Goal: Information Seeking & Learning: Learn about a topic

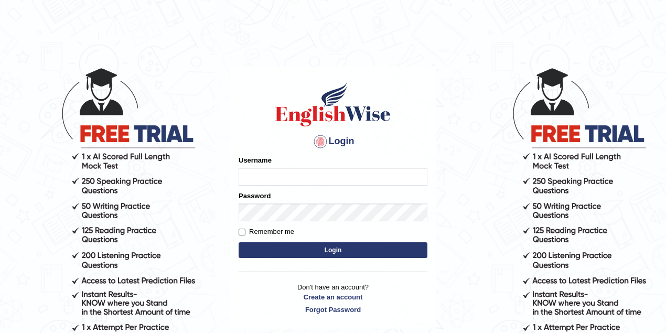
type input "nikitakoirala_parramatta"
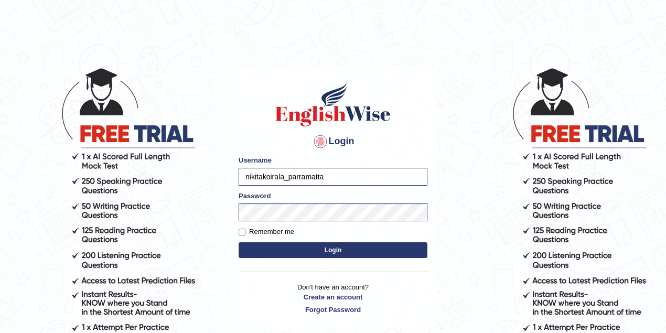
drag, startPoint x: 332, startPoint y: 177, endPoint x: 213, endPoint y: 179, distance: 119.1
click at [213, 179] on body "Login Please fix the following errors: Username nikitakoirala_parramatta Passwo…" at bounding box center [333, 200] width 666 height 333
type input "shoeb51"
click at [343, 251] on button "Login" at bounding box center [333, 250] width 189 height 16
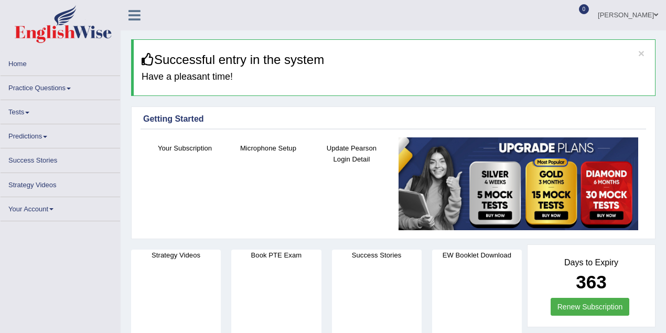
click at [54, 89] on link "Practice Questions" at bounding box center [61, 86] width 120 height 20
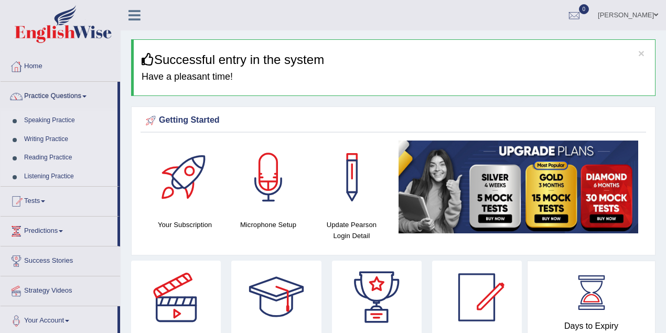
click at [61, 175] on link "Listening Practice" at bounding box center [68, 176] width 98 height 19
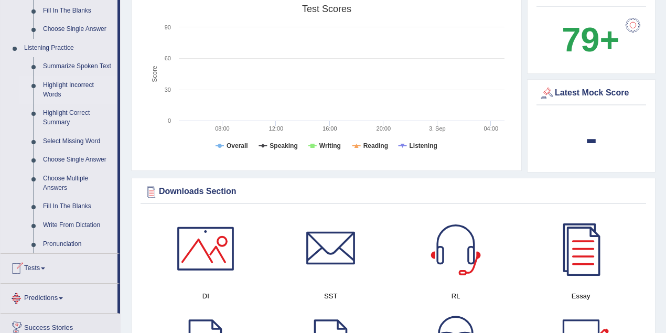
scroll to position [420, 0]
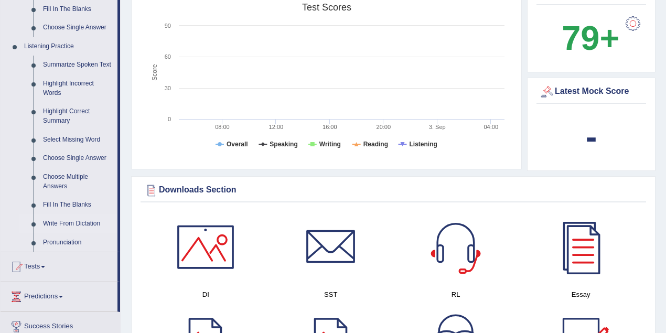
click at [76, 220] on link "Write From Dictation" at bounding box center [77, 224] width 79 height 19
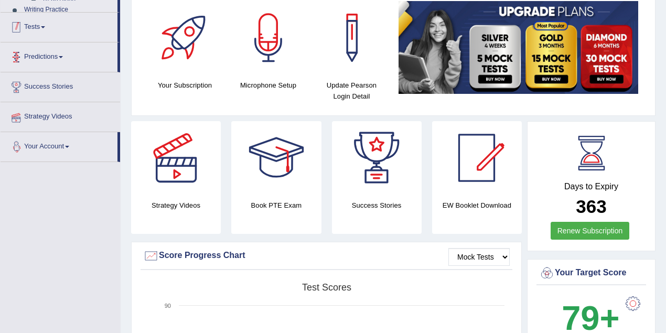
scroll to position [219, 0]
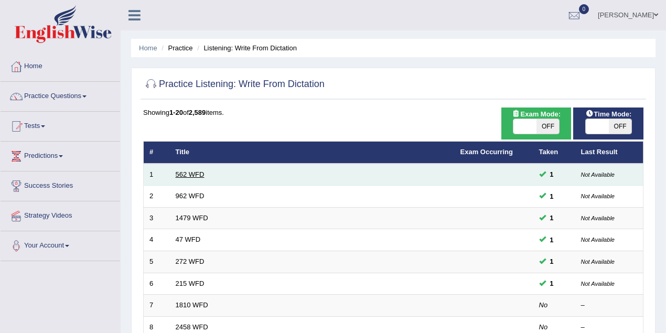
click at [192, 175] on link "562 WFD" at bounding box center [190, 175] width 29 height 8
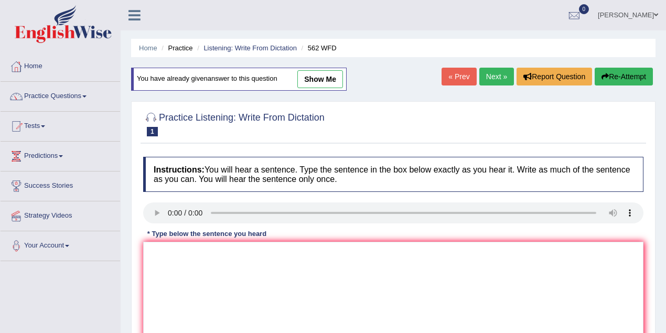
click at [330, 81] on link "show me" at bounding box center [321, 79] width 46 height 18
type textarea "The gap gaps is a the between rich richs and poor poors is not decrease decreas…"
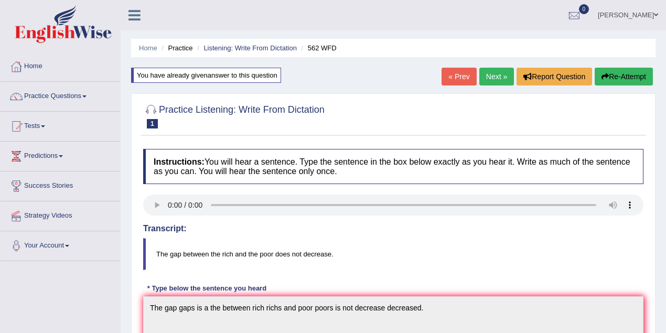
click at [481, 80] on link "Next »" at bounding box center [497, 77] width 35 height 18
click at [503, 77] on link "Next »" at bounding box center [497, 77] width 35 height 18
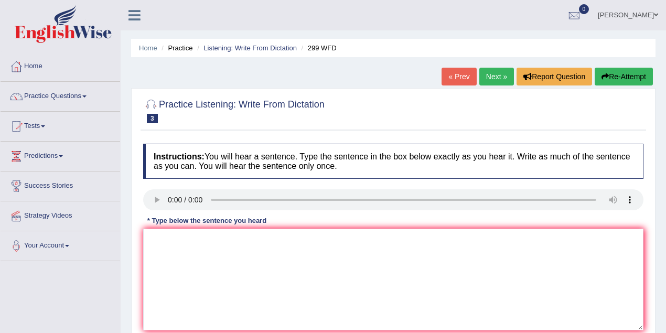
click at [451, 77] on link "« Prev" at bounding box center [459, 77] width 35 height 18
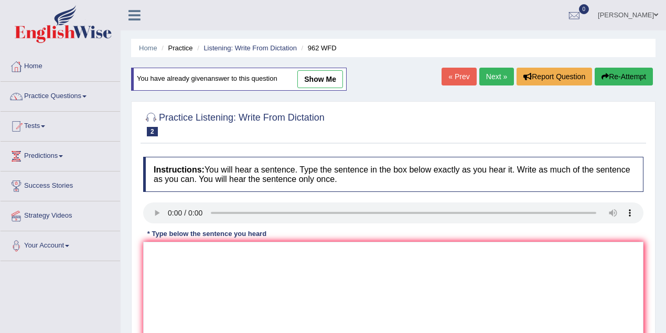
click at [492, 75] on link "Next »" at bounding box center [497, 77] width 35 height 18
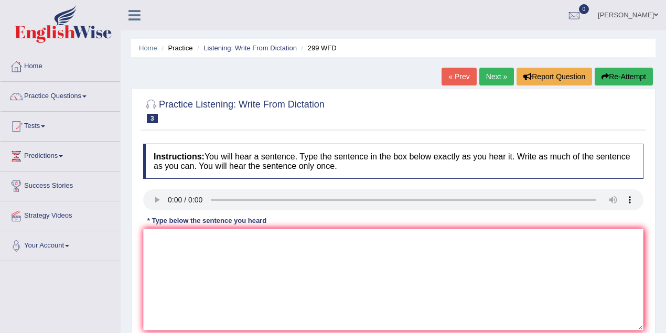
click at [492, 76] on link "Next »" at bounding box center [497, 77] width 35 height 18
click at [64, 102] on link "Practice Questions" at bounding box center [61, 95] width 120 height 26
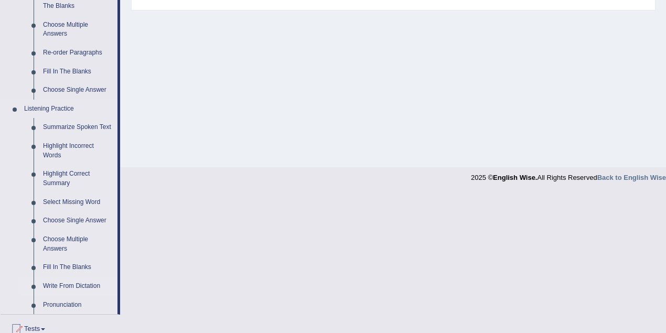
scroll to position [373, 0]
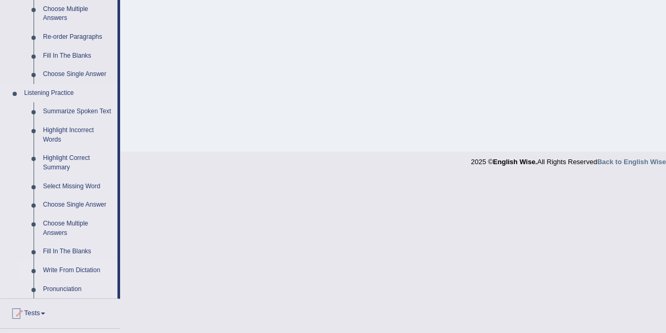
click at [67, 272] on link "Write From Dictation" at bounding box center [77, 270] width 79 height 19
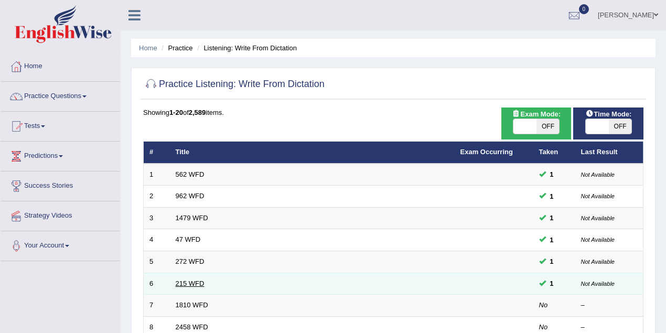
click at [193, 284] on link "215 WFD" at bounding box center [190, 284] width 29 height 8
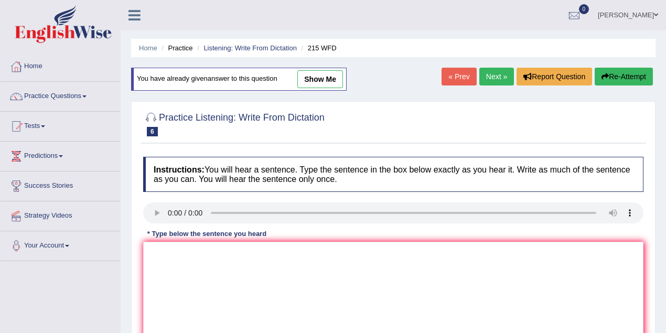
click at [330, 79] on link "show me" at bounding box center [321, 79] width 46 height 18
click at [314, 78] on link "show me" at bounding box center [321, 79] width 46 height 18
type textarea "Scienstist have found every everyone were in the society today."
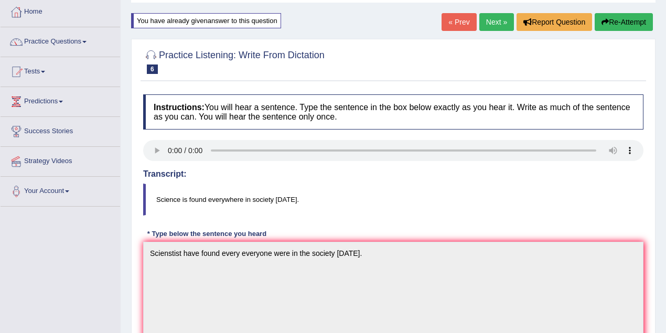
scroll to position [46, 0]
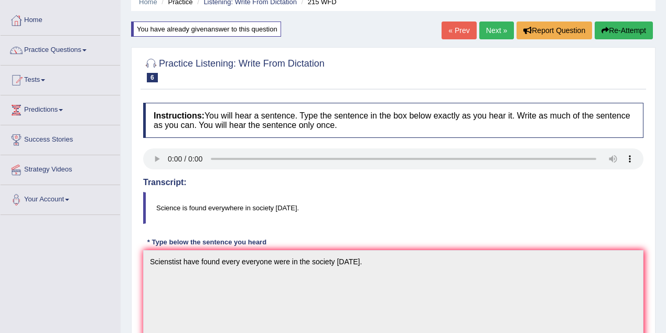
click at [452, 31] on link "« Prev" at bounding box center [459, 31] width 35 height 18
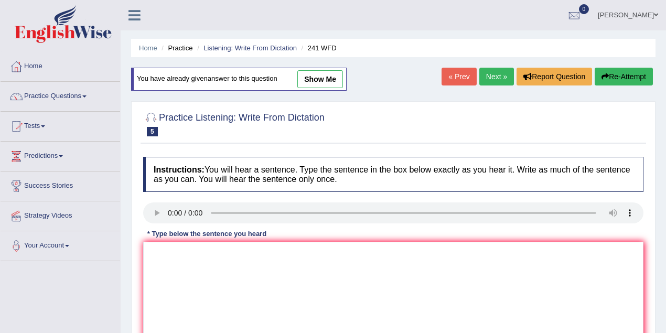
click at [320, 80] on link "show me" at bounding box center [321, 79] width 46 height 18
type textarea "Please check a the information on a the website for an the opening time."
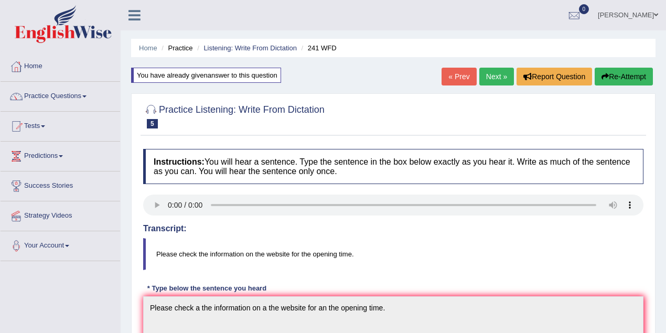
click at [455, 77] on link "« Prev" at bounding box center [459, 77] width 35 height 18
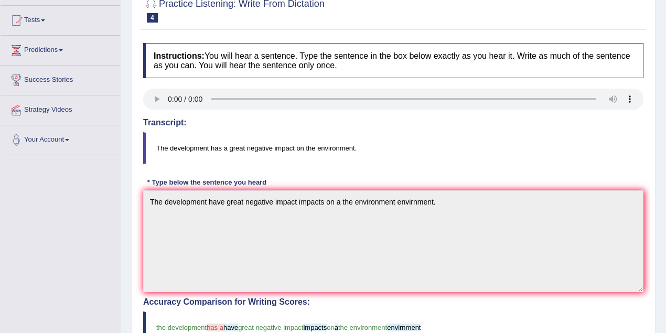
scroll to position [46, 0]
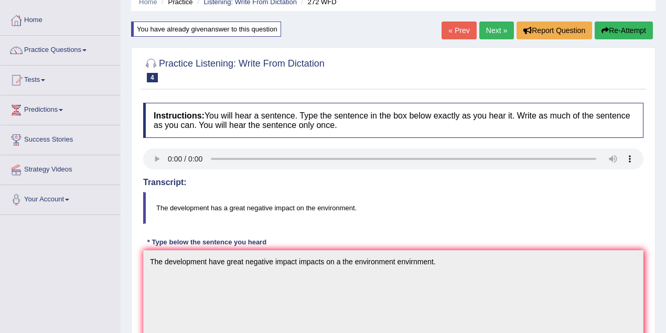
click at [464, 29] on link "« Prev" at bounding box center [459, 31] width 35 height 18
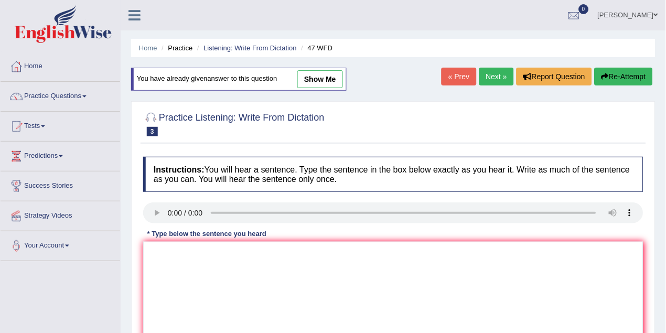
click at [326, 83] on link "show me" at bounding box center [321, 79] width 46 height 18
type textarea "Two drop drops of the a solution solutions heated heat in a test tube tubes."
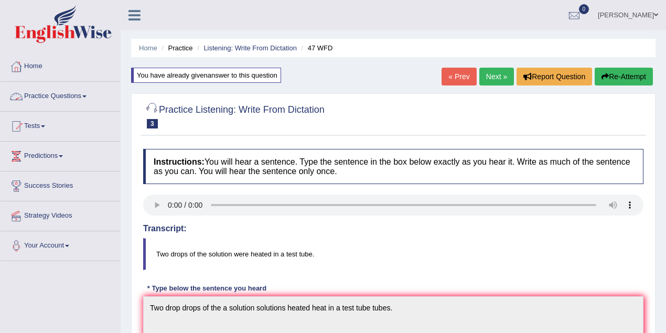
click at [44, 102] on link "Practice Questions" at bounding box center [61, 95] width 120 height 26
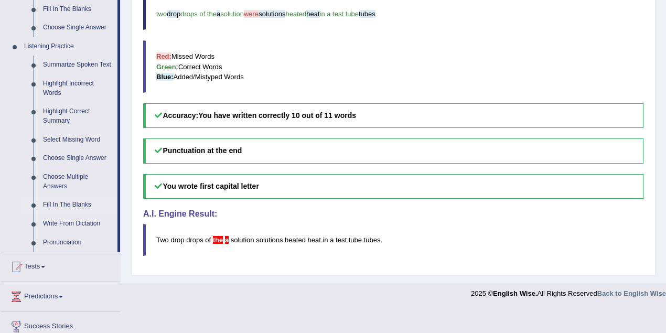
click at [75, 206] on link "Fill In The Blanks" at bounding box center [77, 205] width 79 height 19
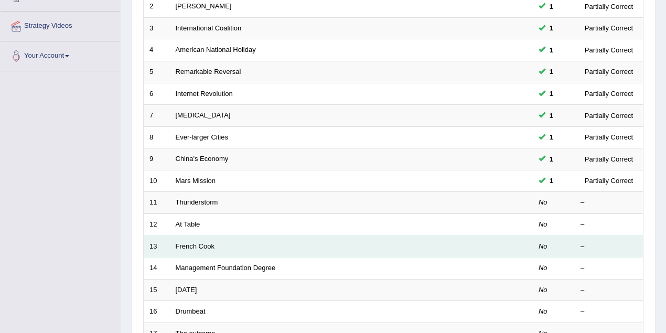
scroll to position [233, 0]
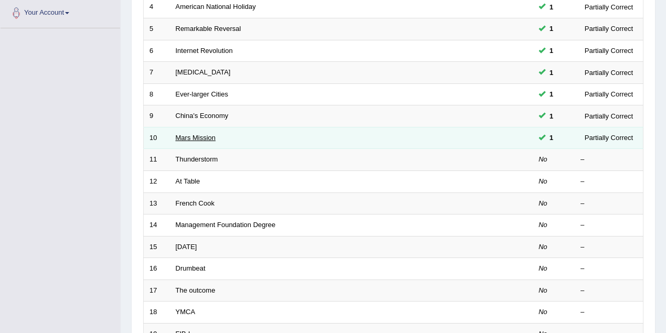
click at [197, 135] on link "Mars Mission" at bounding box center [196, 138] width 40 height 8
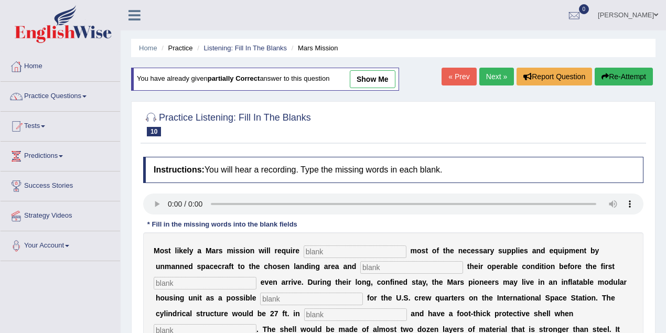
click at [359, 86] on link "show me" at bounding box center [373, 79] width 46 height 18
type input "transporting"
type input "confirming"
type input "astronot"
type input "replacement"
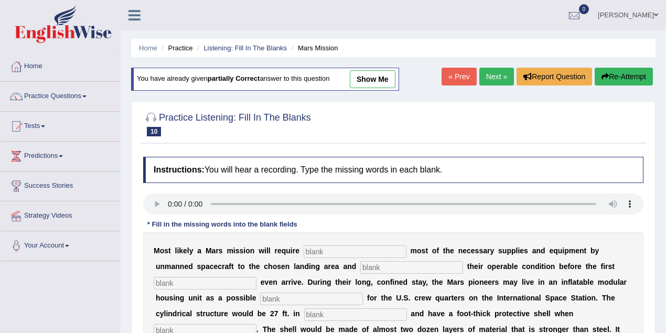
type input "diameter"
type input "inflamed"
type input "insulation"
type input "equator"
type input "train"
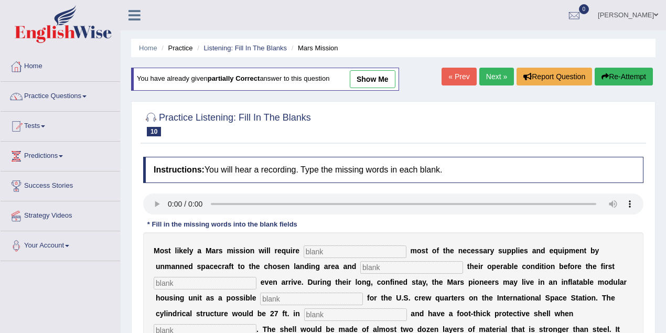
type input "analytical"
type input "evidence"
type input "acomplished"
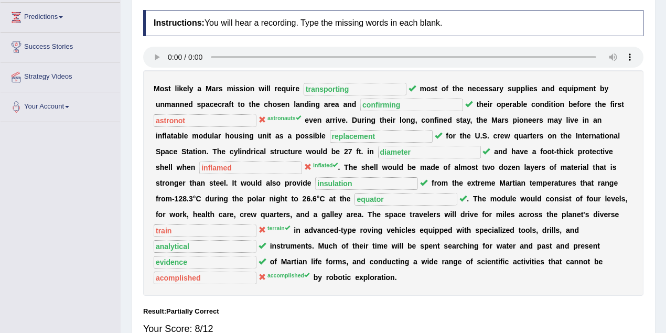
scroll to position [78, 0]
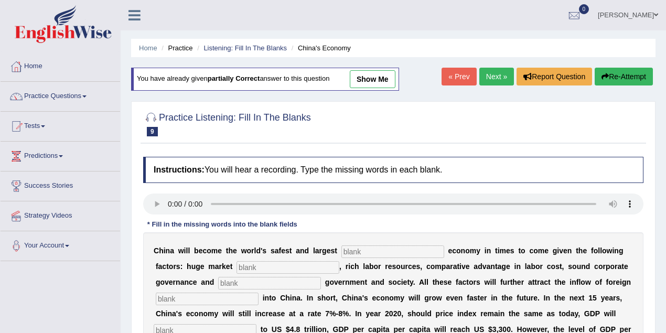
click at [379, 76] on link "show me" at bounding box center [373, 79] width 46 height 18
type input "investment"
type input "potential"
type input "stable"
type input "capital"
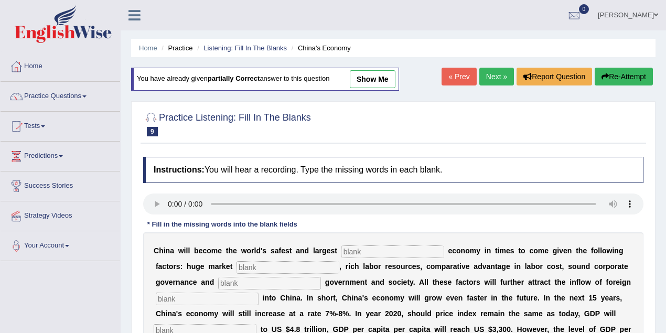
type input "amount"
type input "further"
type input "demand"
type input "sustain"
type input "abunden"
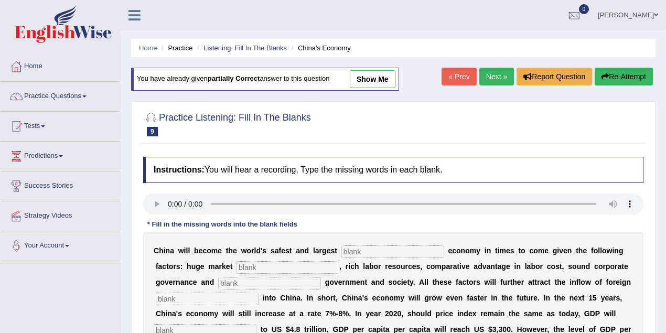
type input "industrialised"
type input "comperative"
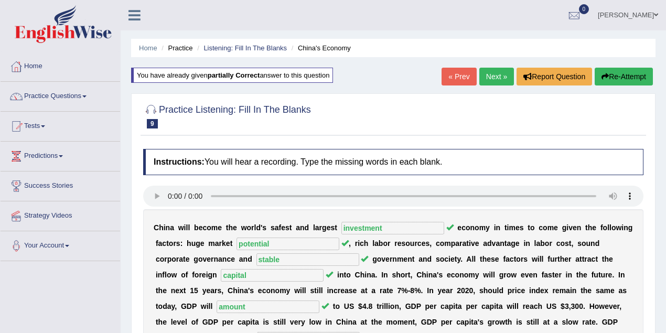
click at [453, 79] on link "« Prev" at bounding box center [459, 77] width 35 height 18
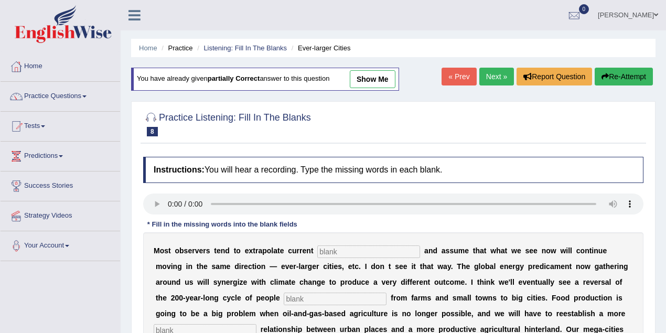
click at [375, 86] on link "show me" at bounding box center [373, 79] width 46 height 18
type input "trends"
type input "moving"
type input "meaningful"
type input "substainly"
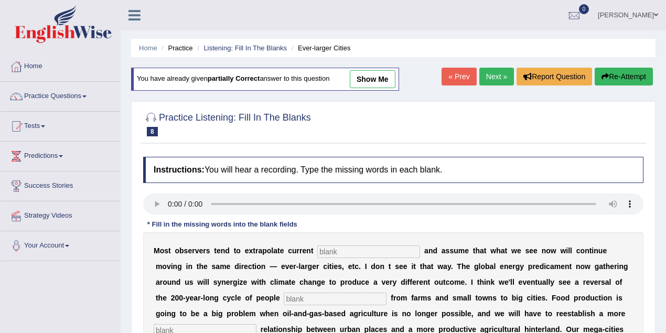
type input "harbour"
type input "disorderly"
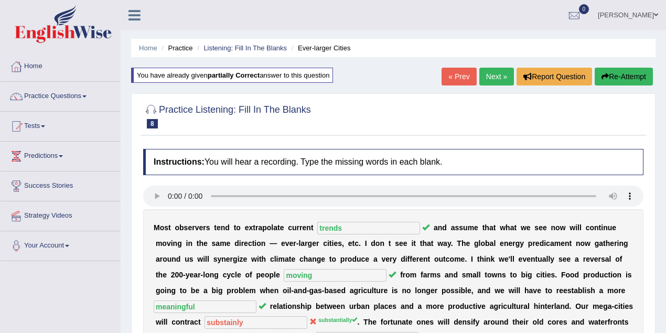
click at [455, 79] on link "« Prev" at bounding box center [459, 77] width 35 height 18
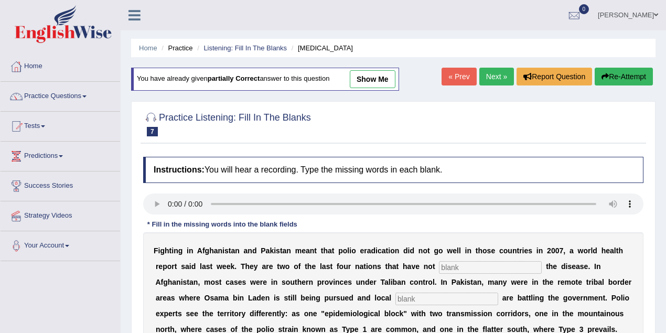
click at [377, 78] on link "show me" at bounding box center [373, 79] width 46 height 18
type input "eliminated"
type input "militant"
type input "slums"
type input "vaccine"
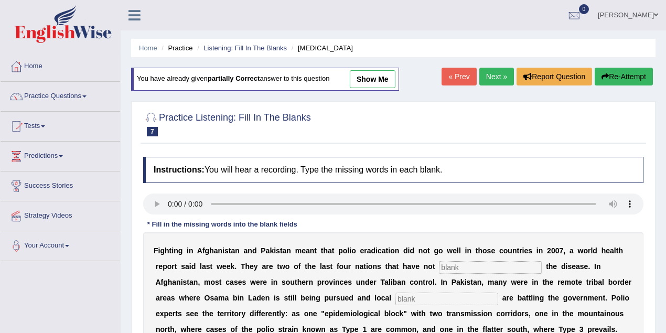
type input "popullations"
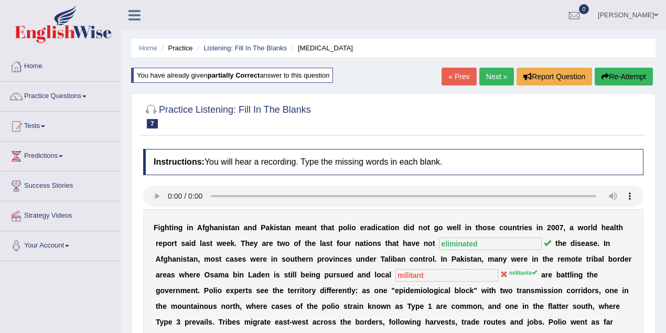
click at [463, 77] on link "« Prev" at bounding box center [459, 77] width 35 height 18
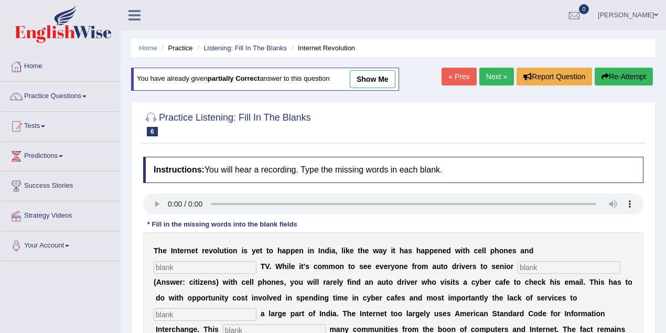
click at [378, 86] on link "show me" at bounding box center [373, 79] width 46 height 18
type input "cable"
type input "citizens"
type input "target"
type input "alienaid"
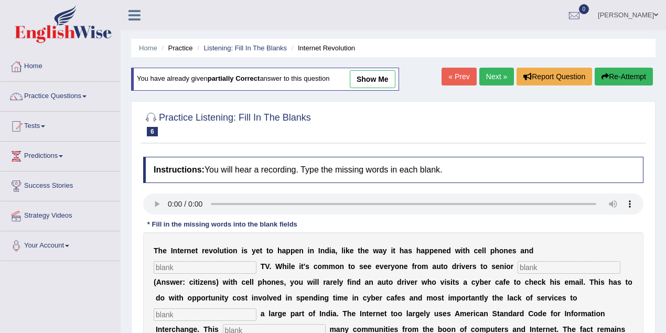
type input "denied"
type input "digital"
type input "dominant"
type input "unleashed"
type input "preffered"
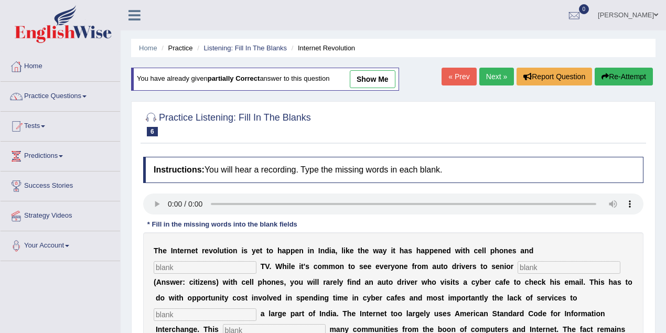
type input "content"
type input "prominent"
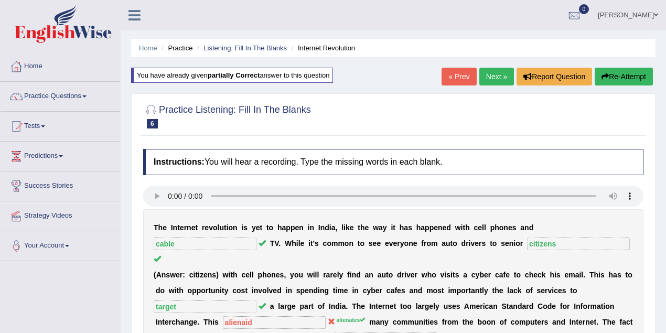
click at [457, 77] on link "« Prev" at bounding box center [459, 77] width 35 height 18
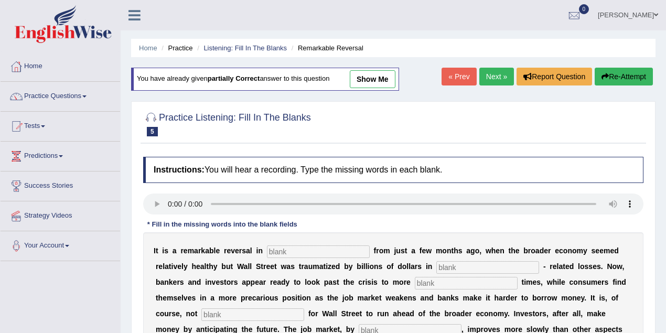
click at [354, 77] on link "show me" at bounding box center [373, 79] width 46 height 18
type input "attitude"
type input "mortgage"
type input "profitable"
type input "common"
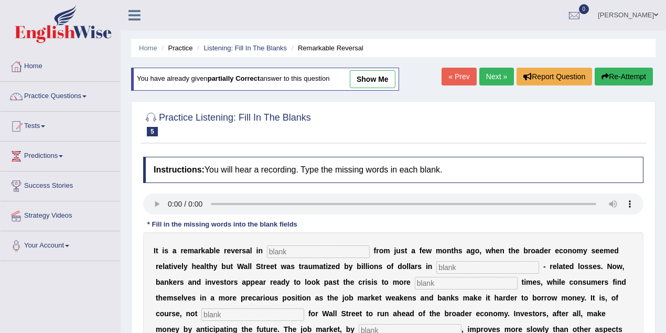
type input "constructs"
type input "gains"
type input "stimulate"
type input "collapse"
type input "froze"
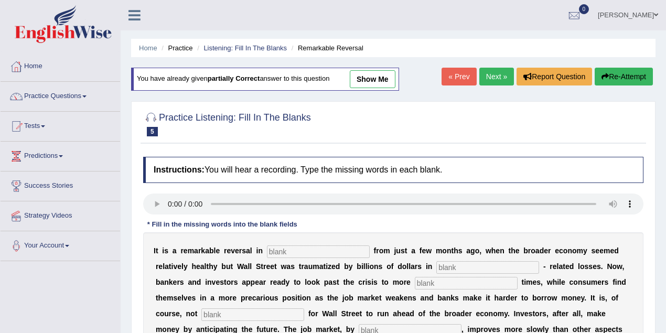
type input "investment"
type input "restored"
type input "security"
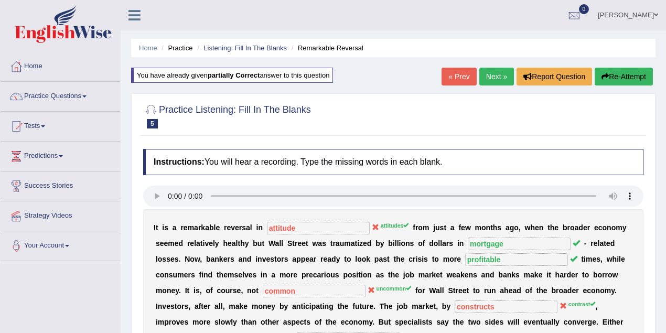
click at [459, 74] on link "« Prev" at bounding box center [459, 77] width 35 height 18
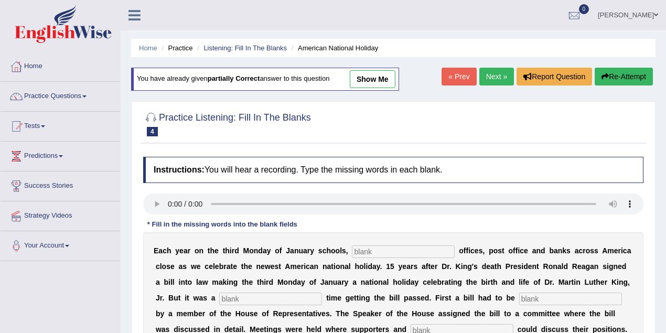
click at [381, 84] on link "show me" at bounding box center [373, 79] width 46 height 18
type input "federal"
type input "tough"
type input "introduce"
type input "opponents"
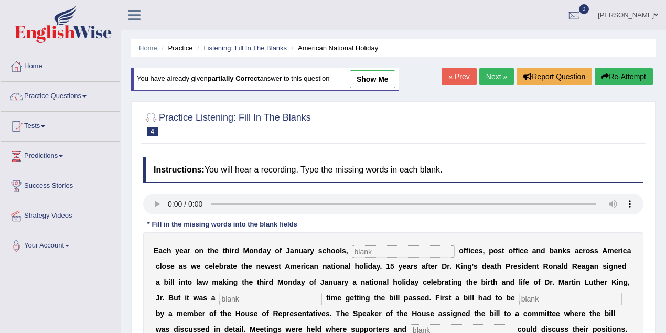
type input "schedule"
type input "vote"
type input "public"
type input "opposed"
type input "deserved"
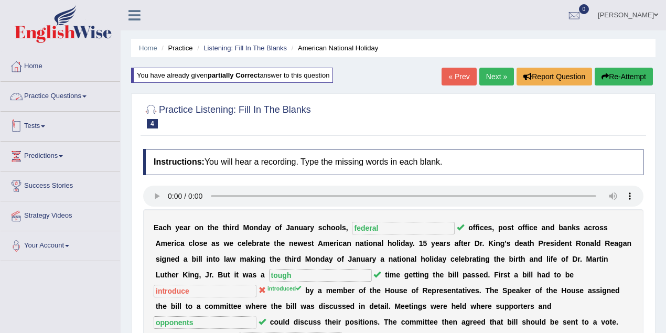
click at [60, 103] on link "Practice Questions" at bounding box center [61, 95] width 120 height 26
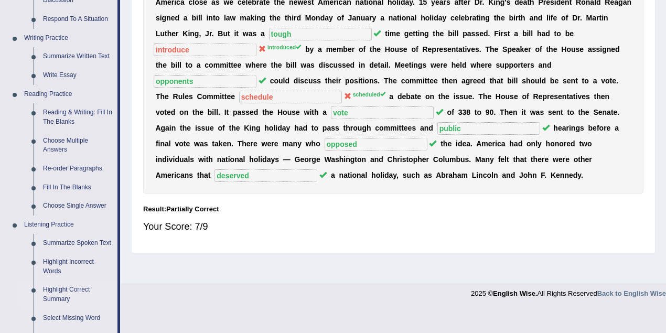
scroll to position [280, 0]
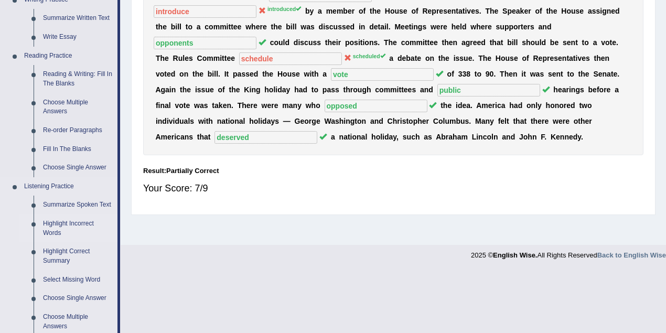
click at [76, 229] on link "Highlight Incorrect Words" at bounding box center [77, 229] width 79 height 28
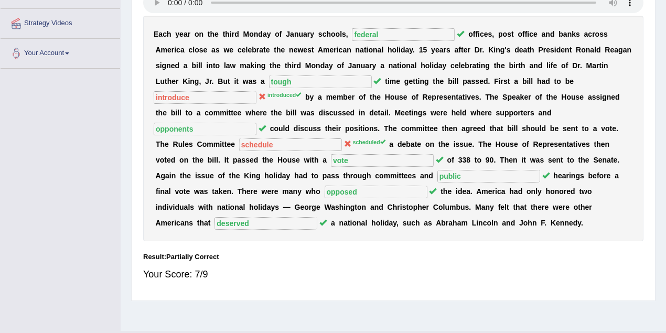
scroll to position [217, 0]
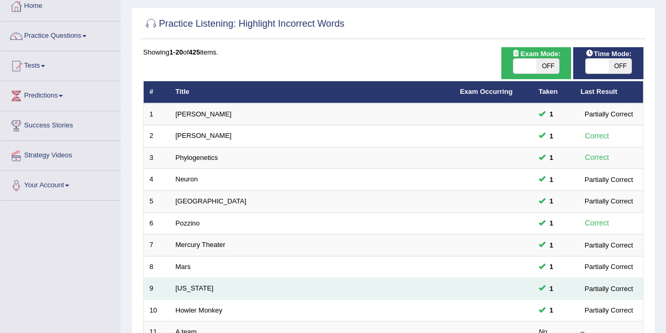
scroll to position [140, 0]
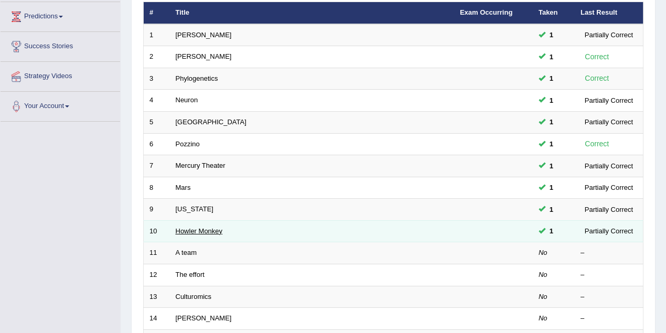
click at [213, 228] on link "Howler Monkey" at bounding box center [199, 231] width 47 height 8
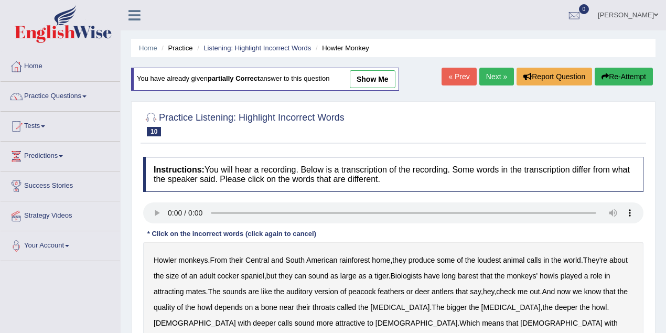
click at [370, 80] on link "show me" at bounding box center [373, 79] width 46 height 18
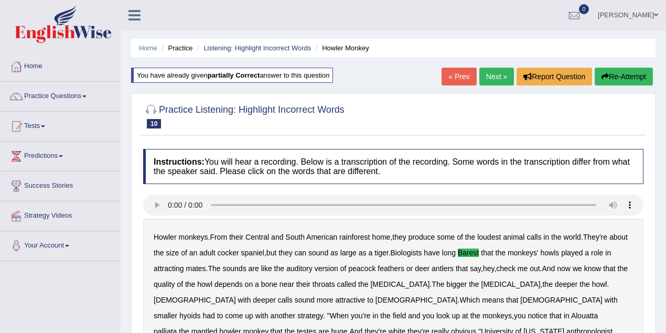
click at [459, 76] on link "« Prev" at bounding box center [459, 77] width 35 height 18
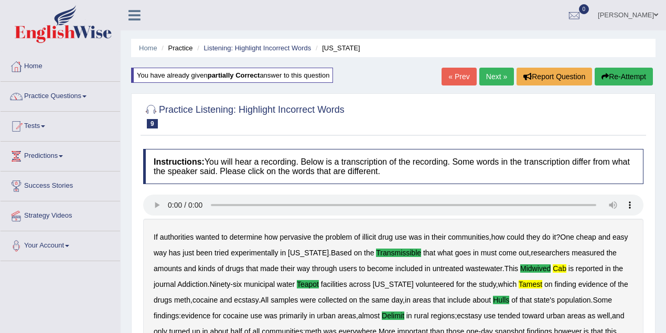
click at [460, 81] on link "« Prev" at bounding box center [459, 77] width 35 height 18
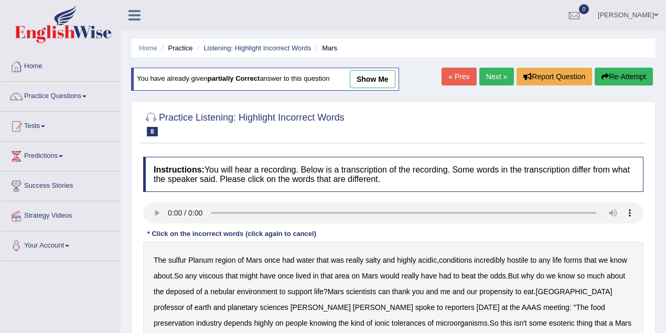
click at [384, 86] on link "show me" at bounding box center [373, 79] width 46 height 18
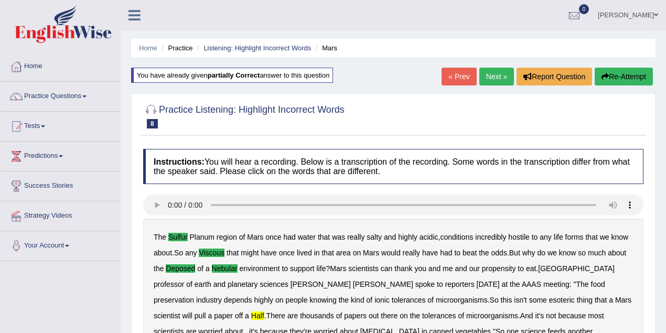
click at [447, 74] on link "« Prev" at bounding box center [459, 77] width 35 height 18
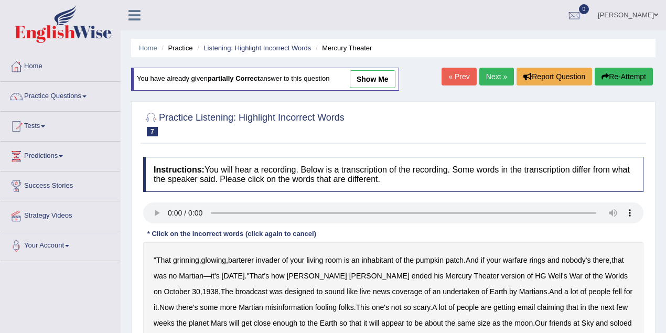
click at [370, 85] on link "show me" at bounding box center [373, 79] width 46 height 18
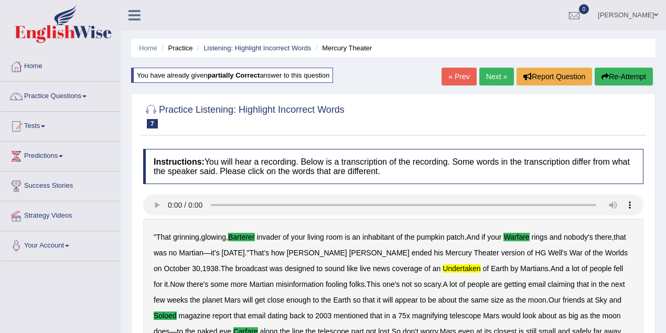
click at [457, 78] on link "« Prev" at bounding box center [459, 77] width 35 height 18
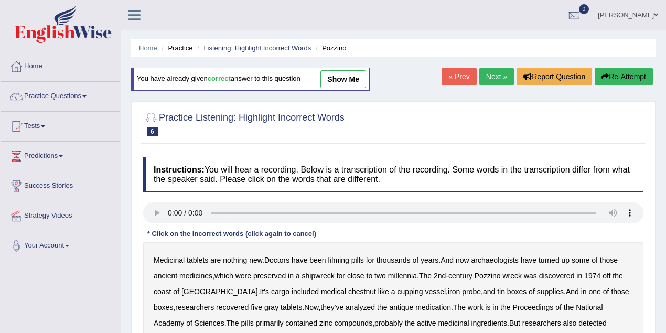
click at [348, 88] on div "You have already given correct answer to this question show me" at bounding box center [250, 79] width 239 height 23
click at [347, 82] on link "show me" at bounding box center [344, 79] width 46 height 18
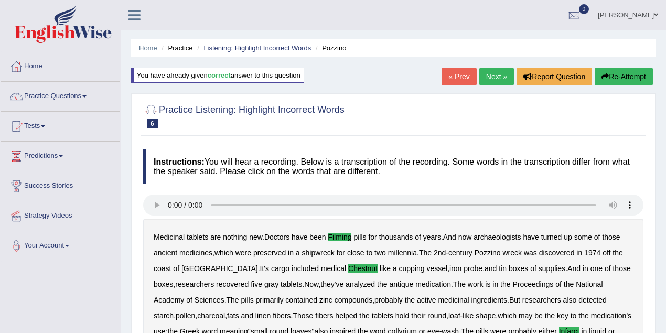
click at [461, 83] on link "« Prev" at bounding box center [459, 77] width 35 height 18
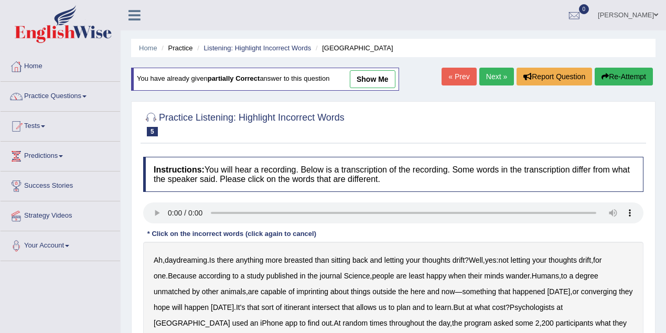
click at [369, 81] on link "show me" at bounding box center [373, 79] width 46 height 18
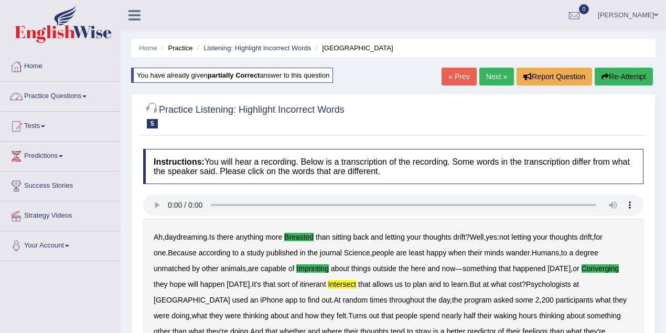
click at [69, 102] on link "Practice Questions" at bounding box center [61, 95] width 120 height 26
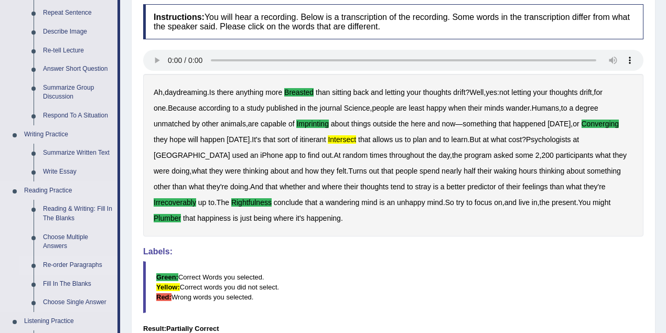
scroll to position [233, 0]
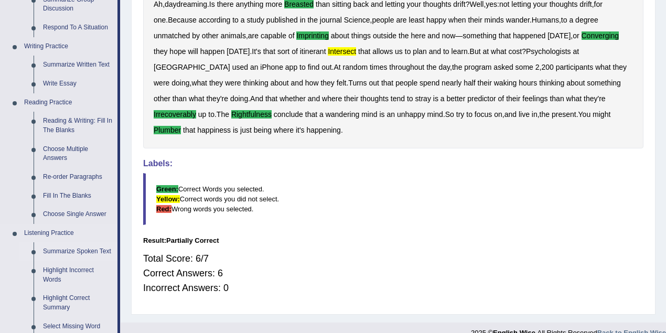
click at [69, 253] on link "Summarize Spoken Text" at bounding box center [77, 251] width 79 height 19
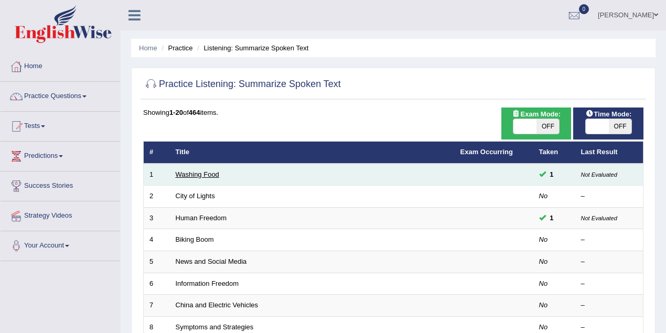
click at [209, 176] on link "Washing Food" at bounding box center [198, 175] width 44 height 8
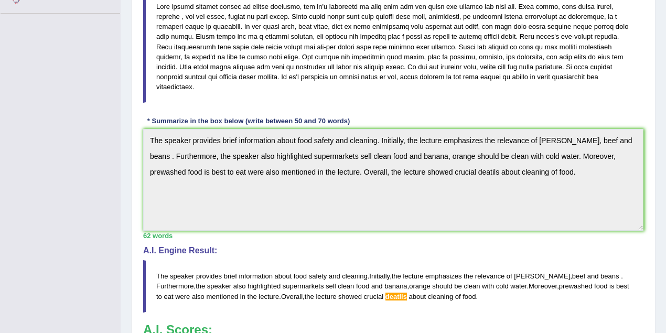
scroll to position [233, 0]
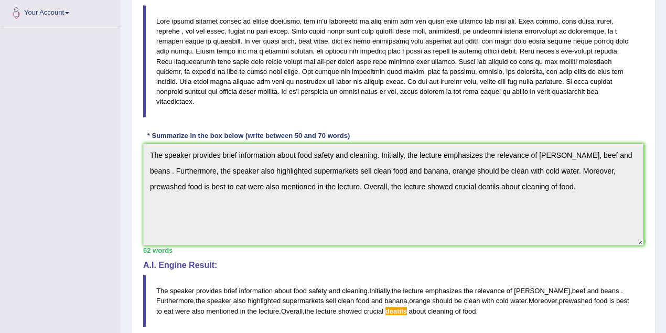
click at [414, 140] on div "Instructions: You will hear a short lecture. Write a summary for a fellow stude…" at bounding box center [394, 169] width 506 height 517
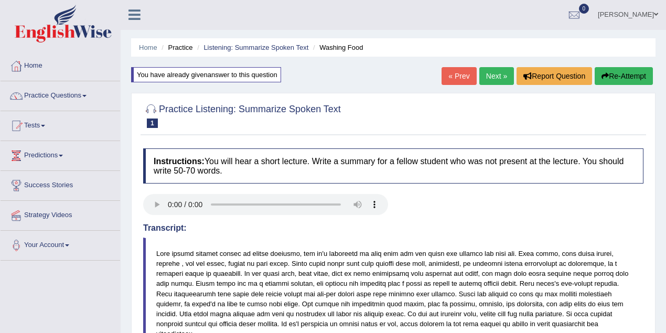
scroll to position [0, 0]
click at [487, 77] on link "Next »" at bounding box center [497, 77] width 35 height 18
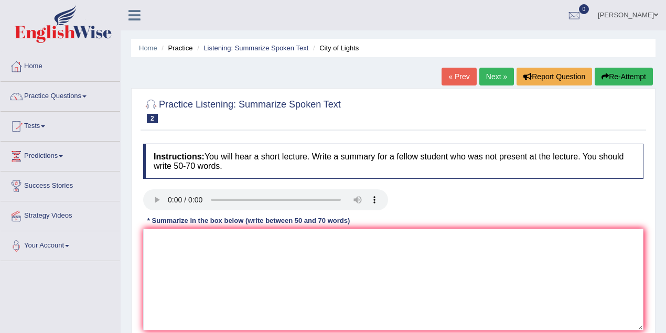
click at [480, 80] on link "Next »" at bounding box center [497, 77] width 35 height 18
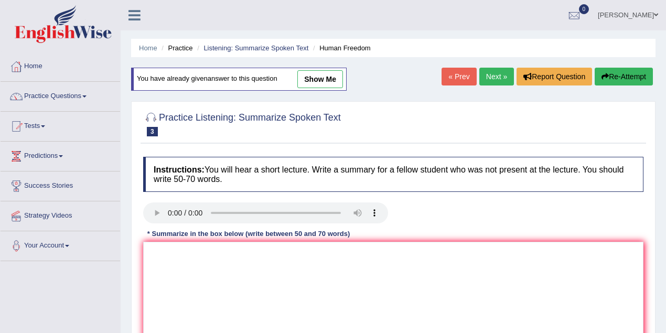
click at [325, 87] on link "show me" at bounding box center [321, 79] width 46 height 18
type textarea "The speaker provides brief information about early stage of human freedom in bu…"
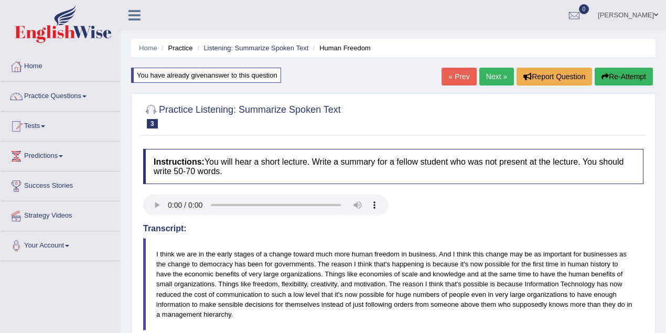
click at [641, 18] on link "Shoeb" at bounding box center [628, 13] width 76 height 27
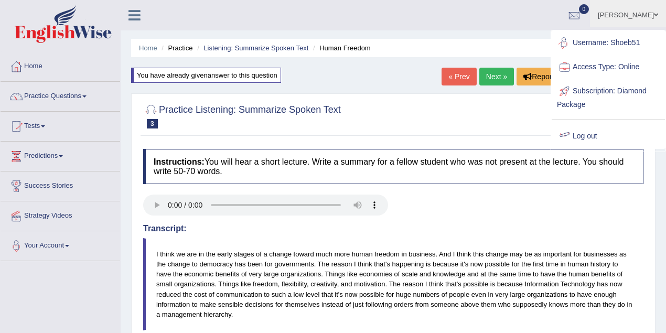
click at [570, 137] on div at bounding box center [565, 137] width 16 height 16
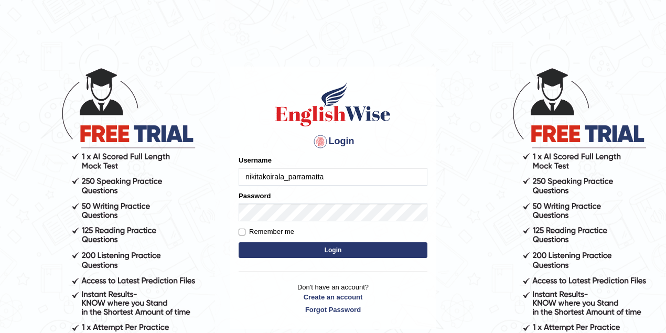
click at [193, 181] on body "Login Please fix the following errors: Username nikitakoirala_parramatta Passwo…" at bounding box center [333, 200] width 666 height 333
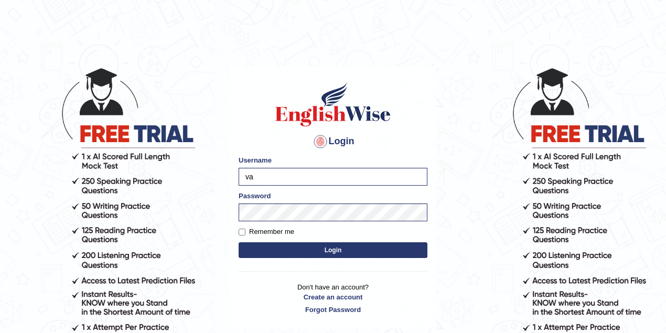
type input "vanita_parramatta"
click at [175, 219] on body "Login Please fix the following errors: Username vanita_parramatta Password Reme…" at bounding box center [333, 200] width 666 height 333
click at [239, 242] on button "Login" at bounding box center [333, 250] width 189 height 16
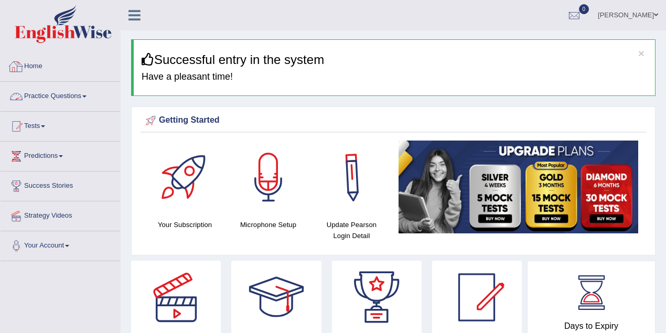
click at [37, 103] on link "Practice Questions" at bounding box center [61, 95] width 120 height 26
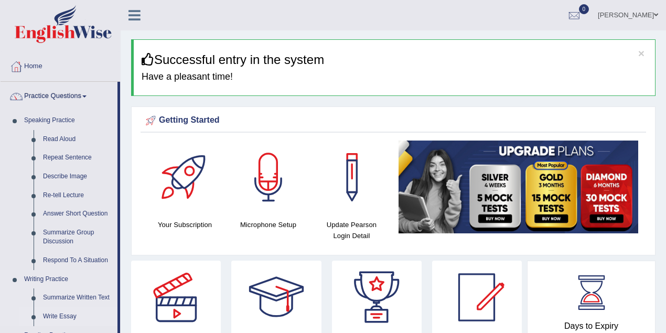
click at [55, 315] on link "Write Essay" at bounding box center [77, 316] width 79 height 19
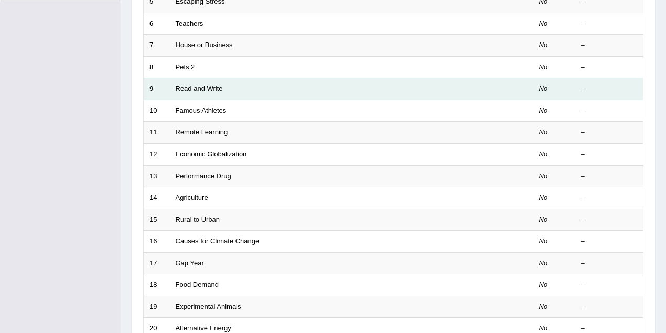
scroll to position [326, 0]
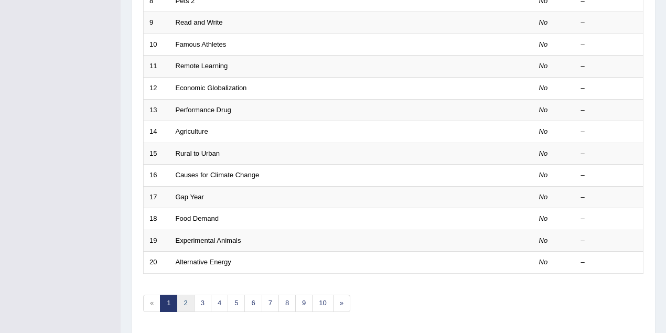
click at [184, 298] on link "2" at bounding box center [185, 303] width 17 height 17
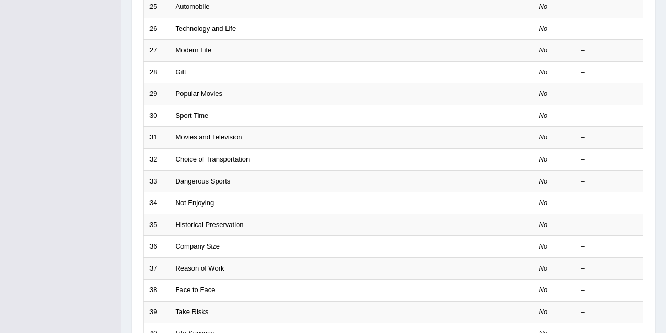
scroll to position [356, 0]
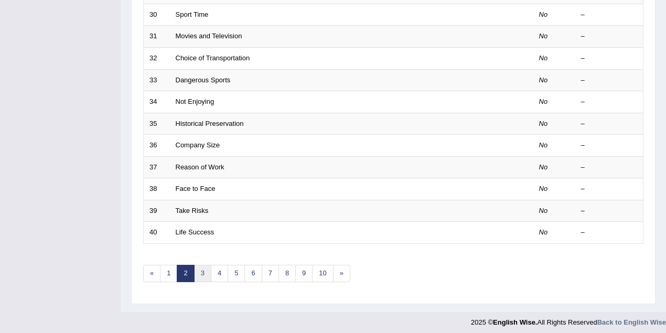
click at [203, 273] on link "3" at bounding box center [202, 273] width 17 height 17
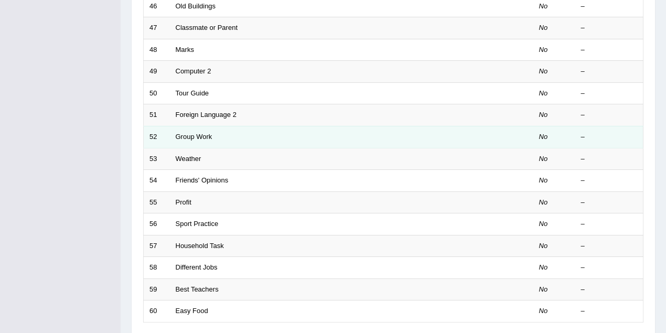
scroll to position [326, 0]
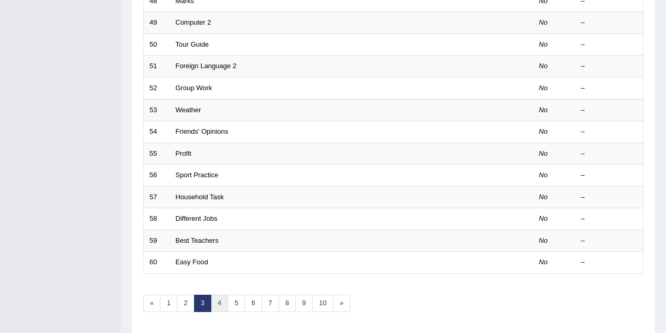
click at [220, 302] on link "4" at bounding box center [219, 303] width 17 height 17
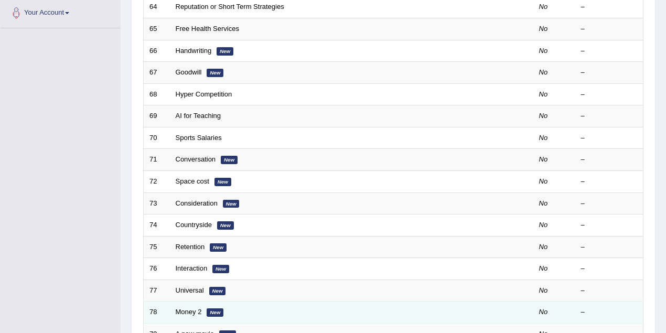
scroll to position [326, 0]
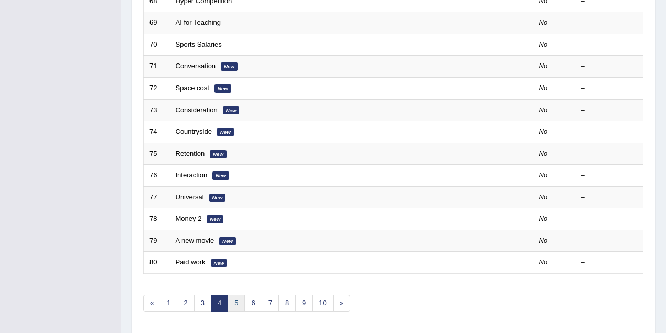
click at [235, 303] on link "5" at bounding box center [236, 303] width 17 height 17
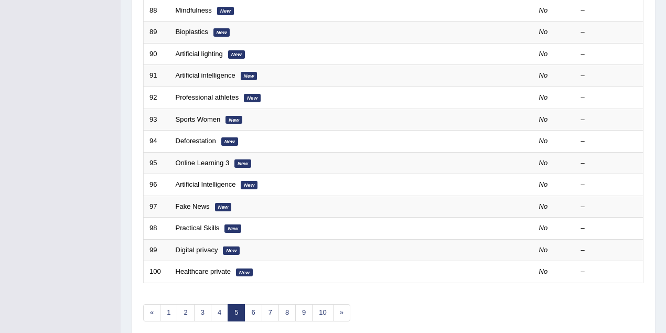
scroll to position [356, 0]
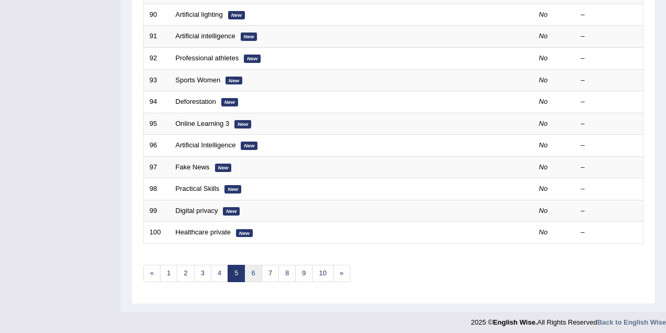
click at [254, 273] on link "6" at bounding box center [253, 273] width 17 height 17
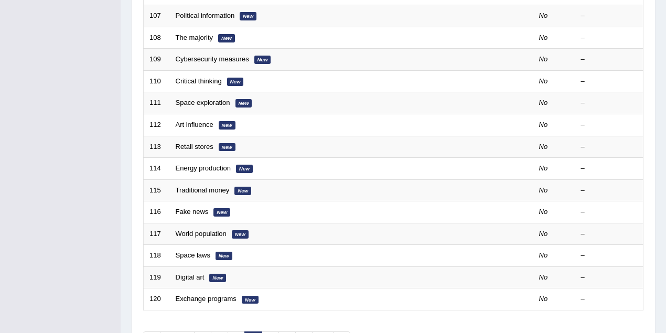
scroll to position [356, 0]
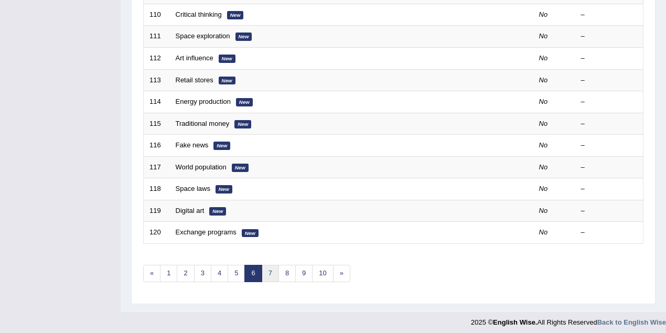
click at [269, 272] on link "7" at bounding box center [270, 273] width 17 height 17
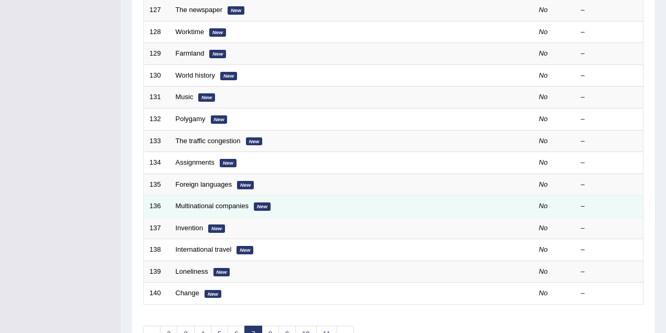
scroll to position [356, 0]
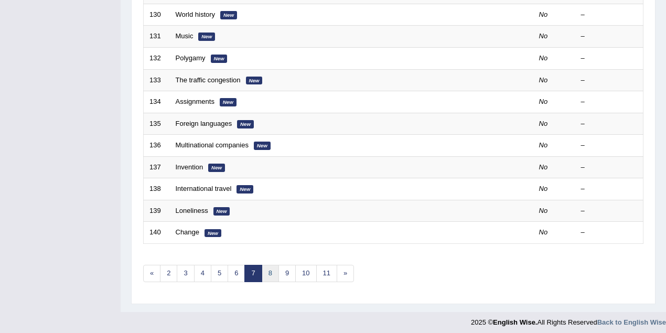
click at [269, 275] on link "8" at bounding box center [270, 273] width 17 height 17
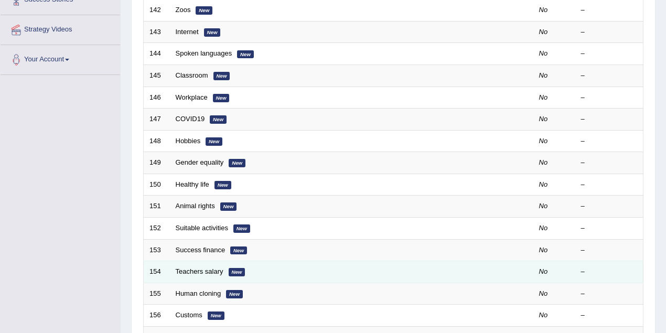
scroll to position [356, 0]
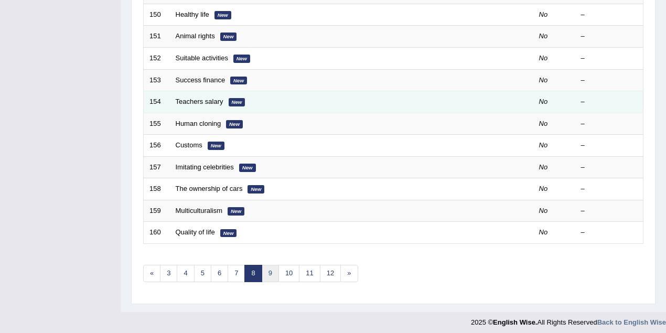
click at [269, 274] on link "9" at bounding box center [270, 273] width 17 height 17
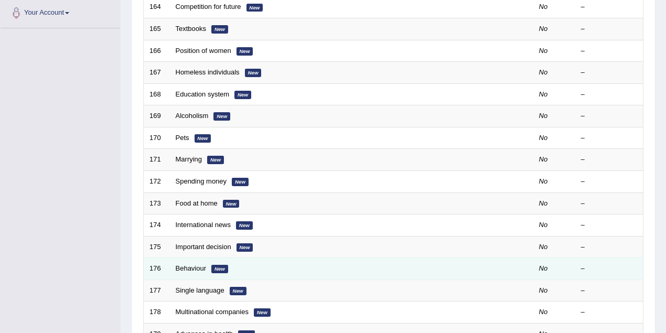
scroll to position [356, 0]
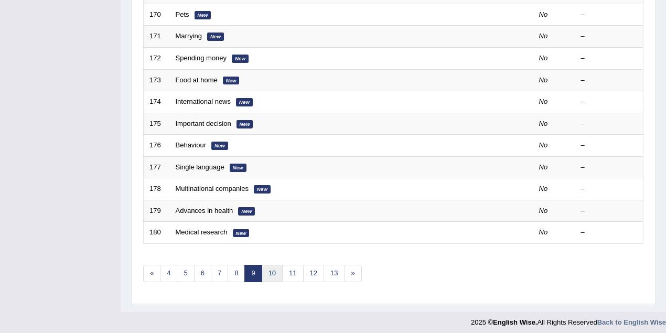
click at [267, 272] on link "10" at bounding box center [272, 273] width 21 height 17
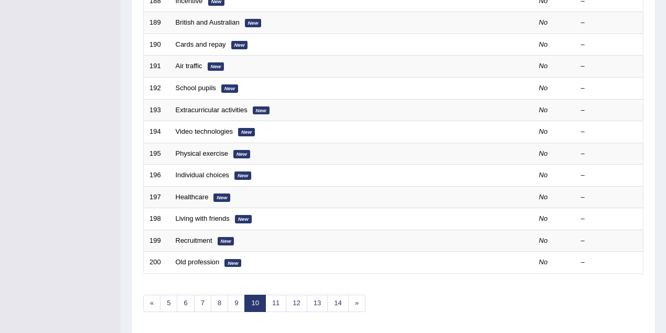
scroll to position [356, 0]
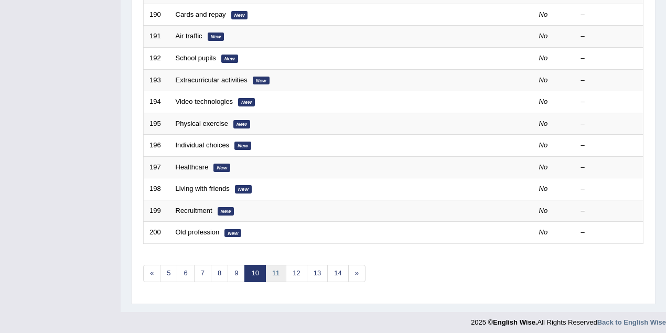
click at [273, 272] on link "11" at bounding box center [276, 273] width 21 height 17
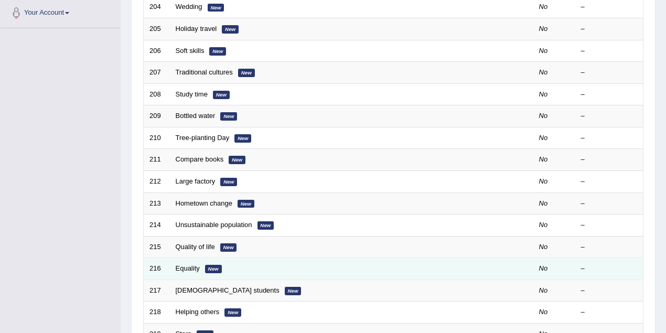
scroll to position [356, 0]
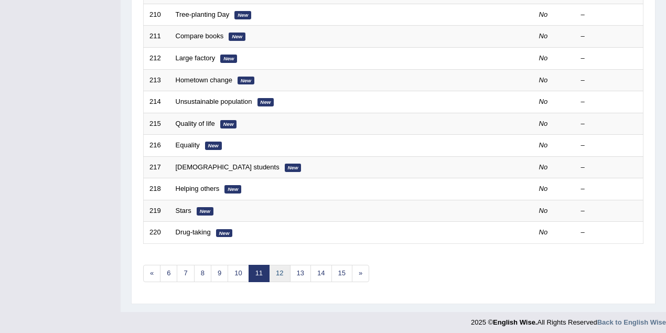
click at [271, 266] on link "12" at bounding box center [279, 273] width 21 height 17
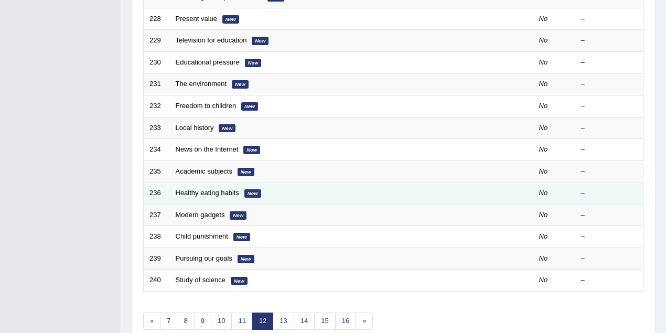
scroll to position [356, 0]
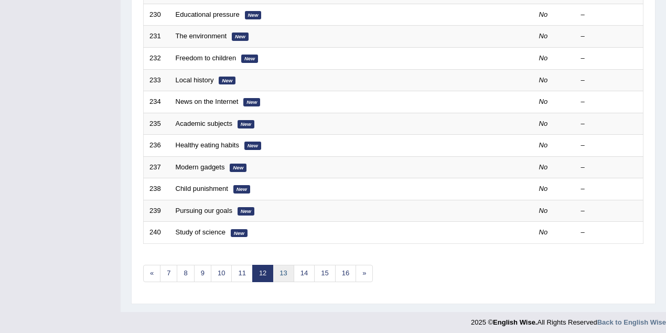
click at [273, 267] on link "13" at bounding box center [283, 273] width 21 height 17
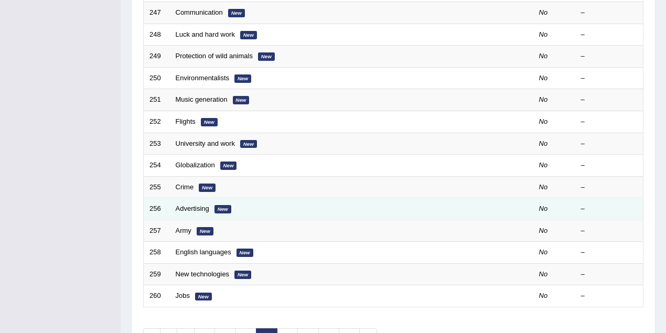
scroll to position [356, 0]
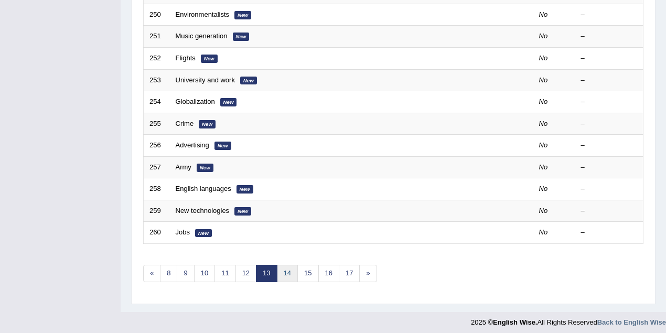
click at [287, 271] on link "14" at bounding box center [287, 273] width 21 height 17
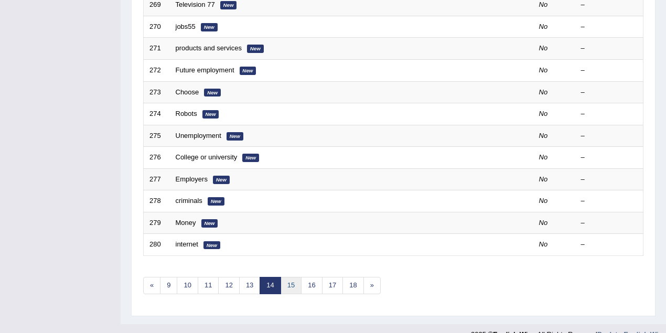
scroll to position [356, 0]
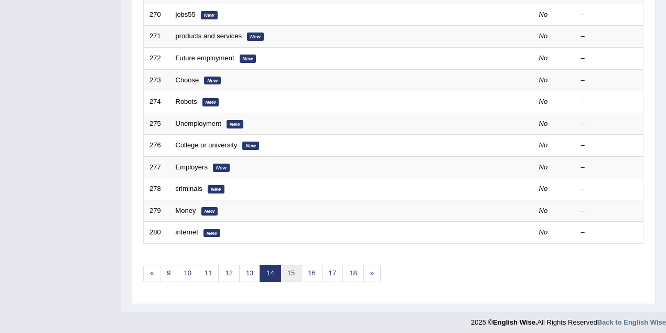
click at [287, 272] on link "15" at bounding box center [291, 273] width 21 height 17
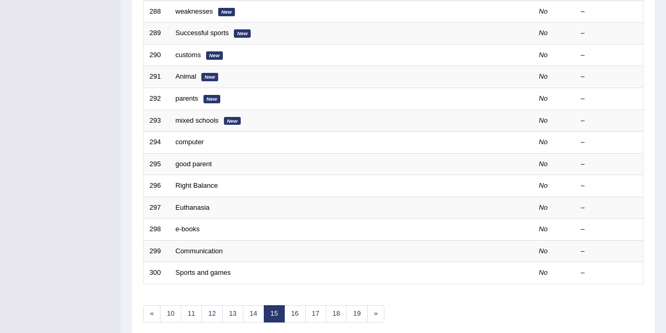
scroll to position [356, 0]
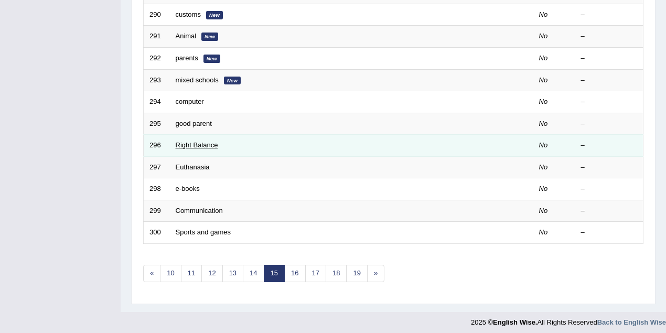
click at [196, 141] on link "Right Balance" at bounding box center [197, 145] width 43 height 8
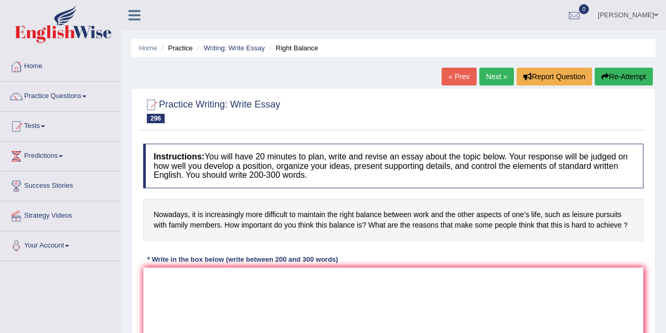
scroll to position [140, 0]
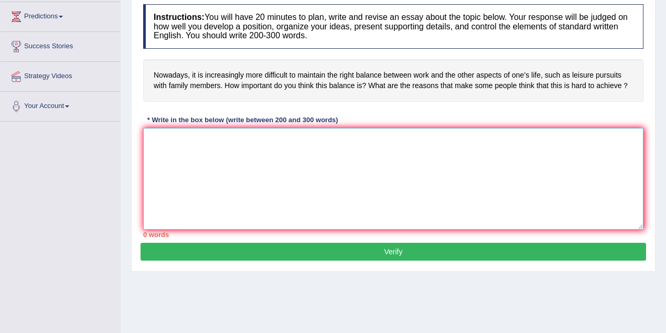
paste textarea "The increasing influence of the right balance on our lives has ignited numerous…"
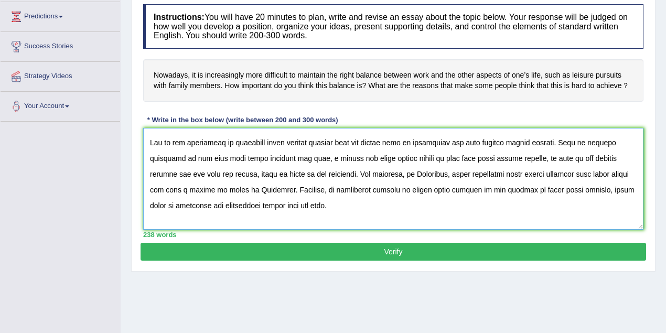
scroll to position [142, 0]
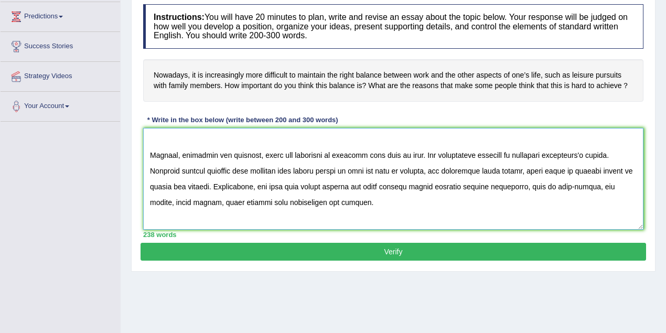
drag, startPoint x: 548, startPoint y: 137, endPoint x: 521, endPoint y: 139, distance: 27.8
click at [521, 139] on textarea at bounding box center [393, 179] width 501 height 102
click at [419, 182] on textarea at bounding box center [393, 179] width 501 height 102
click at [417, 154] on textarea at bounding box center [393, 179] width 501 height 102
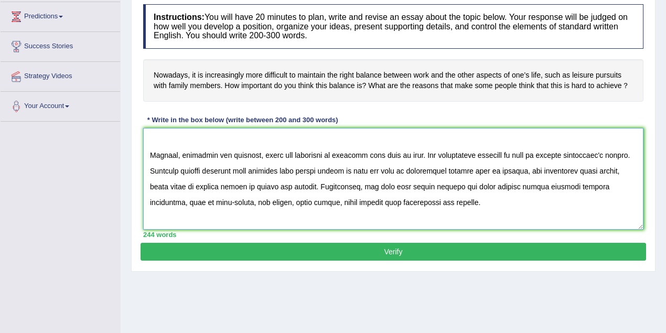
click at [509, 189] on textarea at bounding box center [393, 179] width 501 height 102
click at [149, 215] on textarea at bounding box center [393, 179] width 501 height 102
type textarea "The increasing influence of the right balance on our lives has ignited numerous…"
click at [423, 246] on button "Verify" at bounding box center [394, 252] width 506 height 18
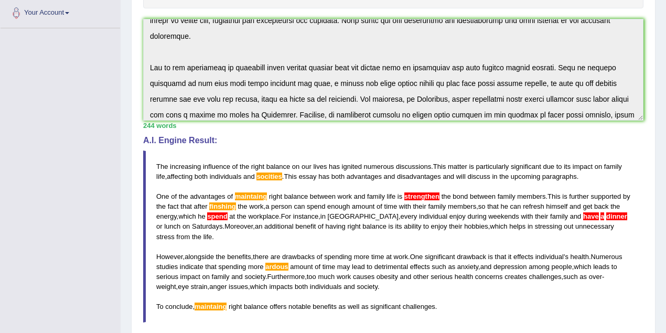
scroll to position [0, 0]
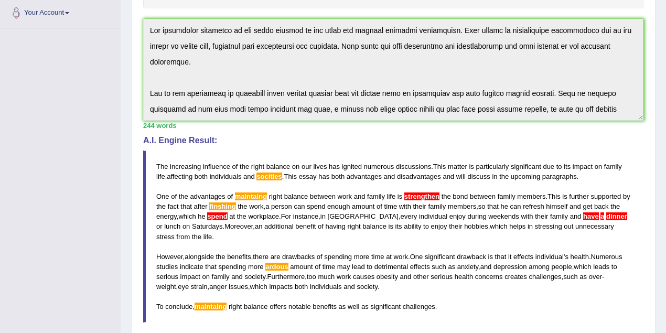
click at [137, 17] on div "Practice Writing: Write Essay 296 Right Balance Instructions: You will have 20 …" at bounding box center [393, 256] width 525 height 803
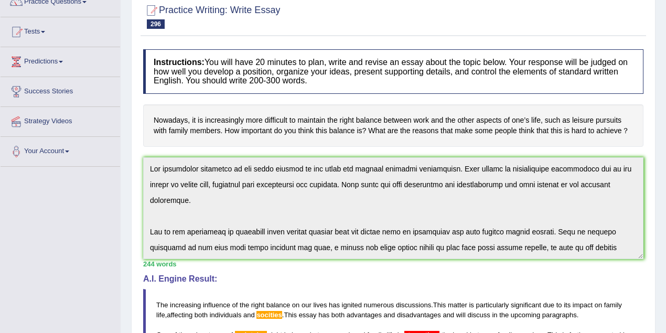
scroll to position [46, 0]
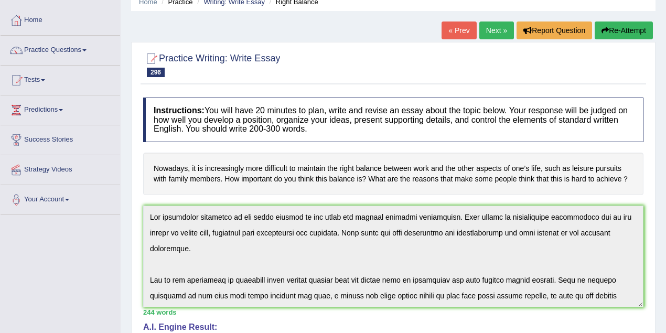
click at [643, 36] on button "Re-Attempt" at bounding box center [624, 31] width 58 height 18
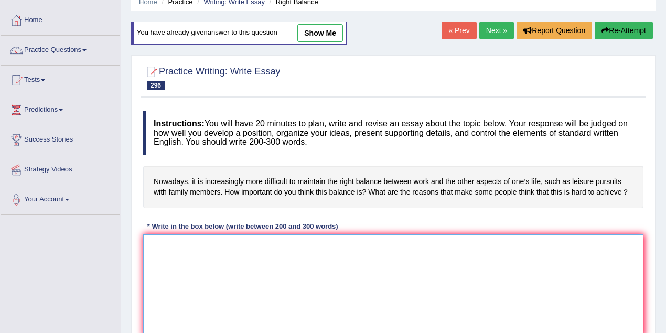
paste textarea "The increasing influence of the right balance on our lives has ignited numerous…"
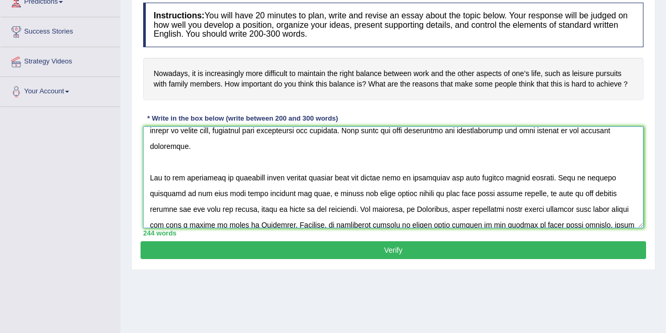
scroll to position [30, 0]
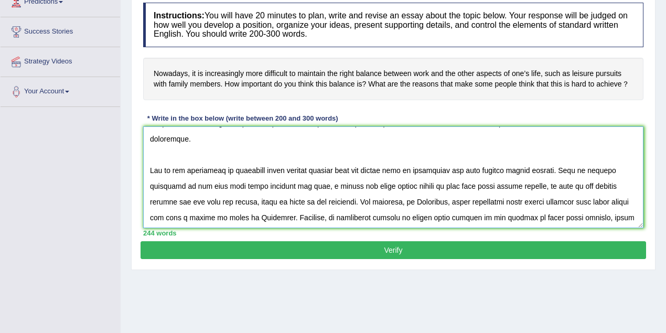
click at [256, 153] on textarea at bounding box center [393, 177] width 501 height 102
click at [271, 154] on textarea at bounding box center [393, 177] width 501 height 102
click at [259, 169] on textarea at bounding box center [393, 177] width 501 height 102
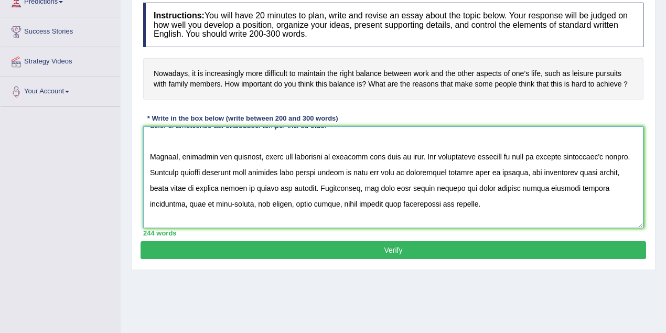
scroll to position [142, 0]
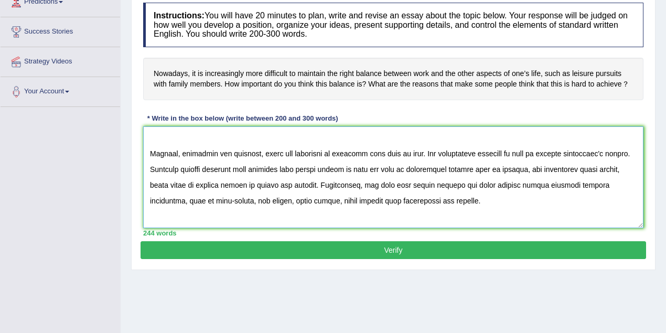
click at [326, 152] on textarea at bounding box center [393, 177] width 501 height 102
click at [506, 188] on textarea at bounding box center [393, 177] width 501 height 102
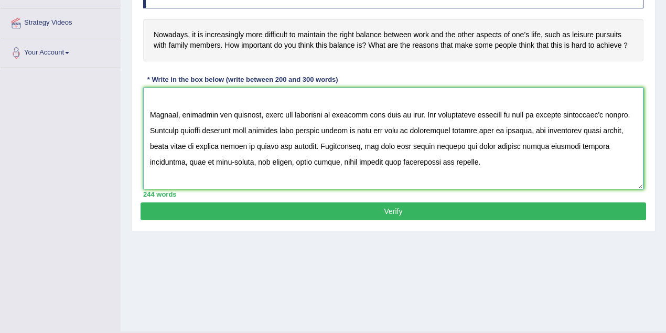
scroll to position [217, 0]
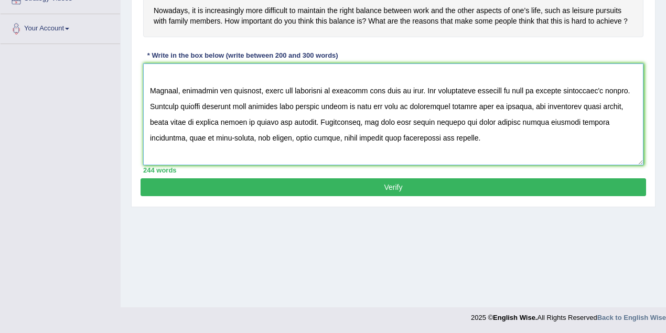
click at [220, 152] on textarea at bounding box center [393, 114] width 501 height 102
click at [232, 152] on textarea at bounding box center [393, 114] width 501 height 102
type textarea "The increasing influence of the right balance on our lives has ignited numerous…"
click at [412, 183] on button "Verify" at bounding box center [394, 187] width 506 height 18
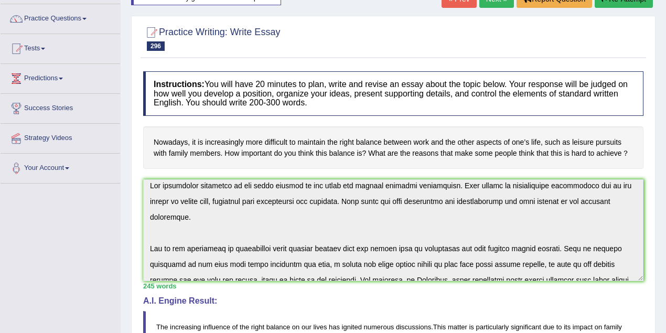
scroll to position [0, 0]
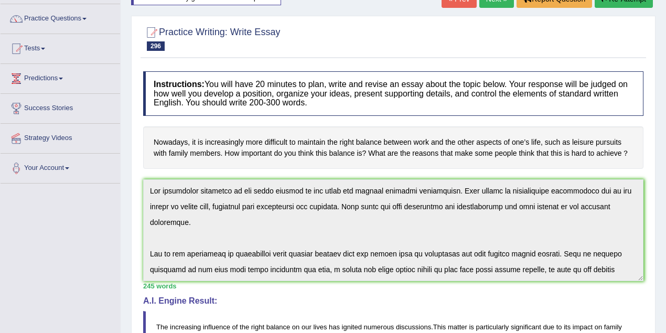
click at [151, 171] on div "Instructions: You will have 20 minutes to plan, write and revise an essay about…" at bounding box center [394, 325] width 506 height 518
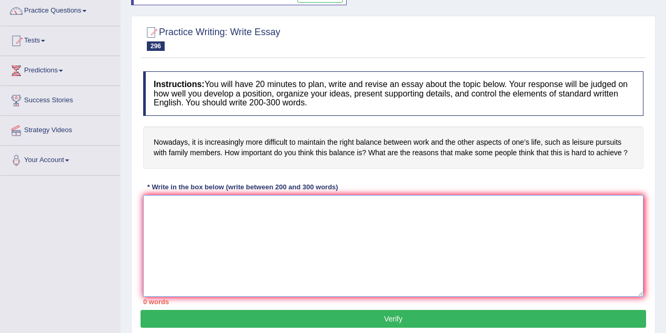
paste textarea "The increasing influence of the right balance on our lives has ignited numerous…"
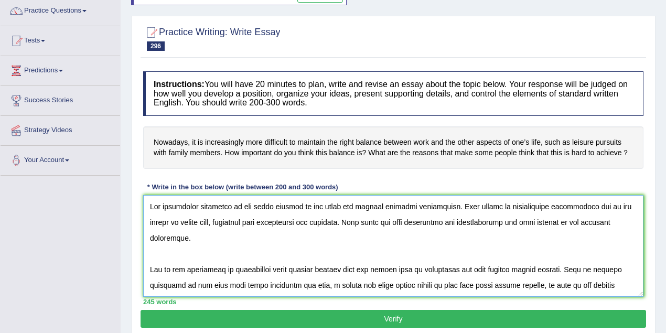
drag, startPoint x: 306, startPoint y: 221, endPoint x: 292, endPoint y: 220, distance: 14.2
click at [292, 220] on textarea at bounding box center [393, 246] width 501 height 102
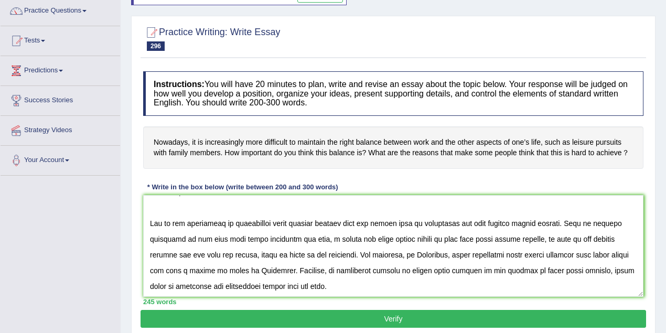
click at [374, 173] on div "Instructions: You will have 20 minutes to plan, write and revise an essay about…" at bounding box center [394, 188] width 506 height 244
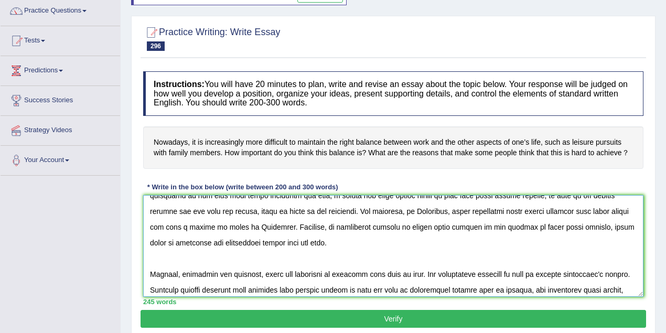
scroll to position [88, 0]
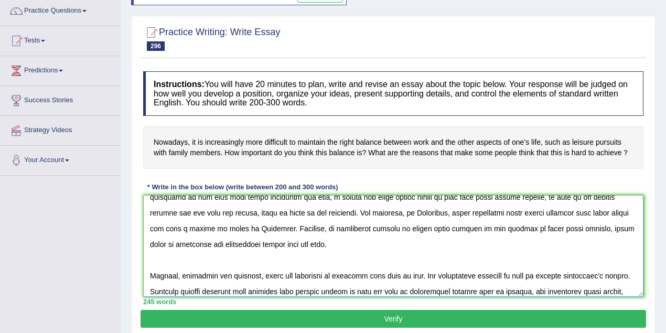
click at [206, 209] on textarea at bounding box center [393, 246] width 501 height 102
click at [206, 210] on textarea at bounding box center [393, 246] width 501 height 102
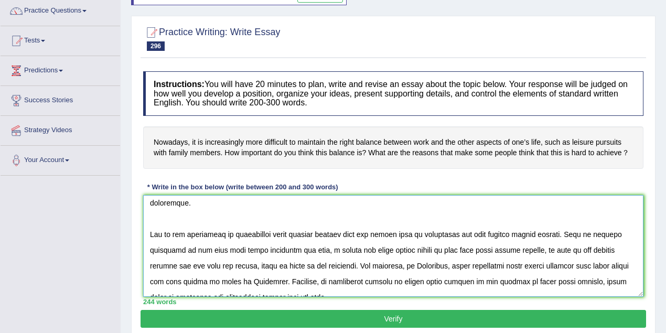
scroll to position [0, 0]
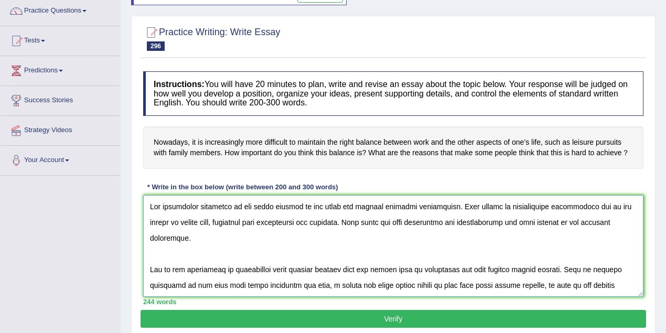
click at [307, 284] on textarea at bounding box center [393, 246] width 501 height 102
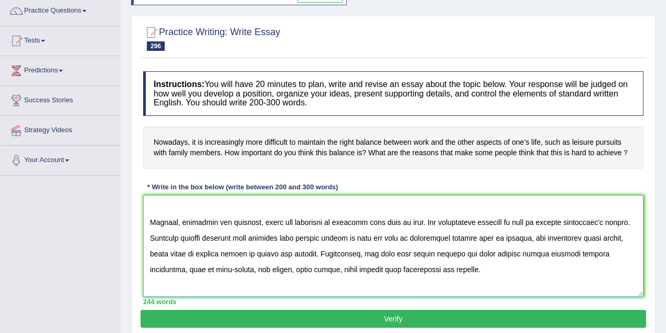
scroll to position [217, 0]
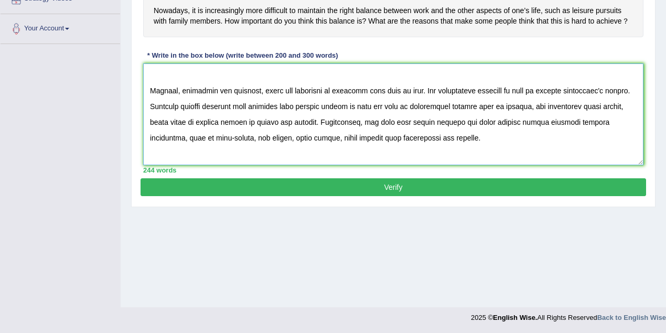
type textarea "The increasing influence of the right balance on our lives has ignited numerous…"
click at [408, 182] on button "Verify" at bounding box center [394, 187] width 506 height 18
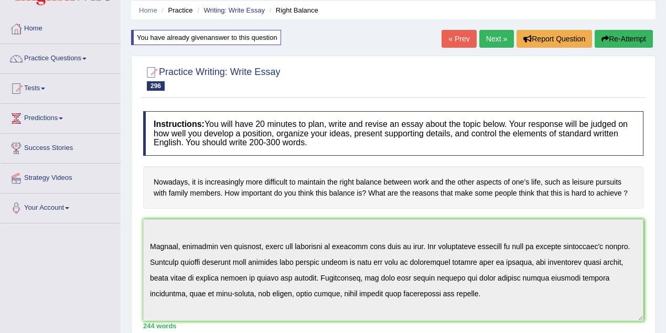
scroll to position [0, 0]
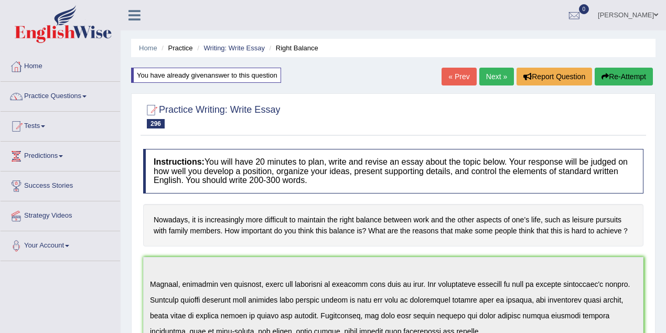
click at [613, 72] on button "Re-Attempt" at bounding box center [624, 77] width 58 height 18
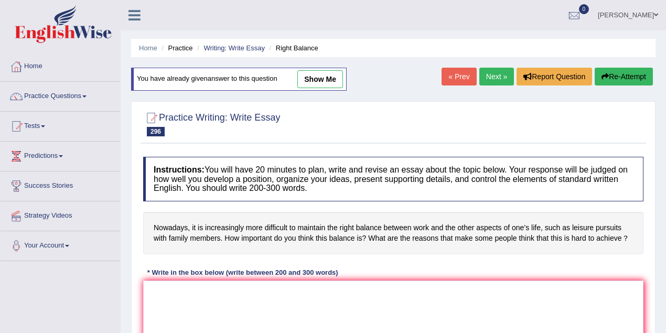
click at [317, 77] on link "show me" at bounding box center [321, 79] width 46 height 18
type textarea "The increasing influence of the right balance on our lives has ignited numerous…"
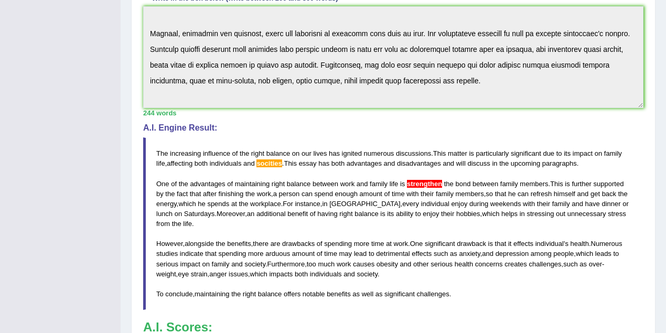
scroll to position [304, 0]
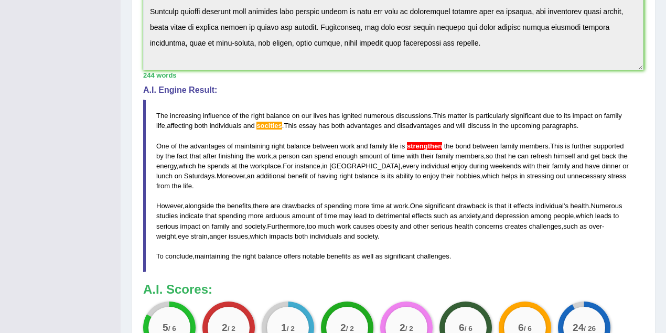
click at [158, 113] on span "The" at bounding box center [162, 116] width 12 height 8
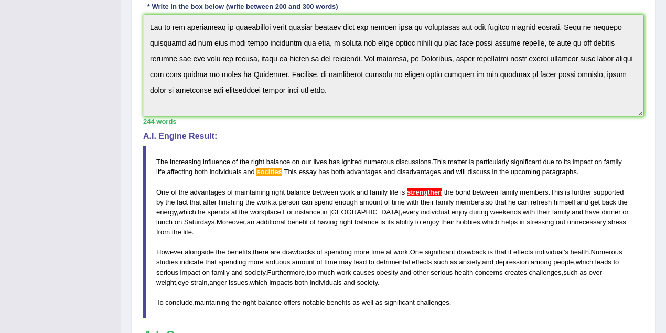
scroll to position [0, 0]
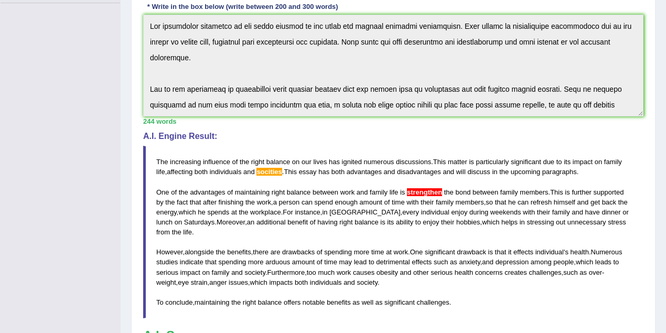
click at [143, 9] on div "Instructions: You will have 20 minutes to plan, write and revise an essay about…" at bounding box center [394, 152] width 506 height 533
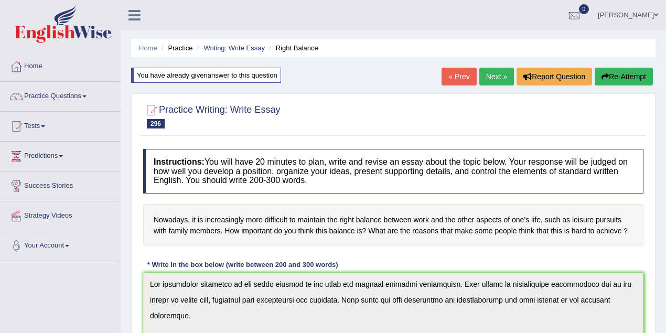
click at [626, 80] on button "Re-Attempt" at bounding box center [624, 77] width 58 height 18
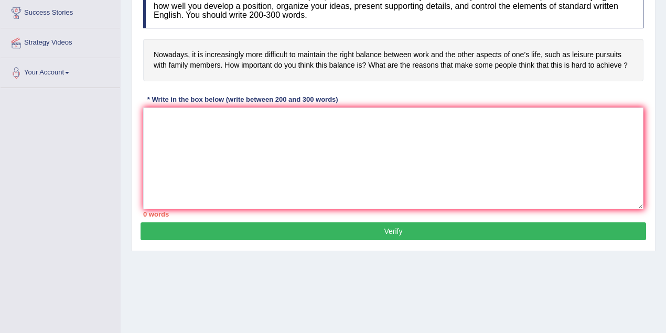
scroll to position [186, 0]
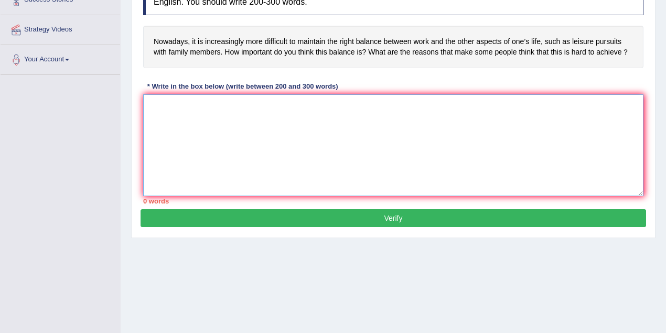
paste textarea "The increasing influence of the right balance on our lives has ignited numerous…"
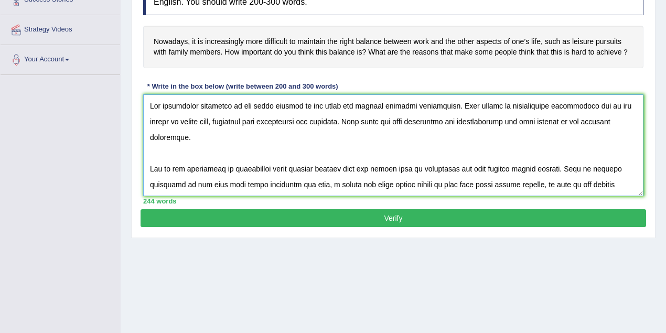
scroll to position [46, 0]
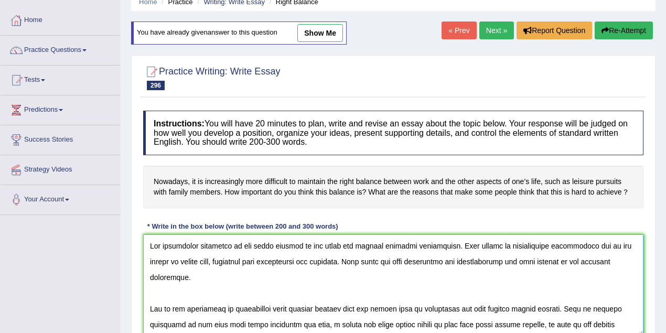
drag, startPoint x: 304, startPoint y: 260, endPoint x: 280, endPoint y: 264, distance: 24.4
click at [280, 264] on textarea at bounding box center [393, 286] width 501 height 102
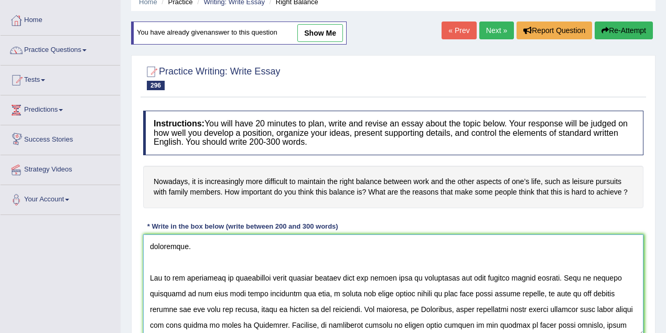
scroll to position [0, 0]
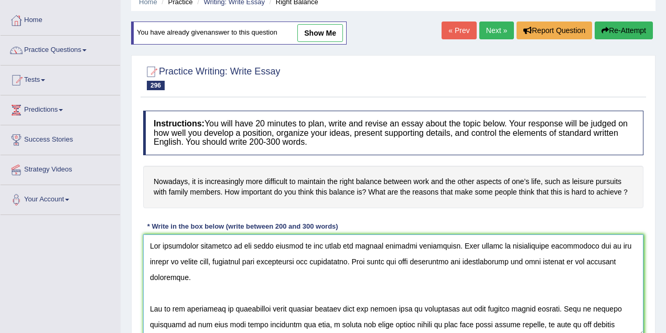
drag, startPoint x: 454, startPoint y: 307, endPoint x: 419, endPoint y: 310, distance: 35.8
click at [419, 310] on textarea at bounding box center [393, 286] width 501 height 102
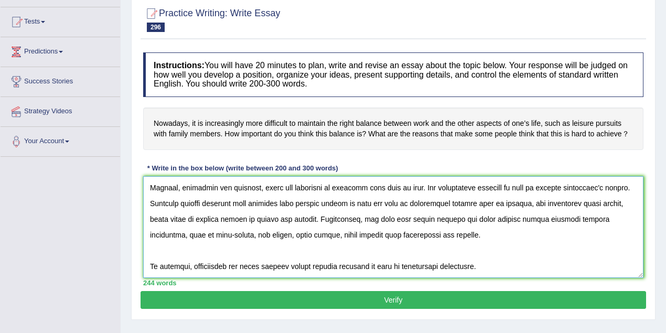
scroll to position [217, 0]
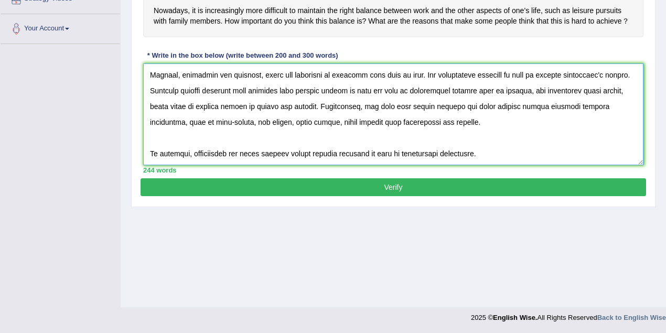
type textarea "The increasing influence of the right balance on our lives has ignited numerous…"
click at [434, 190] on button "Verify" at bounding box center [394, 187] width 506 height 18
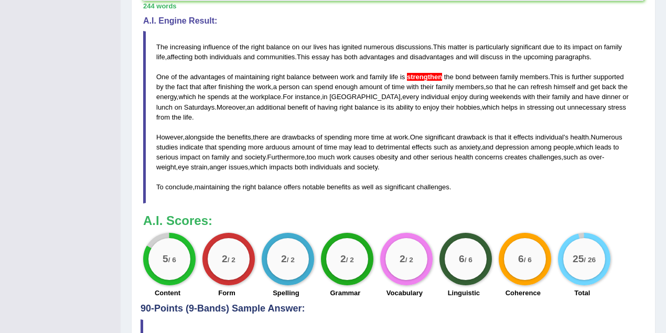
scroll to position [311, 0]
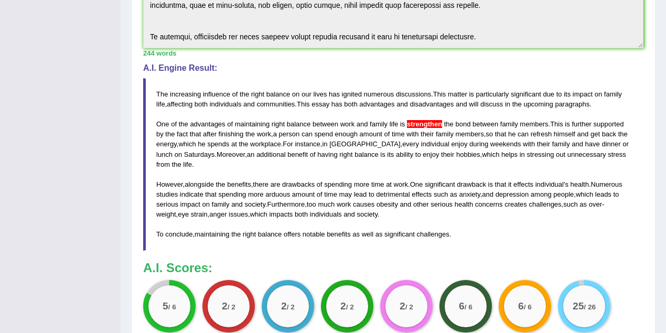
drag, startPoint x: 455, startPoint y: 230, endPoint x: 200, endPoint y: 217, distance: 255.9
click at [200, 217] on blockquote "The increasing influence of the right balance on our lives has ignited numerous…" at bounding box center [393, 164] width 501 height 173
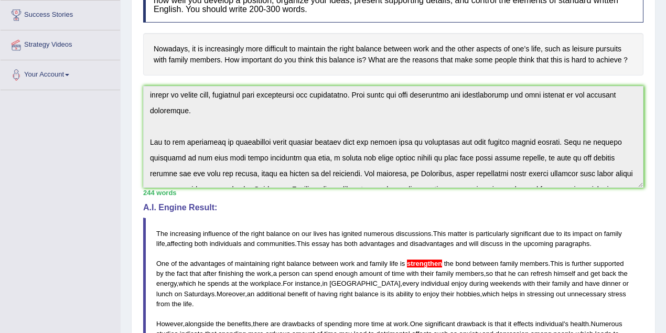
scroll to position [0, 0]
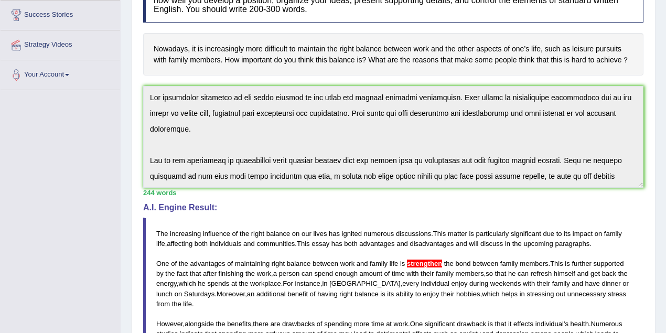
click at [132, 75] on div "Practice Writing: Write Essay 296 Right Balance Instructions: You will have 20 …" at bounding box center [393, 323] width 525 height 803
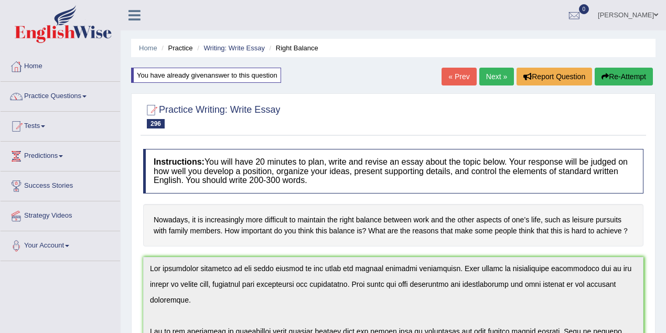
drag, startPoint x: 619, startPoint y: 79, endPoint x: 617, endPoint y: 85, distance: 6.8
click at [619, 80] on button "Re-Attempt" at bounding box center [624, 77] width 58 height 18
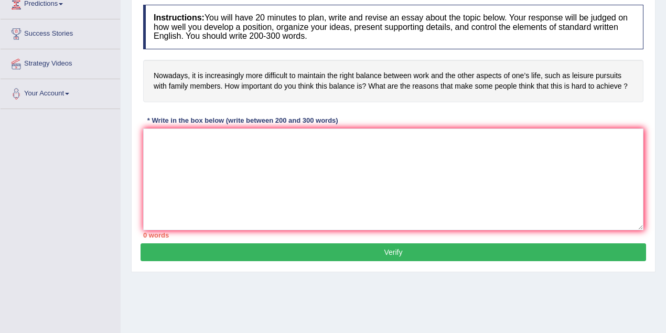
scroll to position [217, 0]
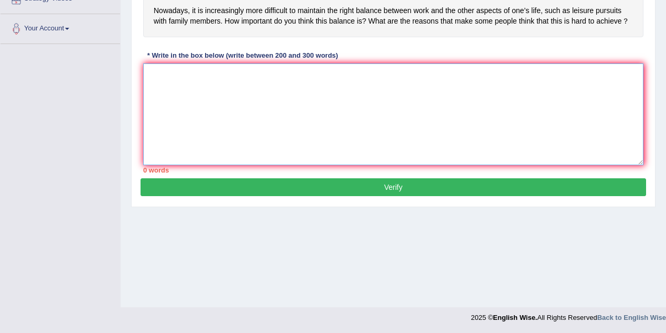
paste textarea "The increasing influence of the right balance on our lives has ignited numerous…"
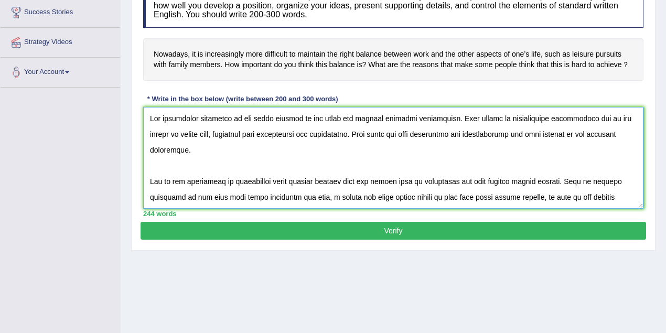
scroll to position [124, 0]
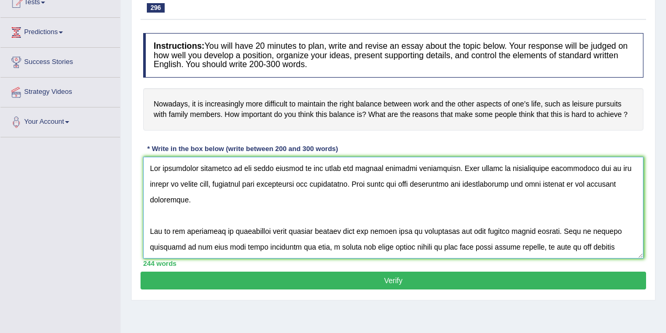
click at [455, 229] on textarea at bounding box center [393, 208] width 501 height 102
click at [453, 230] on textarea at bounding box center [393, 208] width 501 height 102
type textarea "The increasing influence of the right balance on our lives has ignited numerous…"
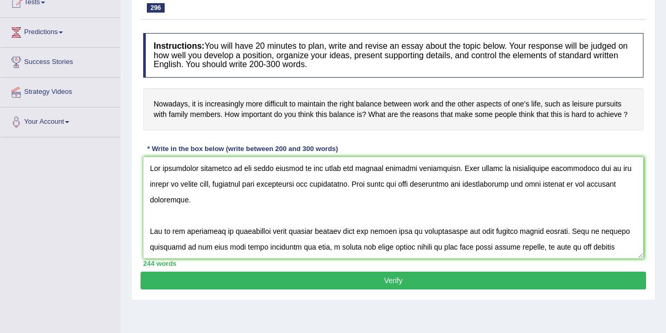
click at [392, 273] on button "Verify" at bounding box center [394, 281] width 506 height 18
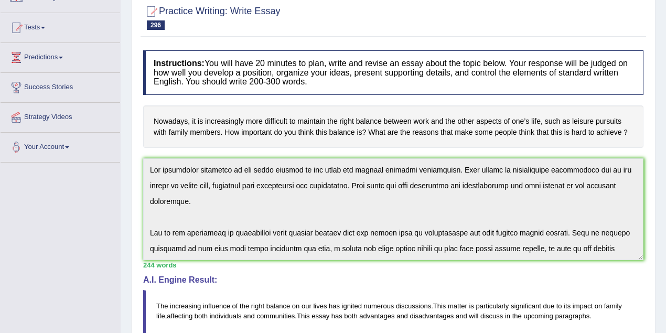
scroll to position [45, 0]
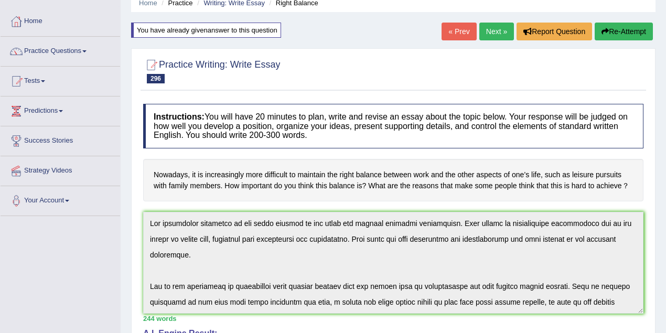
click at [632, 30] on button "Re-Attempt" at bounding box center [624, 32] width 58 height 18
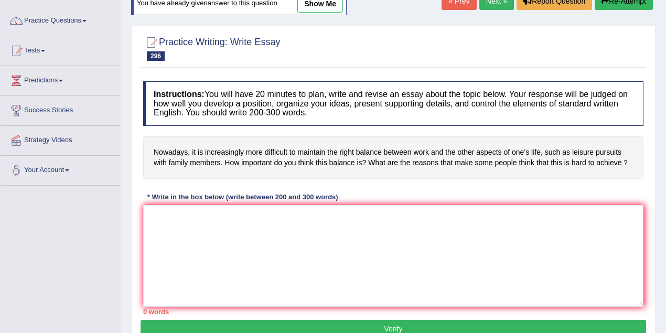
scroll to position [91, 0]
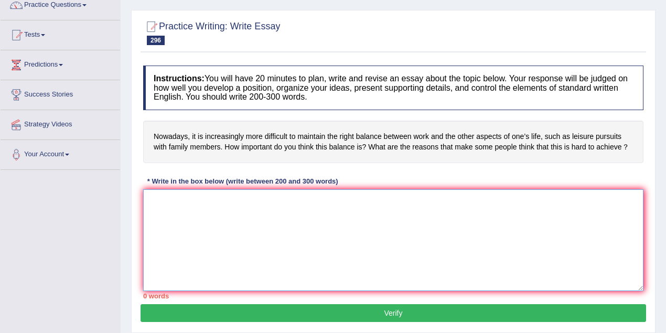
paste textarea "The increasing influence of the right balance on our lives has ignited numerous…"
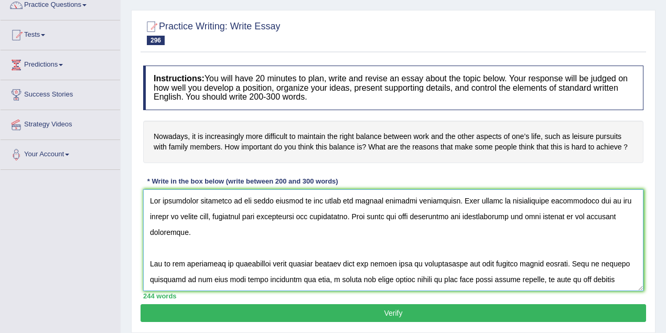
scroll to position [150, 0]
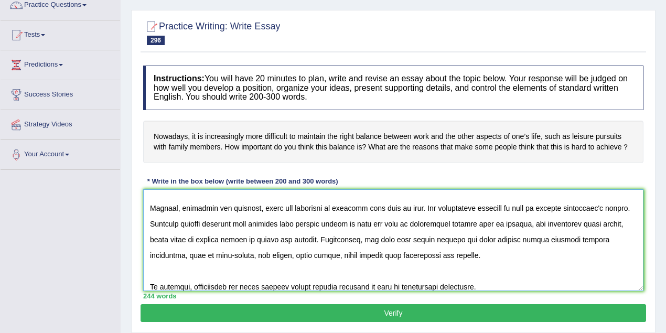
click at [344, 238] on textarea at bounding box center [393, 240] width 501 height 102
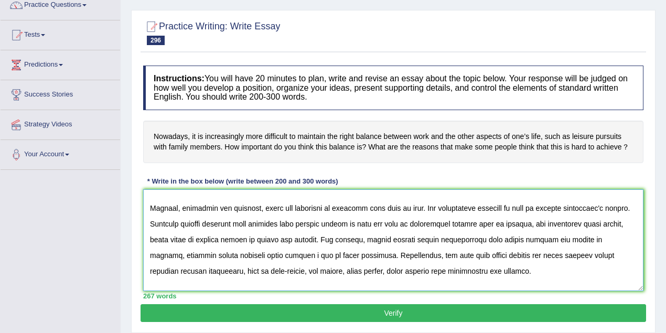
type textarea "The increasing influence of the right balance on our lives has ignited numerous…"
click at [383, 313] on button "Verify" at bounding box center [394, 313] width 506 height 18
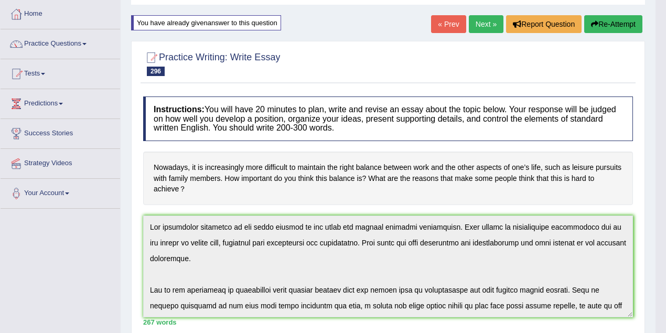
scroll to position [0, 0]
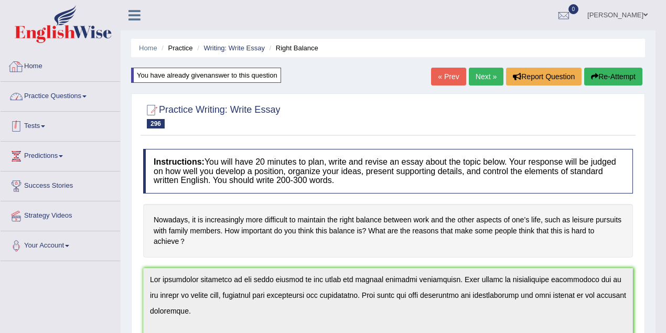
click at [625, 80] on button "Re-Attempt" at bounding box center [614, 77] width 58 height 18
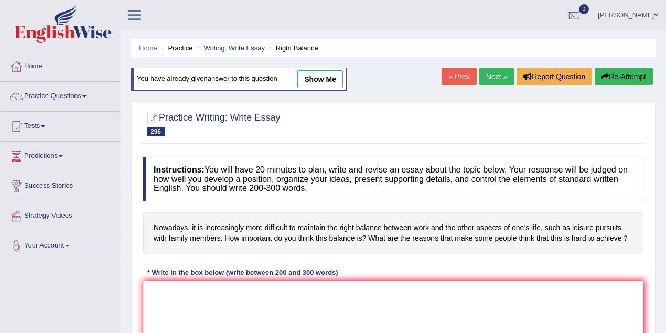
scroll to position [93, 0]
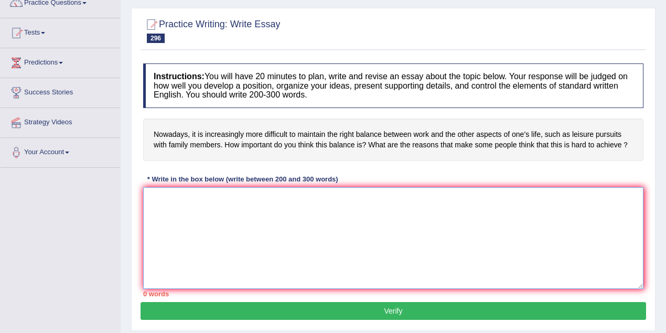
paste textarea "The increasing influence of the right balance on our lives has ignited numerous…"
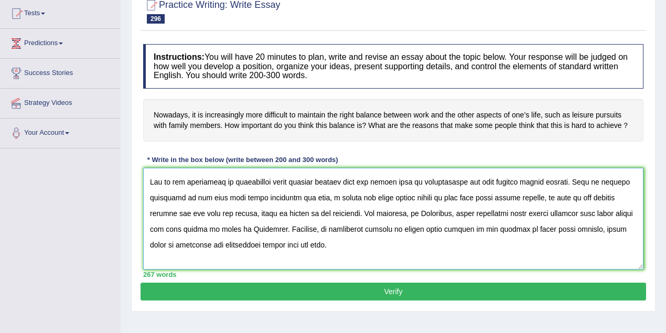
scroll to position [46, 0]
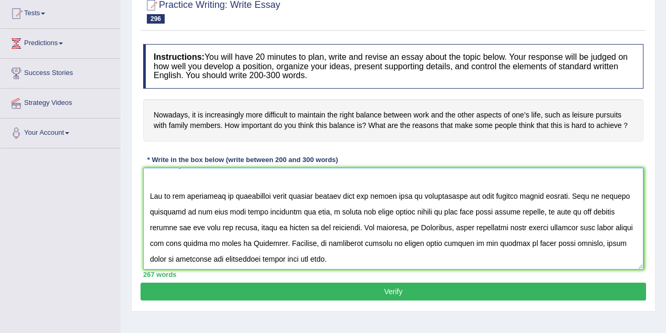
drag, startPoint x: 310, startPoint y: 210, endPoint x: 235, endPoint y: 211, distance: 75.0
click at [235, 211] on textarea at bounding box center [393, 219] width 501 height 102
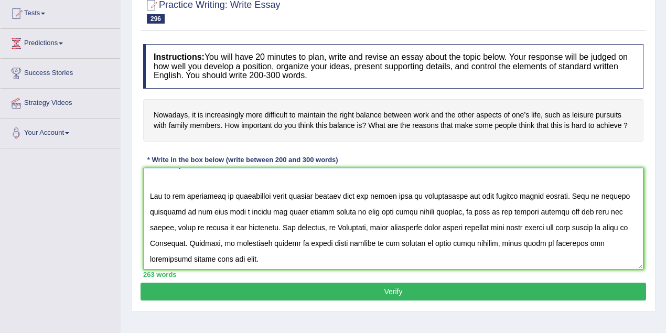
click at [288, 229] on textarea at bounding box center [393, 219] width 501 height 102
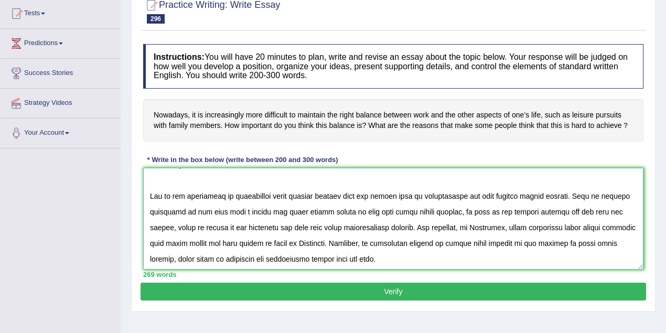
type textarea "The increasing influence of the right balance on our lives has ignited numerous…"
click at [379, 288] on button "Verify" at bounding box center [394, 292] width 506 height 18
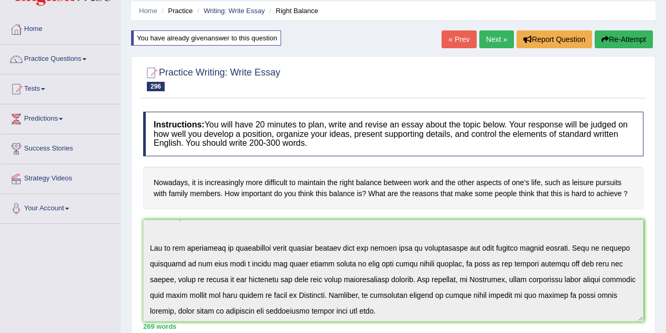
scroll to position [0, 0]
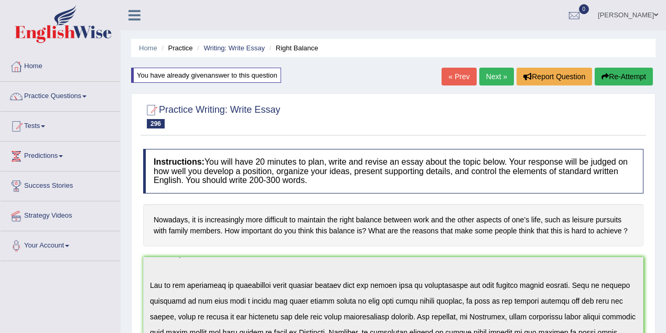
click at [639, 15] on link "Vanita Hans" at bounding box center [628, 13] width 76 height 27
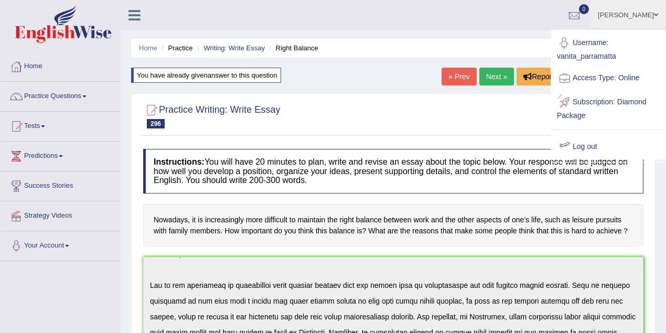
click at [594, 146] on link "Log out" at bounding box center [608, 147] width 113 height 24
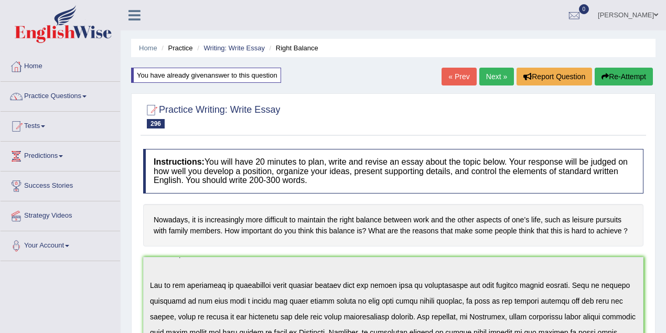
click at [652, 14] on link "Vanita Hans" at bounding box center [628, 13] width 76 height 27
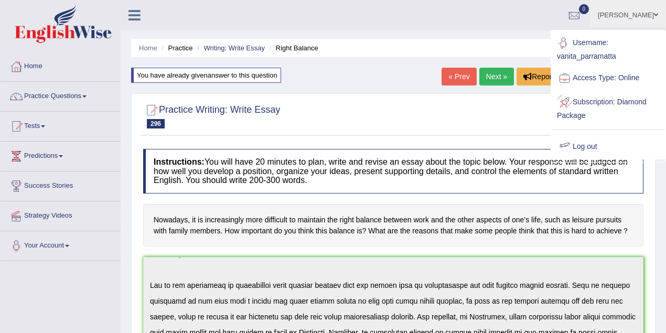
click at [579, 148] on link "Log out" at bounding box center [608, 147] width 113 height 24
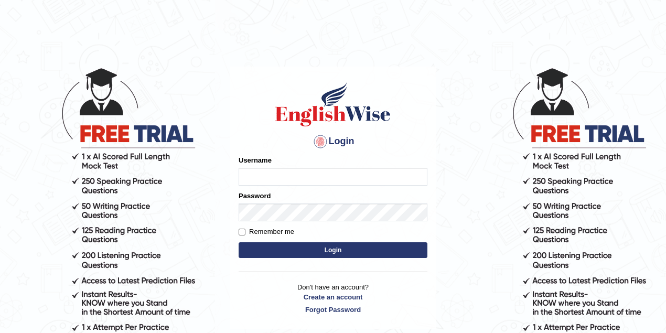
type input "nikitakoirala_parramatta"
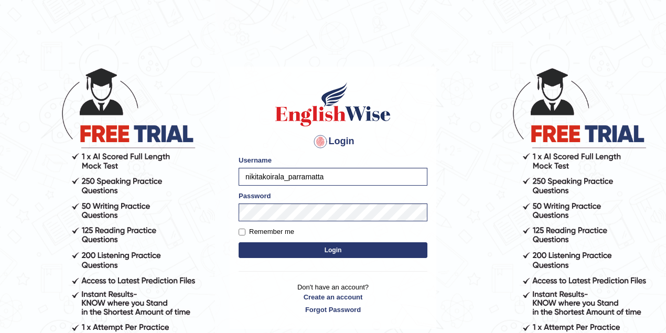
drag, startPoint x: 340, startPoint y: 174, endPoint x: 217, endPoint y: 193, distance: 124.2
click at [217, 193] on body "Login Please fix the following errors: Username nikitakoirala_parramatta Passwo…" at bounding box center [333, 200] width 666 height 333
type input "[PERSON_NAME]"
click at [331, 248] on button "Login" at bounding box center [333, 250] width 189 height 16
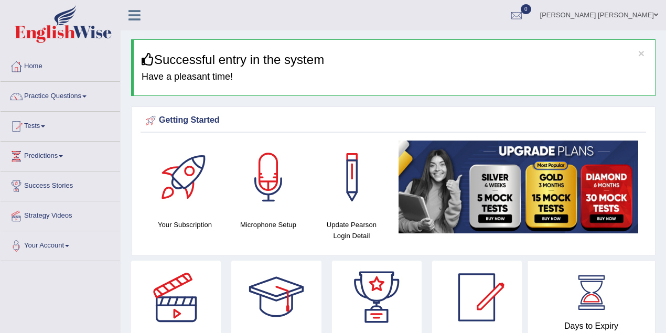
click at [66, 97] on link "Practice Questions" at bounding box center [61, 95] width 120 height 26
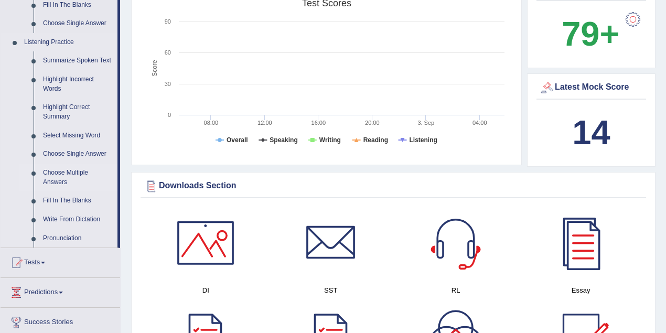
scroll to position [466, 0]
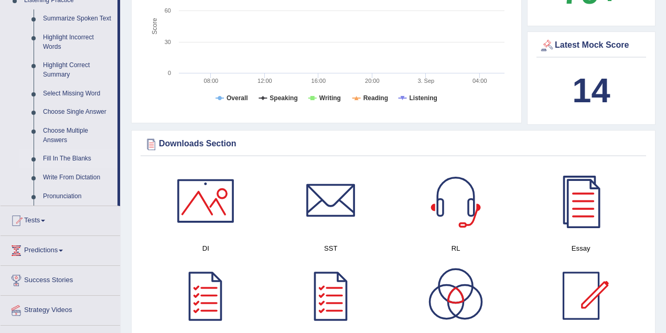
click at [89, 153] on link "Fill In The Blanks" at bounding box center [77, 159] width 79 height 19
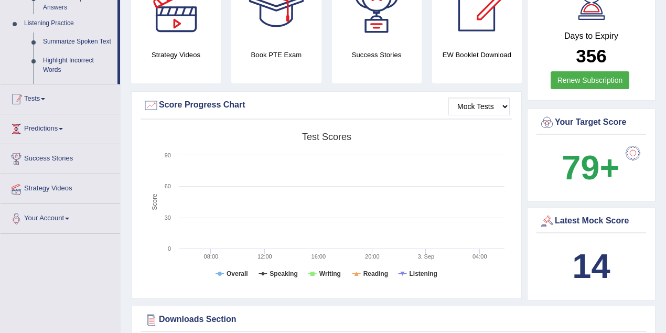
scroll to position [205, 0]
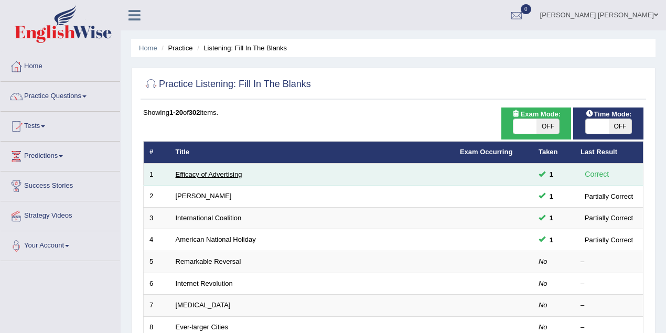
click at [211, 175] on link "Efficacy of Advertising" at bounding box center [209, 175] width 67 height 8
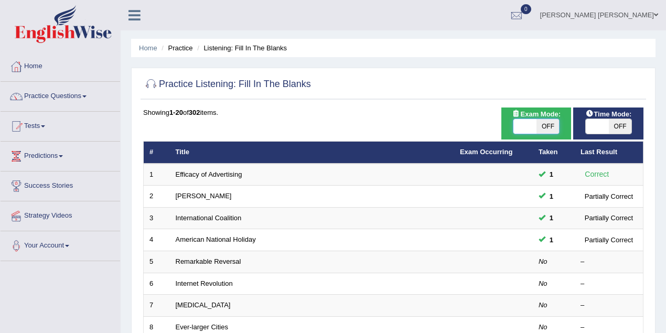
click at [529, 126] on span at bounding box center [525, 126] width 23 height 15
checkbox input "true"
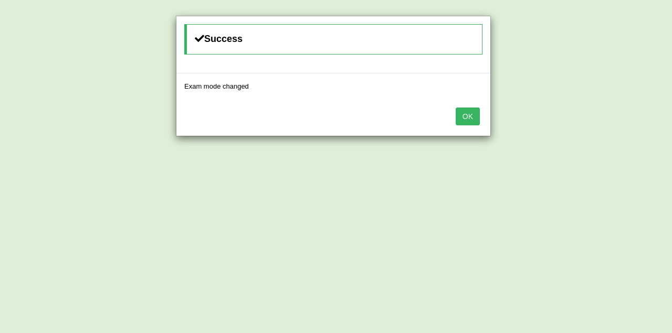
click at [470, 119] on button "OK" at bounding box center [467, 117] width 24 height 18
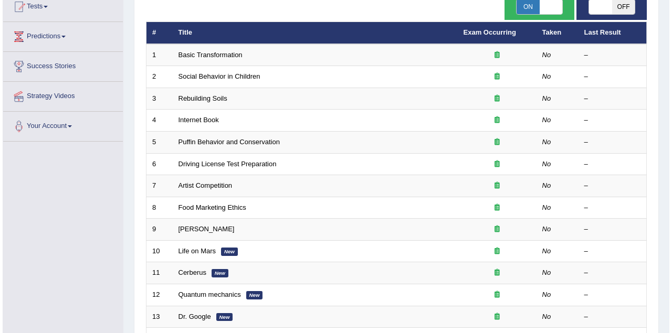
scroll to position [46, 0]
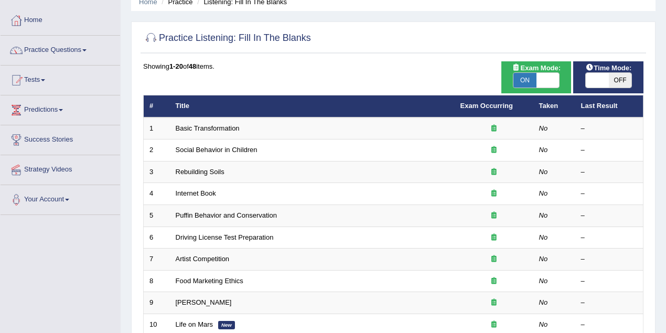
click at [550, 80] on span at bounding box center [548, 80] width 23 height 15
checkbox input "false"
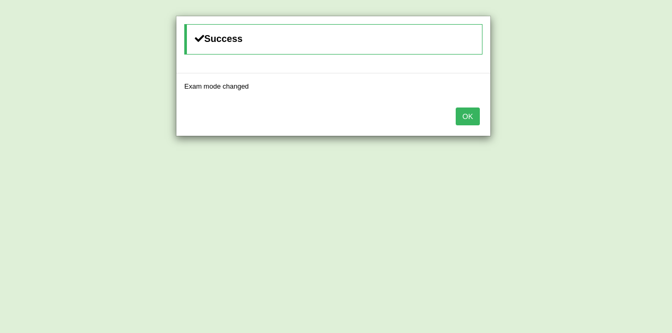
click at [474, 116] on button "OK" at bounding box center [467, 117] width 24 height 18
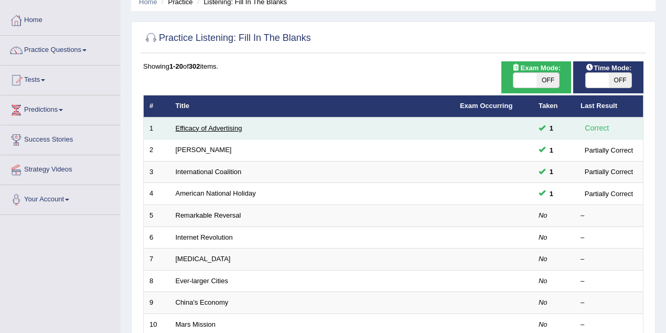
click at [216, 124] on link "Efficacy of Advertising" at bounding box center [209, 128] width 67 height 8
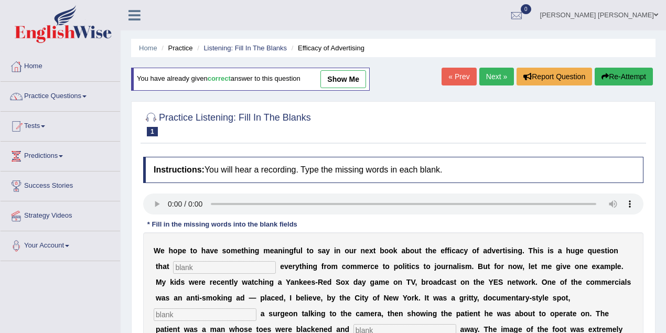
click at [333, 81] on link "show me" at bounding box center [344, 79] width 46 height 18
type input "impacts"
type input "featuring"
type input "rotting"
type input "disgusting"
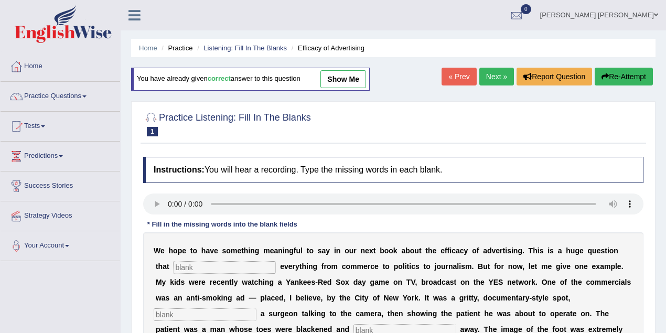
type input "hacksaw"
type input "scared"
type input "smoking"
type input "message"
type input "appropriate"
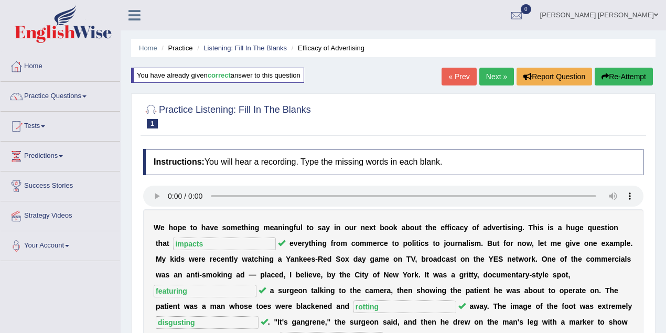
click at [496, 77] on link "Next »" at bounding box center [497, 77] width 35 height 18
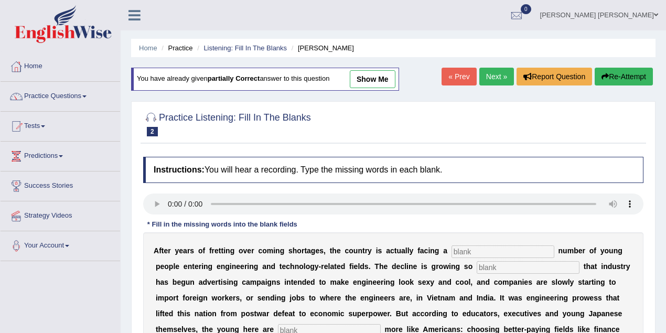
click at [389, 81] on link "show me" at bounding box center [373, 79] width 46 height 18
type input "problem"
type input "drastic"
type input "behaving"
type input "medicine"
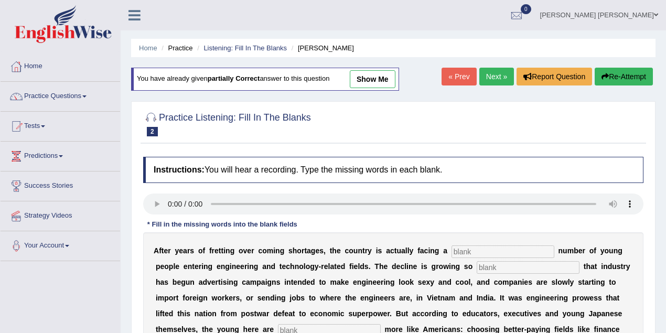
type input "manufacturing"
type input "decades"
type input "pinch"
type input "worsen"
type input "demographic"
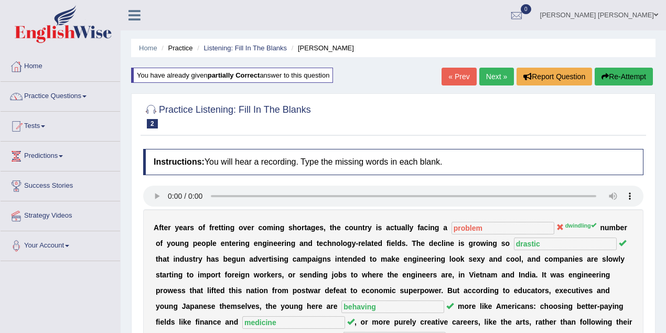
click at [496, 83] on link "Next »" at bounding box center [497, 77] width 35 height 18
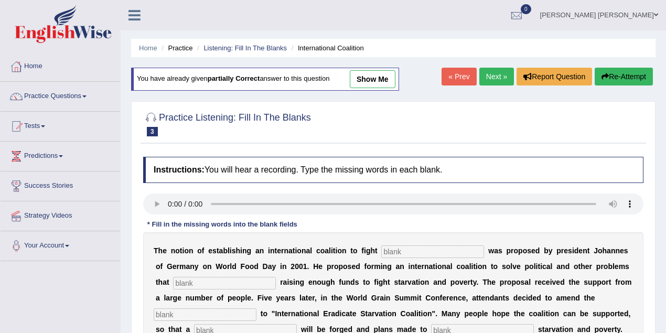
click at [379, 81] on link "show me" at bounding box center [373, 79] width 46 height 18
type input "starvation"
type input "extract"
type input "manifesto"
type input "resolution"
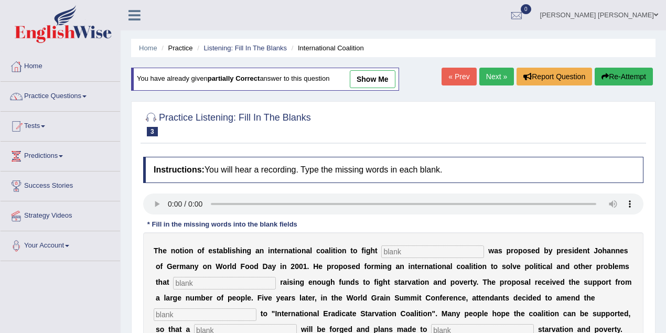
type input "eliminate"
type input "appeal"
type input "partners"
type input "desired"
type input "ineondfb"
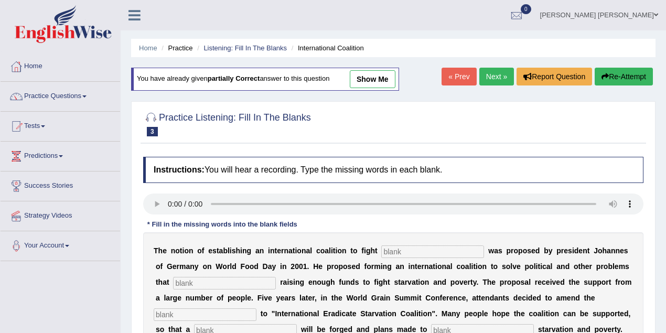
type input "pressure"
type input "exposing"
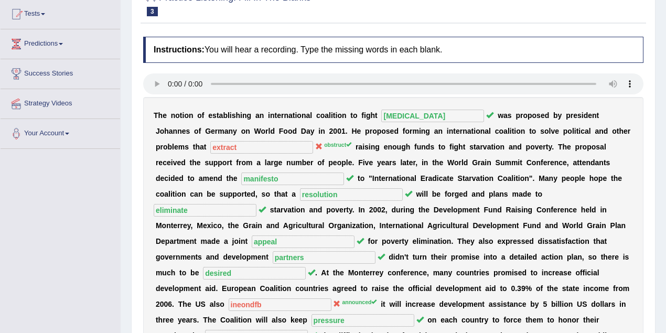
scroll to position [39, 0]
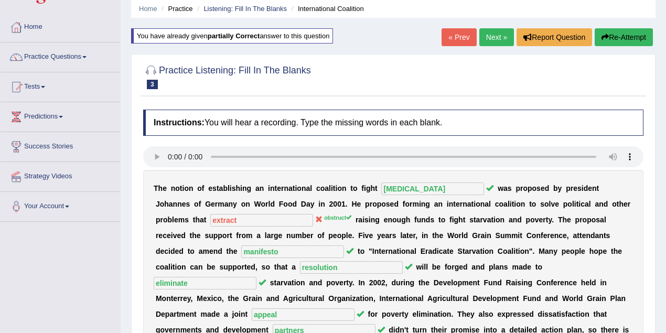
click at [491, 41] on link "Next »" at bounding box center [497, 37] width 35 height 18
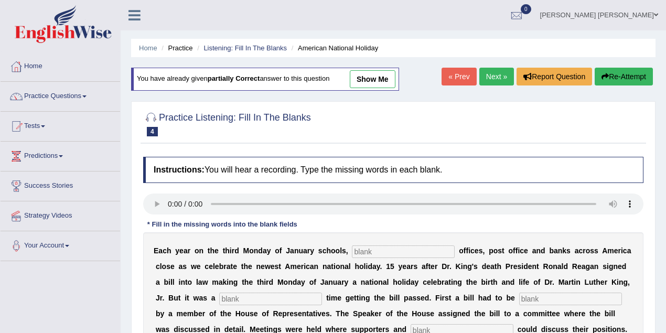
click at [384, 82] on link "show me" at bounding box center [373, 79] width 46 height 18
type input "federal"
type input "tough"
type input "introduced"
type input "opponents"
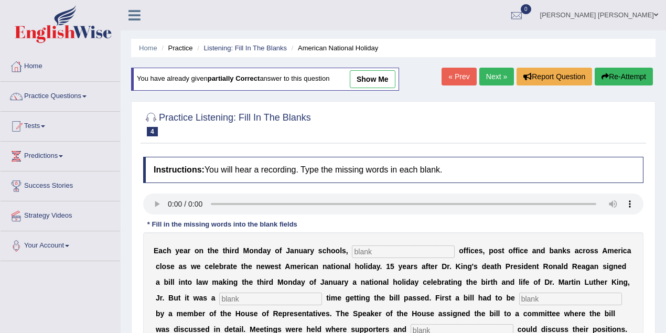
type input "agreed"
type input "vote"
type input "public"
type input "opposed"
type input "deserved"
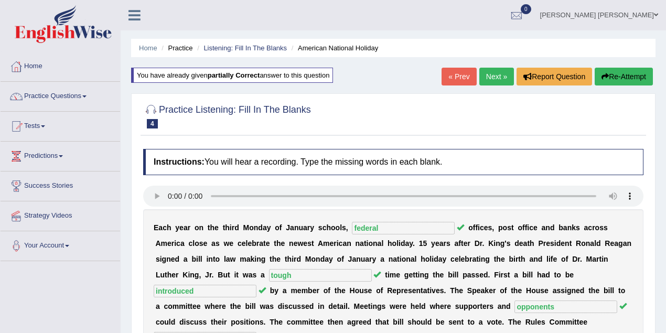
click at [484, 76] on link "Next »" at bounding box center [497, 77] width 35 height 18
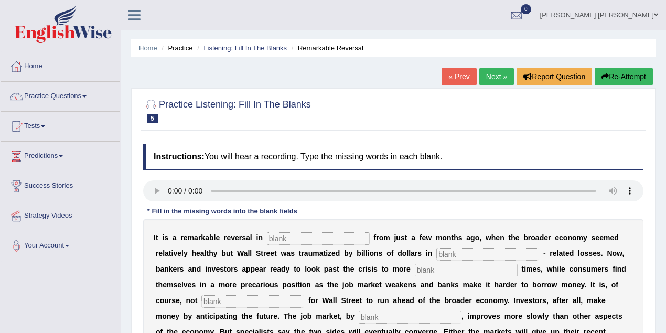
click at [495, 71] on link "Next »" at bounding box center [497, 77] width 35 height 18
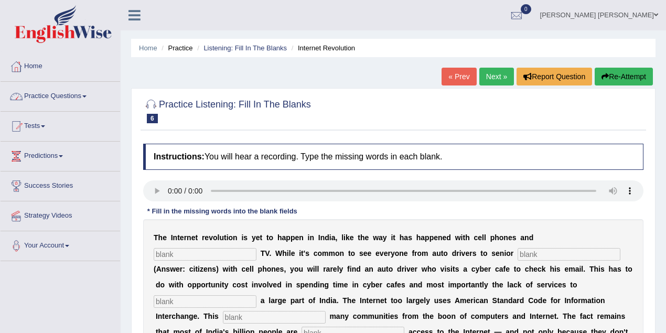
click at [67, 86] on link "Practice Questions" at bounding box center [61, 95] width 120 height 26
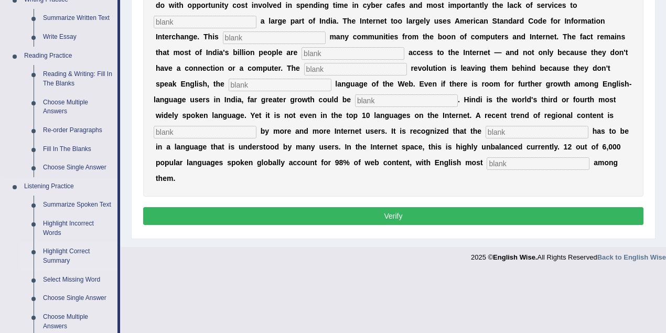
scroll to position [466, 0]
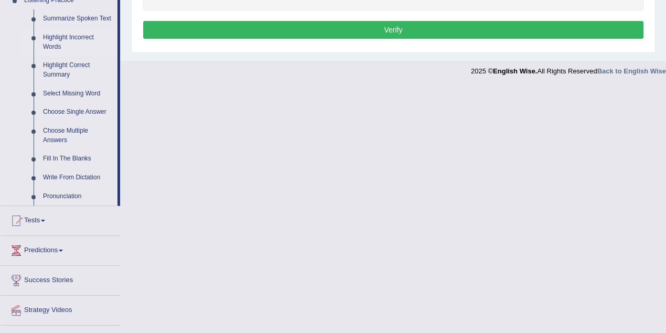
click at [68, 38] on link "Highlight Incorrect Words" at bounding box center [77, 42] width 79 height 28
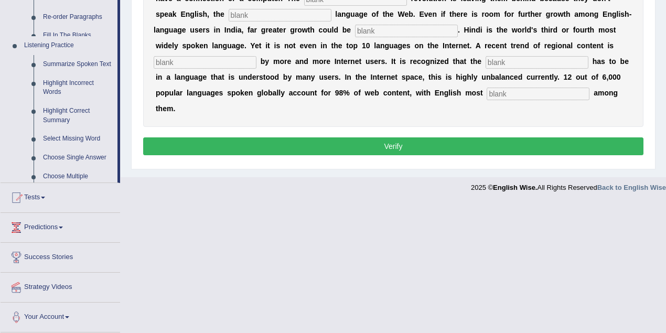
scroll to position [218, 0]
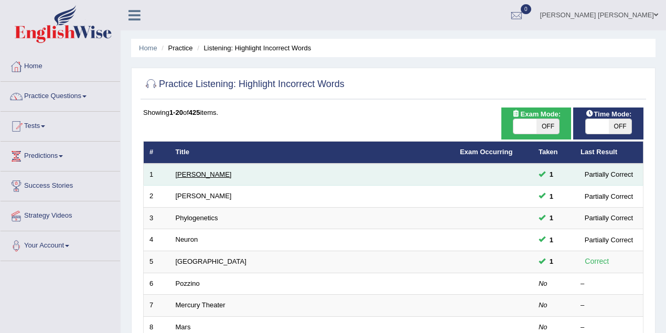
click at [190, 175] on link "[PERSON_NAME]" at bounding box center [204, 175] width 56 height 8
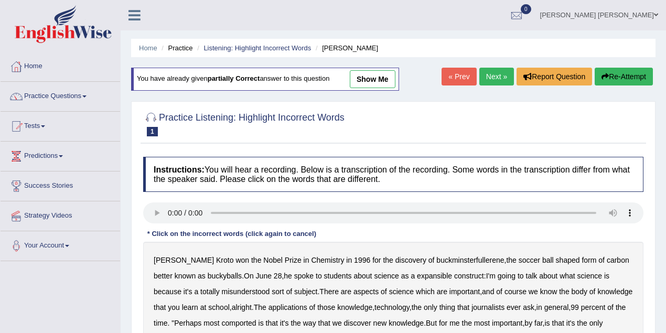
click at [376, 80] on link "show me" at bounding box center [373, 79] width 46 height 18
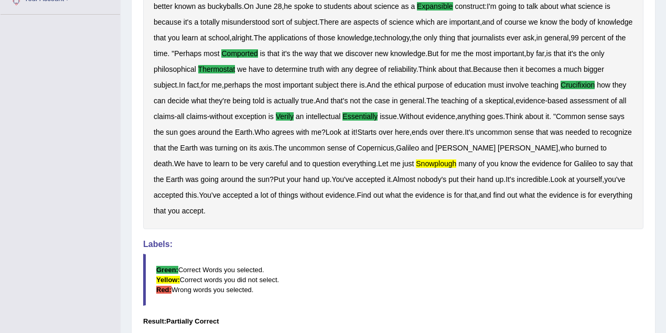
scroll to position [46, 0]
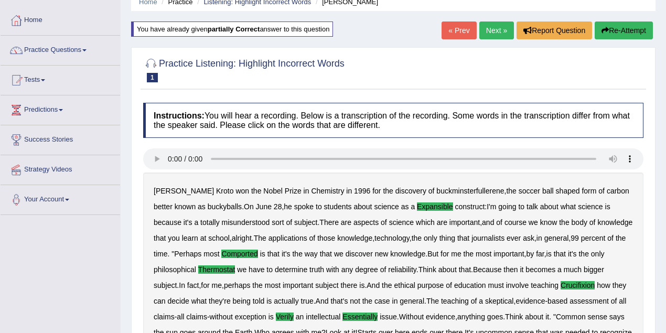
click at [491, 29] on link "Next »" at bounding box center [497, 31] width 35 height 18
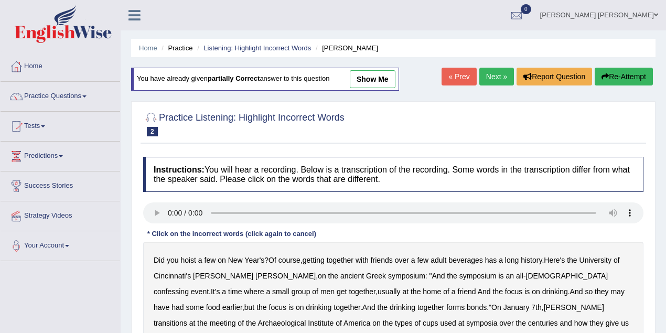
click at [353, 80] on span "show me" at bounding box center [363, 79] width 66 height 8
click at [374, 81] on link "show me" at bounding box center [373, 79] width 46 height 18
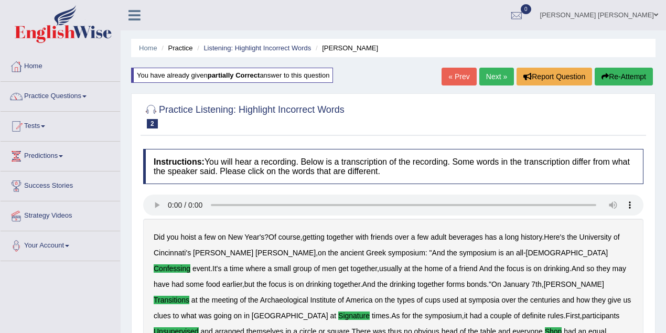
click at [489, 77] on link "Next »" at bounding box center [497, 77] width 35 height 18
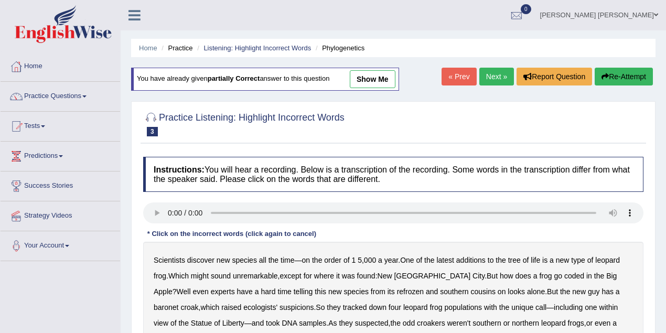
click at [369, 83] on link "show me" at bounding box center [373, 79] width 46 height 18
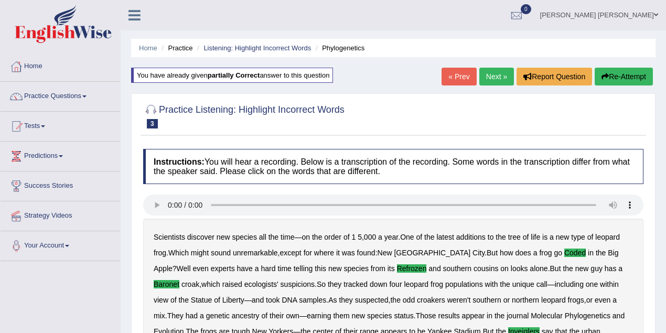
click at [482, 80] on link "Next »" at bounding box center [497, 77] width 35 height 18
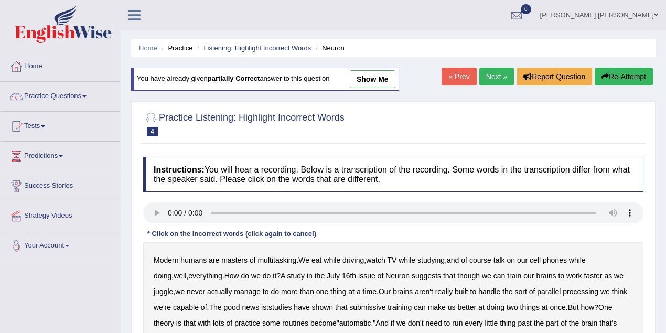
click at [382, 81] on link "show me" at bounding box center [373, 79] width 46 height 18
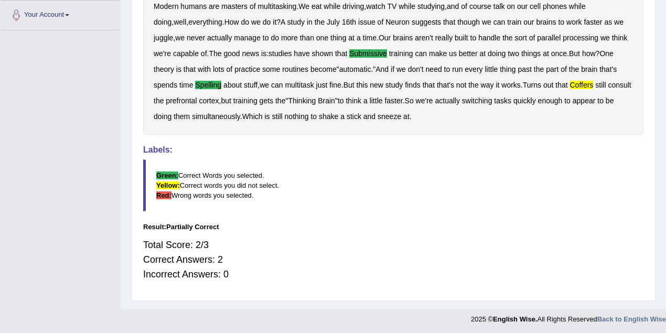
scroll to position [45, 0]
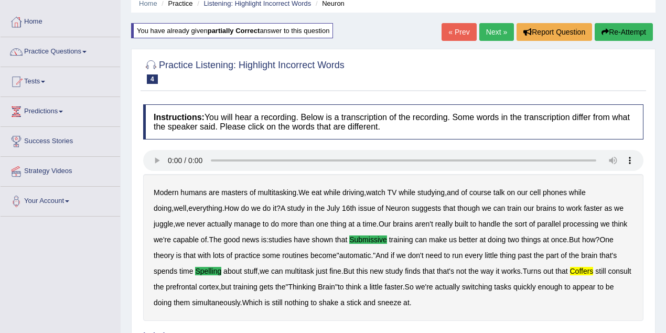
click at [487, 25] on link "Next »" at bounding box center [497, 32] width 35 height 18
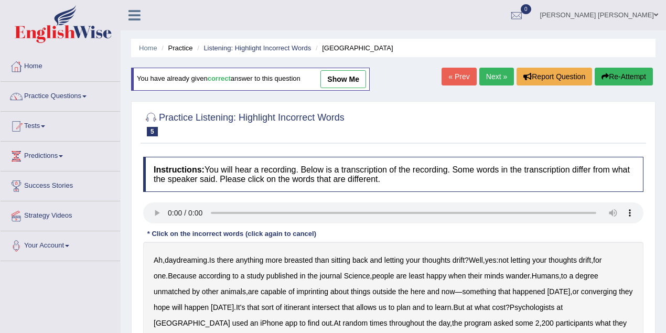
click at [344, 82] on link "show me" at bounding box center [344, 79] width 46 height 18
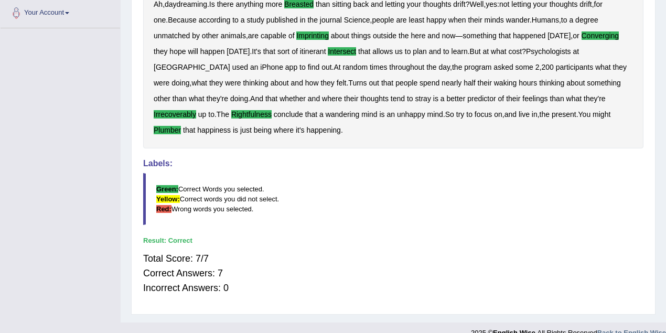
scroll to position [46, 0]
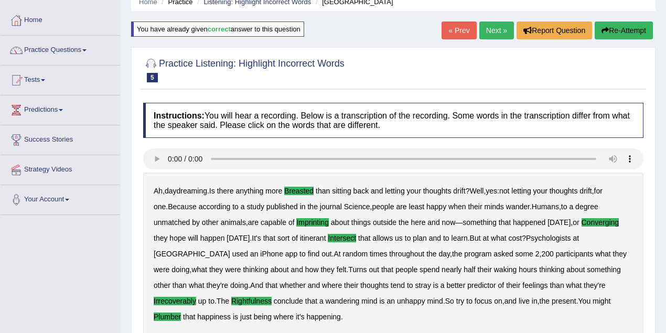
click at [485, 30] on link "Next »" at bounding box center [497, 31] width 35 height 18
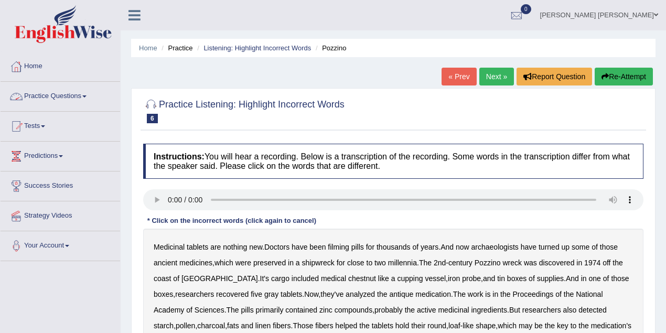
click at [61, 99] on link "Practice Questions" at bounding box center [61, 95] width 120 height 26
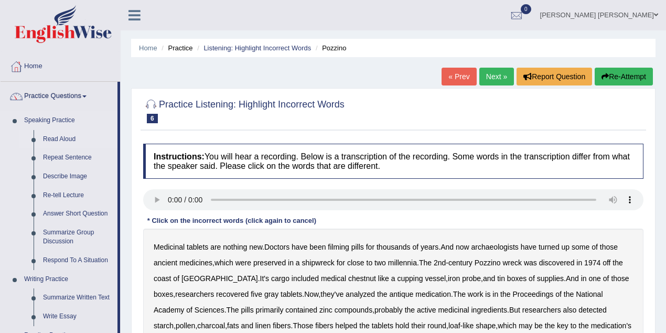
click at [71, 139] on link "Read Aloud" at bounding box center [77, 139] width 79 height 19
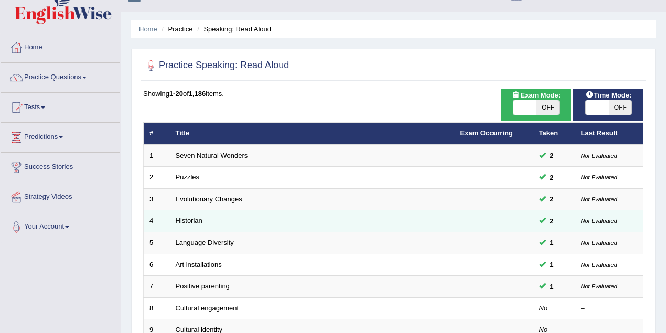
scroll to position [93, 0]
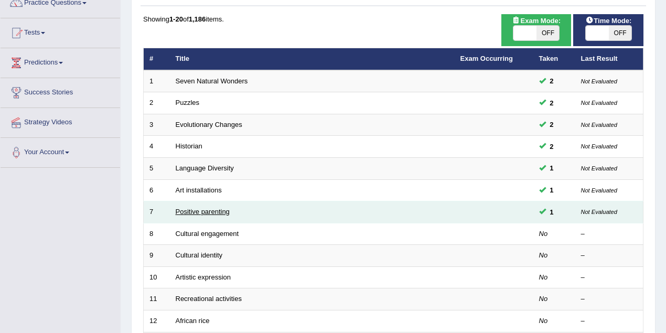
click at [211, 211] on link "Positive parenting" at bounding box center [203, 212] width 54 height 8
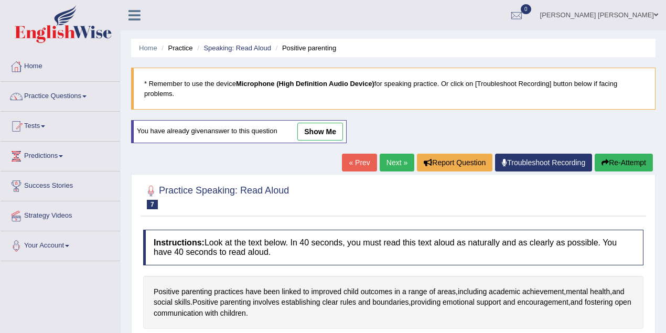
click at [307, 131] on link "show me" at bounding box center [321, 132] width 46 height 18
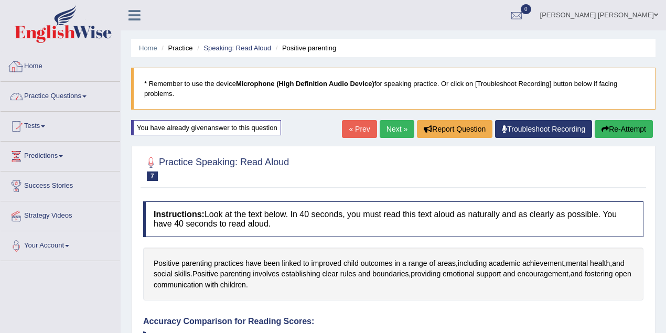
click at [54, 103] on link "Practice Questions" at bounding box center [61, 95] width 120 height 26
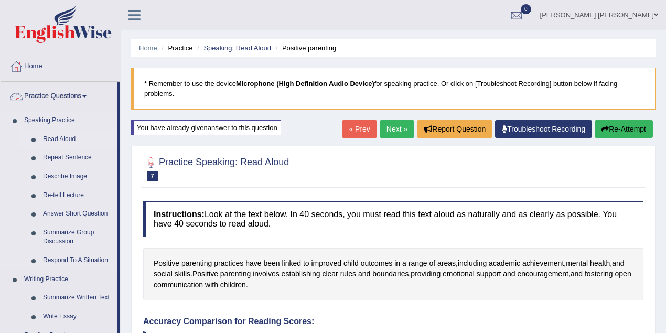
click at [57, 131] on link "Read Aloud" at bounding box center [77, 139] width 79 height 19
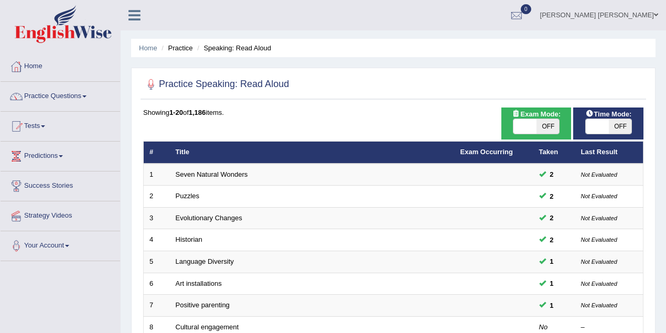
click at [521, 126] on span at bounding box center [525, 126] width 23 height 15
checkbox input "true"
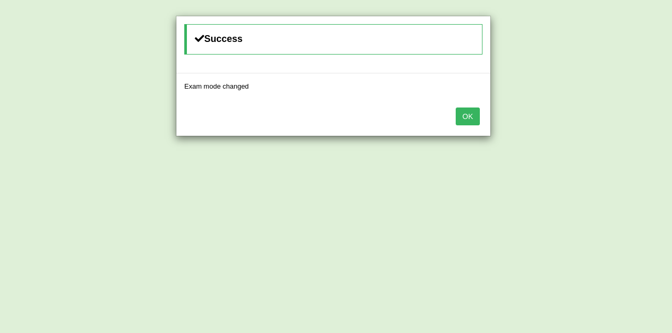
click at [459, 116] on button "OK" at bounding box center [467, 117] width 24 height 18
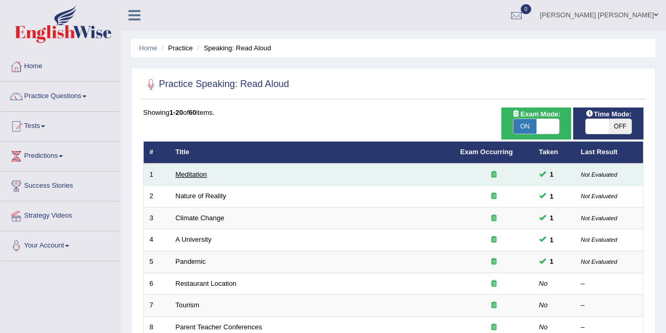
click at [192, 175] on link "Meditation" at bounding box center [191, 175] width 31 height 8
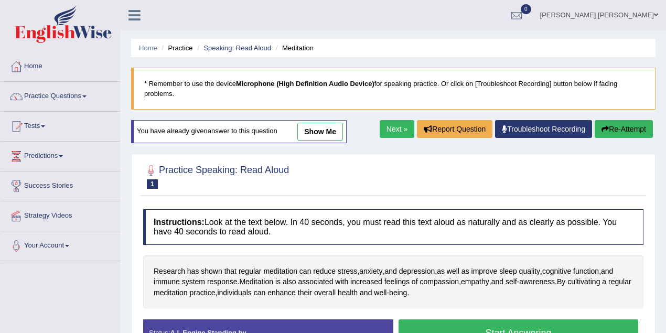
click at [320, 130] on link "show me" at bounding box center [321, 132] width 46 height 18
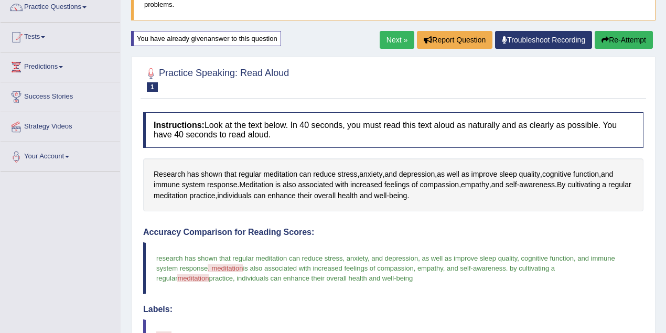
scroll to position [12, 0]
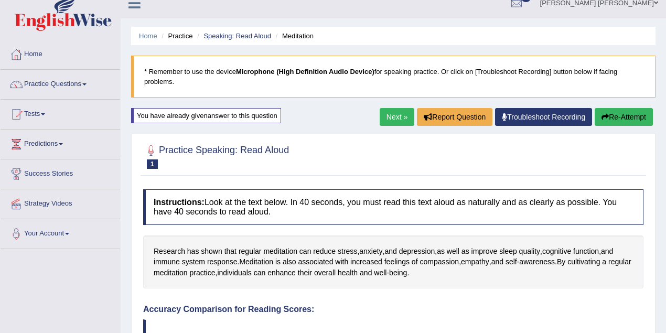
click at [401, 122] on link "Next »" at bounding box center [397, 117] width 35 height 18
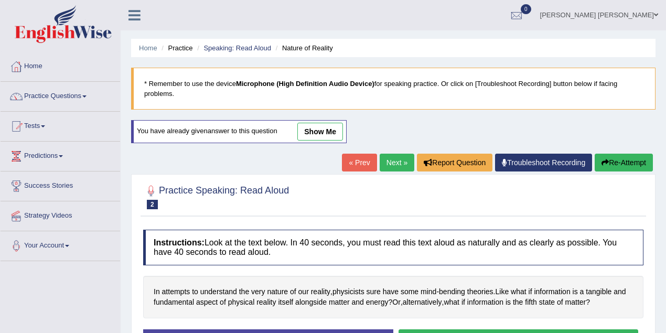
click at [327, 136] on link "show me" at bounding box center [321, 132] width 46 height 18
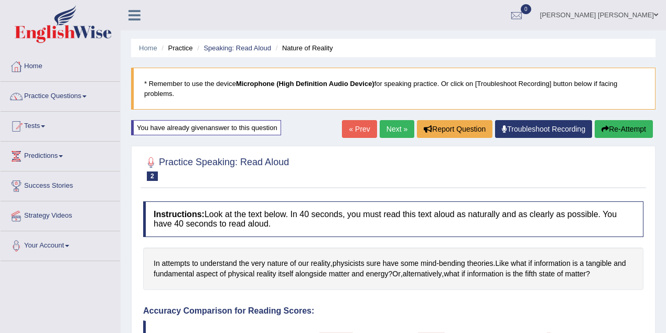
click at [388, 133] on link "Next »" at bounding box center [397, 129] width 35 height 18
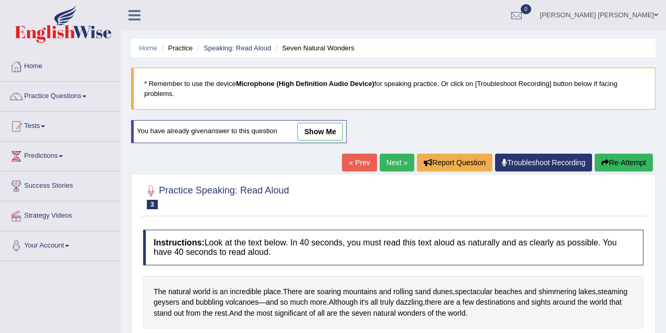
drag, startPoint x: 0, startPoint y: 0, endPoint x: 381, endPoint y: 207, distance: 433.7
click at [342, 132] on link "show me" at bounding box center [321, 132] width 46 height 18
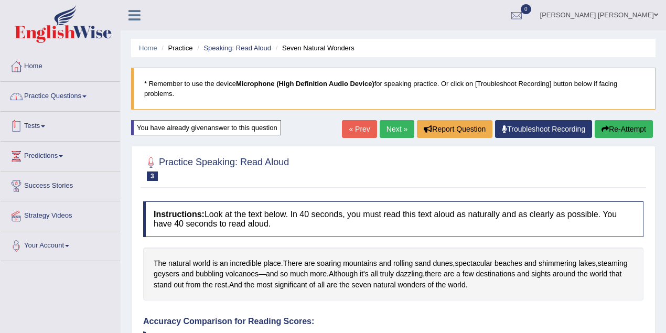
click at [50, 98] on link "Practice Questions" at bounding box center [61, 95] width 120 height 26
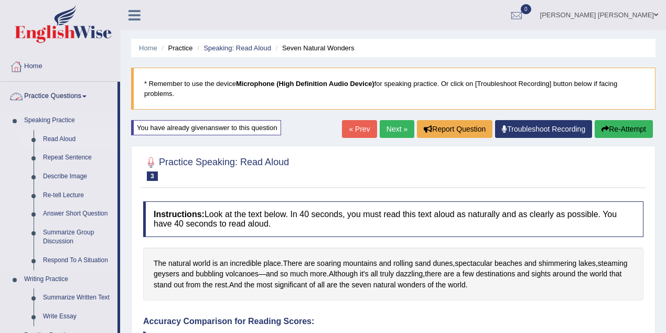
click at [60, 139] on link "Read Aloud" at bounding box center [77, 139] width 79 height 19
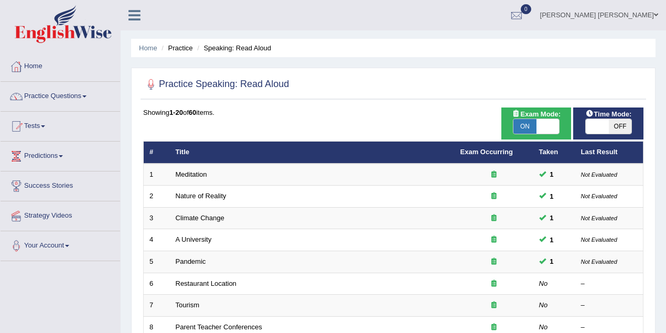
drag, startPoint x: 0, startPoint y: 0, endPoint x: 595, endPoint y: 127, distance: 607.9
click at [595, 128] on span at bounding box center [597, 126] width 23 height 15
click at [602, 124] on span at bounding box center [597, 126] width 23 height 15
checkbox input "true"
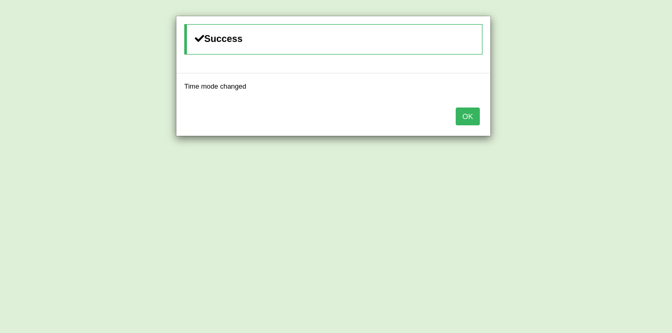
click at [467, 118] on button "OK" at bounding box center [467, 117] width 24 height 18
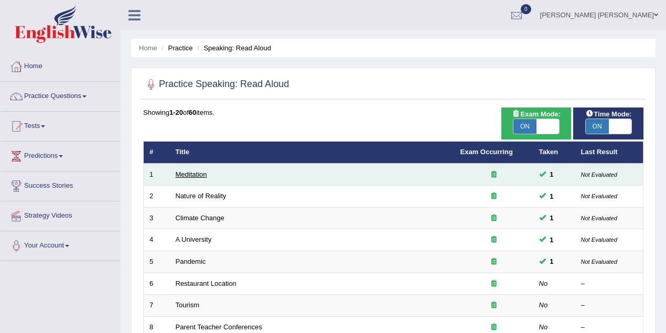
click at [189, 174] on link "Meditation" at bounding box center [191, 175] width 31 height 8
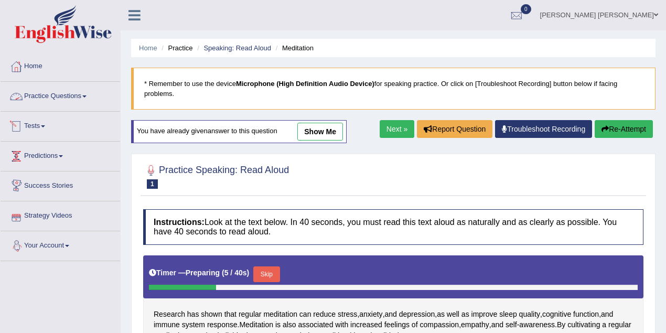
click at [63, 99] on link "Practice Questions" at bounding box center [61, 95] width 120 height 26
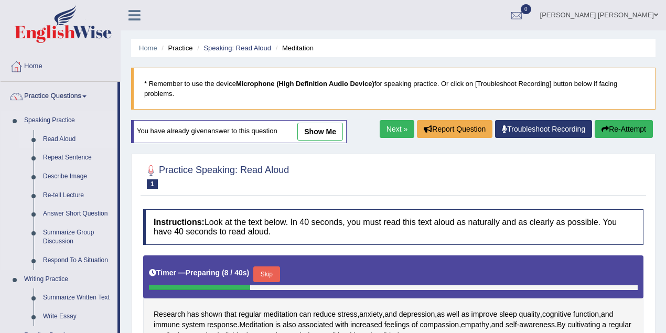
click at [52, 139] on link "Read Aloud" at bounding box center [77, 139] width 79 height 19
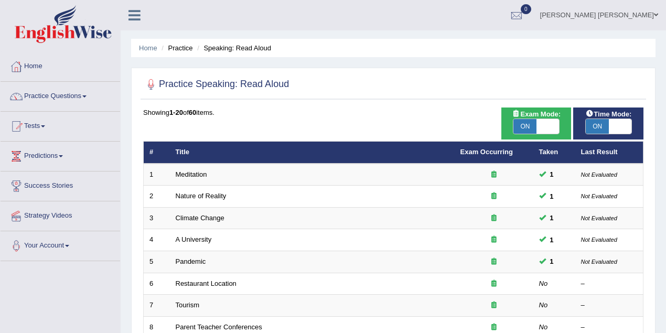
click at [617, 126] on span at bounding box center [620, 126] width 23 height 15
checkbox input "false"
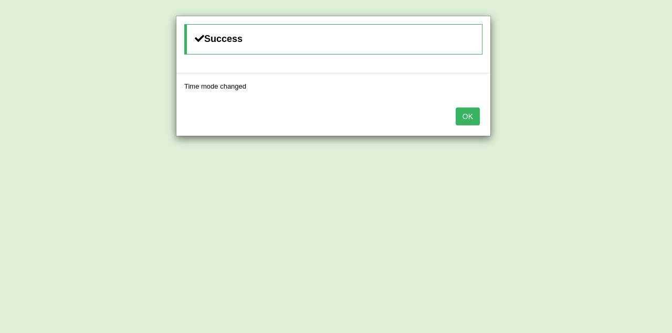
click at [468, 119] on button "OK" at bounding box center [467, 117] width 24 height 18
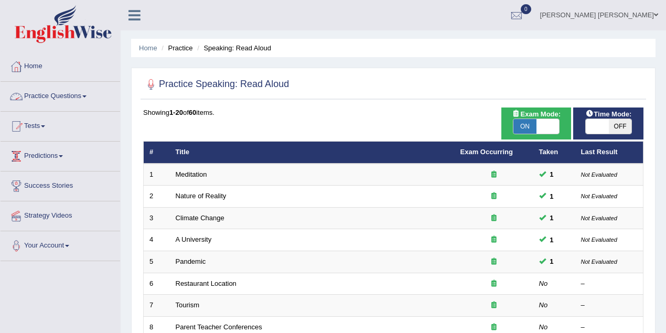
click at [66, 98] on link "Practice Questions" at bounding box center [61, 95] width 120 height 26
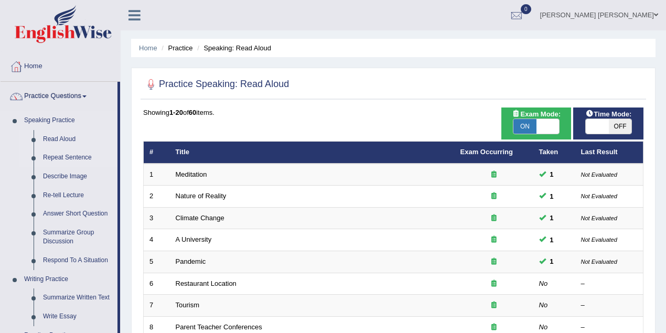
click at [67, 154] on link "Repeat Sentence" at bounding box center [77, 157] width 79 height 19
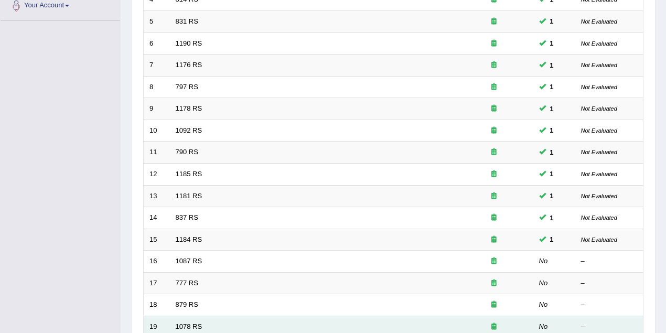
scroll to position [280, 0]
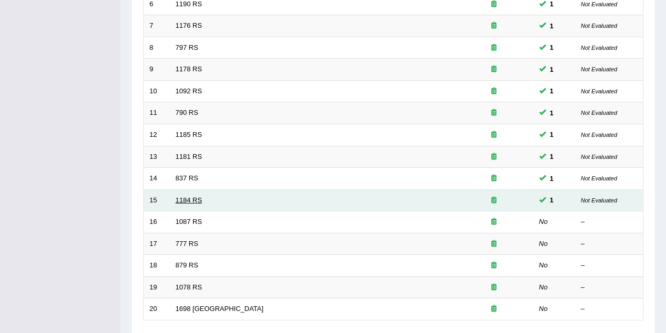
click at [190, 198] on link "1184 RS" at bounding box center [189, 200] width 27 height 8
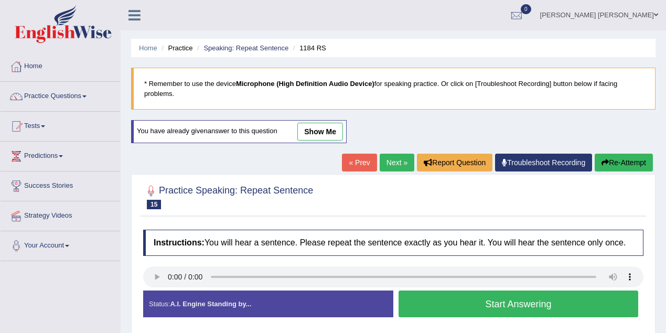
drag, startPoint x: 0, startPoint y: 0, endPoint x: 315, endPoint y: 133, distance: 341.9
click at [316, 132] on link "show me" at bounding box center [321, 132] width 46 height 18
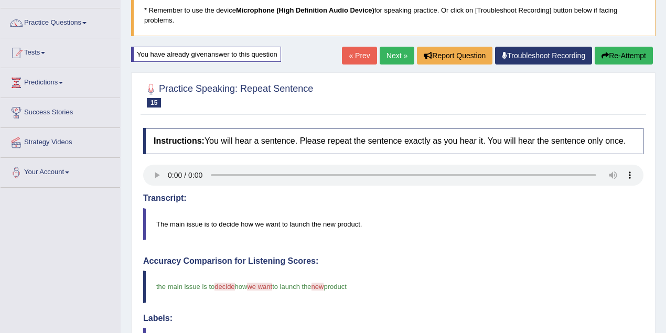
scroll to position [5, 0]
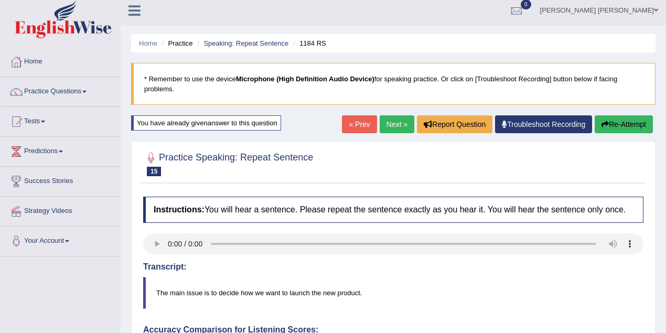
click at [348, 122] on link "« Prev" at bounding box center [359, 124] width 35 height 18
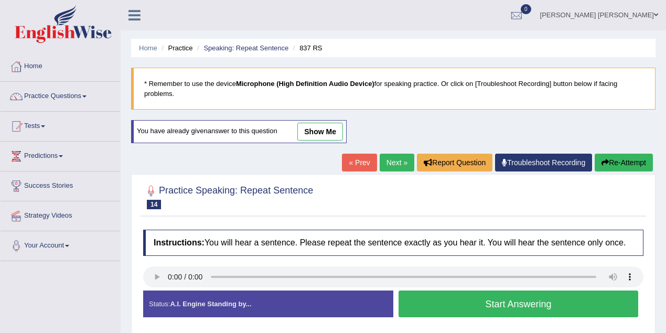
click at [324, 131] on link "show me" at bounding box center [321, 132] width 46 height 18
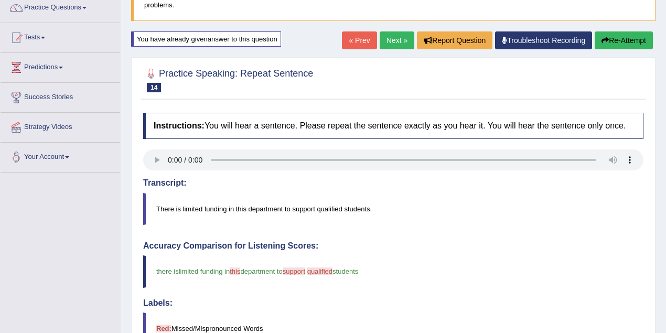
scroll to position [51, 0]
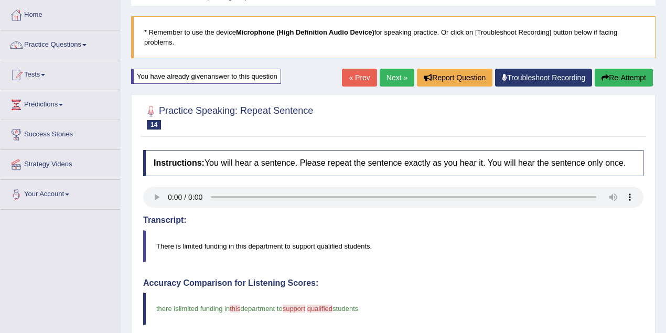
click at [358, 79] on link "« Prev" at bounding box center [359, 78] width 35 height 18
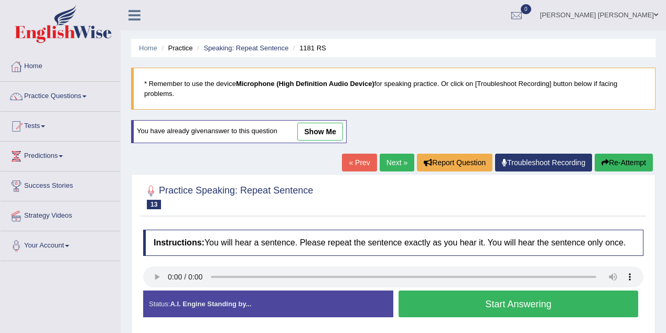
click at [318, 134] on link "show me" at bounding box center [321, 132] width 46 height 18
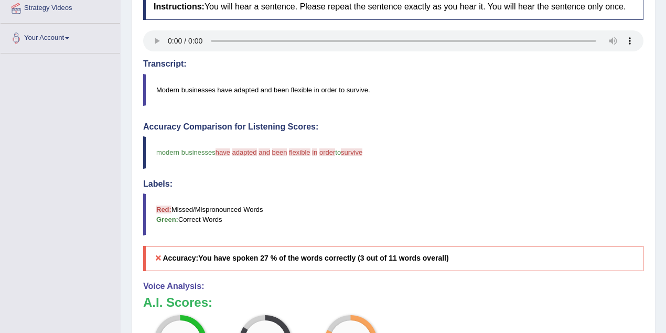
scroll to position [186, 0]
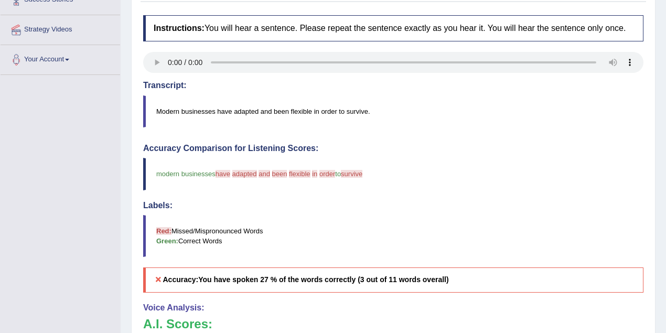
drag, startPoint x: 258, startPoint y: 277, endPoint x: 286, endPoint y: 280, distance: 28.5
click at [286, 280] on b "You have spoken 27 % of the words correctly (3 out of 11 words overall)" at bounding box center [323, 279] width 250 height 8
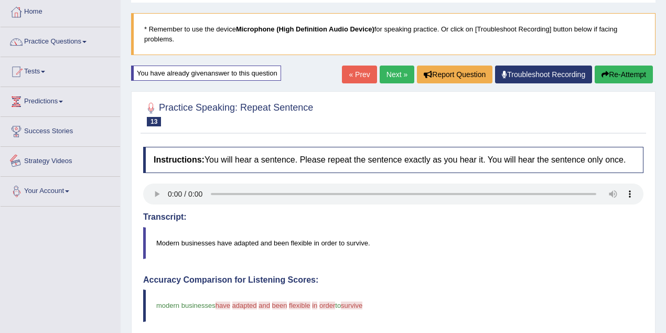
scroll to position [0, 0]
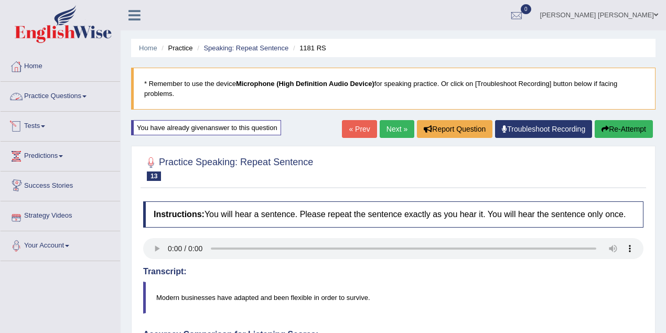
click at [85, 100] on link "Practice Questions" at bounding box center [61, 95] width 120 height 26
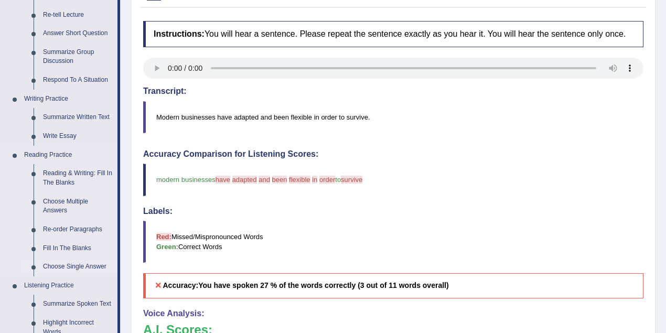
scroll to position [233, 0]
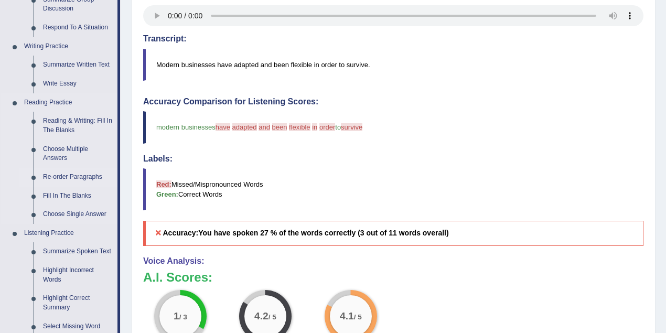
click at [68, 174] on link "Re-order Paragraphs" at bounding box center [77, 177] width 79 height 19
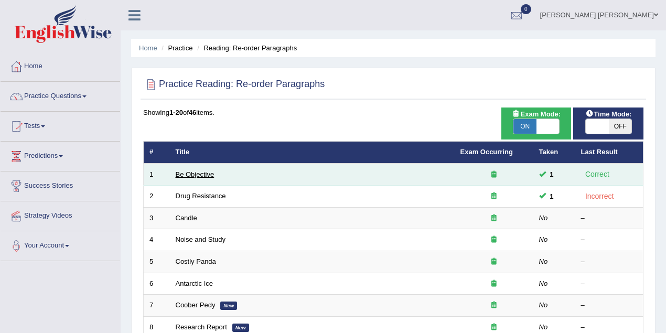
click at [189, 176] on link "Be Objective" at bounding box center [195, 175] width 39 height 8
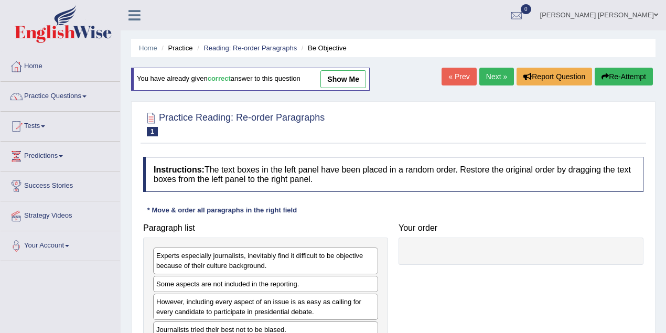
click at [354, 78] on link "show me" at bounding box center [344, 79] width 46 height 18
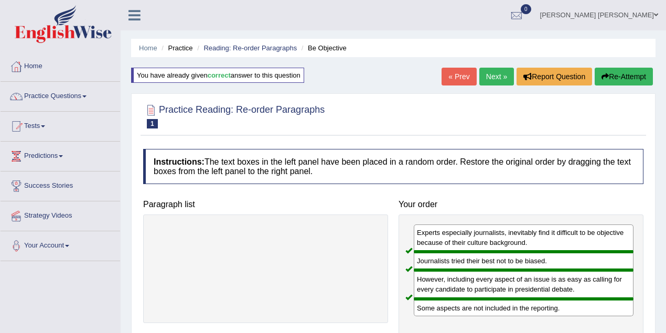
click at [485, 81] on link "Next »" at bounding box center [497, 77] width 35 height 18
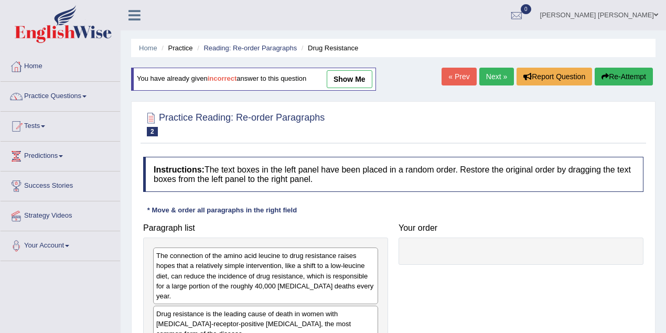
click at [357, 79] on link "show me" at bounding box center [350, 79] width 46 height 18
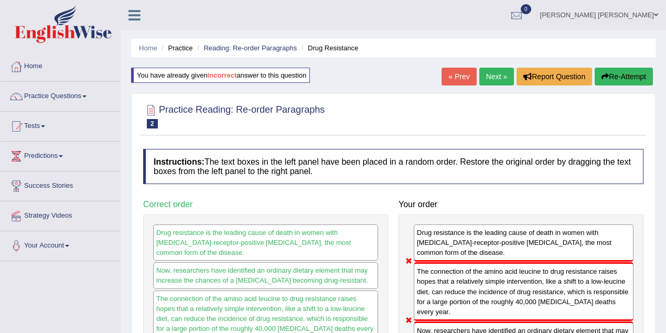
click at [482, 66] on div "Home Practice Reading: Re-order Paragraphs Drug Resistance You have already giv…" at bounding box center [394, 262] width 546 height 525
click at [493, 75] on link "Next »" at bounding box center [497, 77] width 35 height 18
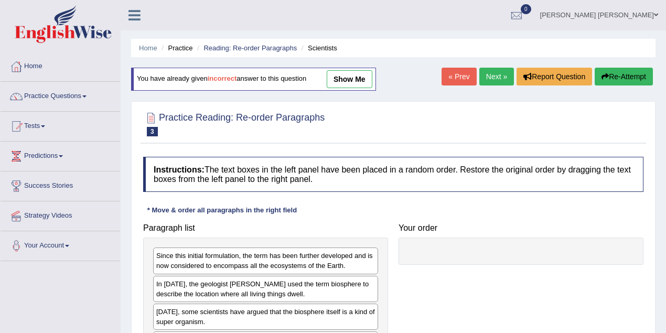
click at [336, 82] on link "show me" at bounding box center [350, 79] width 46 height 18
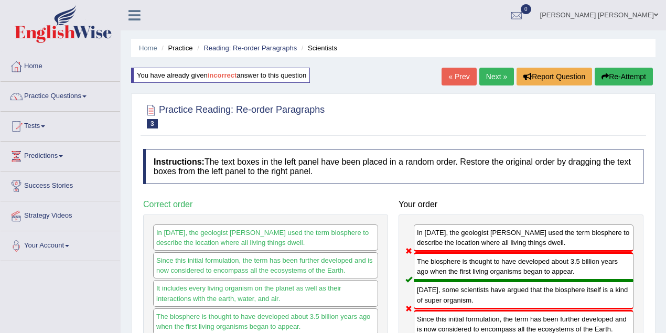
click at [486, 75] on link "Next »" at bounding box center [497, 77] width 35 height 18
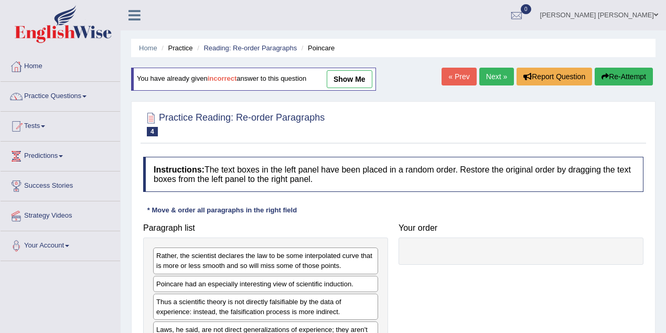
click at [343, 80] on link "show me" at bounding box center [350, 79] width 46 height 18
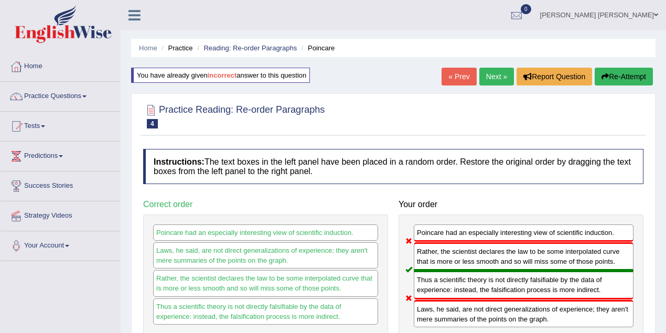
click at [487, 70] on link "Next »" at bounding box center [497, 77] width 35 height 18
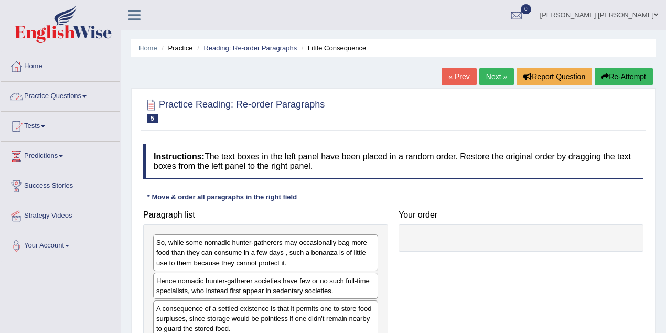
click at [66, 103] on link "Practice Questions" at bounding box center [61, 95] width 120 height 26
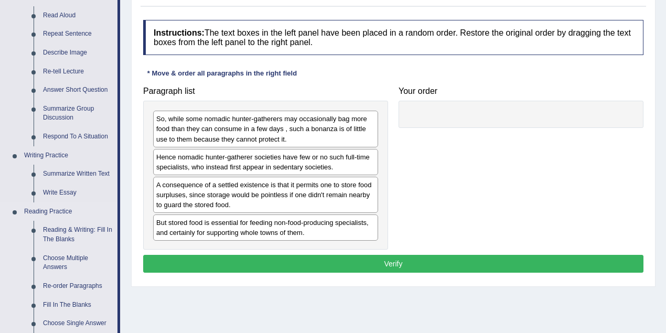
scroll to position [186, 0]
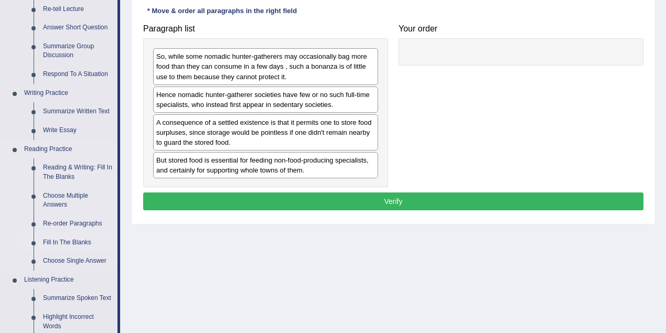
click at [68, 244] on link "Fill In The Blanks" at bounding box center [77, 243] width 79 height 19
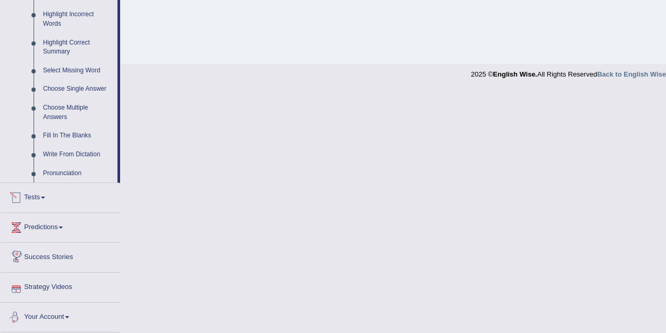
scroll to position [438, 0]
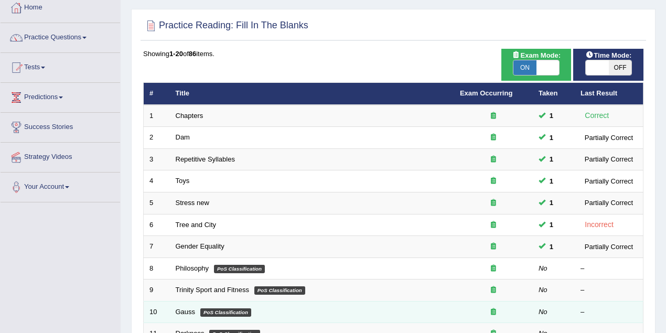
scroll to position [140, 0]
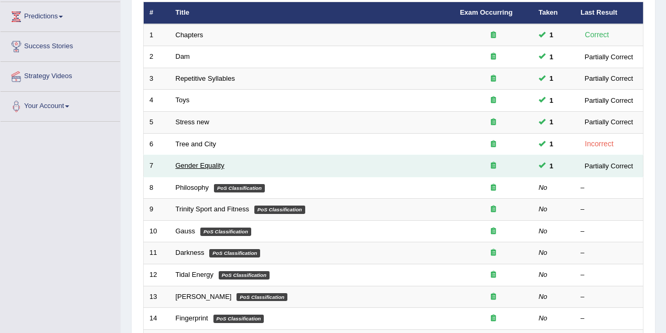
click at [207, 162] on link "Gender Equality" at bounding box center [200, 166] width 49 height 8
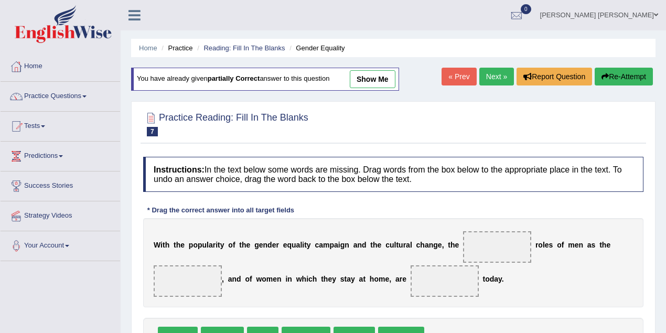
click at [364, 78] on link "show me" at bounding box center [373, 79] width 46 height 18
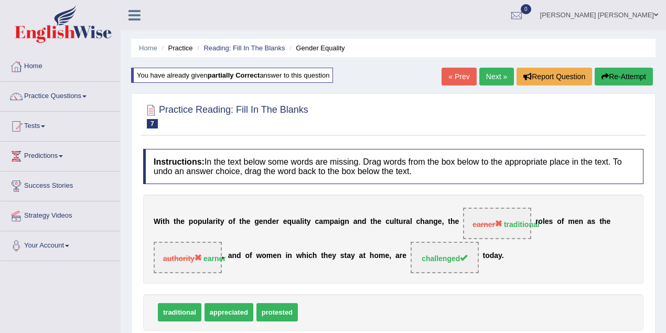
click at [460, 72] on link "« Prev" at bounding box center [459, 77] width 35 height 18
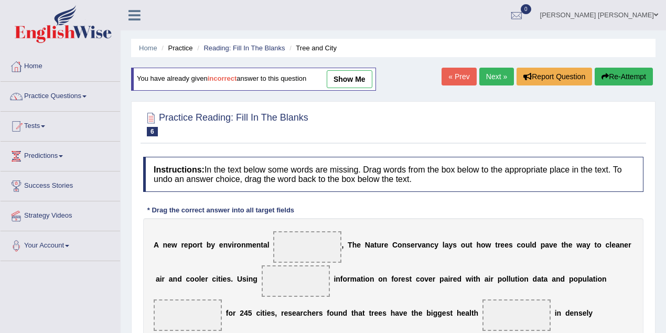
click at [359, 82] on link "show me" at bounding box center [350, 79] width 46 height 18
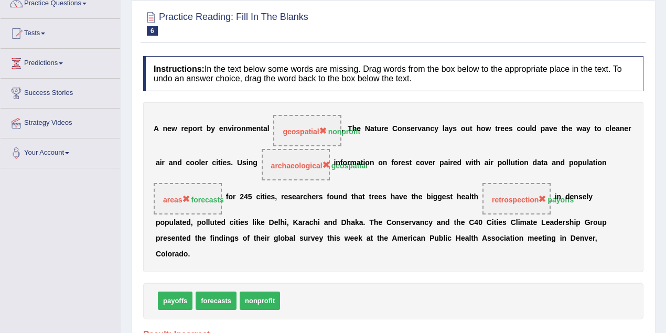
scroll to position [46, 0]
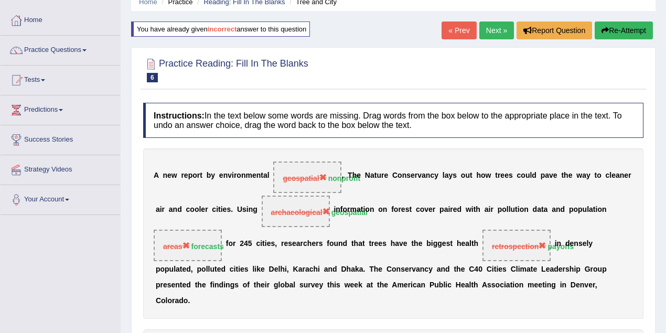
click at [461, 28] on link "« Prev" at bounding box center [459, 31] width 35 height 18
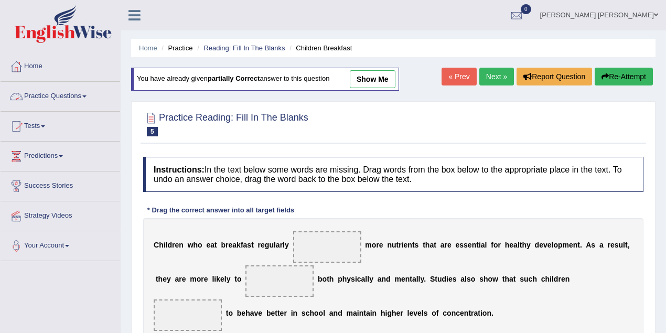
click at [374, 81] on link "show me" at bounding box center [373, 79] width 46 height 18
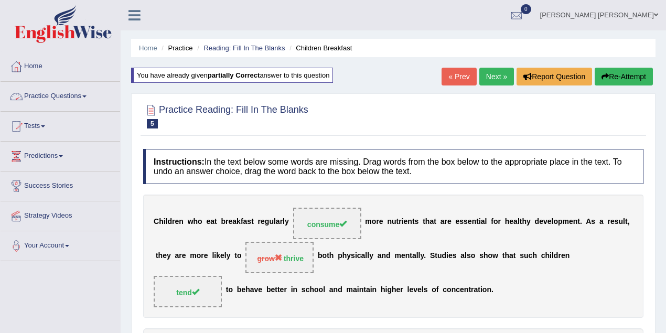
click at [63, 100] on link "Practice Questions" at bounding box center [61, 95] width 120 height 26
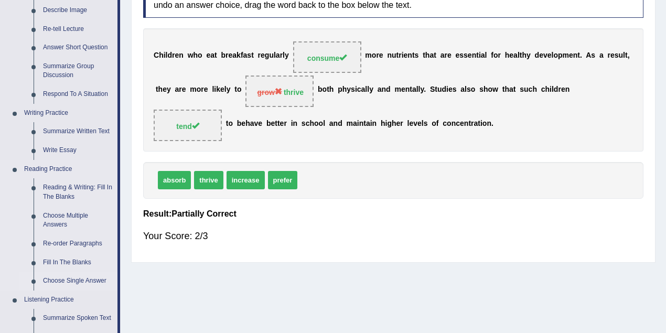
scroll to position [233, 0]
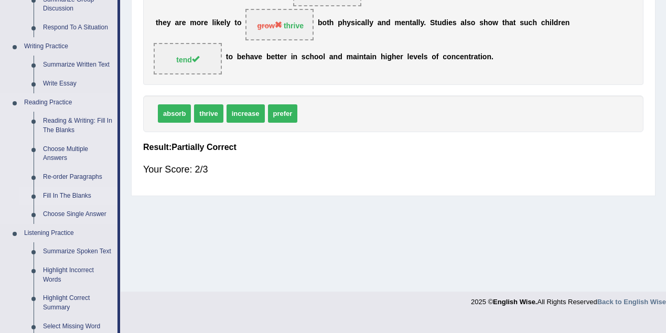
click at [73, 198] on link "Fill In The Blanks" at bounding box center [77, 196] width 79 height 19
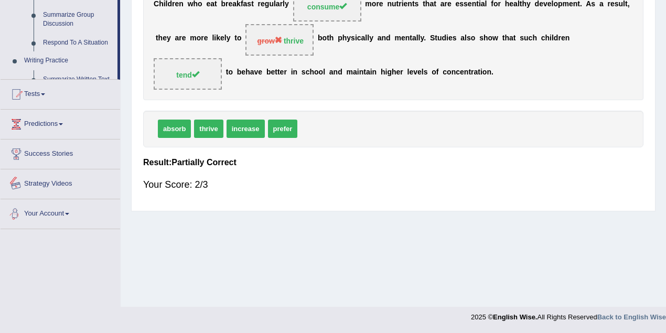
scroll to position [467, 0]
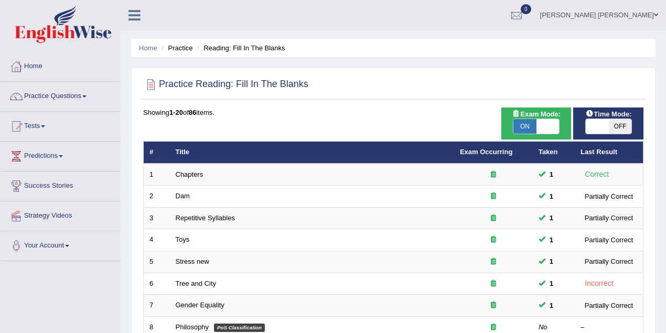
click at [67, 100] on link "Practice Questions" at bounding box center [61, 95] width 120 height 26
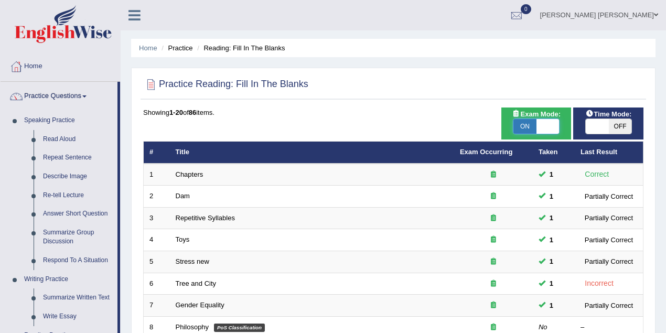
click at [552, 130] on span at bounding box center [548, 126] width 23 height 15
checkbox input "false"
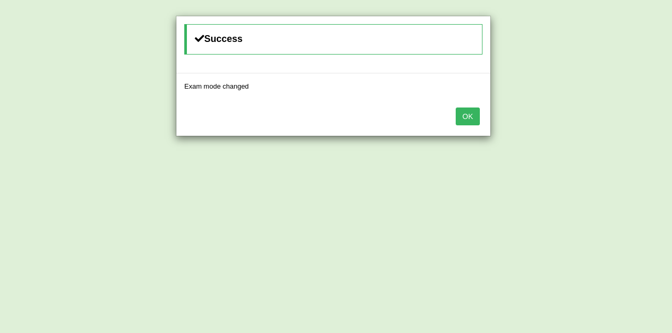
click at [467, 121] on button "OK" at bounding box center [467, 117] width 24 height 18
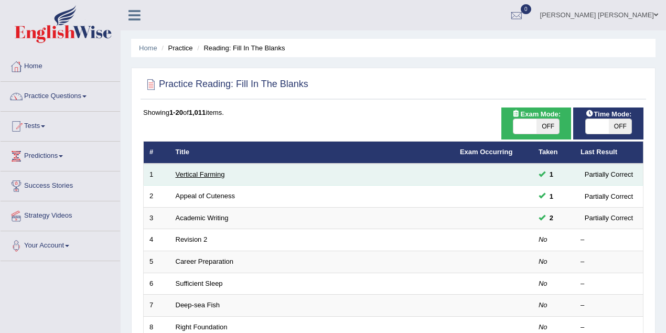
click at [214, 176] on link "Vertical Farming" at bounding box center [200, 175] width 49 height 8
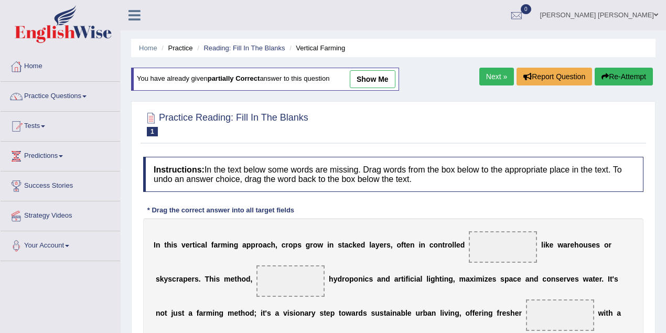
click at [389, 79] on link "show me" at bounding box center [373, 79] width 46 height 18
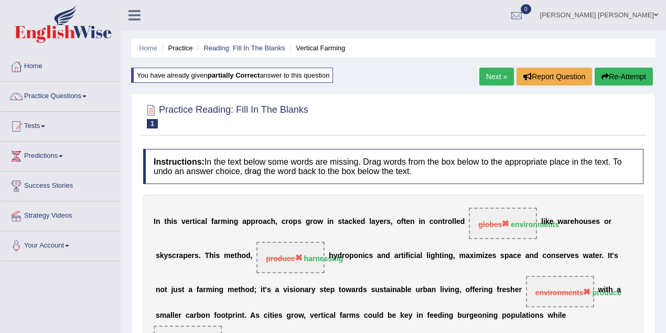
click at [493, 77] on link "Next »" at bounding box center [497, 77] width 35 height 18
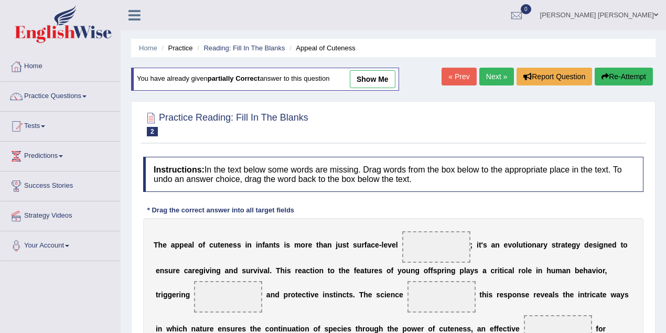
click at [377, 80] on link "show me" at bounding box center [373, 79] width 46 height 18
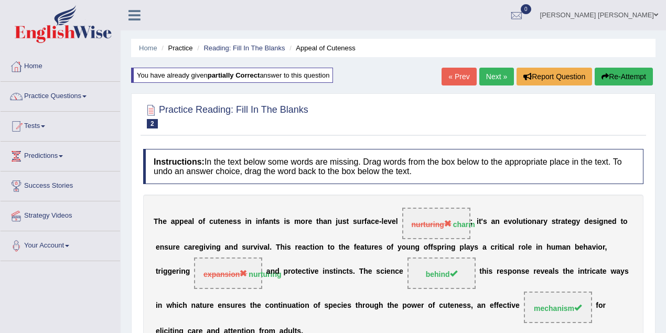
click at [494, 80] on link "Next »" at bounding box center [497, 77] width 35 height 18
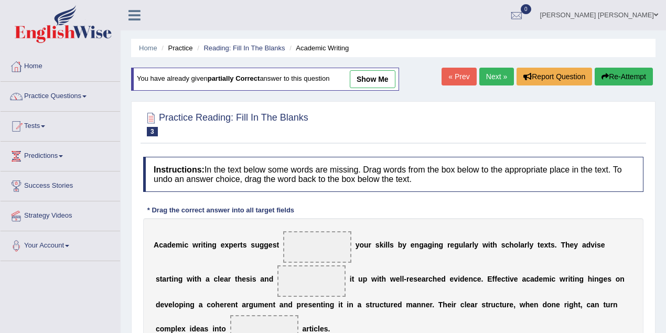
click at [390, 76] on link "show me" at bounding box center [373, 79] width 46 height 18
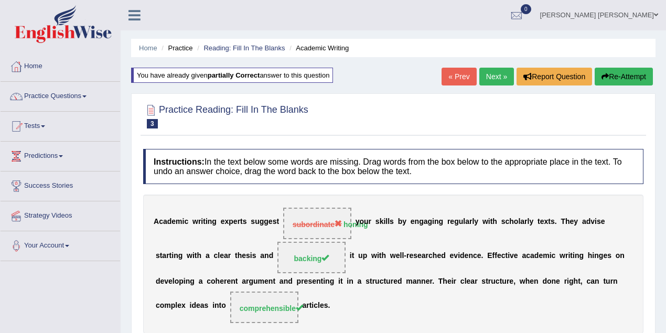
click at [495, 79] on link "Next »" at bounding box center [497, 77] width 35 height 18
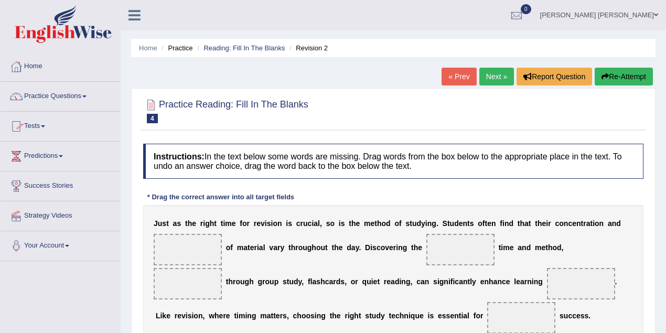
click at [622, 10] on link "Abdul khalid Syed" at bounding box center [600, 13] width 134 height 27
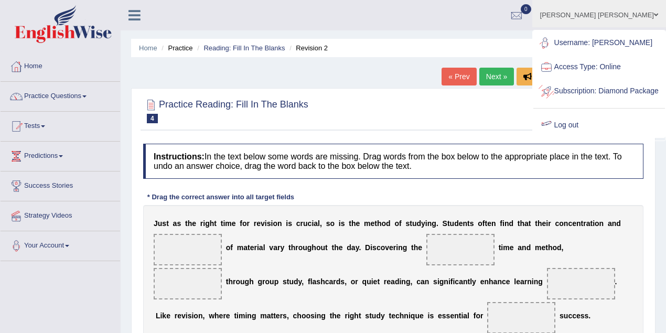
click at [591, 137] on link "Log out" at bounding box center [600, 125] width 132 height 24
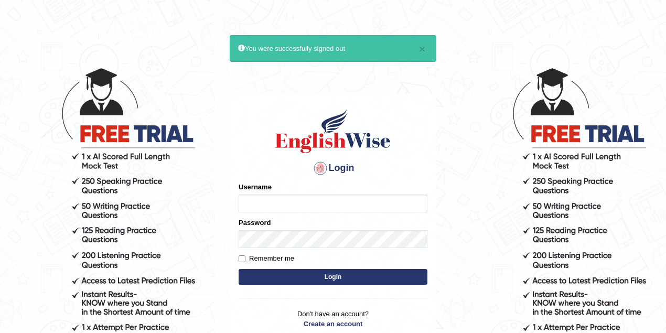
type input "nikitakoirala_parramatta"
drag, startPoint x: 327, startPoint y: 201, endPoint x: 168, endPoint y: 204, distance: 159.5
click at [168, 204] on body "× You were successfully signed out Login Please fix the following errors: Usern…" at bounding box center [333, 200] width 666 height 333
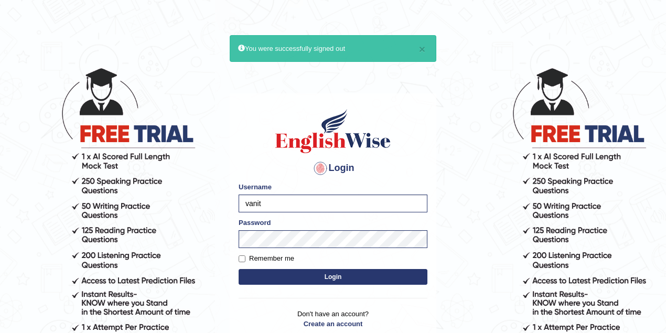
type input "vanita_parramatta"
click at [204, 247] on body "× You were successfully signed out Login Please fix the following errors: Usern…" at bounding box center [333, 200] width 666 height 333
click at [239, 269] on button "Login" at bounding box center [333, 277] width 189 height 16
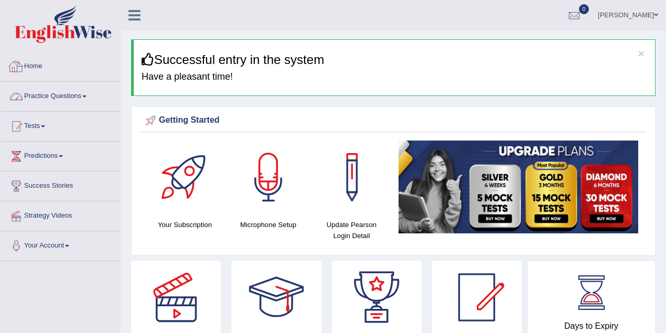
click at [55, 94] on link "Practice Questions" at bounding box center [61, 95] width 120 height 26
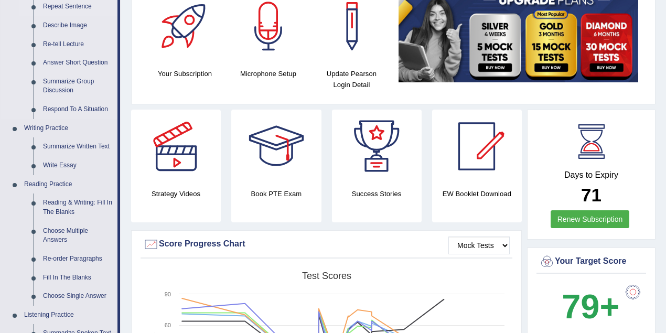
scroll to position [233, 0]
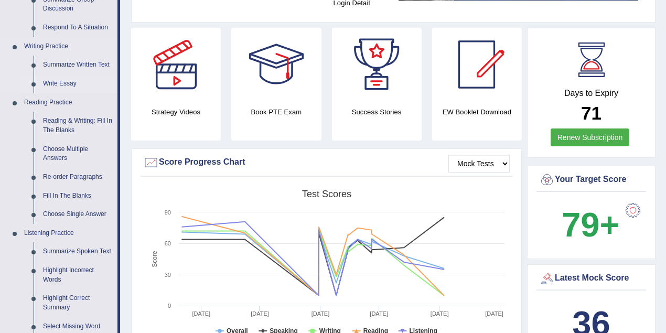
click at [62, 83] on link "Write Essay" at bounding box center [77, 84] width 79 height 19
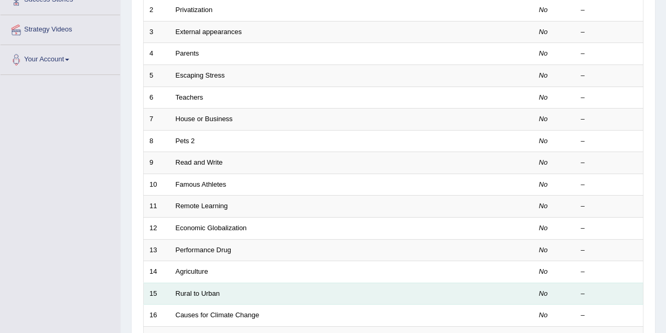
scroll to position [356, 0]
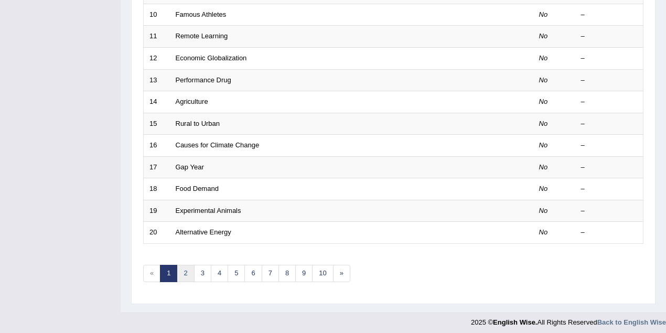
click at [187, 272] on link "2" at bounding box center [185, 273] width 17 height 17
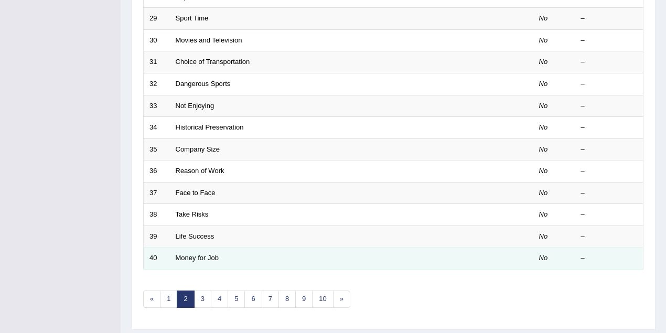
scroll to position [356, 0]
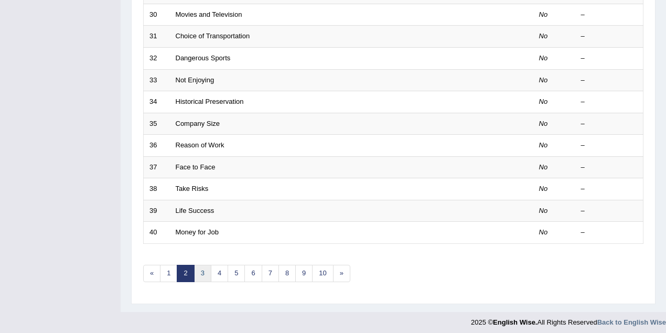
click at [198, 274] on link "3" at bounding box center [202, 273] width 17 height 17
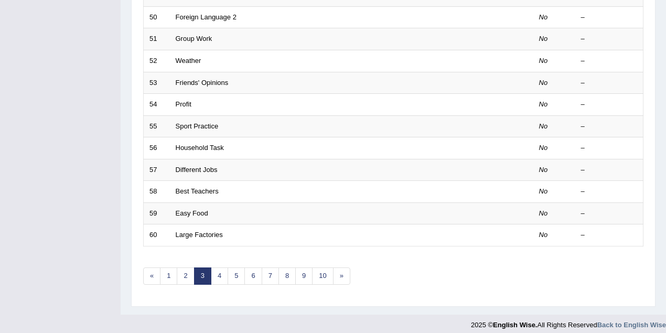
scroll to position [356, 0]
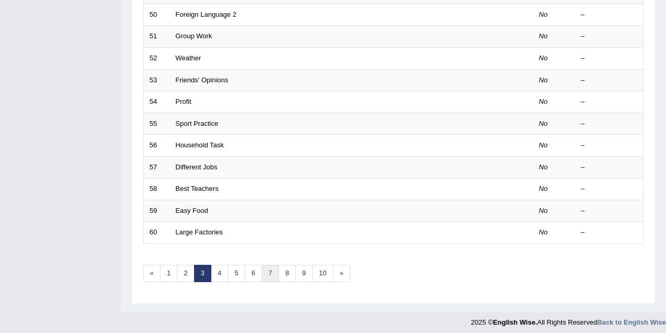
click at [262, 272] on link "7" at bounding box center [270, 273] width 17 height 17
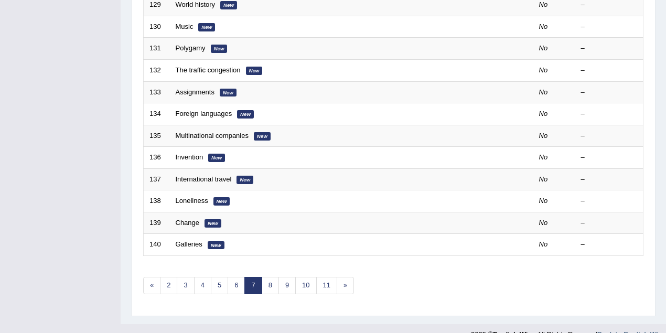
scroll to position [356, 0]
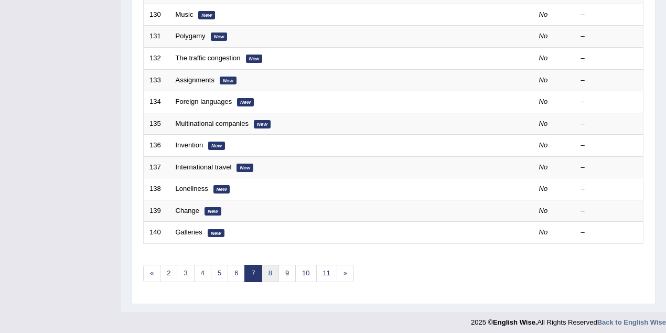
click at [269, 267] on link "8" at bounding box center [270, 273] width 17 height 17
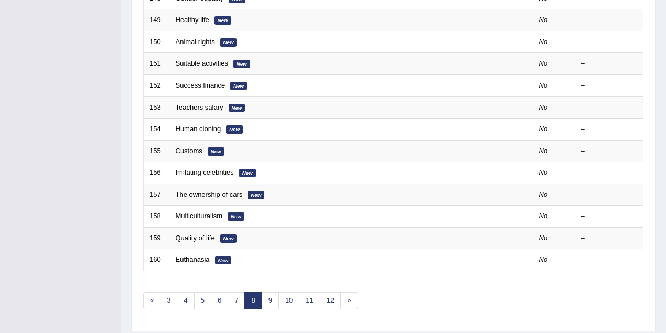
scroll to position [356, 0]
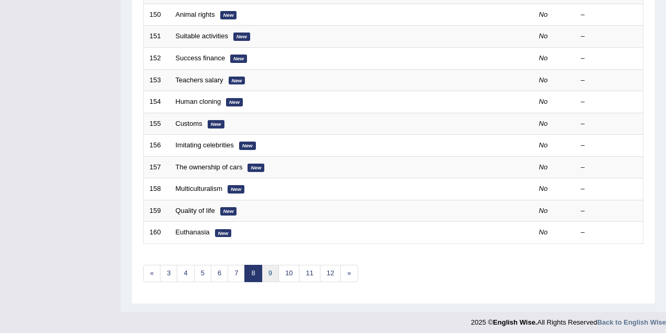
click at [272, 271] on link "9" at bounding box center [270, 273] width 17 height 17
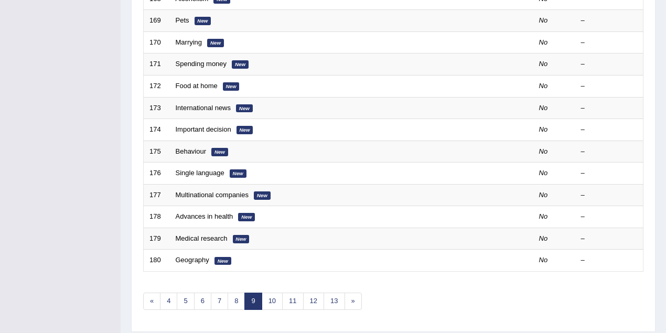
scroll to position [356, 0]
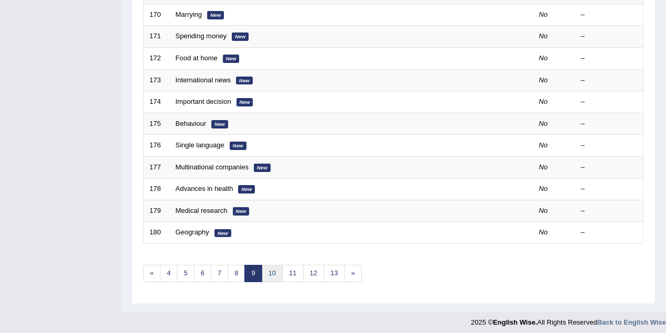
click at [268, 266] on link "10" at bounding box center [272, 273] width 21 height 17
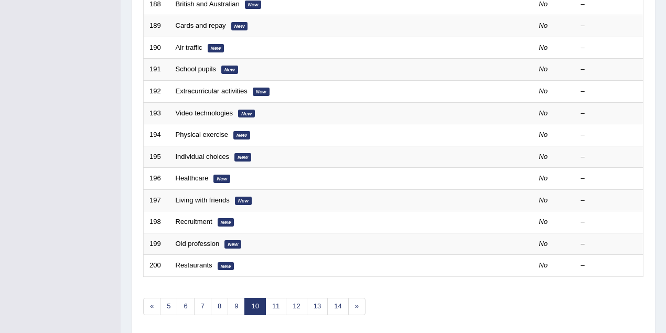
scroll to position [356, 0]
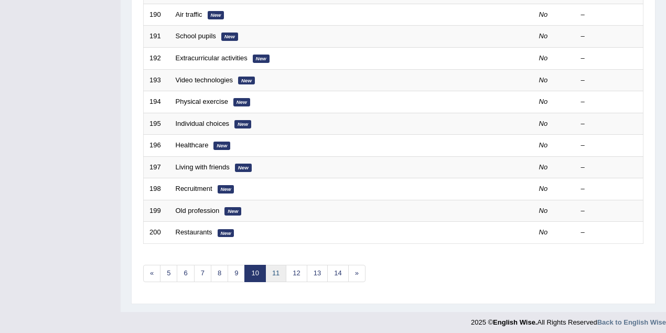
click at [275, 273] on link "11" at bounding box center [276, 273] width 21 height 17
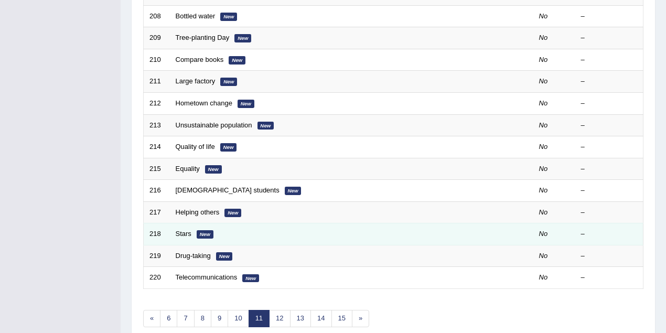
scroll to position [356, 0]
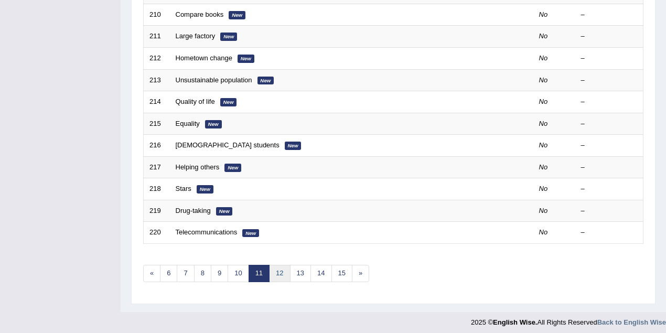
click at [279, 274] on link "12" at bounding box center [279, 273] width 21 height 17
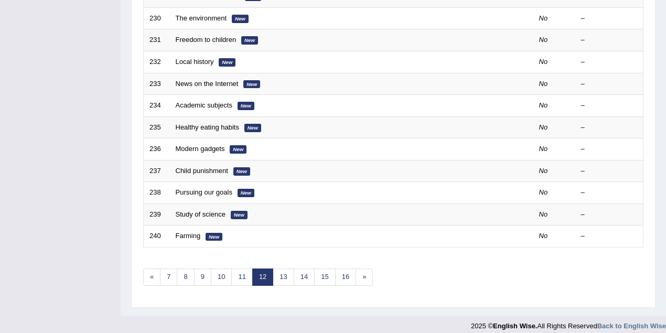
scroll to position [356, 0]
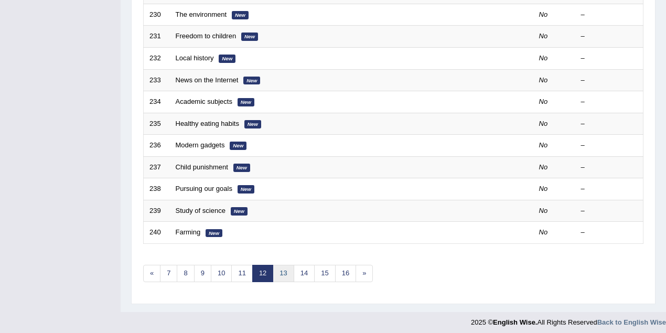
click at [283, 273] on link "13" at bounding box center [283, 273] width 21 height 17
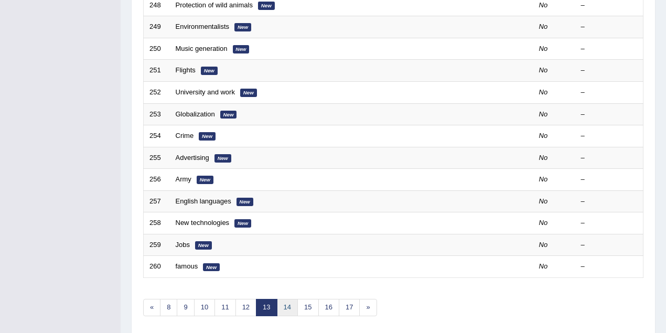
scroll to position [356, 0]
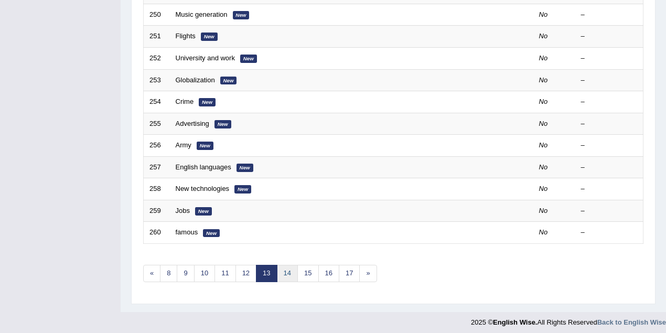
click at [283, 269] on link "14" at bounding box center [287, 273] width 21 height 17
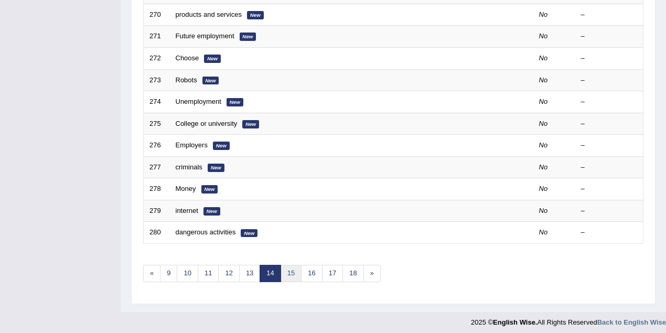
click at [293, 272] on link "15" at bounding box center [291, 273] width 21 height 17
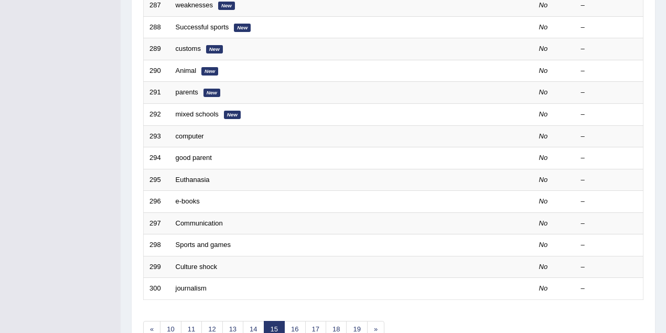
scroll to position [356, 0]
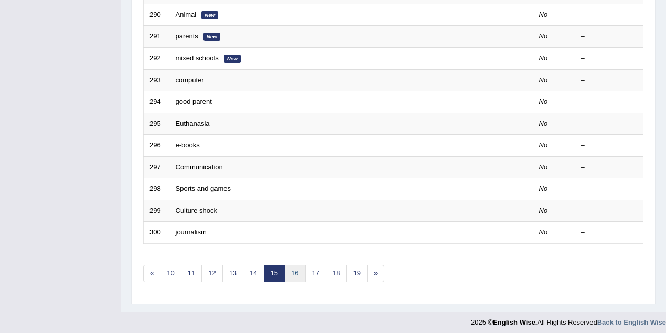
click at [295, 275] on link "16" at bounding box center [294, 273] width 21 height 17
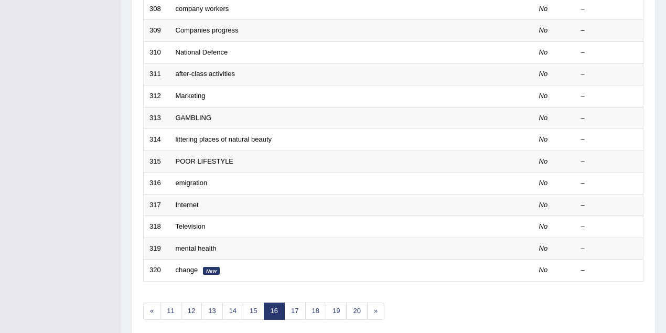
scroll to position [356, 0]
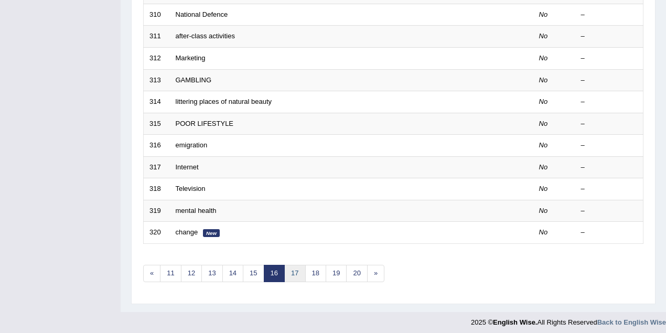
click at [294, 270] on link "17" at bounding box center [294, 273] width 21 height 17
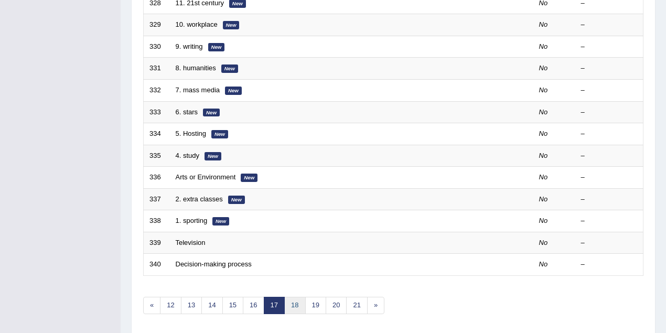
scroll to position [356, 0]
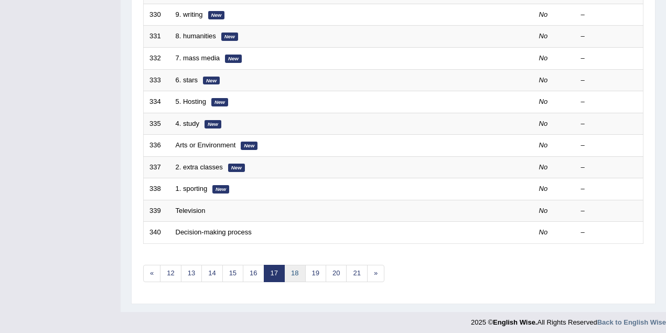
click at [293, 267] on link "18" at bounding box center [294, 273] width 21 height 17
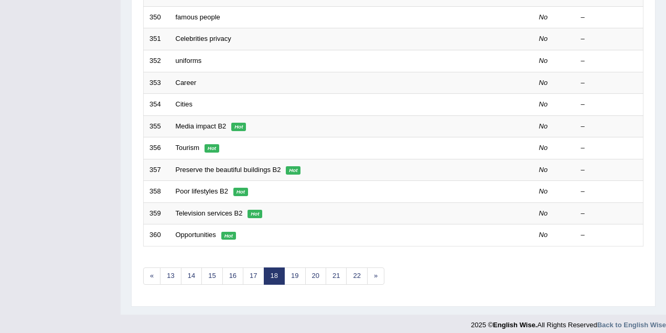
scroll to position [356, 0]
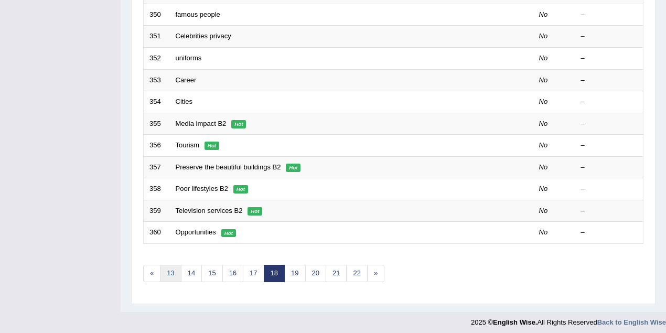
click at [177, 273] on link "13" at bounding box center [170, 273] width 21 height 17
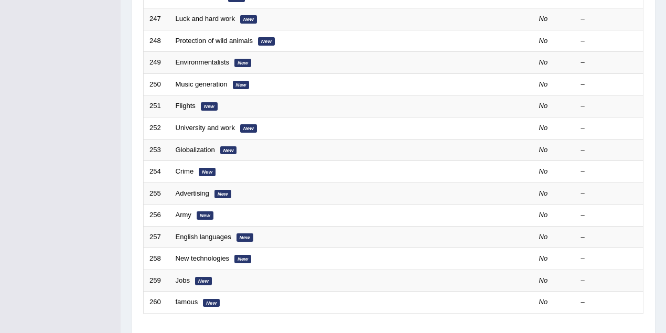
scroll to position [356, 0]
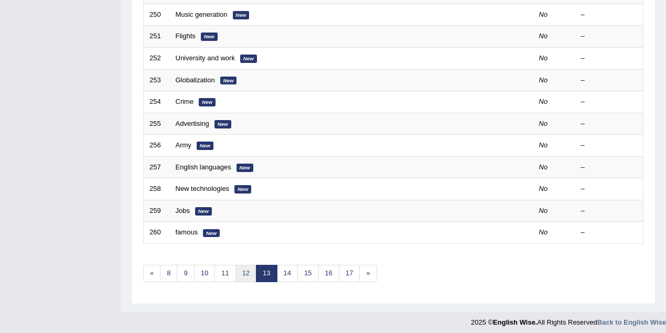
click at [246, 271] on link "12" at bounding box center [246, 273] width 21 height 17
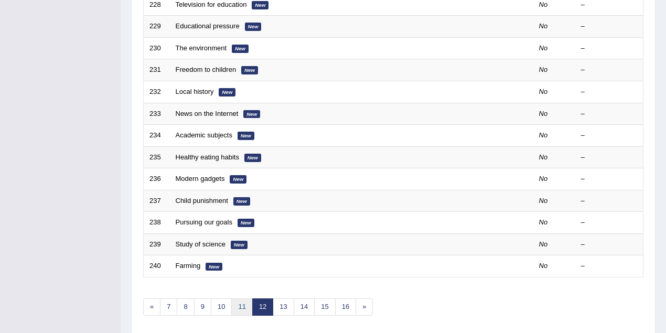
scroll to position [356, 0]
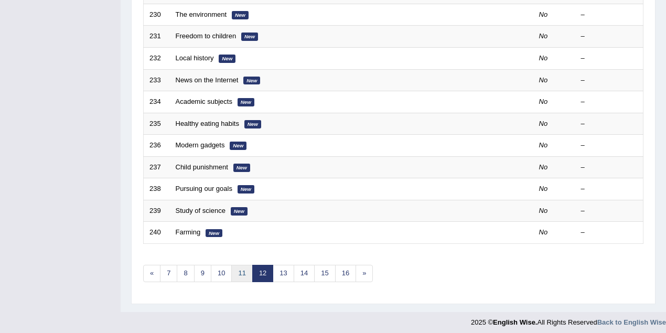
click at [243, 276] on link "11" at bounding box center [241, 273] width 21 height 17
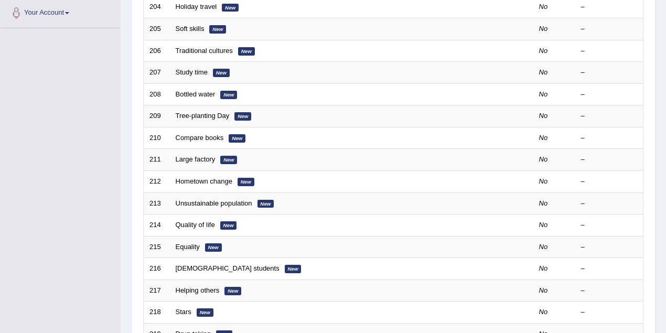
scroll to position [356, 0]
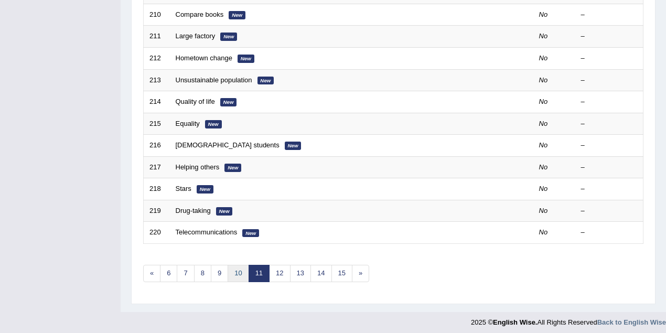
click at [235, 273] on link "10" at bounding box center [238, 273] width 21 height 17
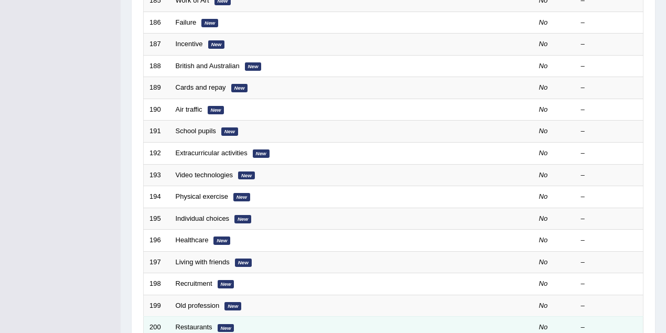
scroll to position [356, 0]
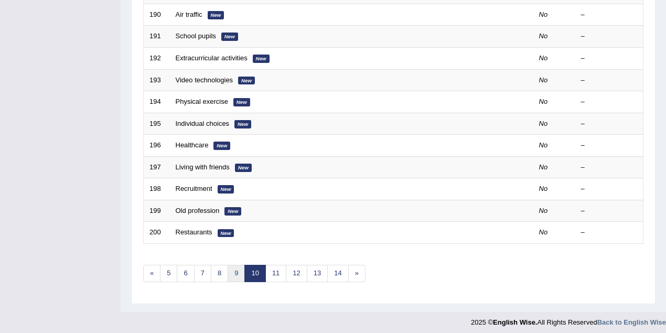
click at [232, 267] on link "9" at bounding box center [236, 273] width 17 height 17
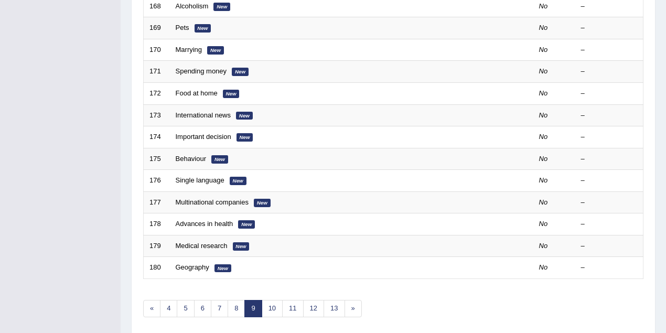
scroll to position [356, 0]
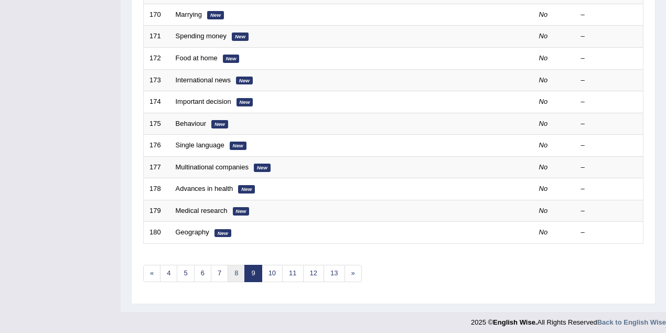
click at [230, 271] on link "8" at bounding box center [236, 273] width 17 height 17
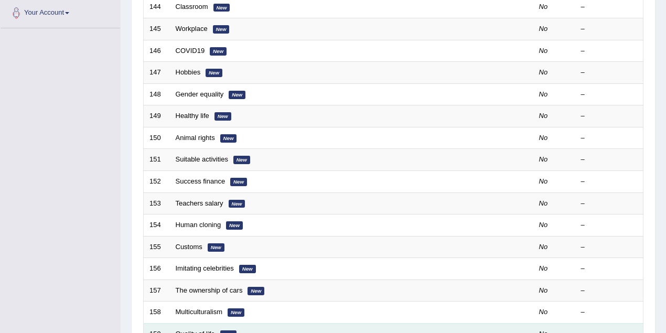
scroll to position [356, 0]
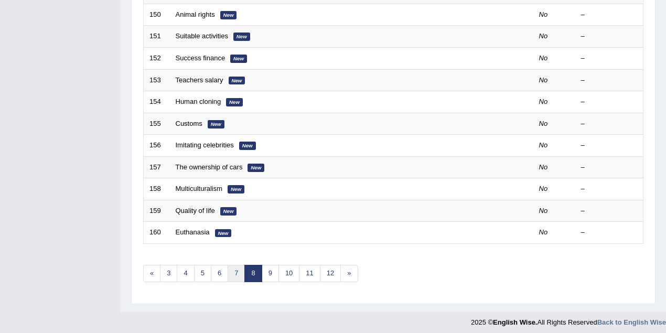
click at [233, 266] on link "7" at bounding box center [236, 273] width 17 height 17
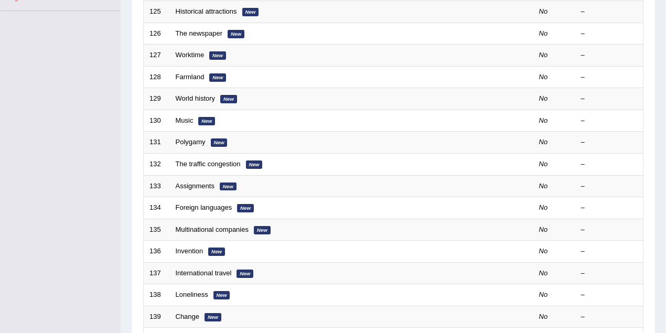
scroll to position [356, 0]
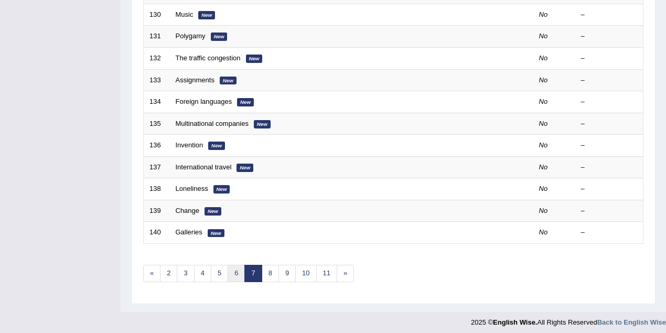
click at [229, 270] on link "6" at bounding box center [236, 273] width 17 height 17
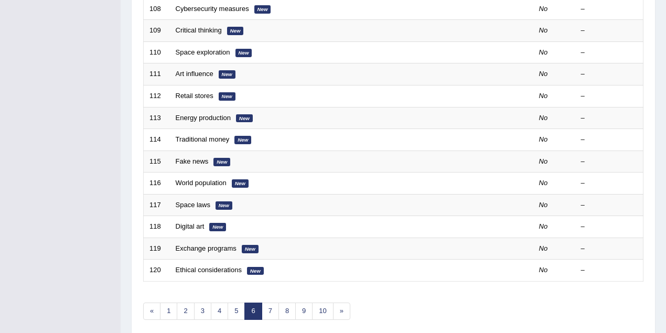
scroll to position [356, 0]
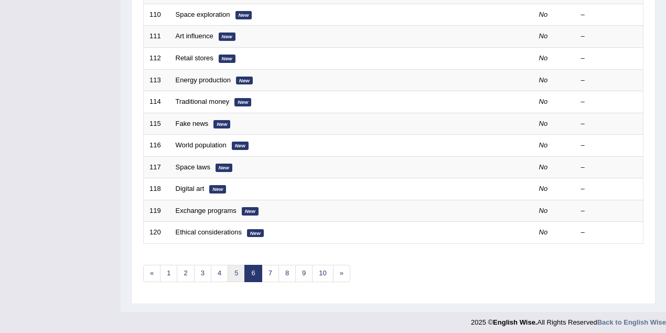
click at [230, 269] on link "5" at bounding box center [236, 273] width 17 height 17
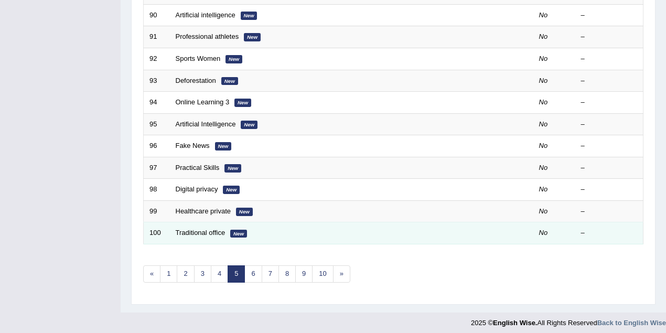
scroll to position [356, 0]
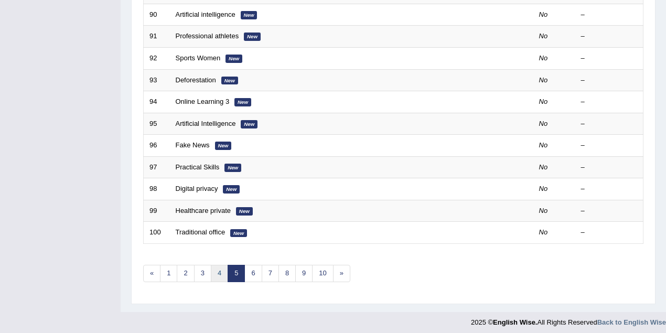
click at [217, 272] on link "4" at bounding box center [219, 273] width 17 height 17
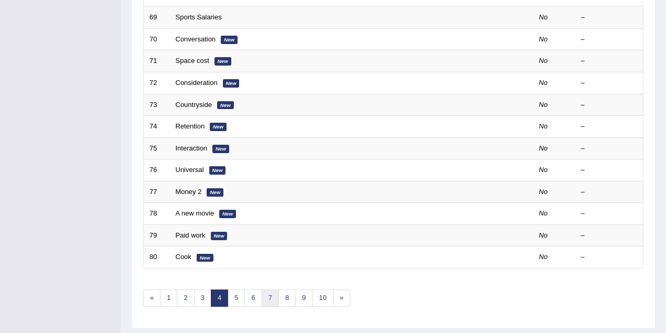
scroll to position [356, 0]
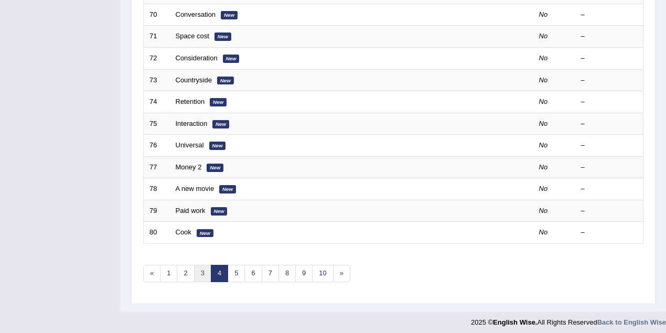
click at [200, 274] on link "3" at bounding box center [202, 273] width 17 height 17
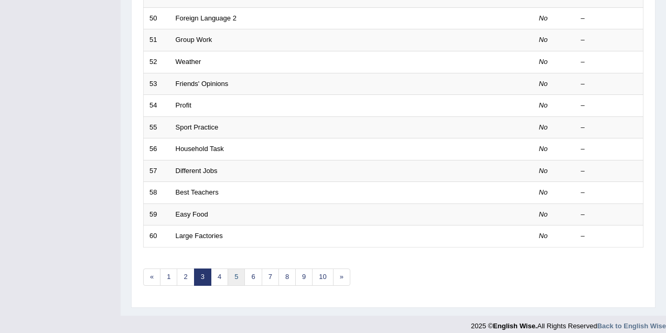
scroll to position [356, 0]
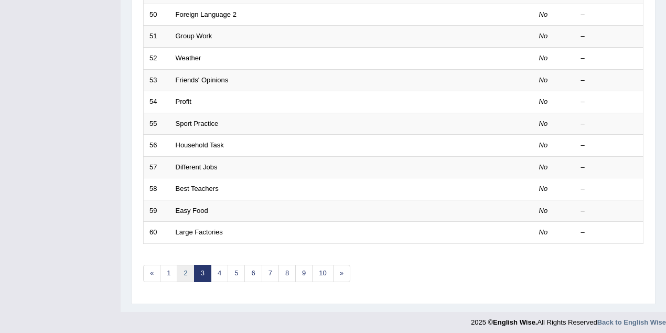
click at [183, 272] on link "2" at bounding box center [185, 273] width 17 height 17
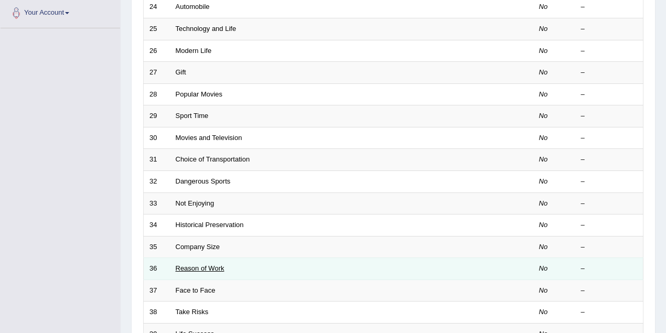
scroll to position [356, 0]
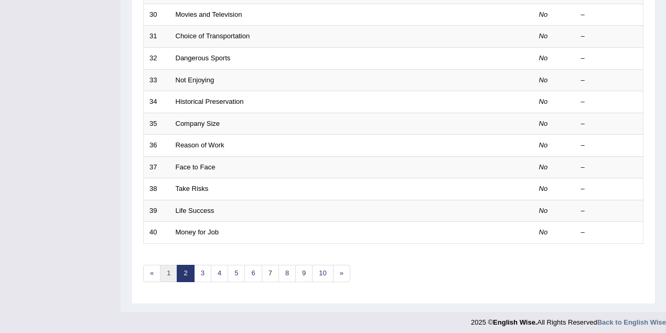
click at [174, 273] on link "1" at bounding box center [168, 273] width 17 height 17
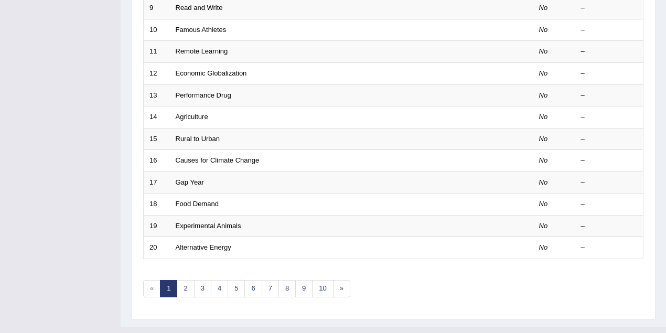
scroll to position [356, 0]
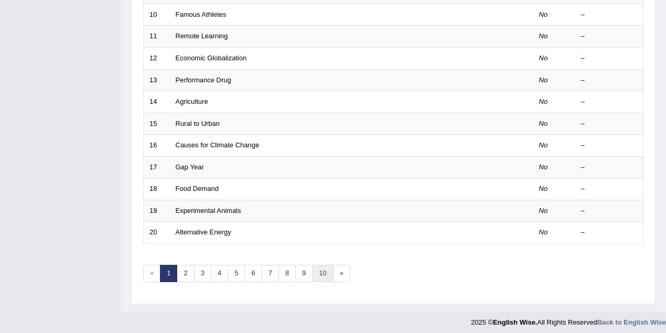
click at [324, 270] on link "10" at bounding box center [322, 273] width 21 height 17
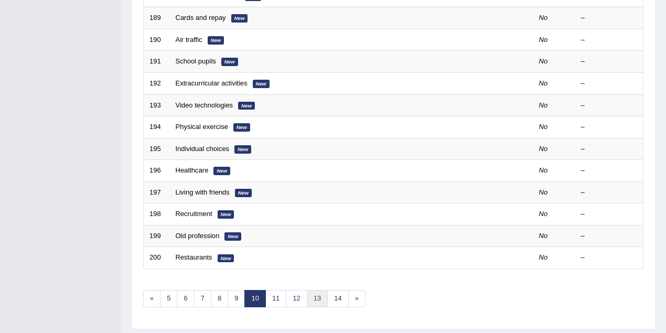
scroll to position [356, 0]
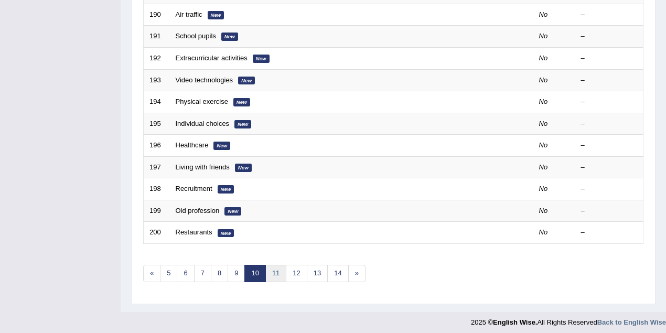
click at [273, 274] on link "11" at bounding box center [276, 273] width 21 height 17
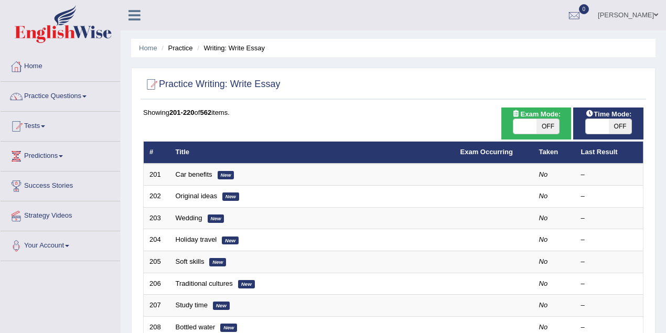
click at [529, 130] on span at bounding box center [525, 126] width 23 height 15
checkbox input "true"
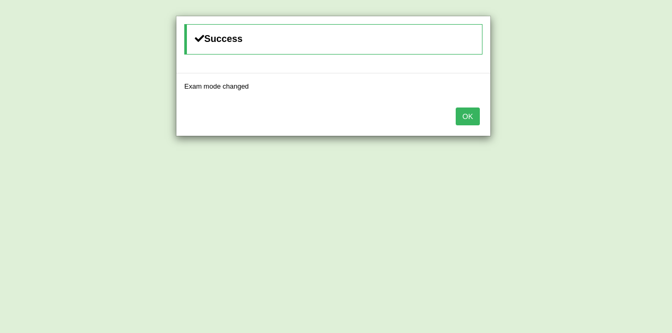
click at [464, 115] on button "OK" at bounding box center [467, 117] width 24 height 18
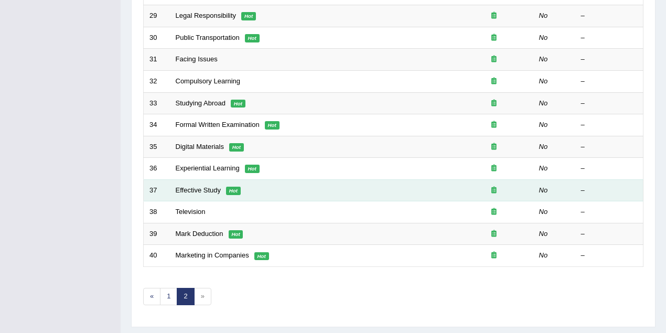
scroll to position [356, 0]
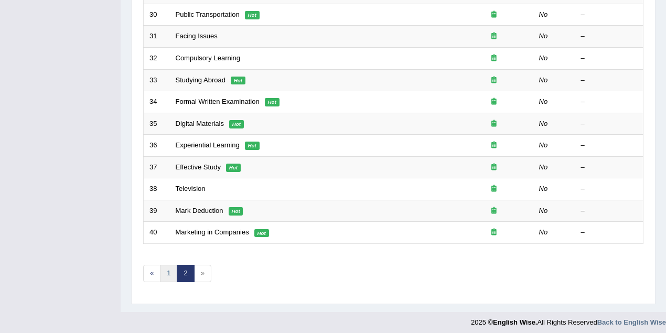
click at [169, 274] on link "1" at bounding box center [168, 273] width 17 height 17
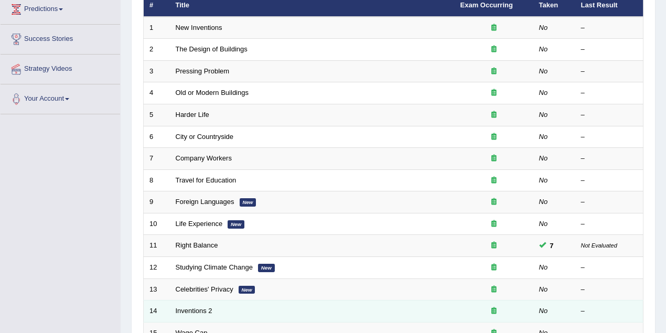
scroll to position [186, 0]
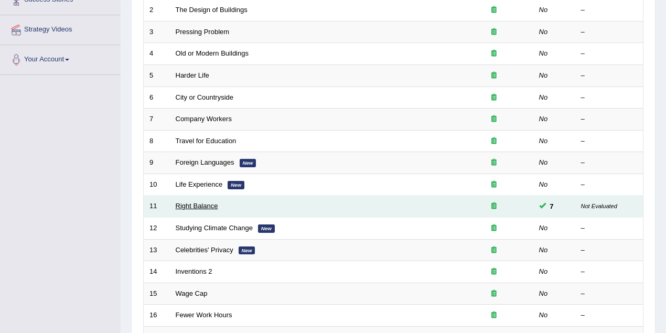
click at [194, 202] on link "Right Balance" at bounding box center [197, 206] width 43 height 8
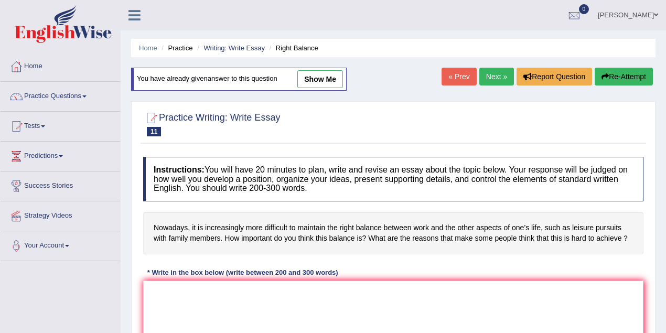
click at [320, 81] on link "show me" at bounding box center [321, 79] width 46 height 18
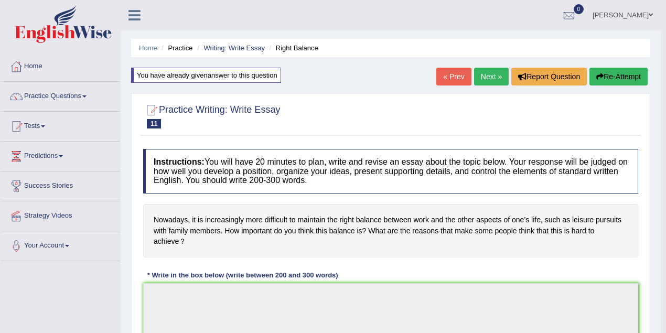
type textarea "The increasing influence of the right balance on our lives has ignited numerous…"
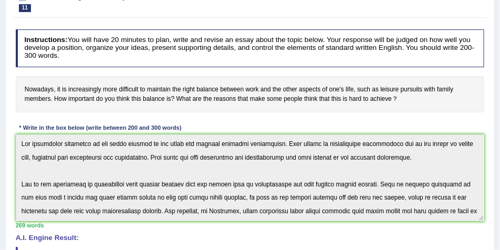
drag, startPoint x: 665, startPoint y: 2, endPoint x: 356, endPoint y: 120, distance: 330.8
click at [356, 120] on div "Instructions: You will have 20 minutes to plan, write and revise an essay about…" at bounding box center [249, 252] width 473 height 454
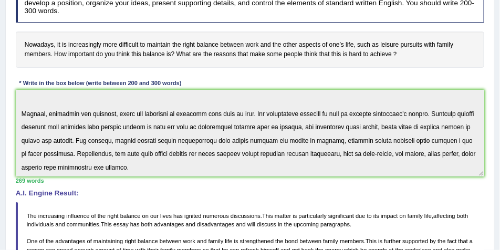
scroll to position [142, 0]
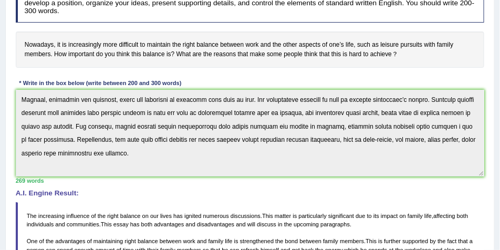
click at [366, 195] on h4 "A.I. Engine Result:" at bounding box center [250, 193] width 469 height 8
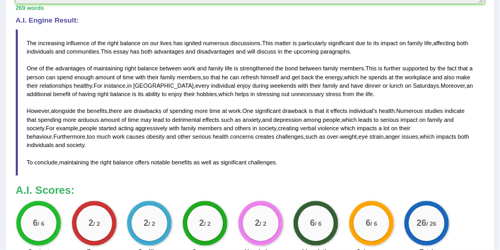
scroll to position [313, 0]
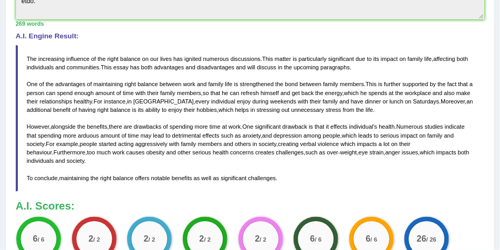
click at [334, 176] on blockquote "The increasing influence of the right balance on our lives has ignited numerous…" at bounding box center [250, 118] width 469 height 147
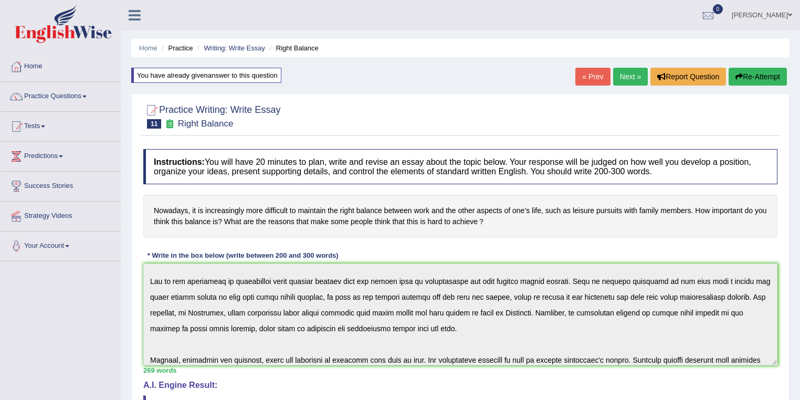
scroll to position [41, 0]
drag, startPoint x: 503, startPoint y: 0, endPoint x: 77, endPoint y: 94, distance: 436.9
click at [77, 94] on link "Practice Questions" at bounding box center [61, 95] width 120 height 26
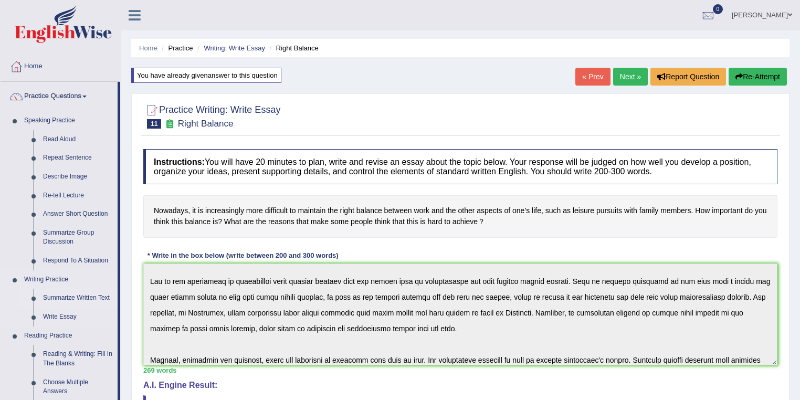
click at [57, 298] on link "Summarize Written Text" at bounding box center [77, 298] width 79 height 19
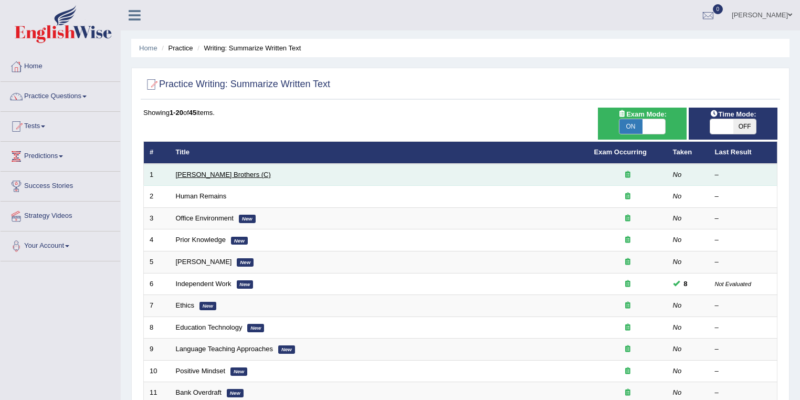
click at [198, 173] on link "Wright Brothers (C)" at bounding box center [223, 175] width 95 height 8
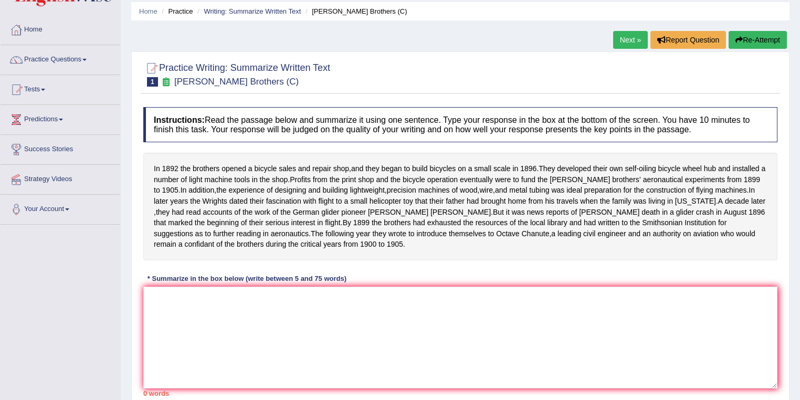
scroll to position [56, 0]
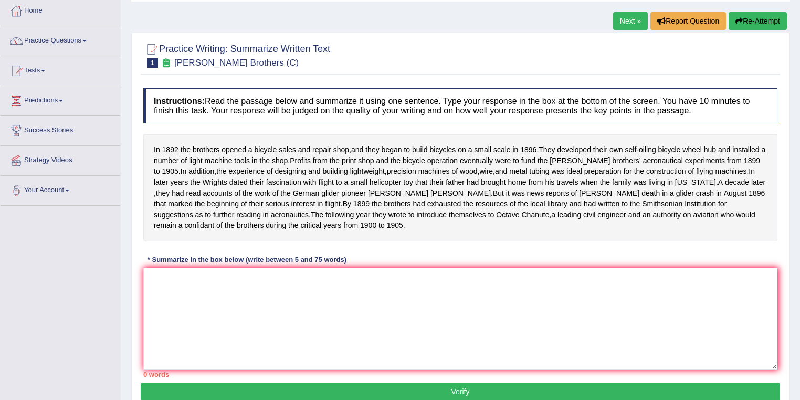
click at [625, 23] on link "Next »" at bounding box center [630, 21] width 35 height 18
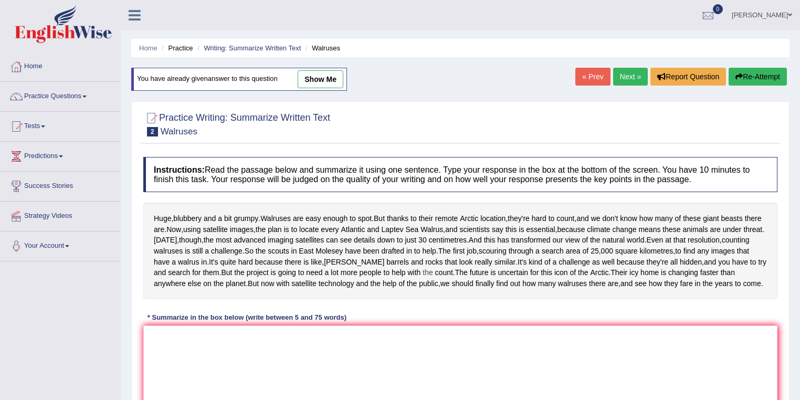
scroll to position [155, 0]
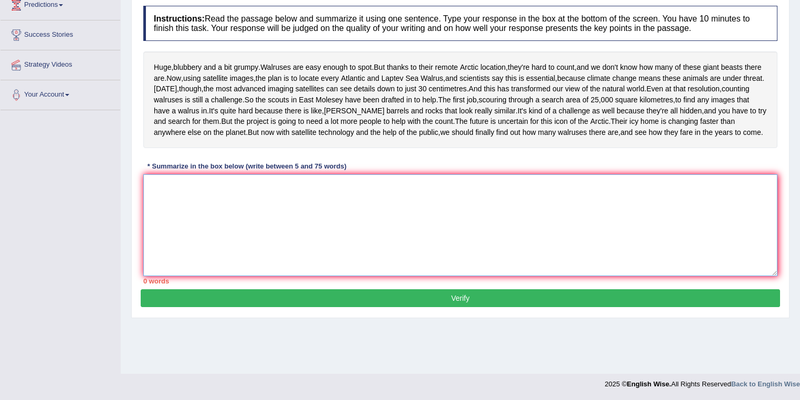
drag, startPoint x: 213, startPoint y: 274, endPoint x: 652, endPoint y: 245, distance: 440.2
click at [612, 249] on textarea at bounding box center [460, 225] width 634 height 102
drag, startPoint x: 214, startPoint y: 248, endPoint x: 333, endPoint y: 253, distance: 118.7
click at [333, 253] on textarea at bounding box center [460, 225] width 634 height 102
type textarea "hgghuinn"
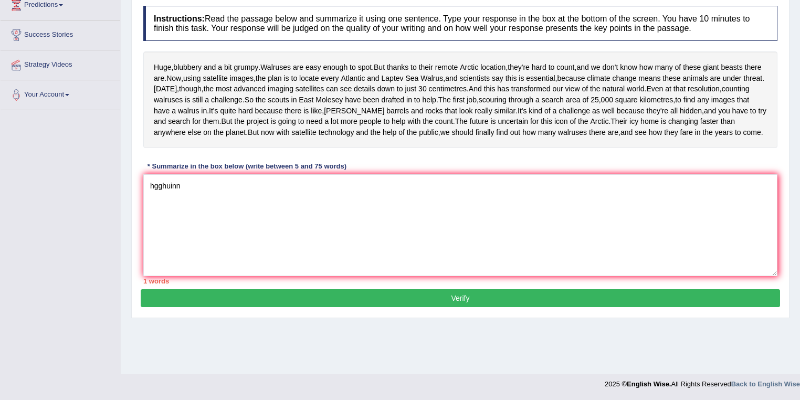
click at [396, 307] on button "Verify" at bounding box center [460, 298] width 639 height 18
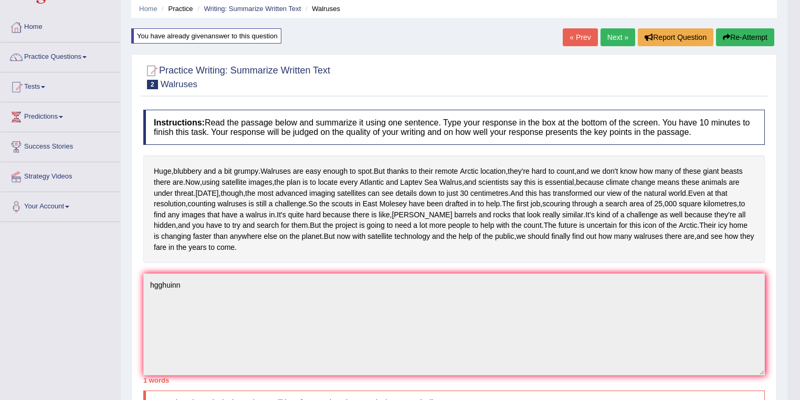
scroll to position [0, 0]
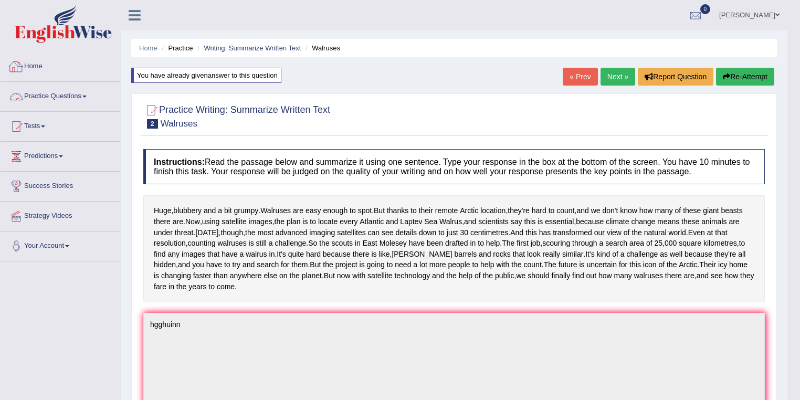
click at [52, 97] on link "Practice Questions" at bounding box center [61, 95] width 120 height 26
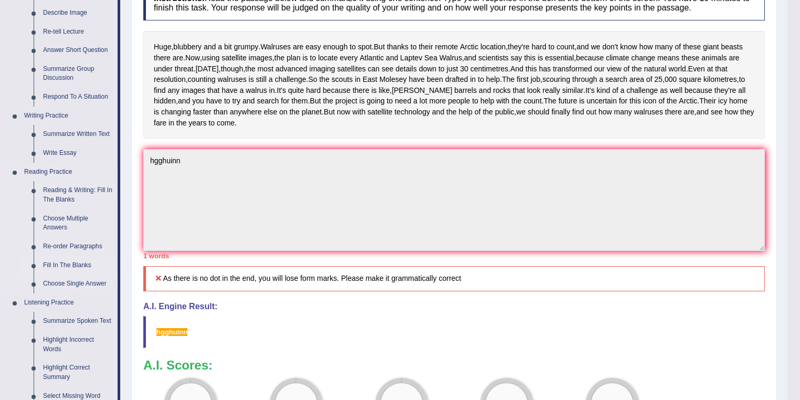
scroll to position [280, 0]
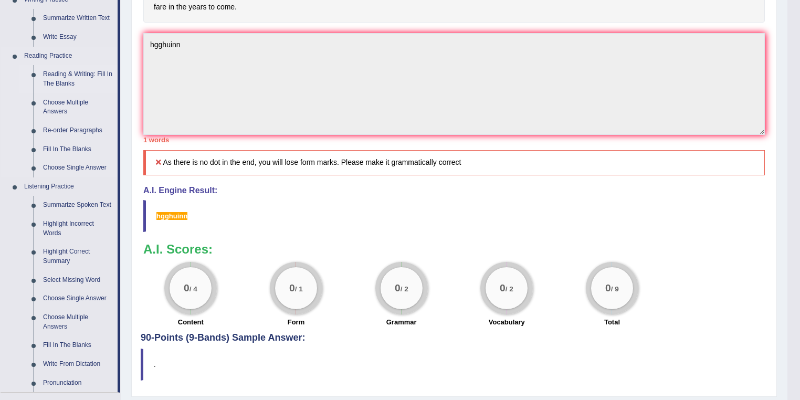
click at [61, 79] on link "Reading & Writing: Fill In The Blanks" at bounding box center [77, 79] width 79 height 28
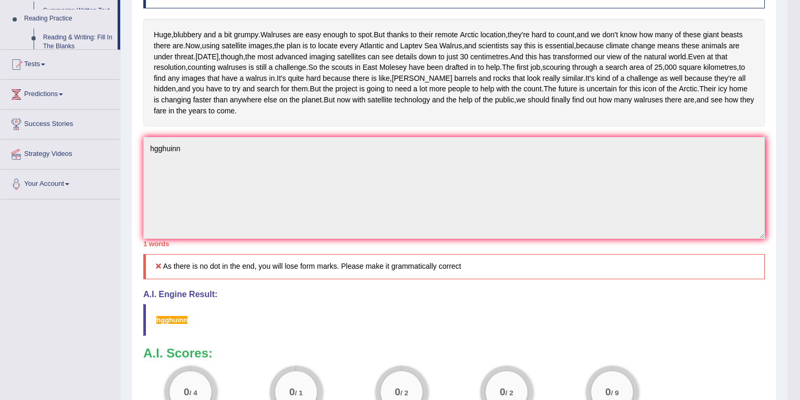
scroll to position [134, 0]
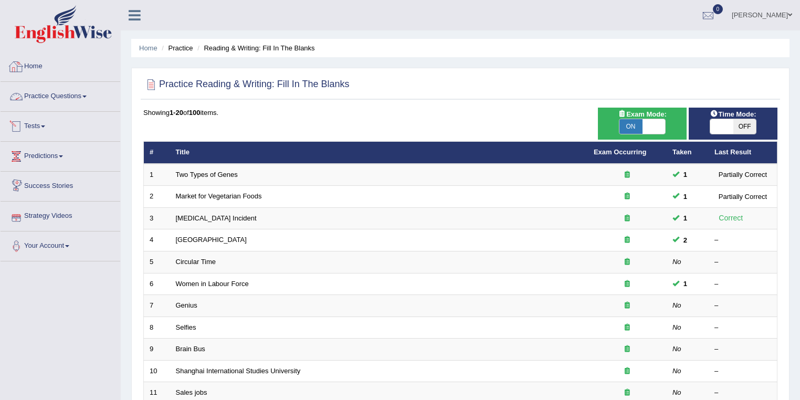
click at [63, 94] on link "Practice Questions" at bounding box center [61, 95] width 120 height 26
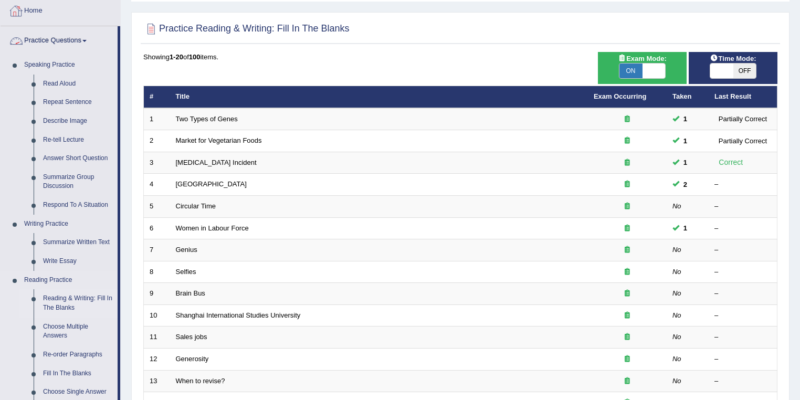
scroll to position [224, 0]
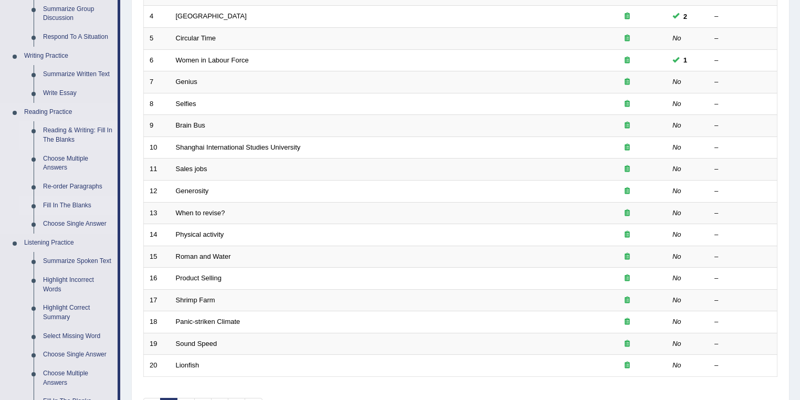
click at [55, 206] on link "Fill In The Blanks" at bounding box center [77, 205] width 79 height 19
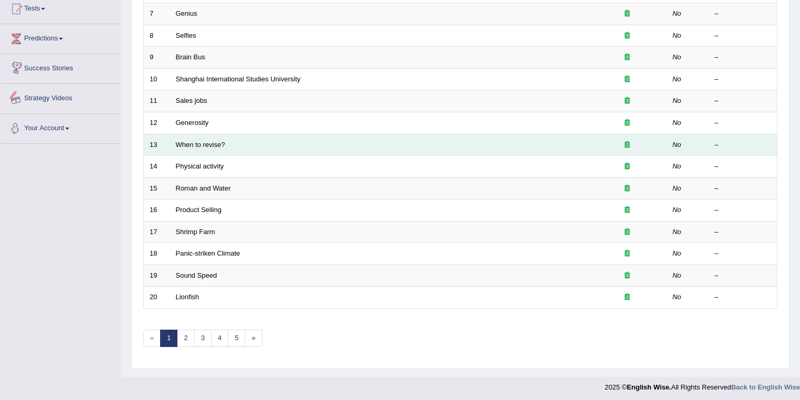
scroll to position [399, 0]
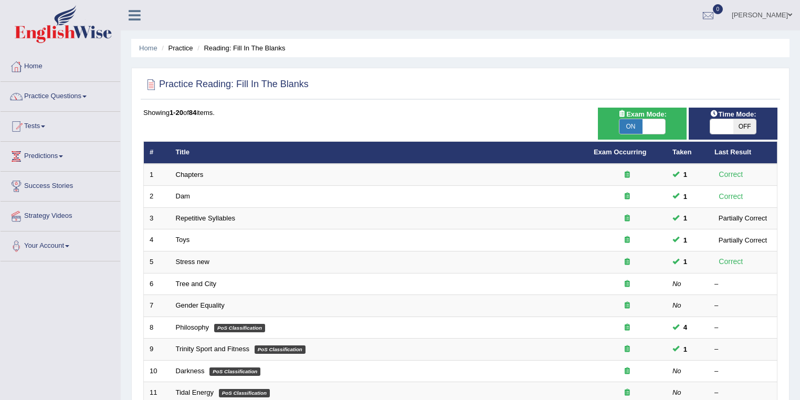
click at [776, 4] on link "[PERSON_NAME]" at bounding box center [762, 13] width 76 height 27
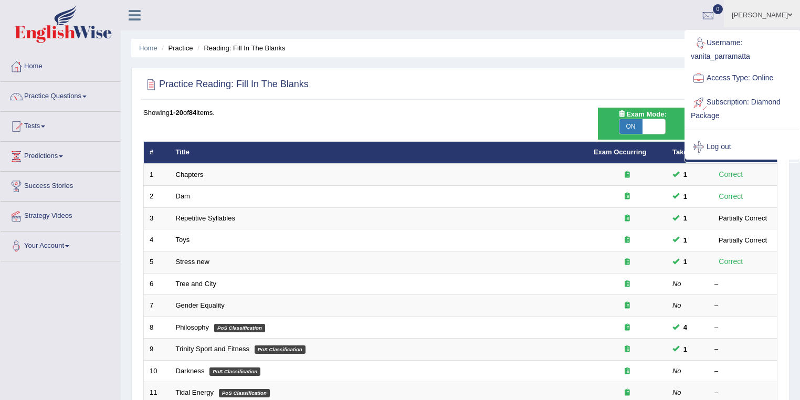
click at [409, 49] on ul "Home Practice Reading: Fill In The Blanks" at bounding box center [460, 48] width 658 height 18
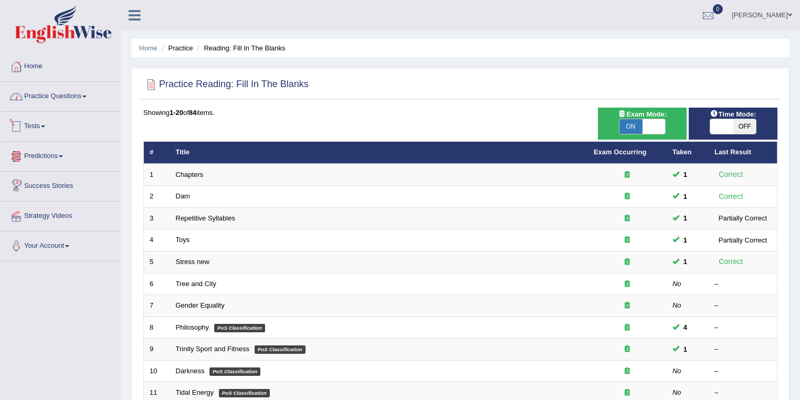
click at [63, 97] on link "Practice Questions" at bounding box center [61, 95] width 120 height 26
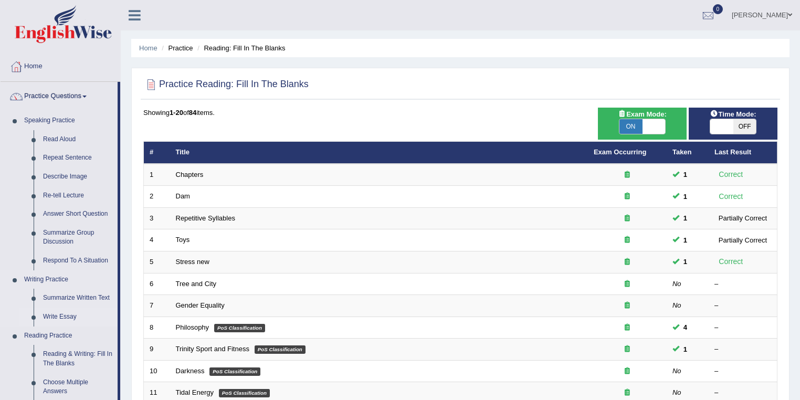
click at [72, 317] on link "Write Essay" at bounding box center [77, 316] width 79 height 19
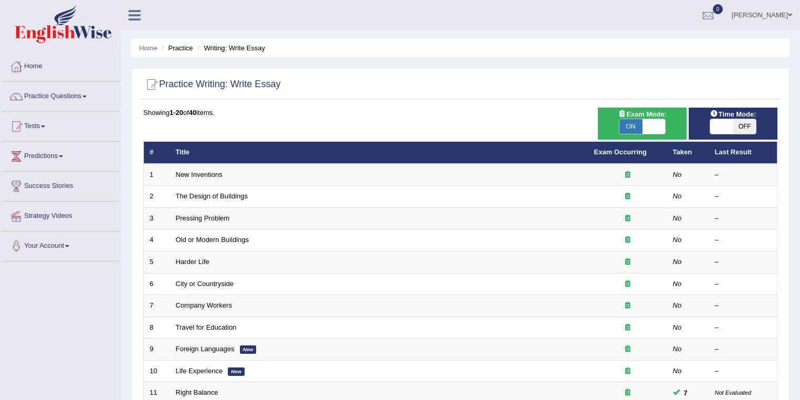
click at [774, 17] on link "Vanita Hans" at bounding box center [762, 13] width 76 height 27
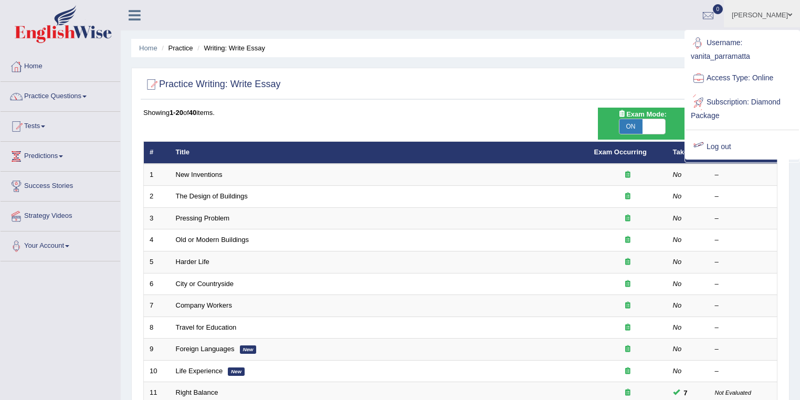
click at [720, 143] on link "Log out" at bounding box center [741, 147] width 113 height 24
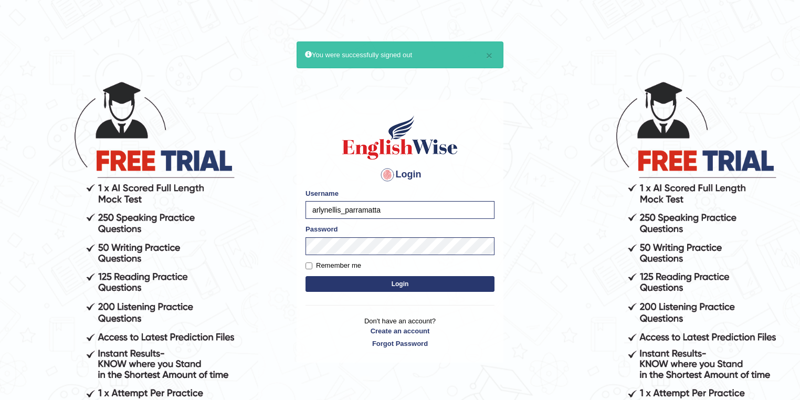
type input "arlynellis_parramatta"
click at [451, 281] on button "Login" at bounding box center [399, 284] width 189 height 16
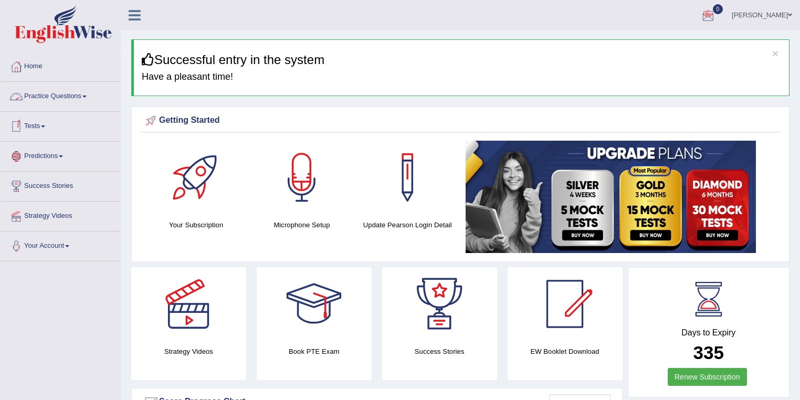
click at [76, 95] on link "Practice Questions" at bounding box center [61, 95] width 120 height 26
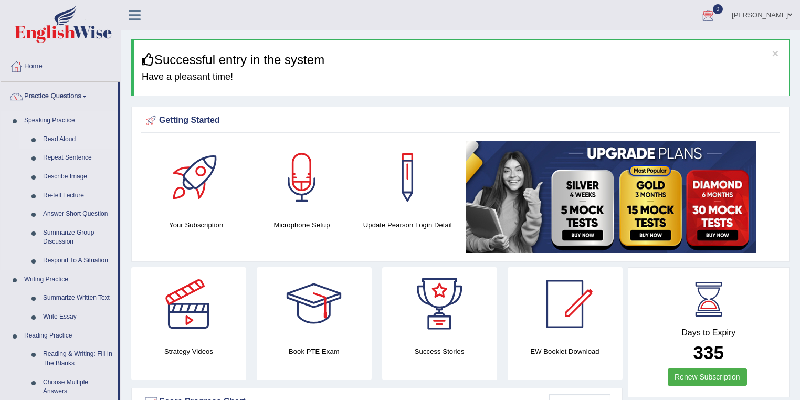
click at [63, 140] on link "Read Aloud" at bounding box center [77, 139] width 79 height 19
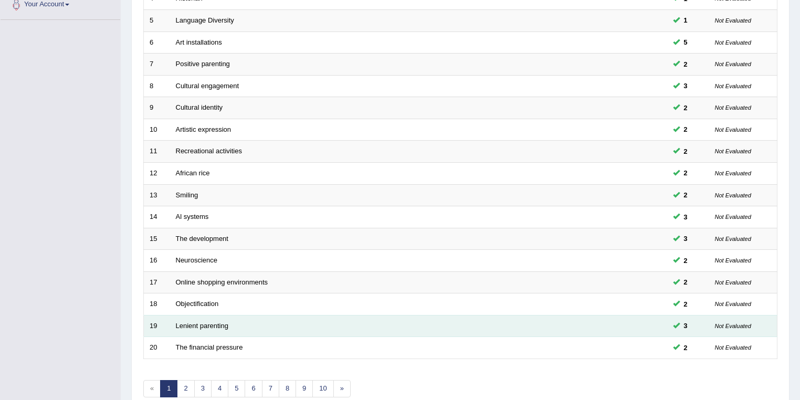
scroll to position [292, 0]
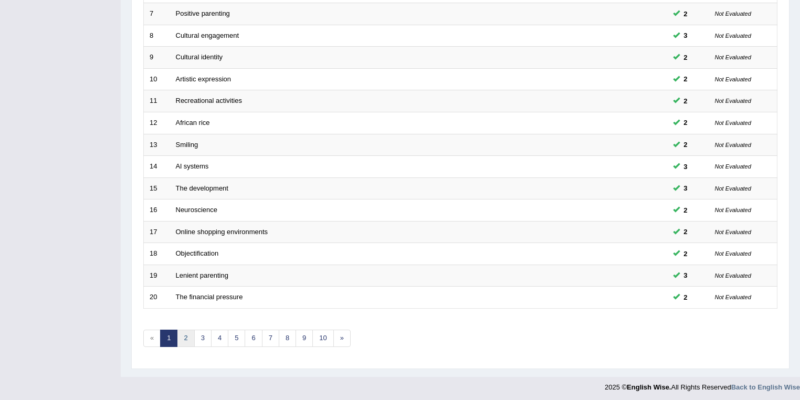
click at [184, 340] on link "2" at bounding box center [185, 338] width 17 height 17
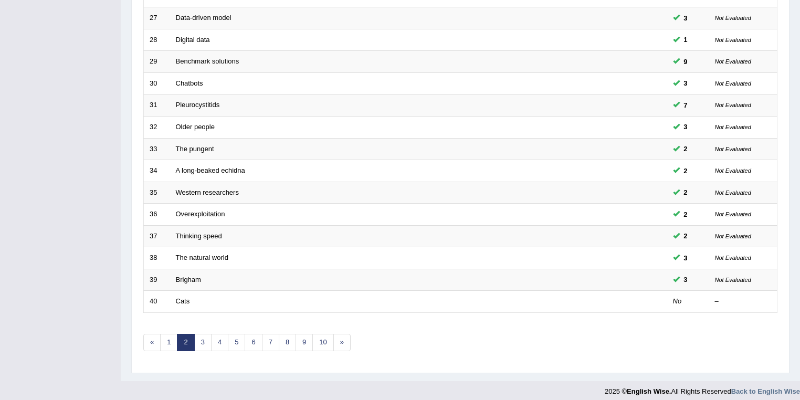
scroll to position [292, 0]
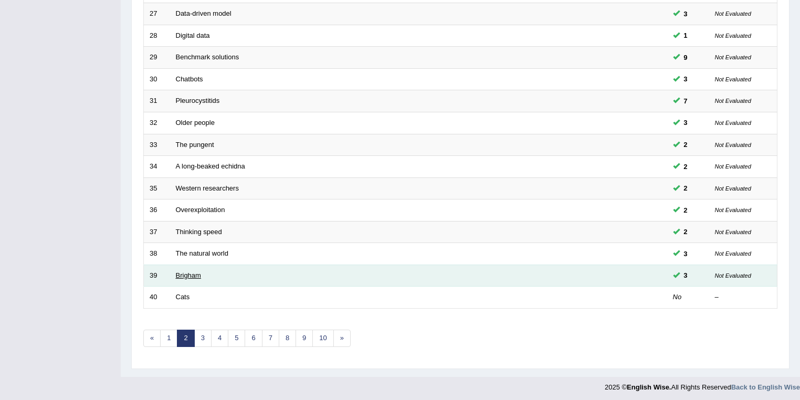
click at [188, 271] on link "Brigham" at bounding box center [188, 275] width 25 height 8
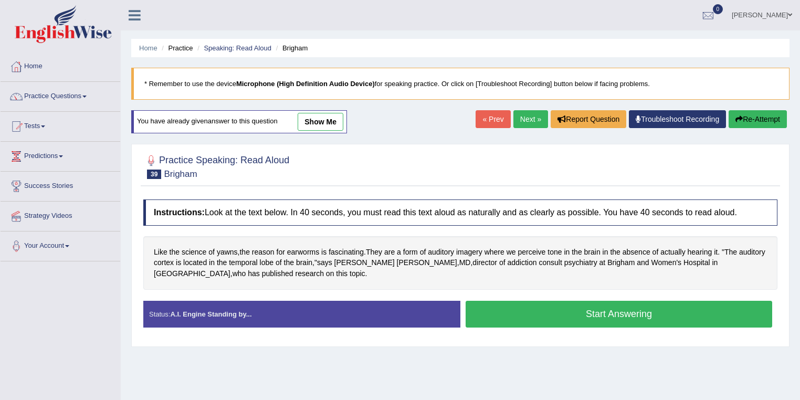
click at [327, 123] on link "show me" at bounding box center [321, 122] width 46 height 18
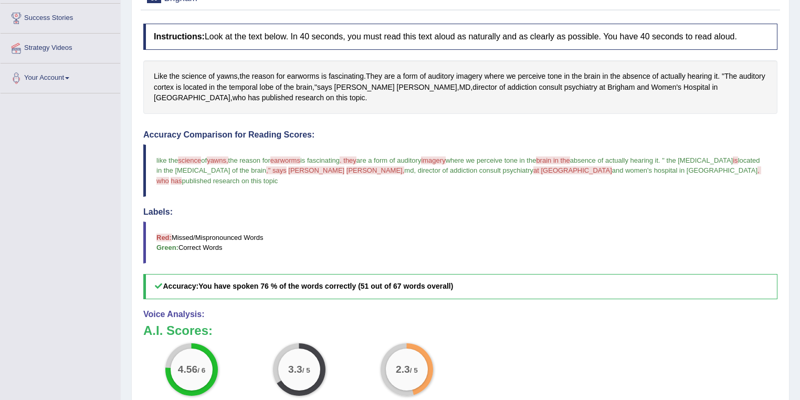
scroll to position [67, 0]
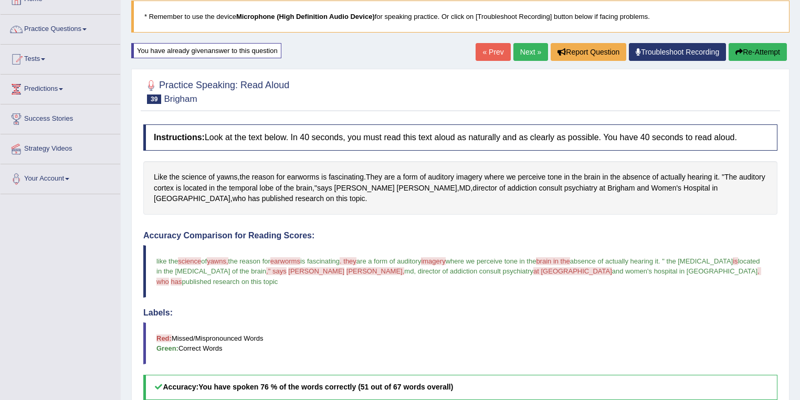
click at [487, 55] on link "« Prev" at bounding box center [492, 52] width 35 height 18
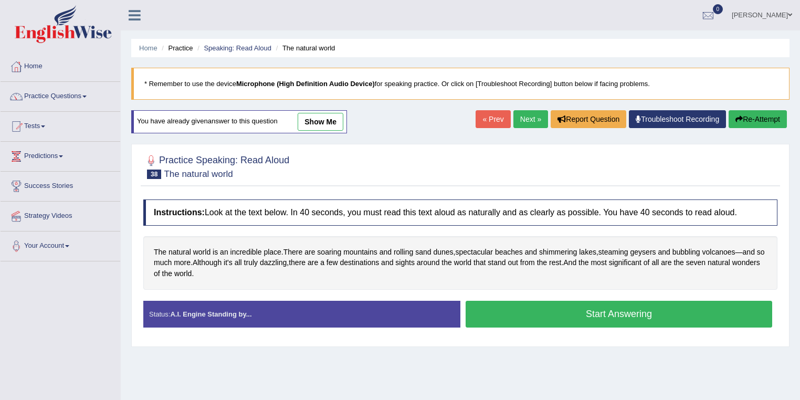
click at [315, 126] on link "show me" at bounding box center [321, 122] width 46 height 18
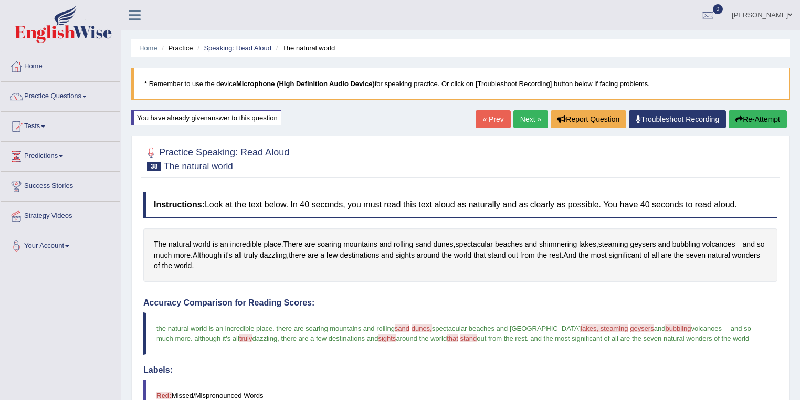
click at [763, 118] on button "Re-Attempt" at bounding box center [757, 119] width 58 height 18
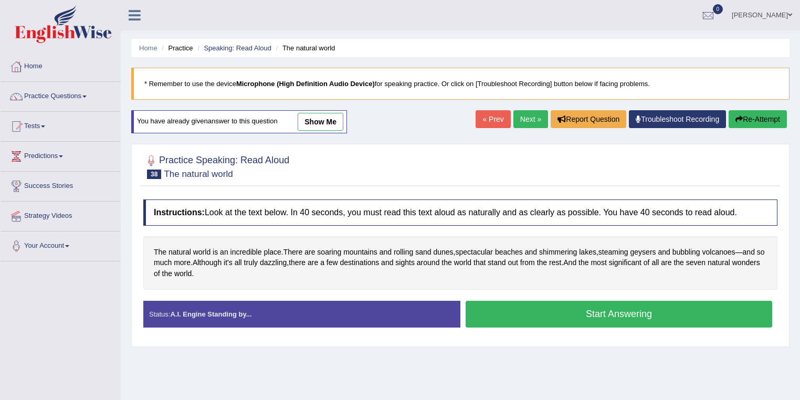
click at [585, 311] on button "Start Answering" at bounding box center [618, 314] width 306 height 27
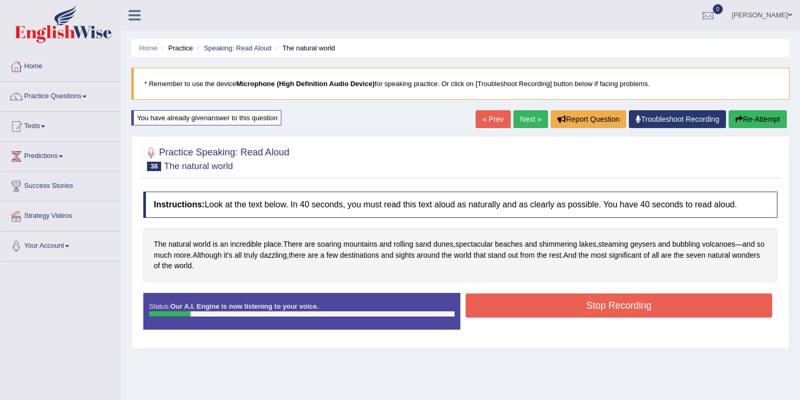
click at [610, 306] on button "Stop Recording" at bounding box center [618, 305] width 306 height 24
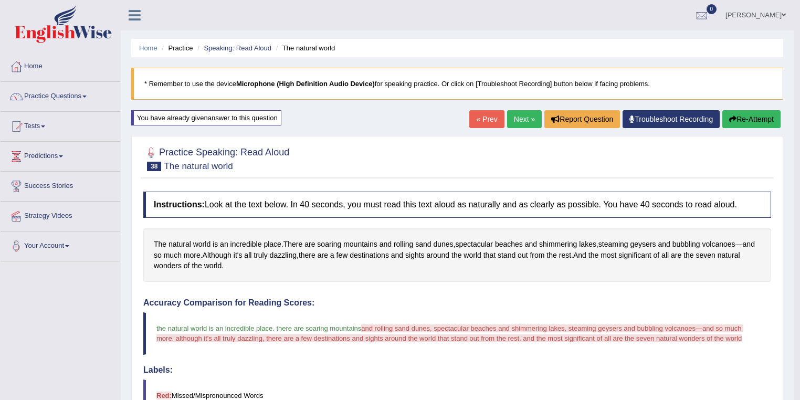
click at [757, 118] on button "Re-Attempt" at bounding box center [751, 119] width 58 height 18
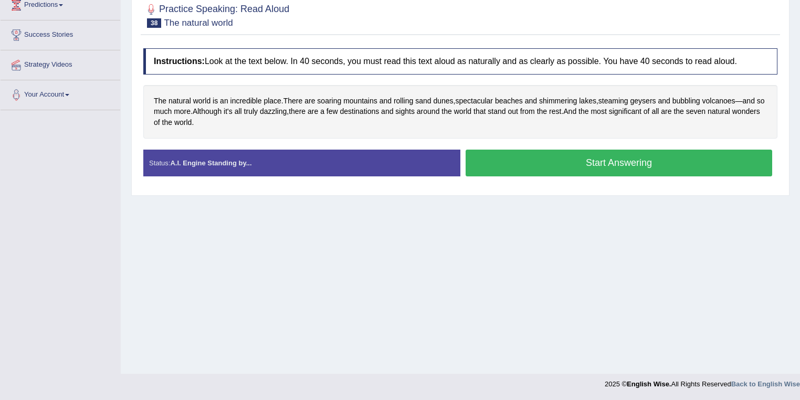
drag, startPoint x: 583, startPoint y: 166, endPoint x: 558, endPoint y: 147, distance: 31.1
click at [583, 164] on button "Start Answering" at bounding box center [618, 163] width 306 height 27
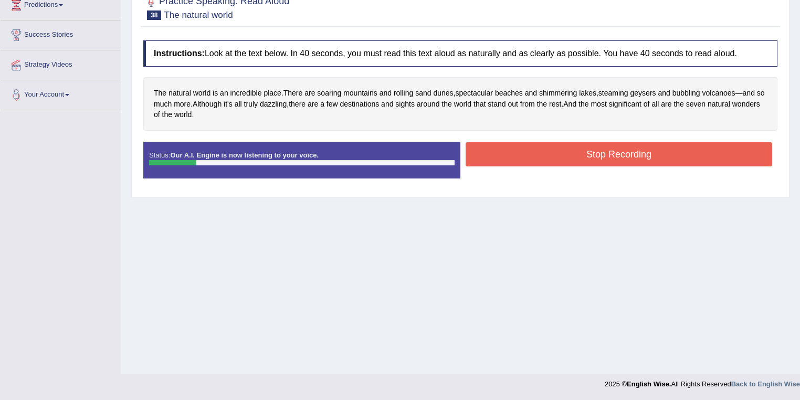
click at [610, 162] on button "Stop Recording" at bounding box center [618, 154] width 306 height 24
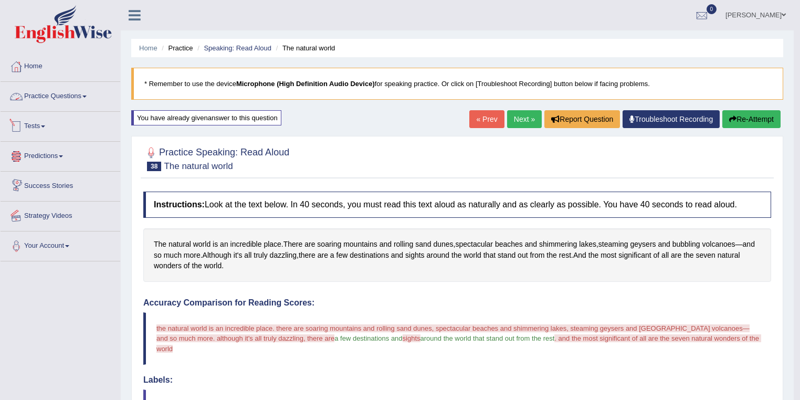
click at [53, 91] on link "Practice Questions" at bounding box center [61, 95] width 120 height 26
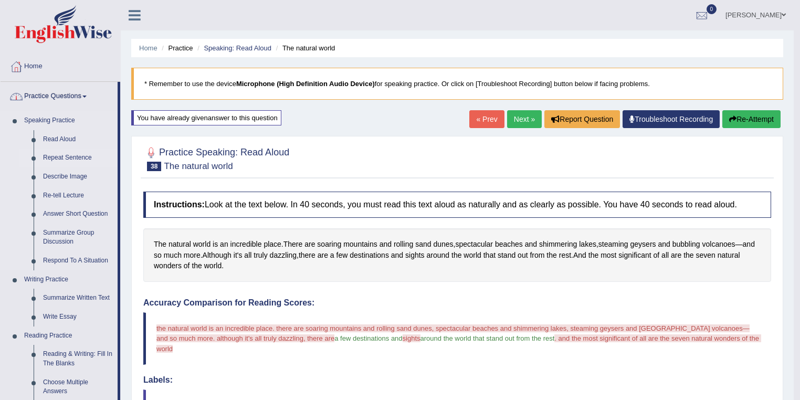
click at [61, 157] on link "Repeat Sentence" at bounding box center [77, 157] width 79 height 19
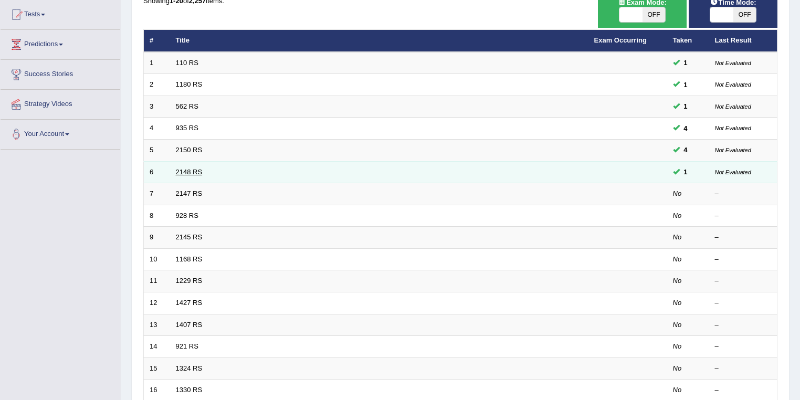
click at [193, 171] on link "2148 RS" at bounding box center [189, 172] width 27 height 8
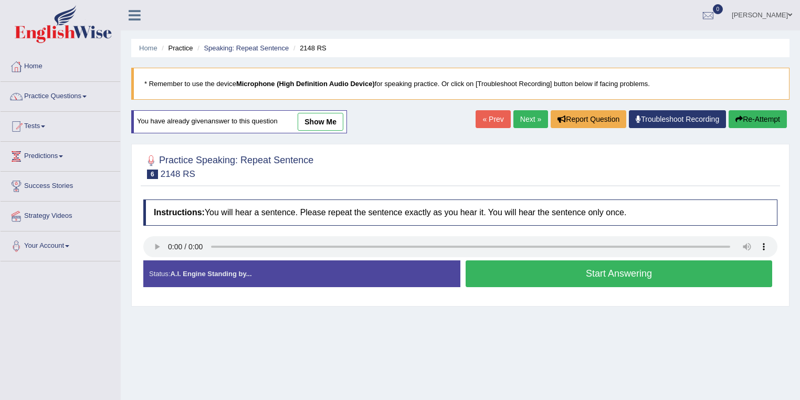
click at [311, 126] on link "show me" at bounding box center [321, 122] width 46 height 18
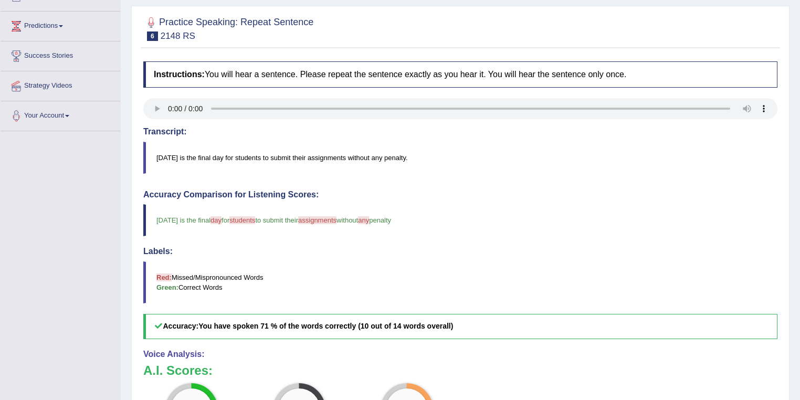
scroll to position [56, 0]
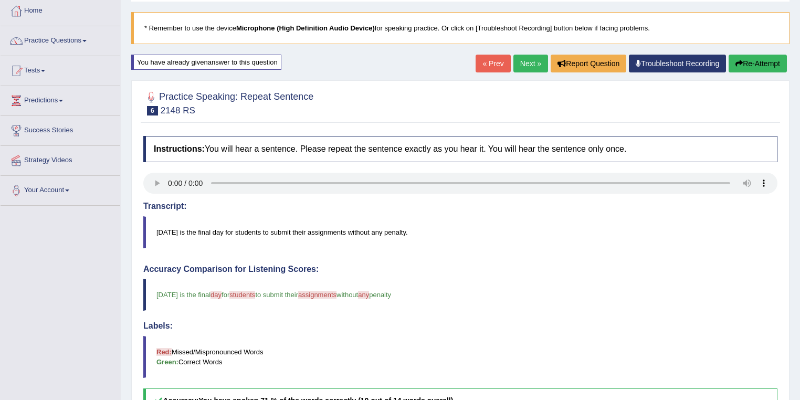
click at [478, 56] on link "« Prev" at bounding box center [492, 64] width 35 height 18
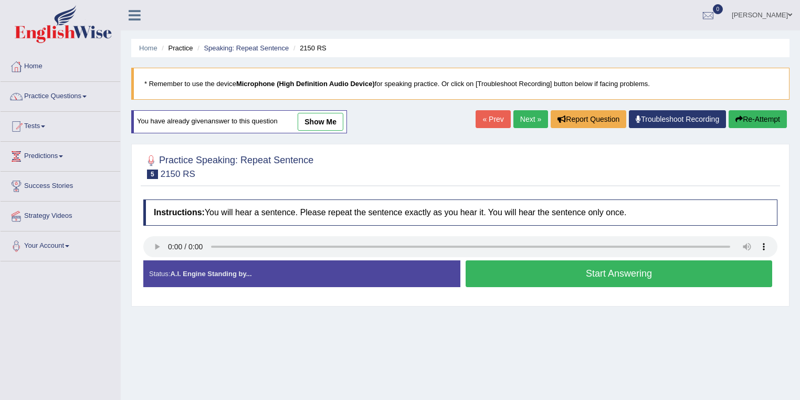
click at [319, 128] on link "show me" at bounding box center [321, 122] width 46 height 18
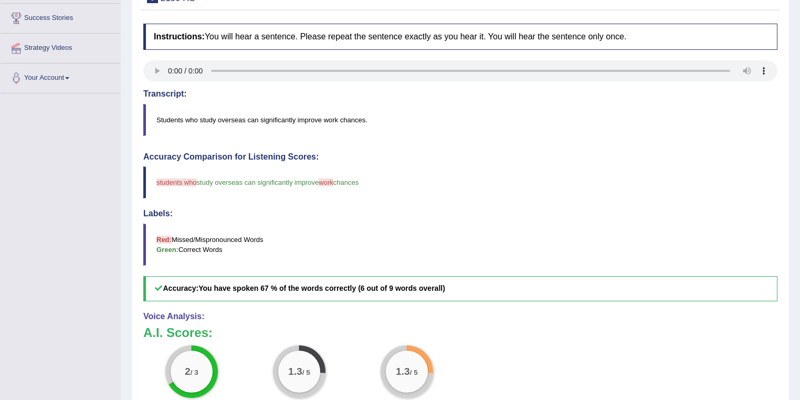
scroll to position [56, 0]
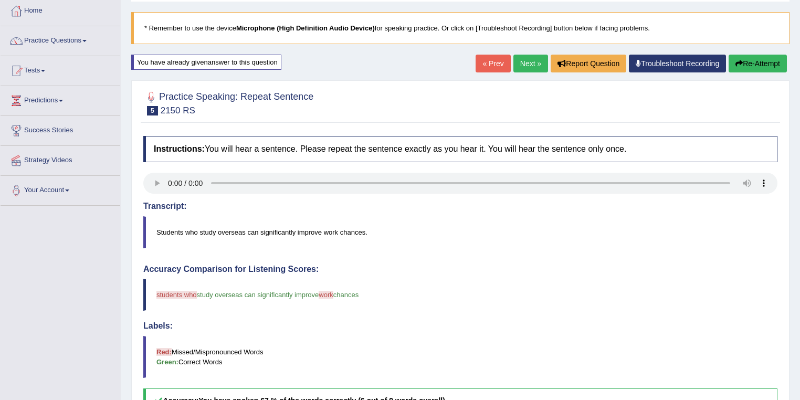
click at [486, 66] on link "« Prev" at bounding box center [492, 64] width 35 height 18
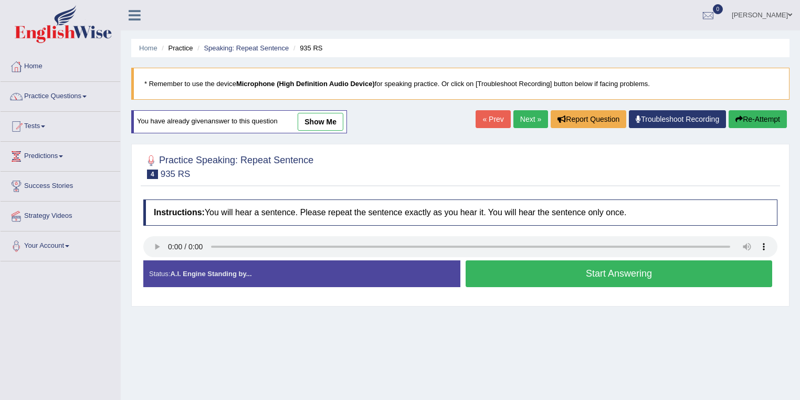
click at [317, 120] on link "show me" at bounding box center [321, 122] width 46 height 18
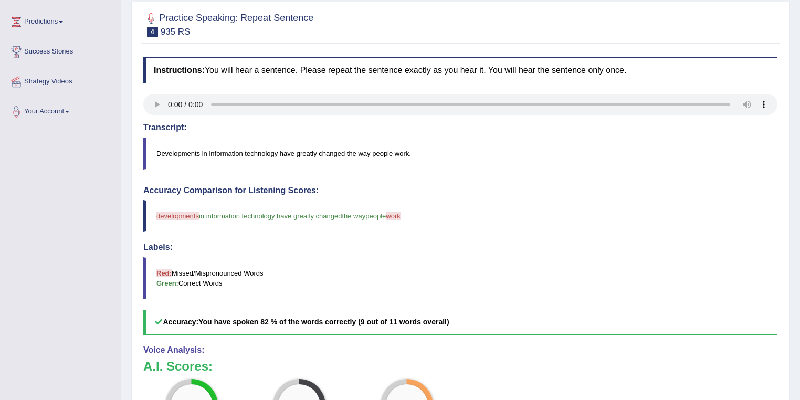
scroll to position [56, 0]
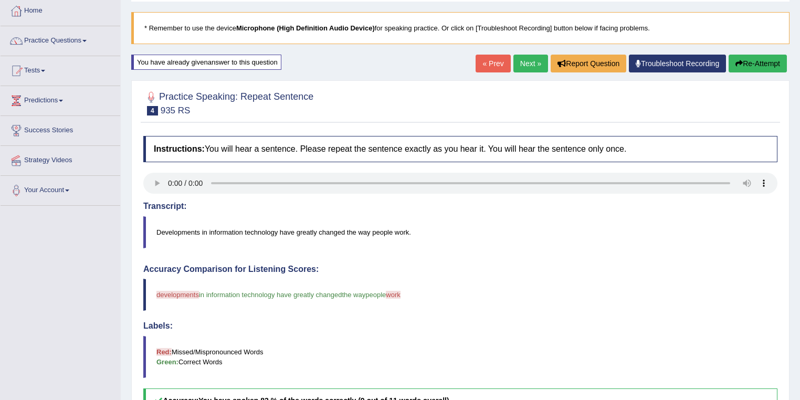
click at [482, 67] on link "« Prev" at bounding box center [492, 64] width 35 height 18
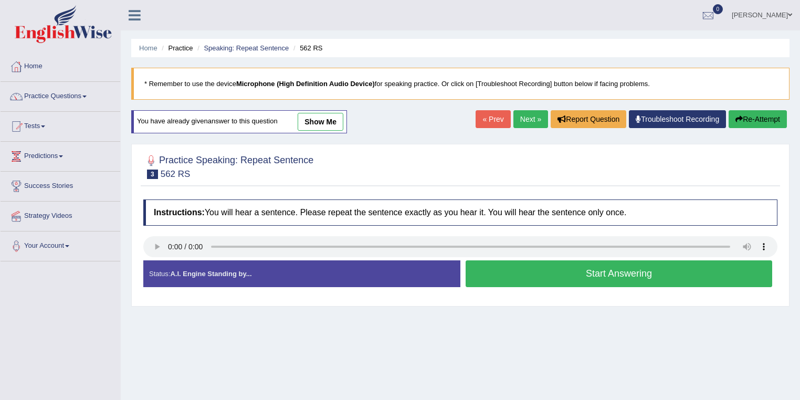
click at [328, 125] on link "show me" at bounding box center [321, 122] width 46 height 18
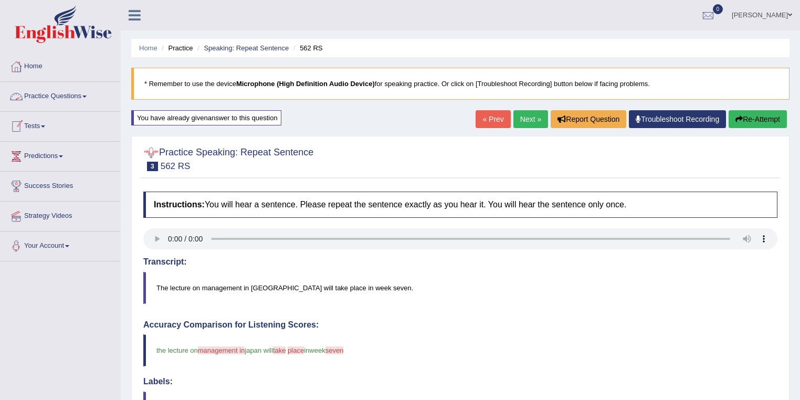
click at [72, 99] on link "Practice Questions" at bounding box center [61, 95] width 120 height 26
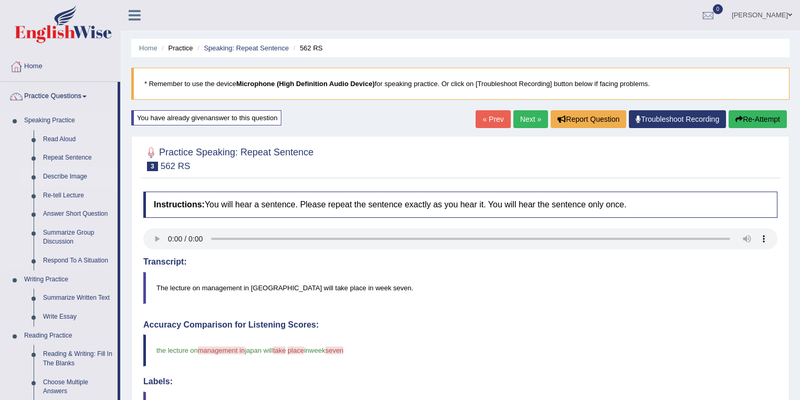
click at [75, 176] on link "Describe Image" at bounding box center [77, 176] width 79 height 19
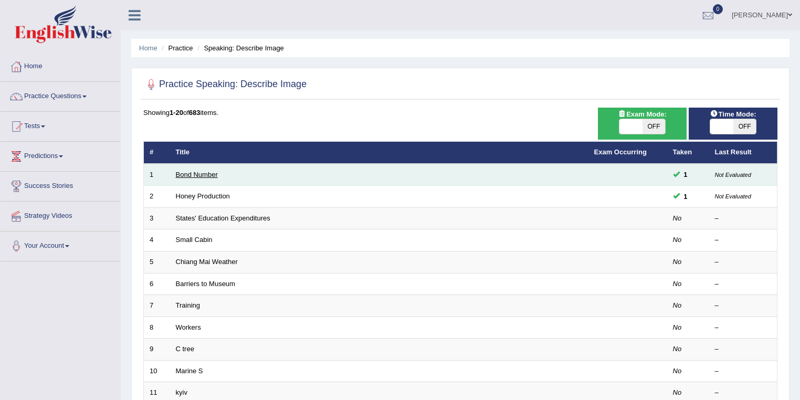
click at [189, 176] on link "Bond Number" at bounding box center [197, 175] width 42 height 8
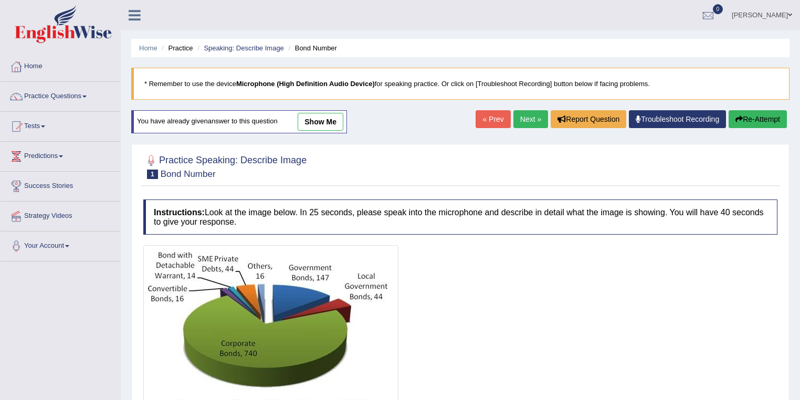
click at [320, 121] on link "show me" at bounding box center [321, 122] width 46 height 18
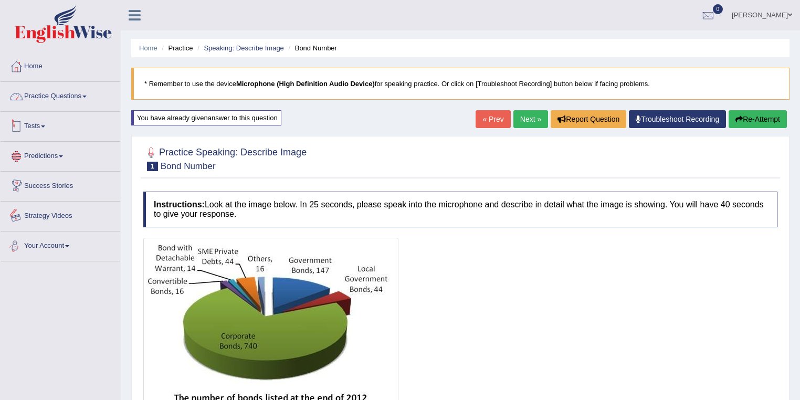
click at [75, 94] on link "Practice Questions" at bounding box center [61, 95] width 120 height 26
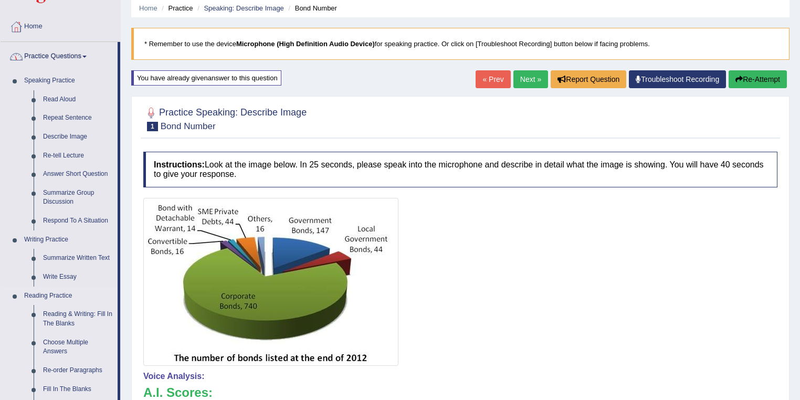
scroll to position [56, 0]
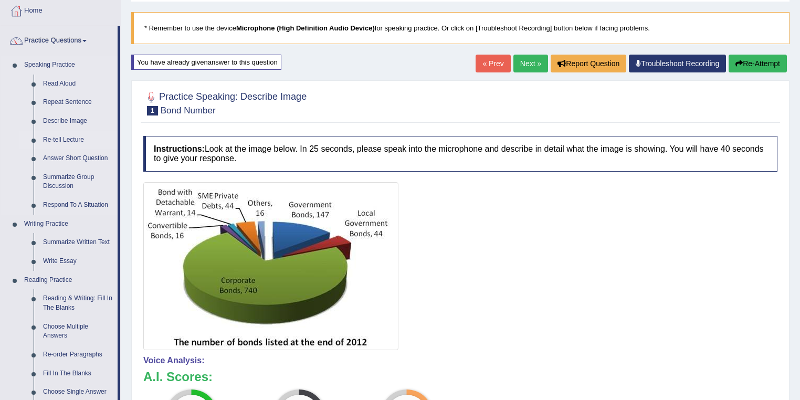
click at [64, 139] on link "Re-tell Lecture" at bounding box center [77, 140] width 79 height 19
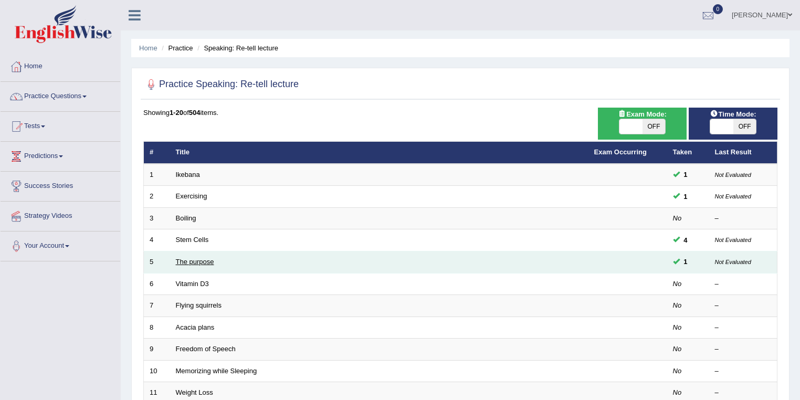
click at [199, 258] on link "The purpose" at bounding box center [195, 262] width 38 height 8
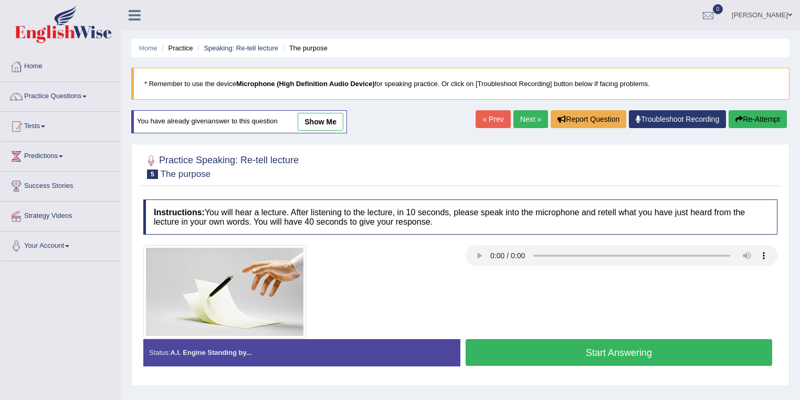
click at [330, 121] on link "show me" at bounding box center [321, 122] width 46 height 18
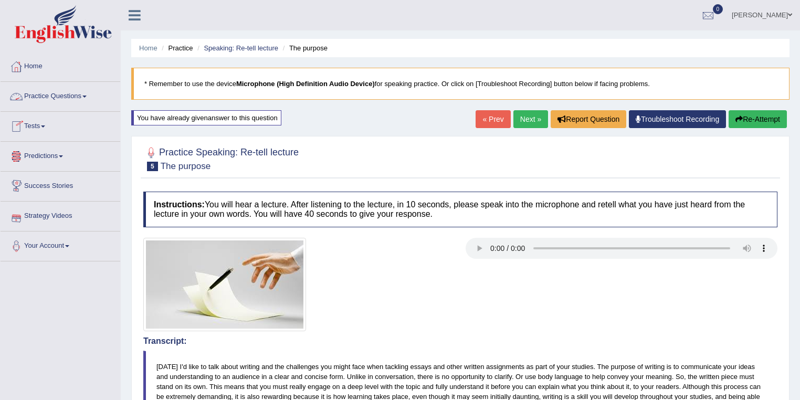
click at [69, 98] on link "Practice Questions" at bounding box center [61, 95] width 120 height 26
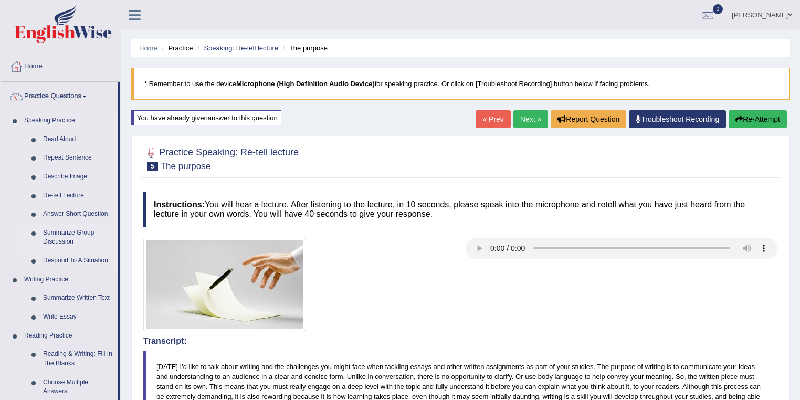
click at [61, 233] on link "Summarize Group Discussion" at bounding box center [77, 238] width 79 height 28
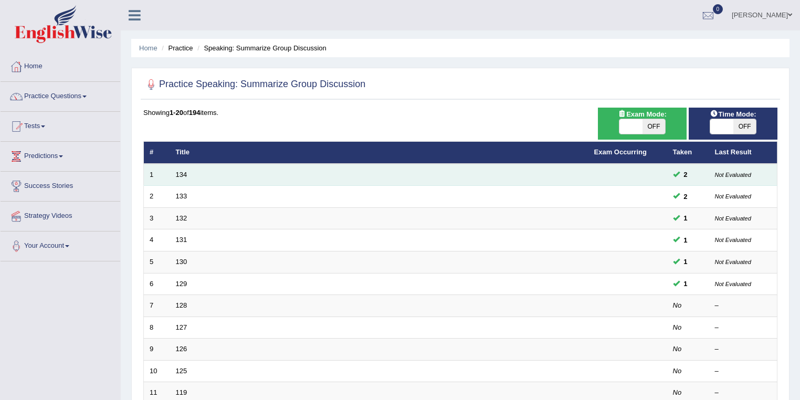
click at [187, 173] on td "134" at bounding box center [379, 175] width 418 height 22
click at [179, 175] on link "134" at bounding box center [182, 175] width 12 height 8
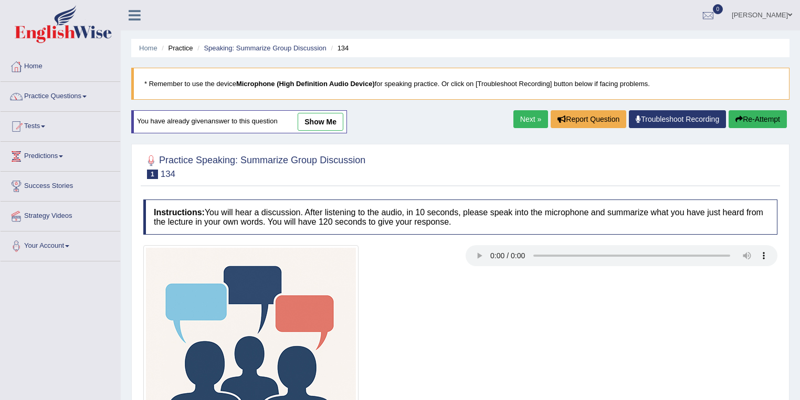
click at [311, 121] on link "show me" at bounding box center [321, 122] width 46 height 18
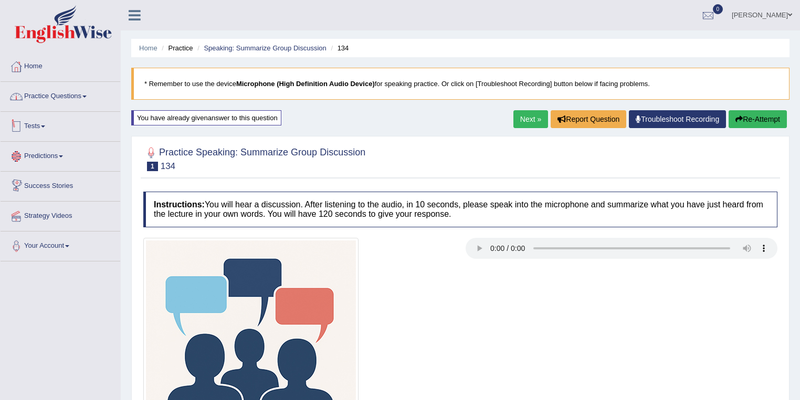
click at [62, 100] on link "Practice Questions" at bounding box center [61, 95] width 120 height 26
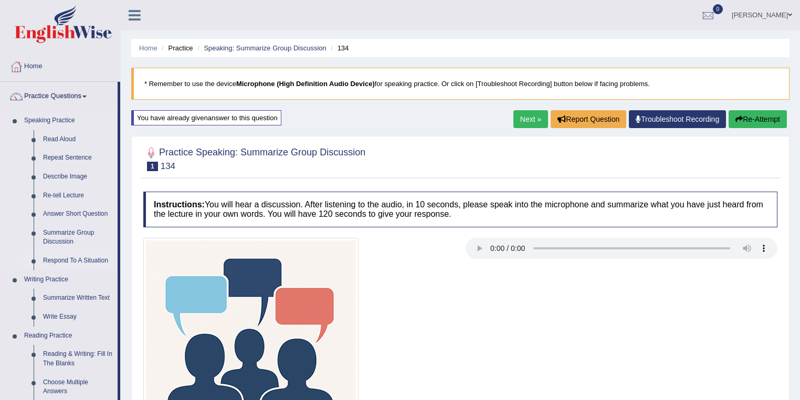
click at [86, 262] on link "Respond To A Situation" at bounding box center [77, 260] width 79 height 19
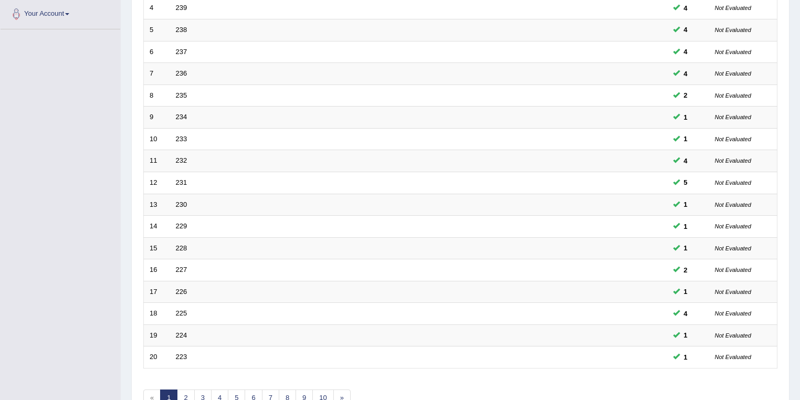
scroll to position [292, 0]
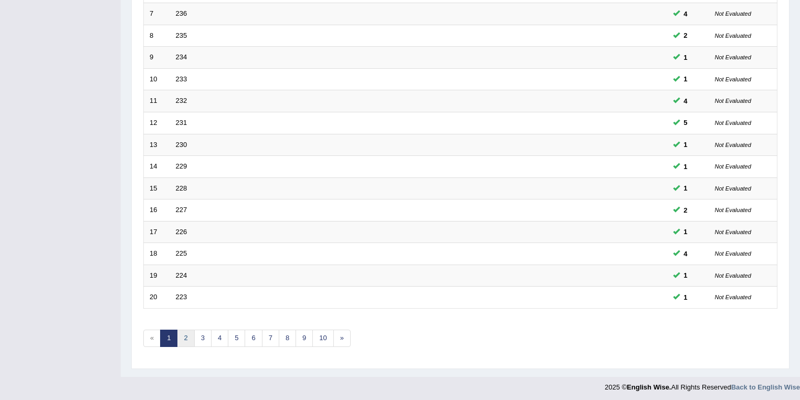
click at [182, 337] on link "2" at bounding box center [185, 338] width 17 height 17
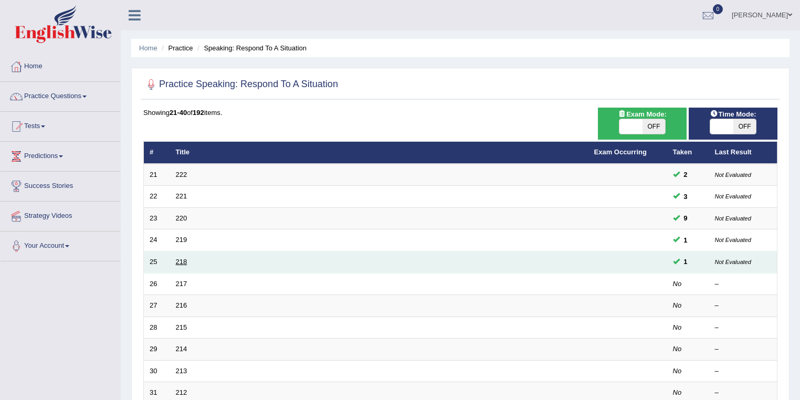
click at [179, 259] on link "218" at bounding box center [182, 262] width 12 height 8
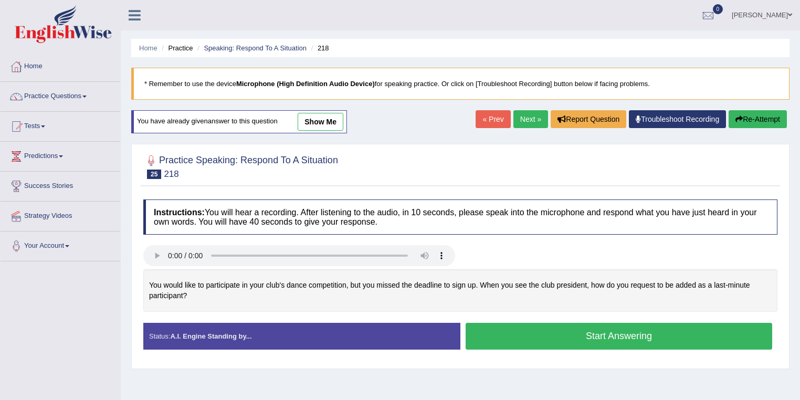
click at [304, 120] on link "show me" at bounding box center [321, 122] width 46 height 18
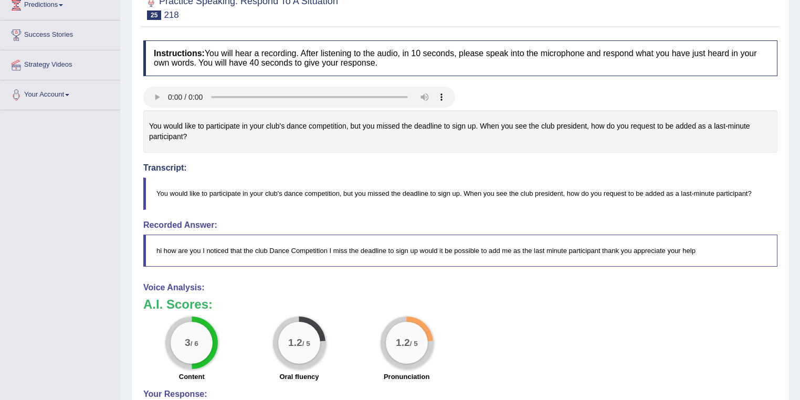
scroll to position [56, 0]
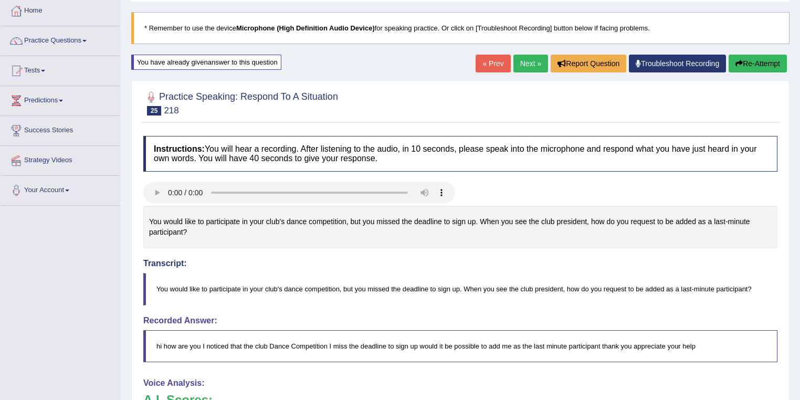
click at [756, 63] on button "Re-Attempt" at bounding box center [757, 64] width 58 height 18
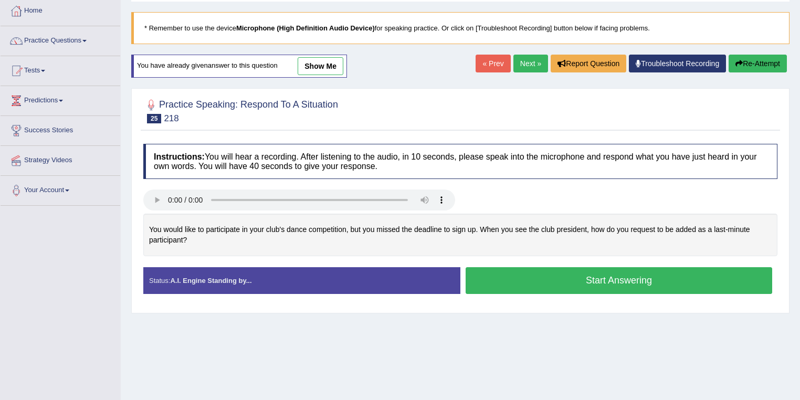
click at [533, 279] on button "Start Answering" at bounding box center [618, 280] width 306 height 27
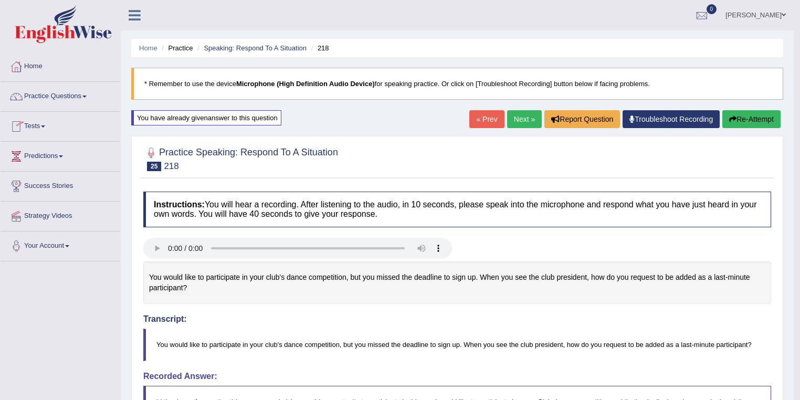
click at [773, 20] on link "Arlyn Ellis" at bounding box center [755, 13] width 76 height 27
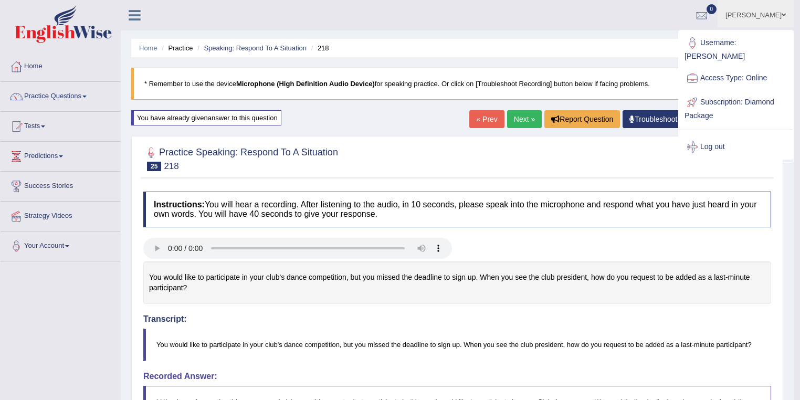
click at [722, 143] on link "Log out" at bounding box center [735, 147] width 113 height 24
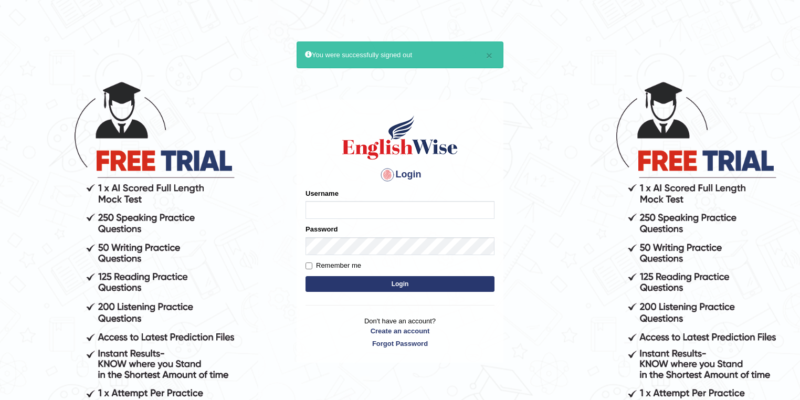
type input "nikitakoirala_parramatta"
drag, startPoint x: 422, startPoint y: 215, endPoint x: 215, endPoint y: 219, distance: 207.3
click at [215, 219] on body "× You were successfully signed out Login Please fix the following errors: Usern…" at bounding box center [400, 240] width 800 height 400
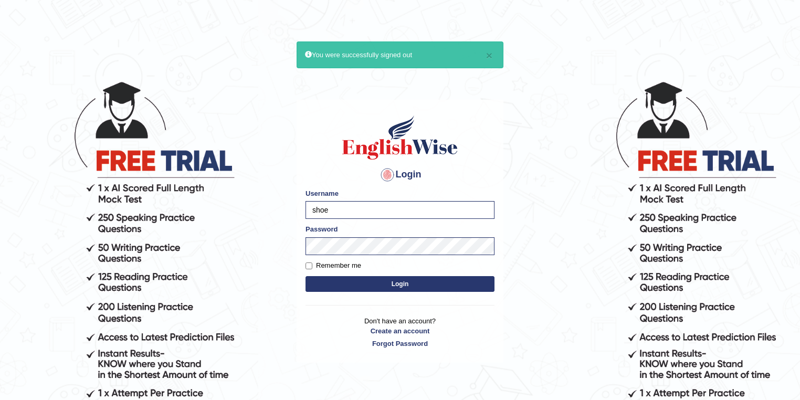
click at [342, 235] on div "Password" at bounding box center [399, 239] width 189 height 30
click at [338, 212] on input "shoe" at bounding box center [399, 210] width 189 height 18
type input "shoeb51"
click at [405, 288] on button "Login" at bounding box center [399, 284] width 189 height 16
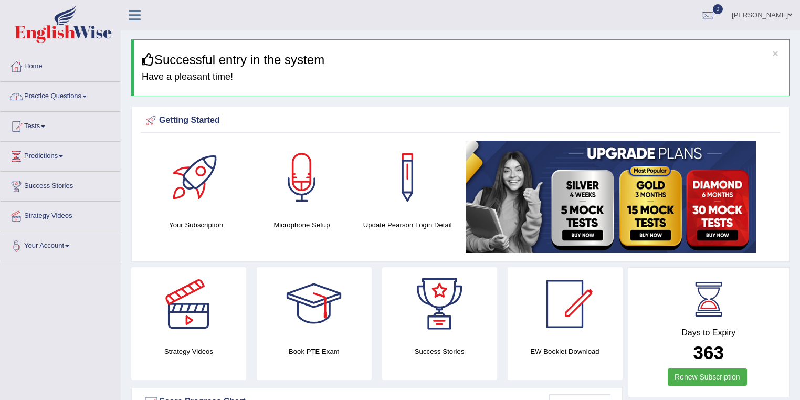
click at [80, 93] on link "Practice Questions" at bounding box center [61, 95] width 120 height 26
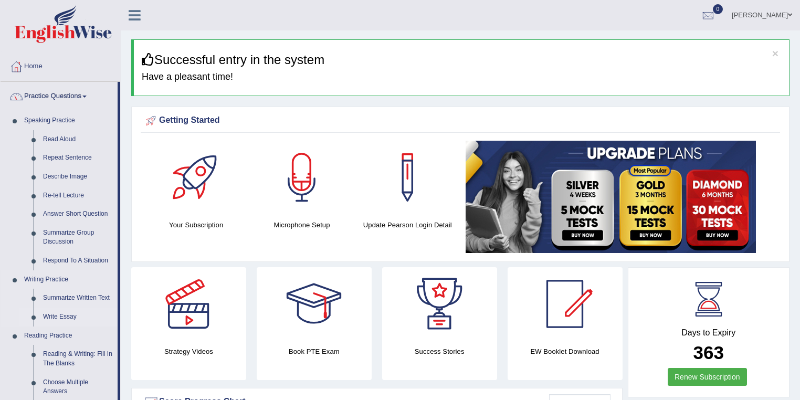
click at [55, 318] on link "Write Essay" at bounding box center [77, 316] width 79 height 19
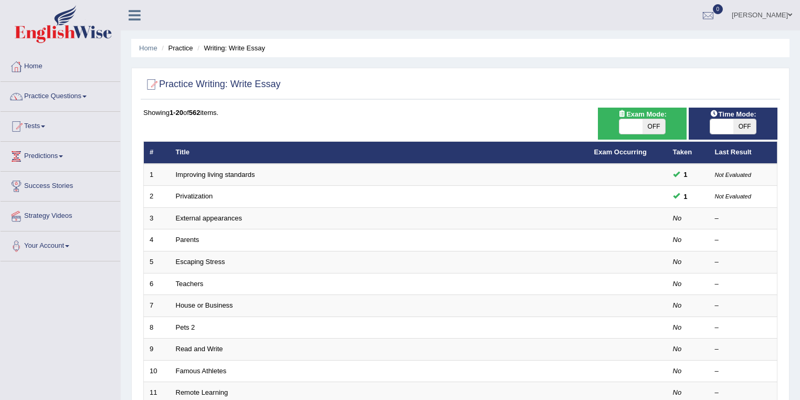
click at [638, 133] on span at bounding box center [630, 126] width 23 height 15
click at [634, 128] on span at bounding box center [630, 126] width 23 height 15
checkbox input "true"
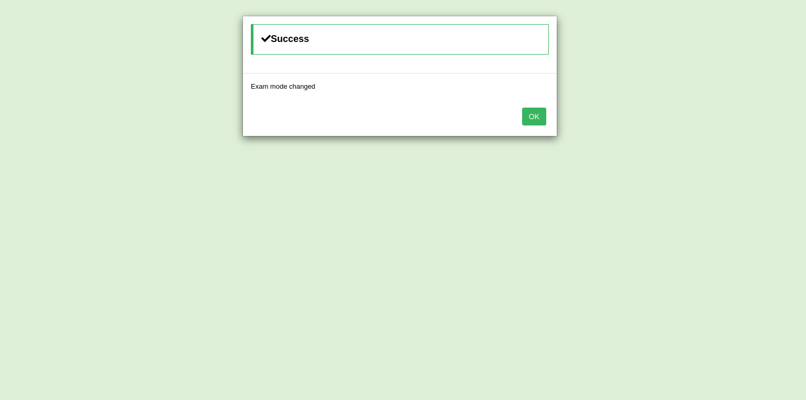
click at [541, 115] on button "OK" at bounding box center [534, 117] width 24 height 18
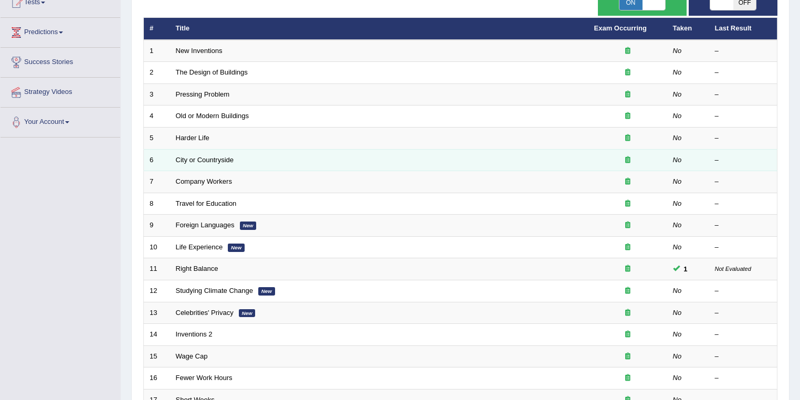
scroll to position [168, 0]
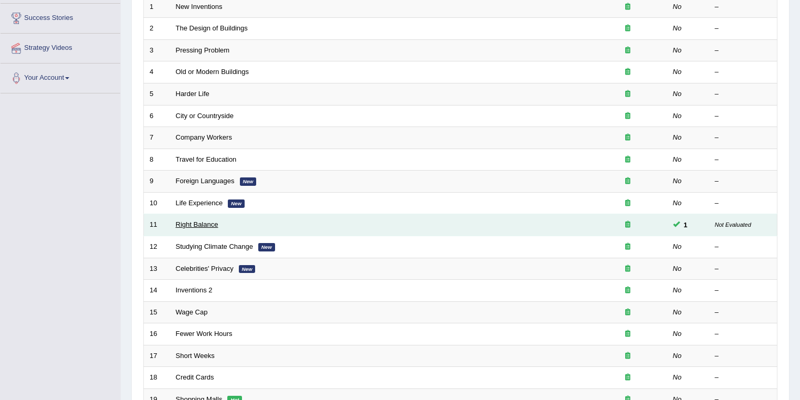
click at [208, 225] on link "Right Balance" at bounding box center [197, 224] width 43 height 8
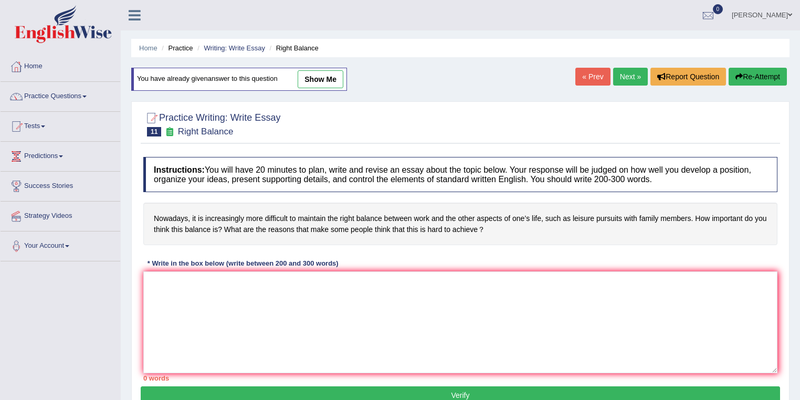
click at [316, 83] on link "show me" at bounding box center [321, 79] width 46 height 18
type textarea "The increasing influence of right balance on our lives has ignited numerous dis…"
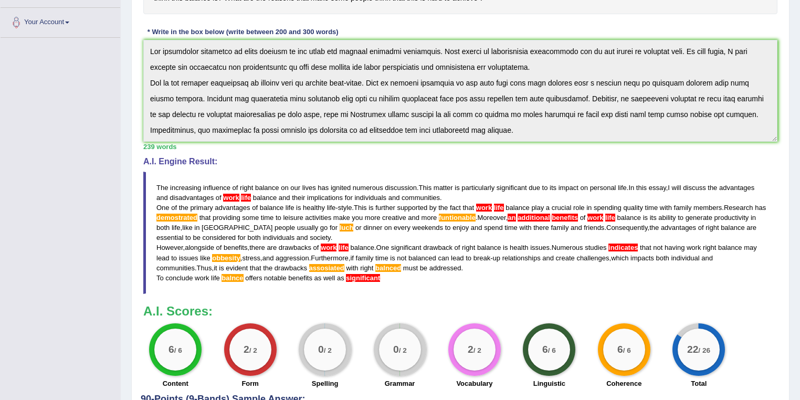
click at [123, 17] on div "Home Practice Writing: Write Essay Right Balance You have already given answer …" at bounding box center [460, 191] width 679 height 830
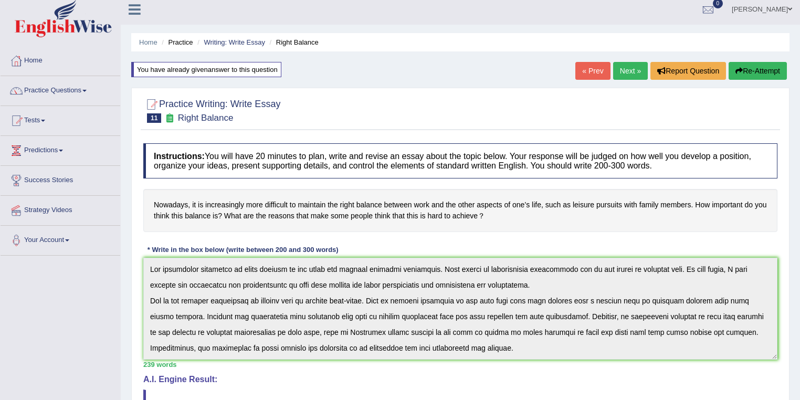
scroll to position [56, 0]
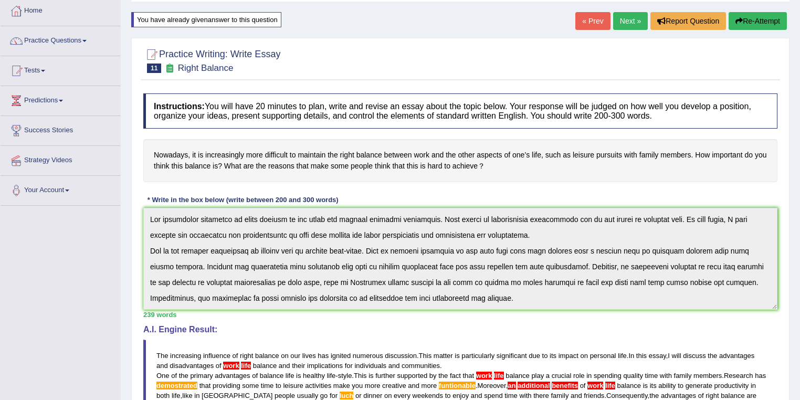
click at [764, 20] on button "Re-Attempt" at bounding box center [757, 21] width 58 height 18
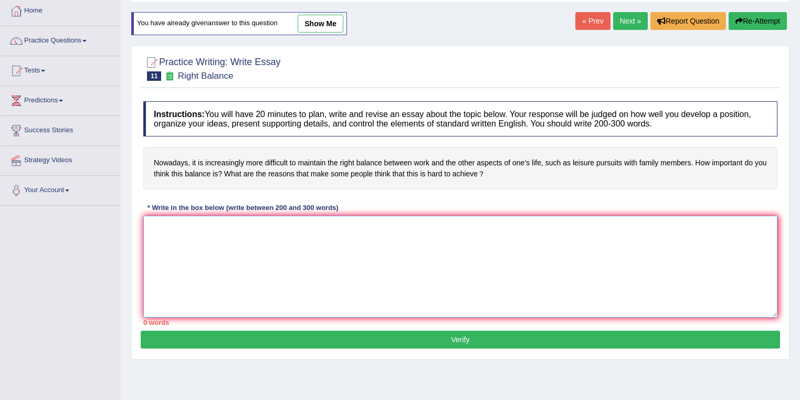
paste textarea "The increasing influence of right balance on our lives has ignited numerous dis…"
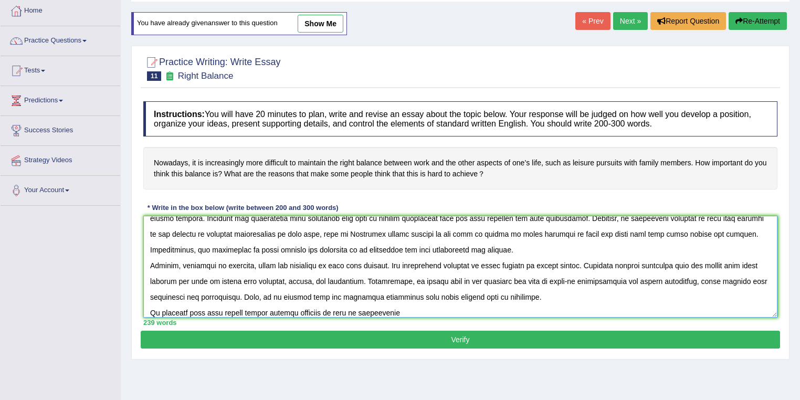
scroll to position [63, 0]
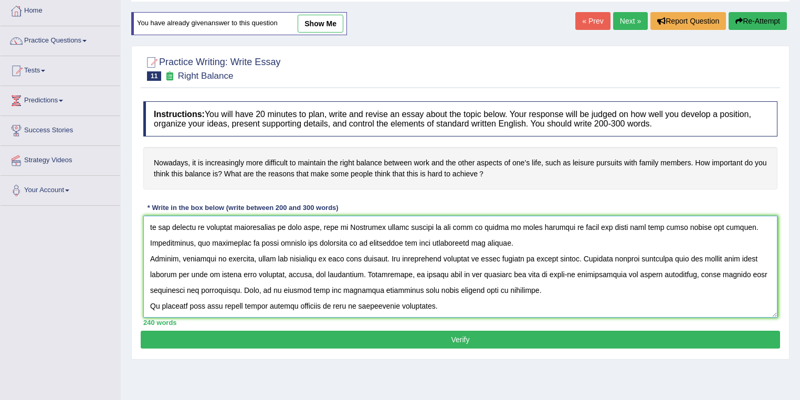
click at [243, 304] on textarea at bounding box center [460, 267] width 634 height 102
drag, startPoint x: 217, startPoint y: 304, endPoint x: 191, endPoint y: 304, distance: 25.7
click at [191, 304] on textarea at bounding box center [460, 267] width 634 height 102
click at [283, 305] on textarea at bounding box center [460, 267] width 634 height 102
click at [346, 303] on textarea at bounding box center [460, 267] width 634 height 102
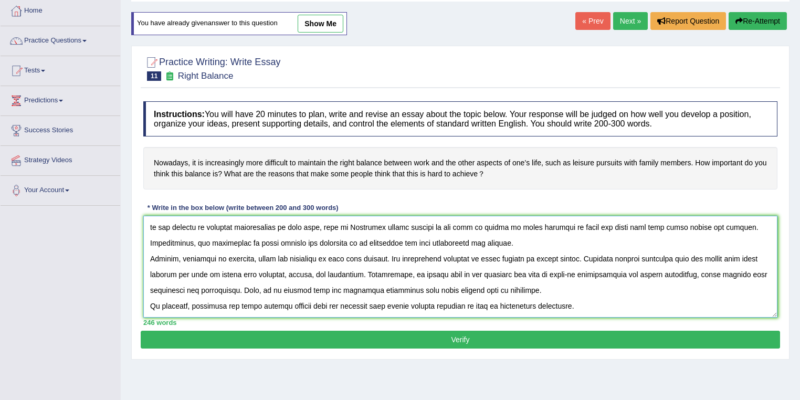
click at [586, 304] on textarea at bounding box center [460, 267] width 634 height 102
click at [444, 290] on textarea at bounding box center [460, 267] width 634 height 102
click at [464, 291] on textarea at bounding box center [460, 267] width 634 height 102
click at [400, 289] on textarea at bounding box center [460, 267] width 634 height 102
drag, startPoint x: 400, startPoint y: 288, endPoint x: 381, endPoint y: 290, distance: 18.4
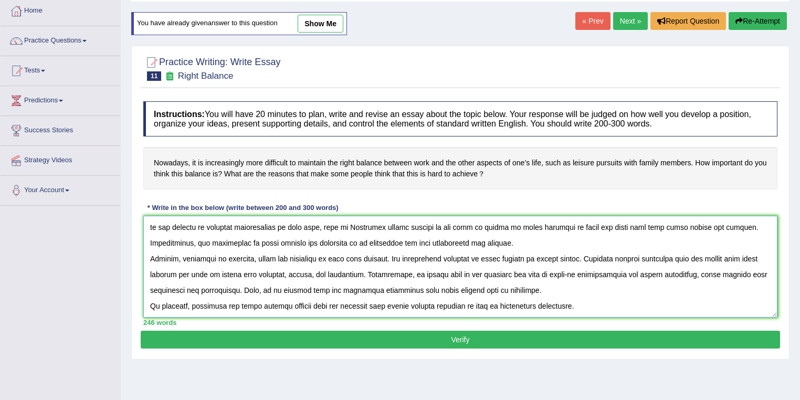
click at [381, 290] on textarea at bounding box center [460, 267] width 634 height 102
click at [548, 290] on textarea at bounding box center [460, 267] width 634 height 102
click at [561, 274] on textarea at bounding box center [460, 267] width 634 height 102
click at [561, 292] on textarea at bounding box center [460, 267] width 634 height 102
drag, startPoint x: 566, startPoint y: 273, endPoint x: 540, endPoint y: 272, distance: 25.2
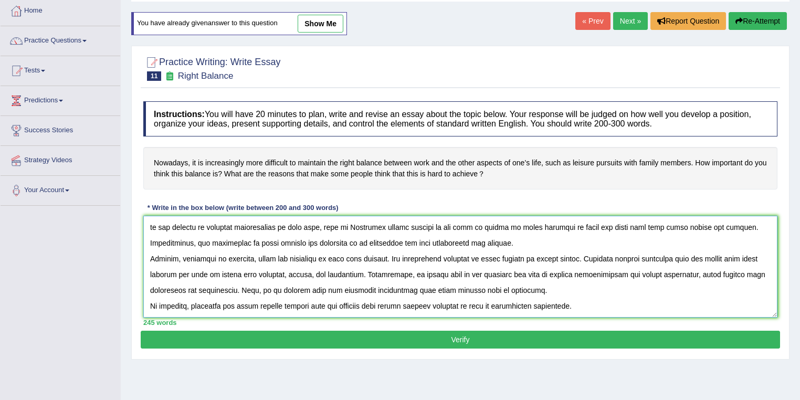
click at [540, 272] on textarea at bounding box center [460, 267] width 634 height 102
click at [558, 285] on textarea at bounding box center [460, 267] width 634 height 102
click at [500, 272] on textarea at bounding box center [460, 267] width 634 height 102
click at [542, 289] on textarea at bounding box center [460, 267] width 634 height 102
drag, startPoint x: 406, startPoint y: 271, endPoint x: 693, endPoint y: 270, distance: 287.5
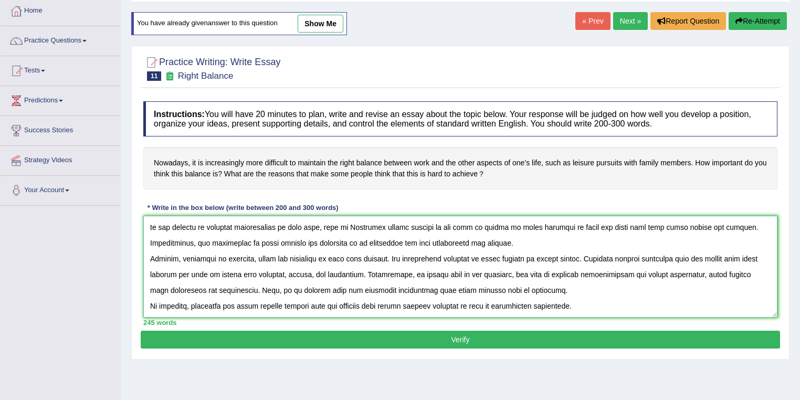
click at [693, 270] on textarea at bounding box center [460, 267] width 634 height 102
click at [548, 292] on textarea at bounding box center [460, 267] width 634 height 102
click at [267, 272] on textarea at bounding box center [460, 267] width 634 height 102
drag, startPoint x: 758, startPoint y: 257, endPoint x: 737, endPoint y: 259, distance: 20.6
click at [737, 259] on textarea at bounding box center [460, 267] width 634 height 102
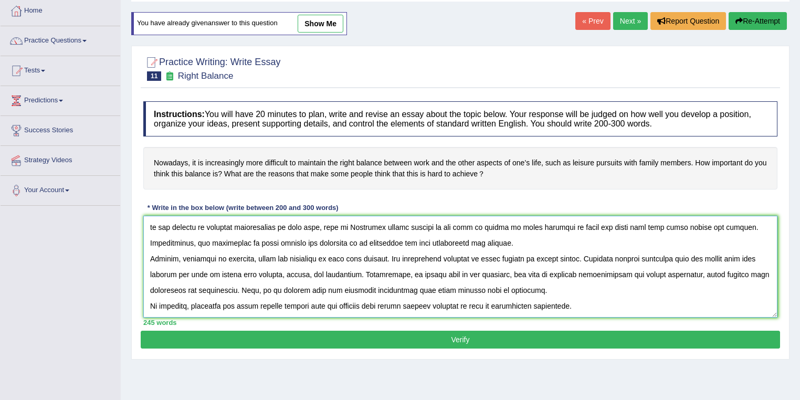
click at [739, 254] on textarea at bounding box center [460, 267] width 634 height 102
click at [741, 256] on textarea at bounding box center [460, 267] width 634 height 102
click at [738, 256] on textarea at bounding box center [460, 267] width 634 height 102
click at [741, 255] on textarea at bounding box center [460, 267] width 634 height 102
click at [348, 257] on textarea at bounding box center [460, 267] width 634 height 102
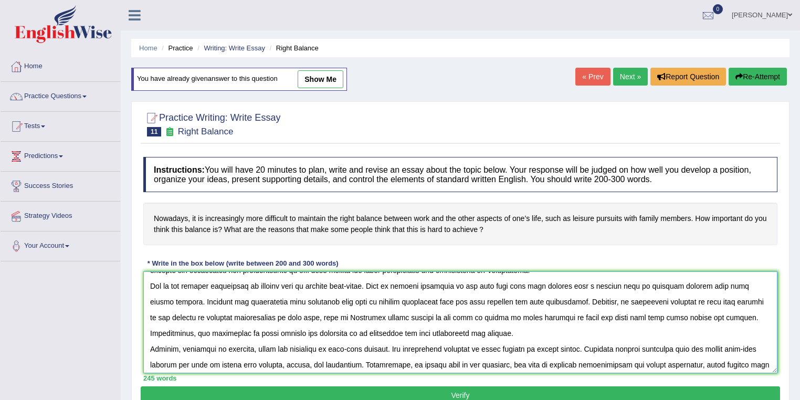
scroll to position [27, 0]
click at [222, 347] on textarea at bounding box center [460, 322] width 634 height 102
click at [453, 335] on textarea at bounding box center [460, 322] width 634 height 102
click at [344, 285] on textarea at bounding box center [460, 322] width 634 height 102
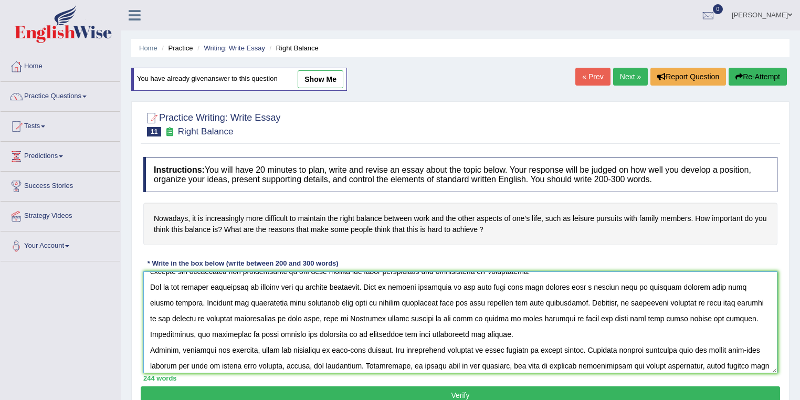
click at [497, 328] on textarea at bounding box center [460, 322] width 634 height 102
click at [643, 301] on textarea at bounding box center [460, 322] width 634 height 102
click at [667, 300] on textarea at bounding box center [460, 322] width 634 height 102
click at [664, 301] on textarea at bounding box center [460, 322] width 634 height 102
click at [665, 301] on textarea at bounding box center [460, 322] width 634 height 102
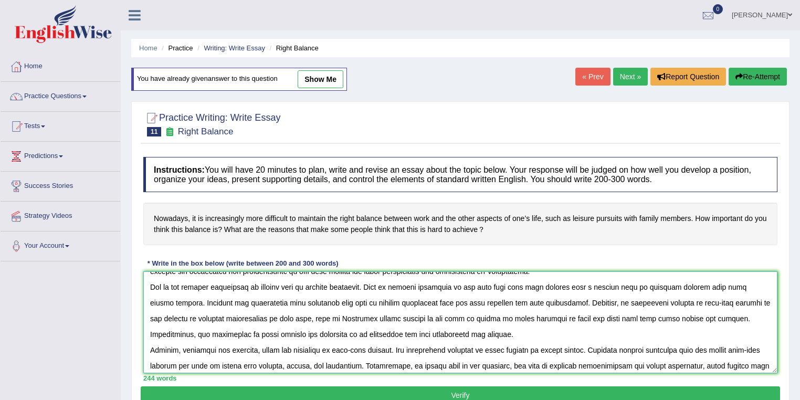
drag, startPoint x: 179, startPoint y: 317, endPoint x: 147, endPoint y: 319, distance: 32.6
click at [147, 319] on textarea at bounding box center [460, 322] width 634 height 102
click at [612, 317] on textarea at bounding box center [460, 322] width 634 height 102
click at [411, 329] on textarea at bounding box center [460, 322] width 634 height 102
click at [592, 315] on textarea at bounding box center [460, 322] width 634 height 102
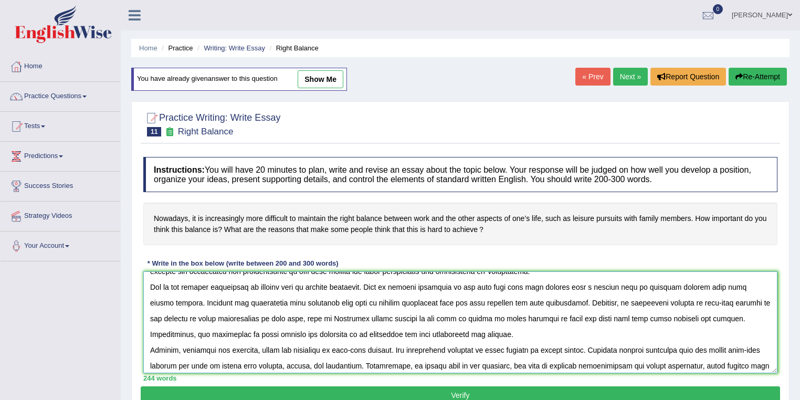
click at [419, 336] on textarea at bounding box center [460, 322] width 634 height 102
drag, startPoint x: 535, startPoint y: 302, endPoint x: 497, endPoint y: 305, distance: 38.0
click at [497, 305] on textarea at bounding box center [460, 322] width 634 height 102
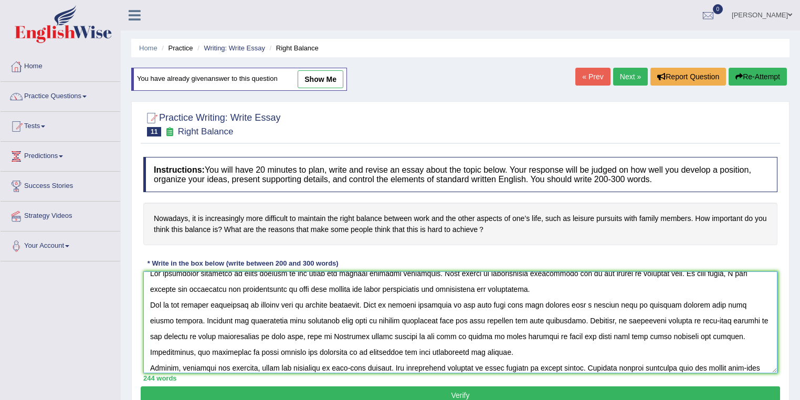
scroll to position [0, 0]
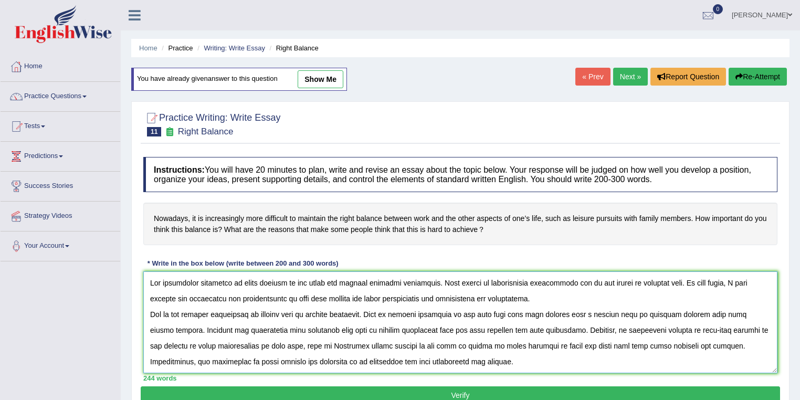
click at [278, 299] on textarea at bounding box center [460, 322] width 634 height 102
click at [240, 281] on textarea at bounding box center [460, 322] width 634 height 102
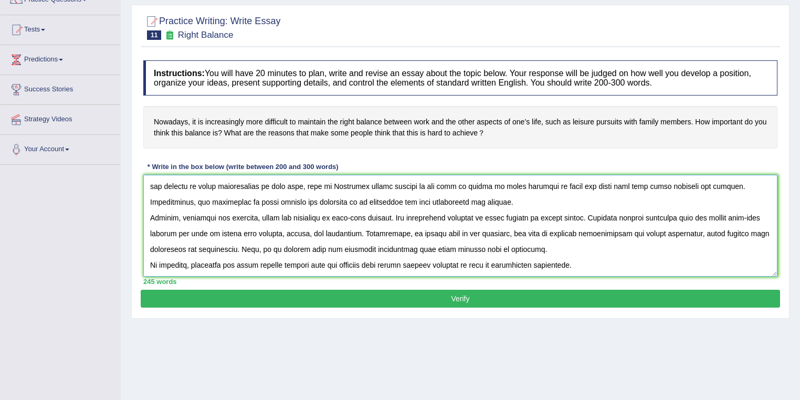
scroll to position [151, 0]
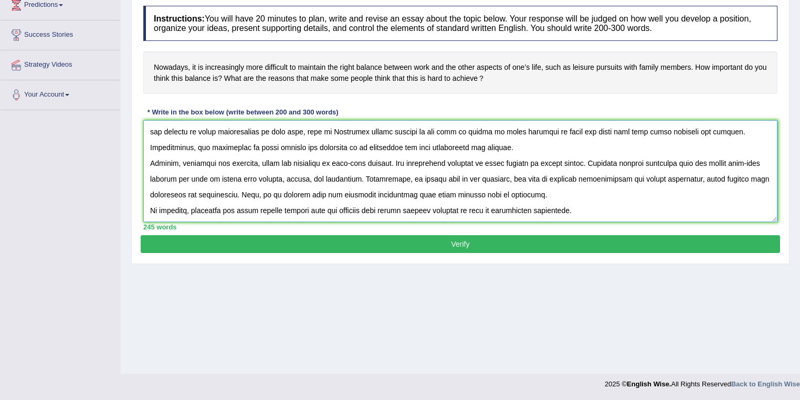
type textarea "The increasing influence of the right balance on our lives has ignited numerous…"
click at [453, 241] on button "Verify" at bounding box center [460, 244] width 639 height 18
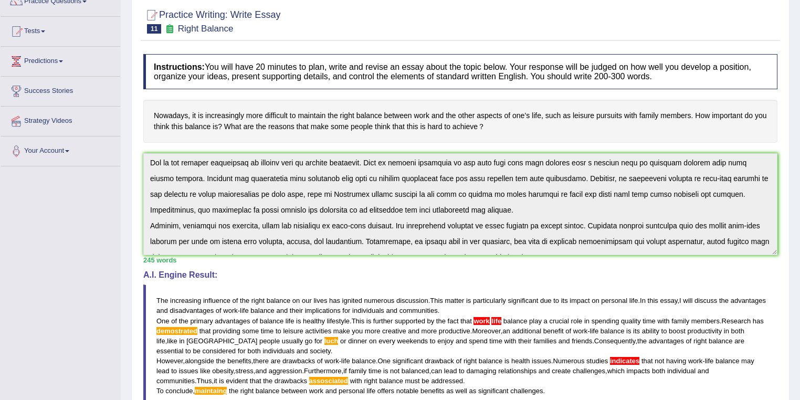
scroll to position [0, 0]
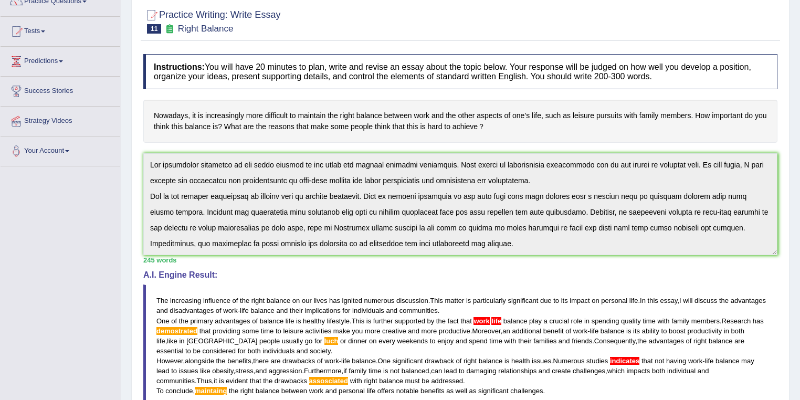
click at [148, 148] on div "Instructions: You will have 20 minutes to plan, write and revise an essay about…" at bounding box center [460, 278] width 639 height 459
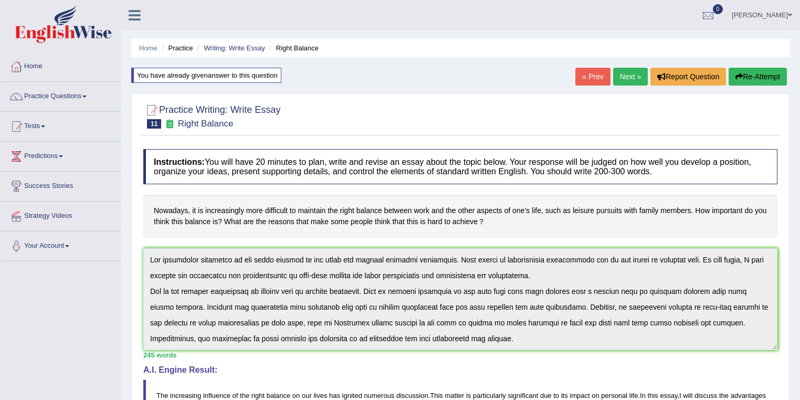
click at [766, 76] on button "Re-Attempt" at bounding box center [757, 77] width 58 height 18
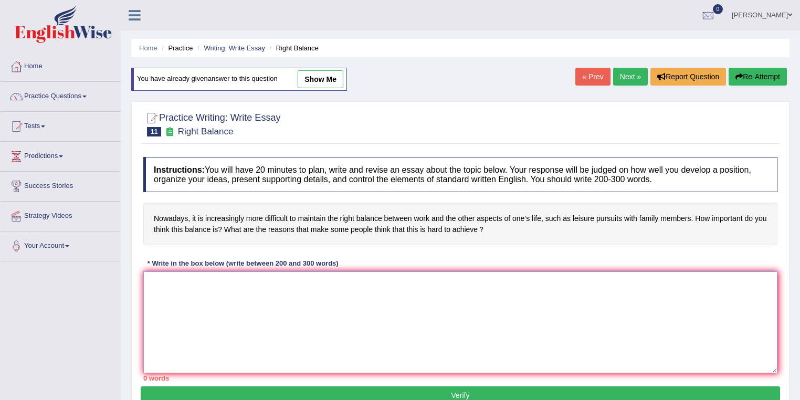
paste textarea "The increasing influence of the right balance on our lives has ignited numerous…"
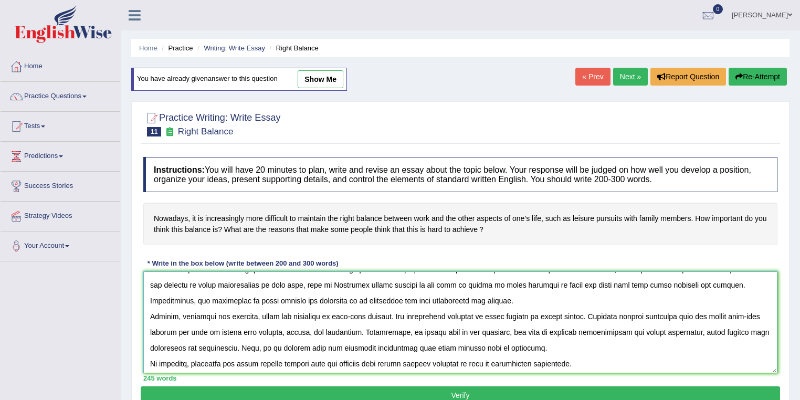
scroll to position [63, 0]
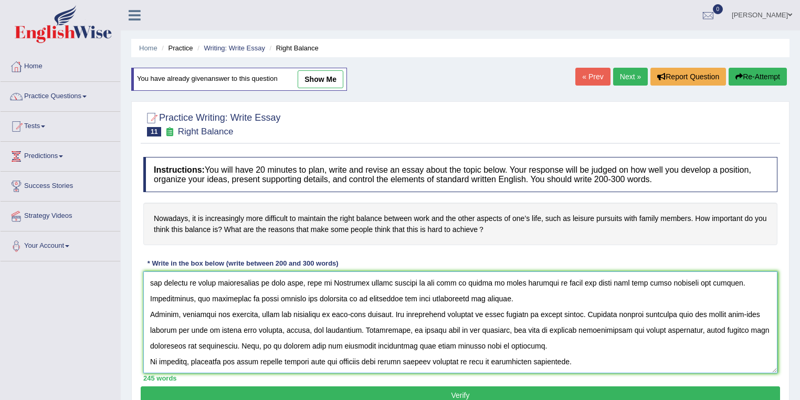
click at [385, 344] on textarea at bounding box center [460, 322] width 634 height 102
click at [382, 344] on textarea at bounding box center [460, 322] width 634 height 102
click at [500, 252] on div "Instructions: You will have 20 minutes to plan, write and revise an essay about…" at bounding box center [460, 269] width 639 height 235
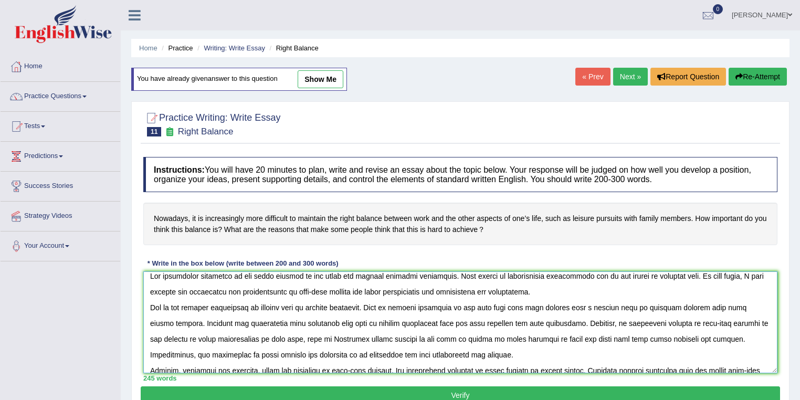
scroll to position [0, 0]
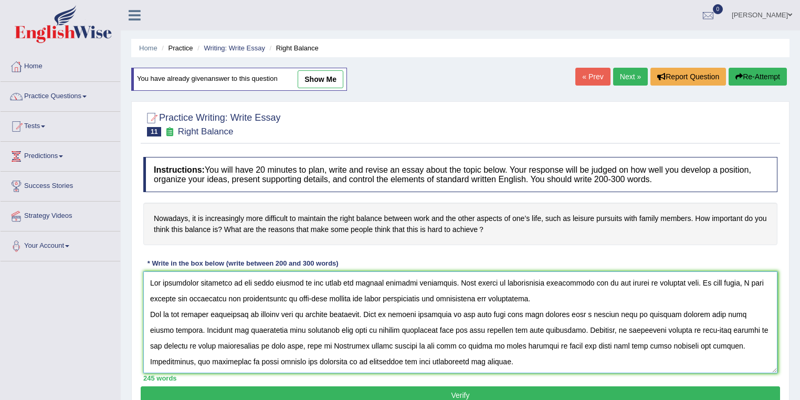
click at [373, 345] on textarea at bounding box center [460, 322] width 634 height 102
click at [423, 358] on textarea at bounding box center [460, 322] width 634 height 102
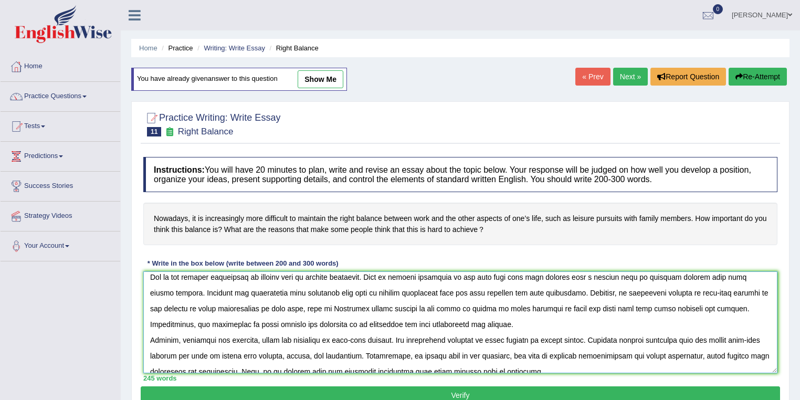
scroll to position [56, 0]
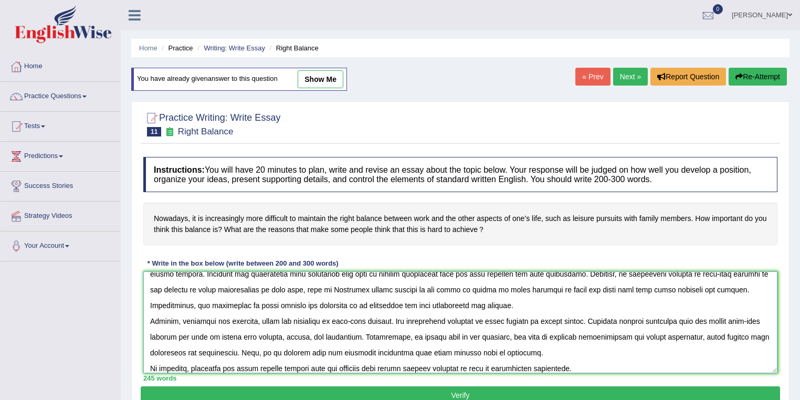
click at [384, 352] on textarea at bounding box center [460, 322] width 634 height 102
click at [545, 348] on textarea at bounding box center [460, 322] width 634 height 102
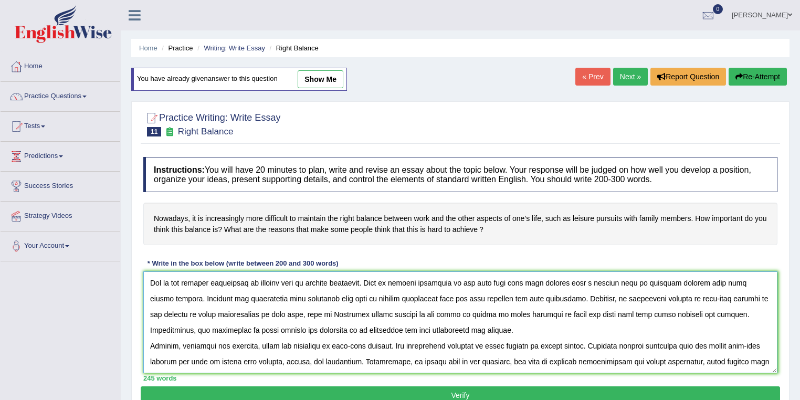
scroll to position [0, 0]
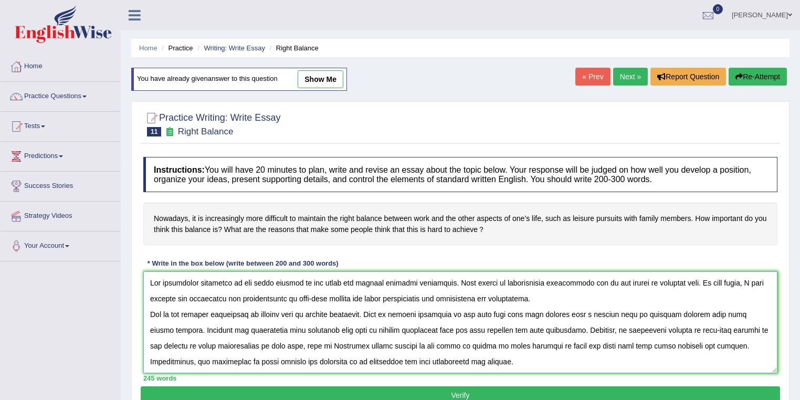
click at [216, 328] on textarea at bounding box center [460, 322] width 634 height 102
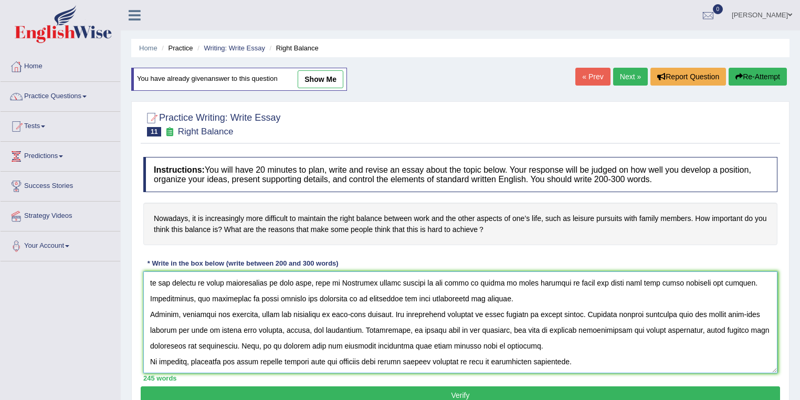
scroll to position [151, 0]
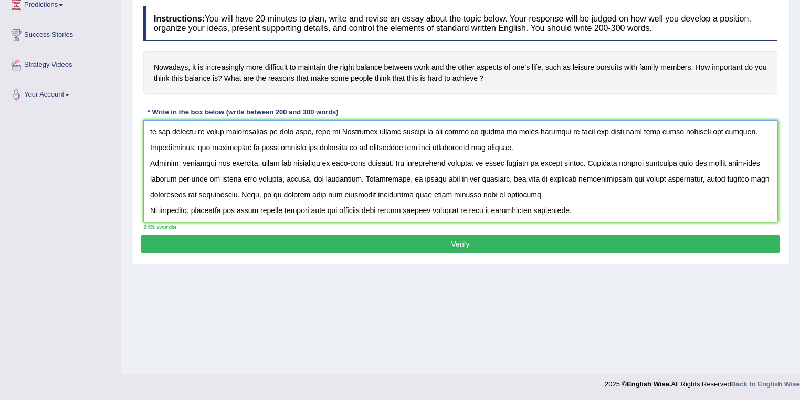
type textarea "The increasing influence of the right balance on our lives has ignited numerous…"
click at [455, 241] on button "Verify" at bounding box center [460, 244] width 639 height 18
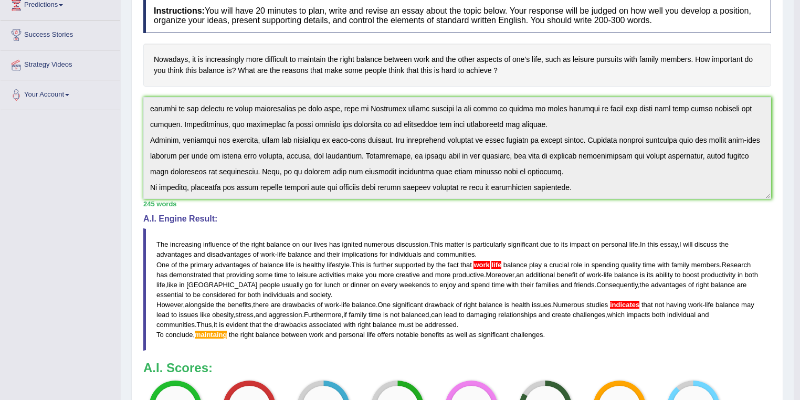
scroll to position [0, 0]
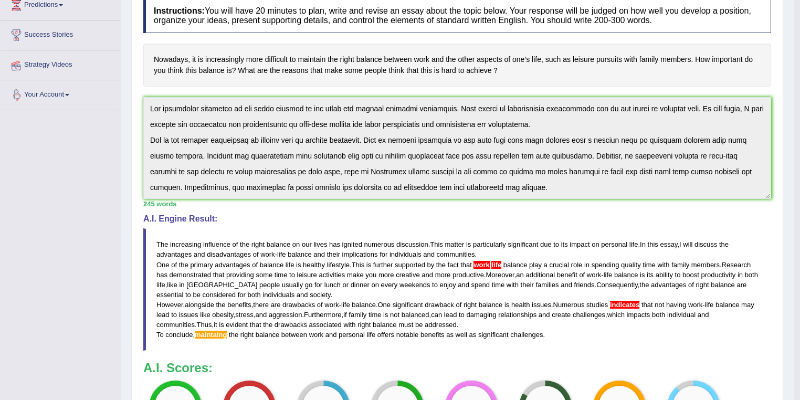
click at [111, 53] on div "Toggle navigation Home Practice Questions Speaking Practice Read Aloud Repeat S…" at bounding box center [396, 267] width 793 height 836
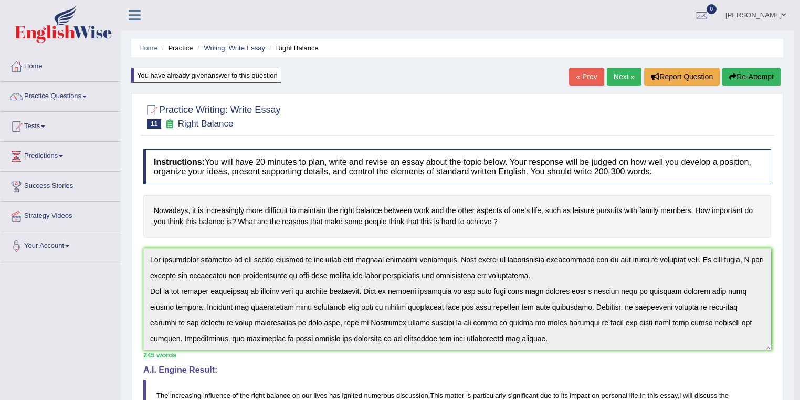
click at [747, 75] on button "Re-Attempt" at bounding box center [751, 77] width 58 height 18
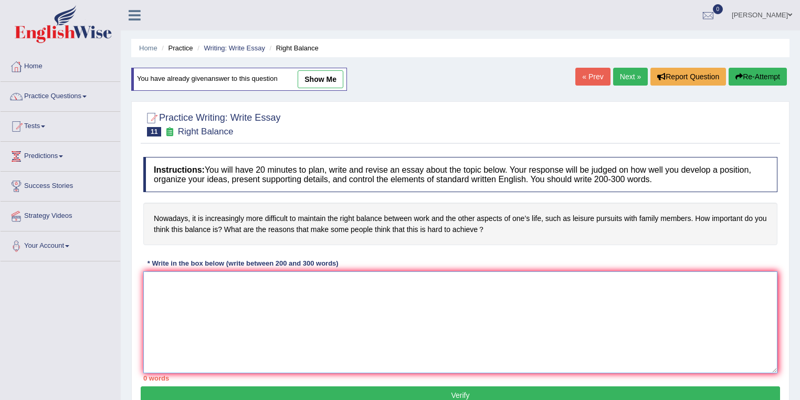
paste textarea "The increasing influence of the right balance on our lives has ignited numerous…"
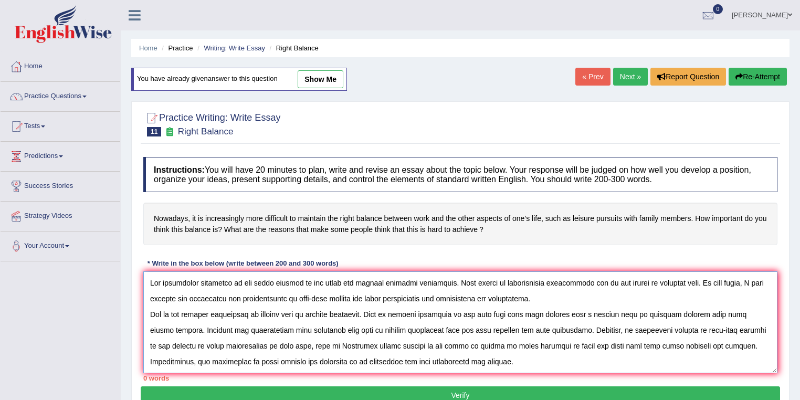
scroll to position [56, 0]
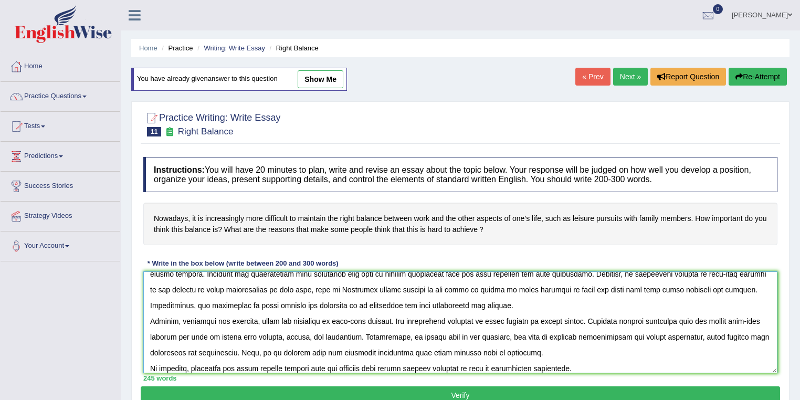
click at [220, 366] on textarea at bounding box center [460, 322] width 634 height 102
click at [674, 320] on textarea at bounding box center [460, 322] width 634 height 102
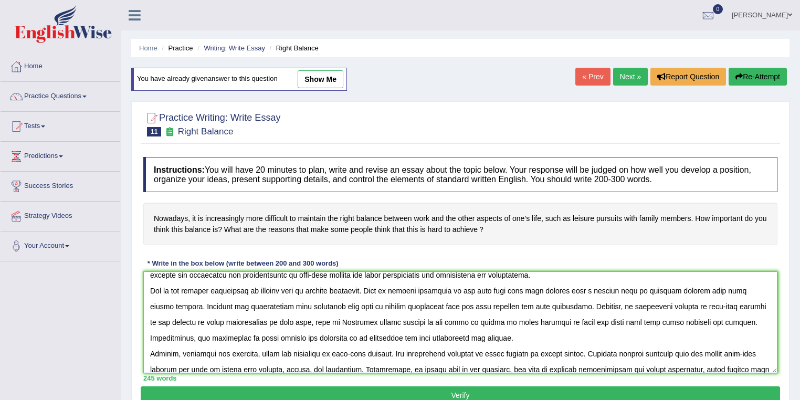
scroll to position [0, 0]
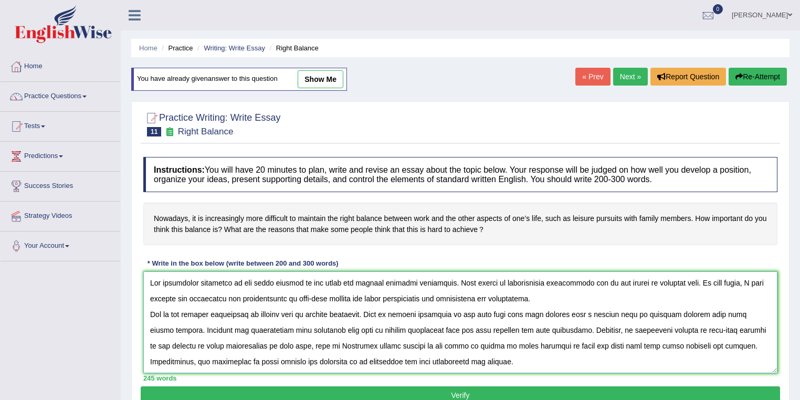
click at [511, 313] on textarea at bounding box center [460, 322] width 634 height 102
type textarea "The increasing influence of the right balance on our lives has ignited numerous…"
click at [462, 388] on button "Verify" at bounding box center [460, 395] width 639 height 18
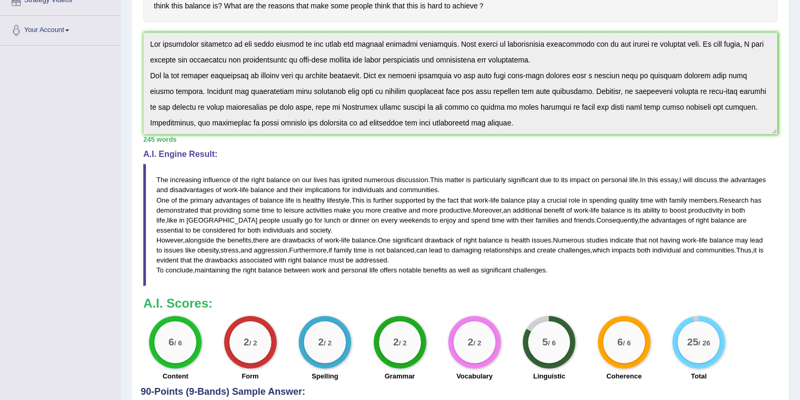
click at [150, 27] on div "Instructions: You will have 20 minutes to plan, write and revise an essay about…" at bounding box center [460, 157] width 639 height 459
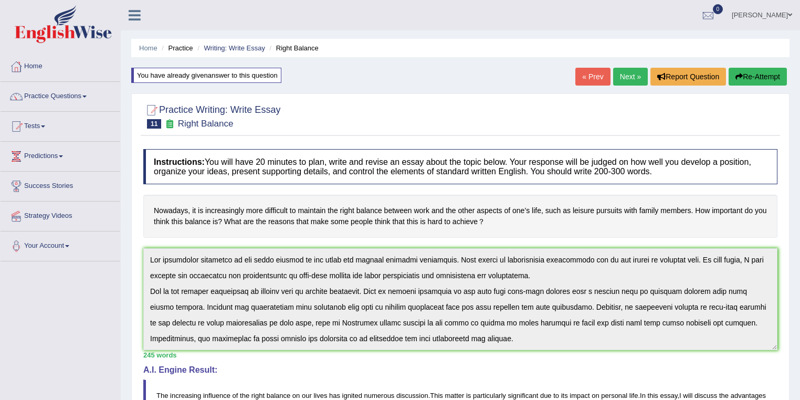
click at [771, 81] on button "Re-Attempt" at bounding box center [757, 77] width 58 height 18
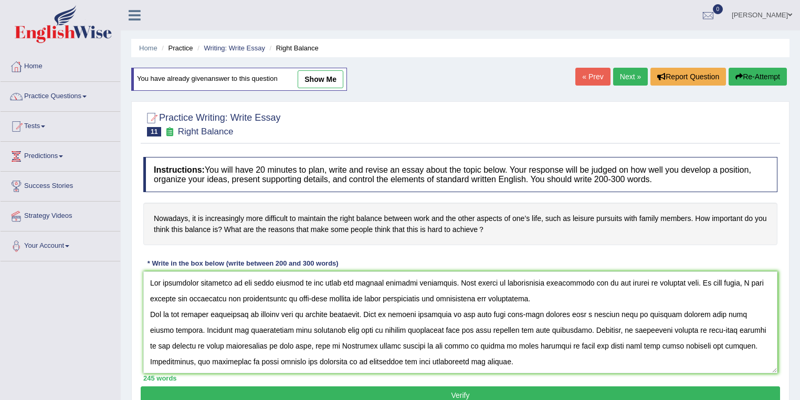
drag, startPoint x: 275, startPoint y: 298, endPoint x: 331, endPoint y: 300, distance: 55.7
click at [331, 300] on textarea at bounding box center [460, 322] width 634 height 102
click at [285, 313] on textarea at bounding box center [460, 322] width 634 height 102
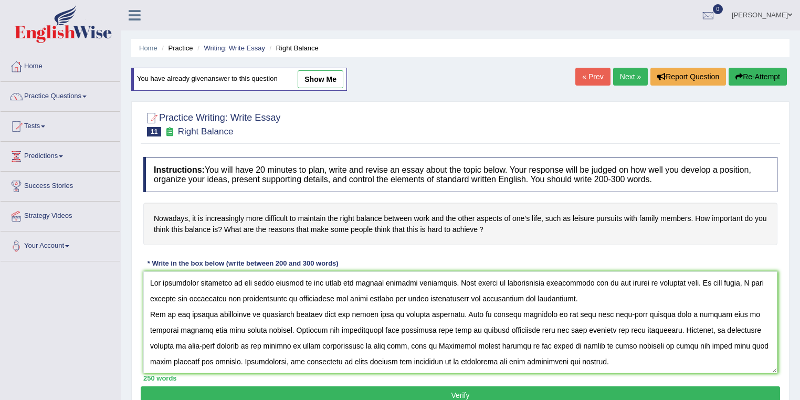
click at [395, 312] on textarea at bounding box center [460, 322] width 634 height 102
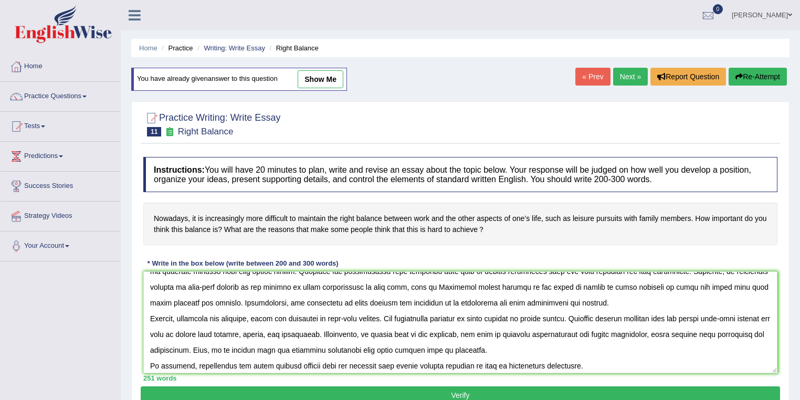
scroll to position [63, 0]
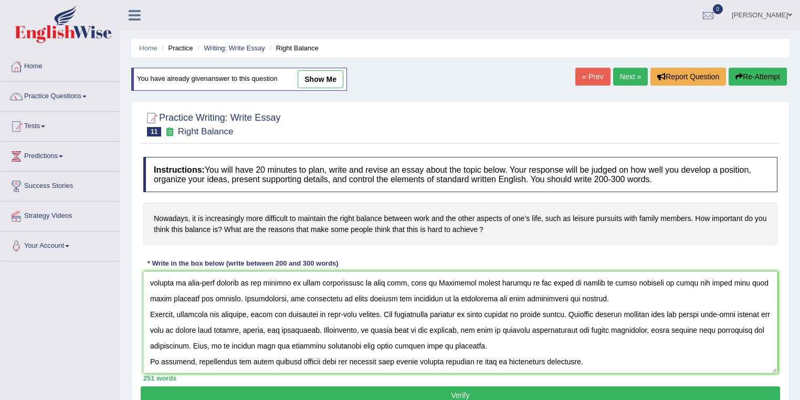
drag, startPoint x: 724, startPoint y: 311, endPoint x: 762, endPoint y: 309, distance: 38.3
click at [762, 309] on textarea at bounding box center [460, 322] width 634 height 102
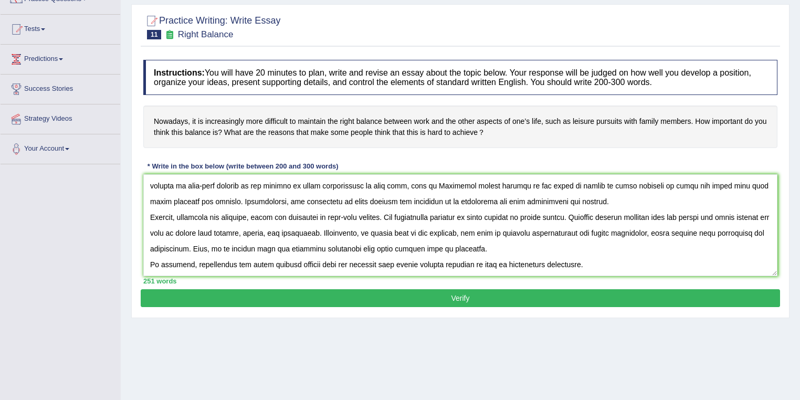
scroll to position [151, 0]
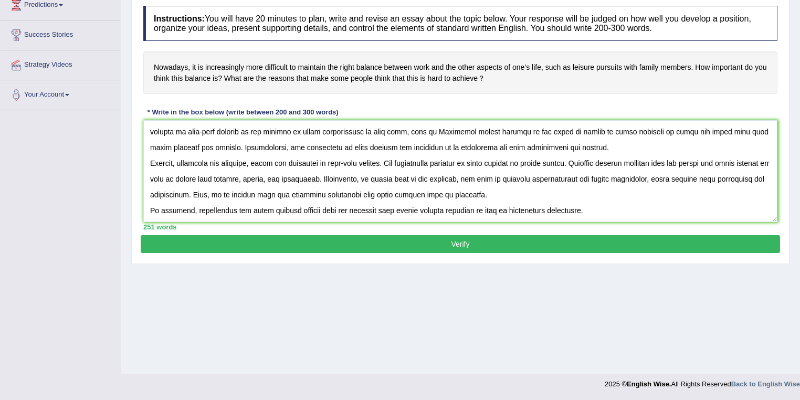
type textarea "The increasing influence of the right balance on our lives has ignited numerous…"
click at [480, 237] on button "Verify" at bounding box center [460, 244] width 639 height 18
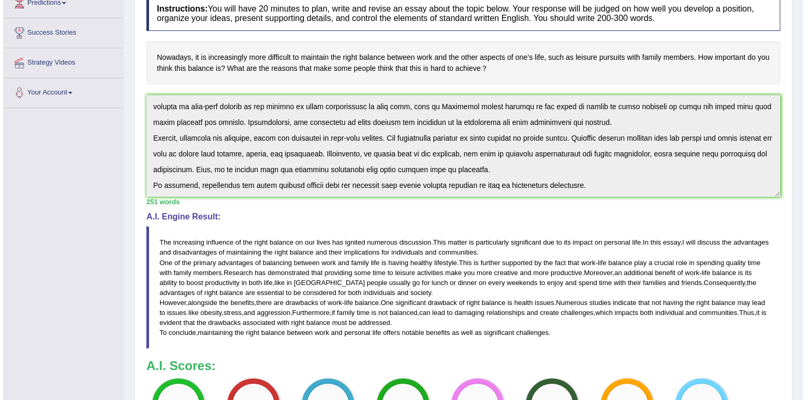
scroll to position [0, 0]
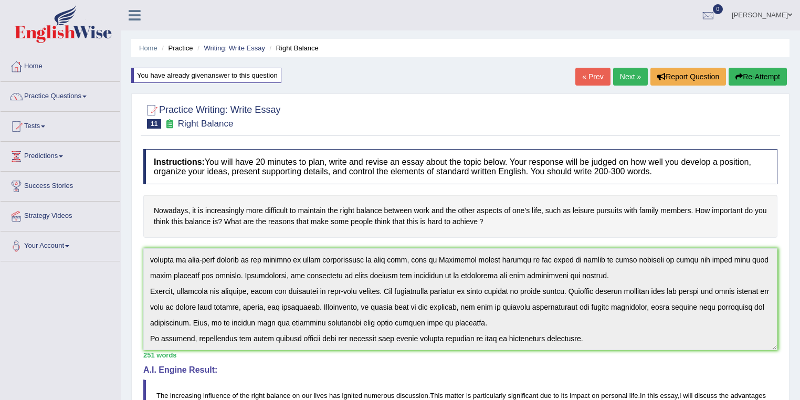
click at [780, 20] on link "Shoeb" at bounding box center [762, 13] width 76 height 27
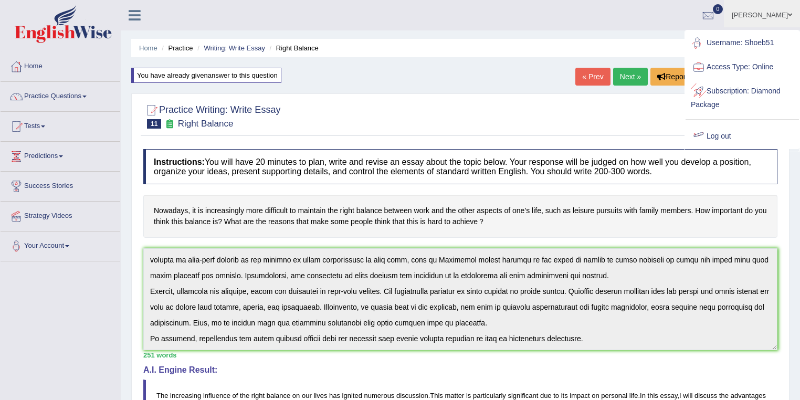
click at [720, 139] on link "Log out" at bounding box center [741, 136] width 113 height 24
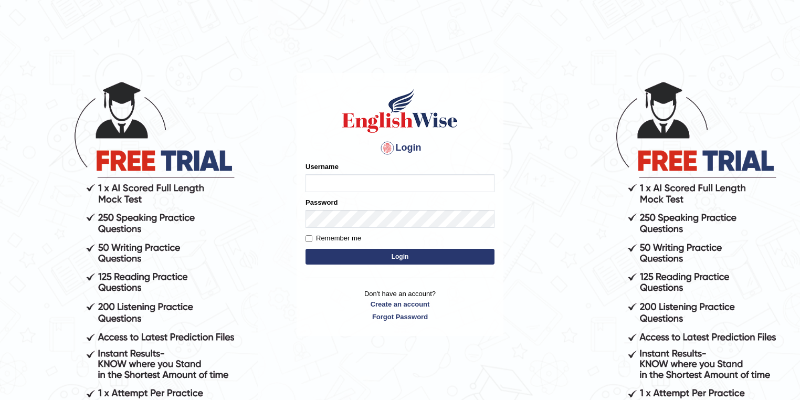
type input "nikitakoirala_parramatta"
drag, startPoint x: 426, startPoint y: 185, endPoint x: 233, endPoint y: 184, distance: 192.6
click at [233, 184] on body "Login Please fix the following errors: Username nikitakoirala_parramatta Passwo…" at bounding box center [400, 240] width 800 height 400
type input "habeeb_parramatta"
click at [390, 256] on button "Login" at bounding box center [399, 257] width 189 height 16
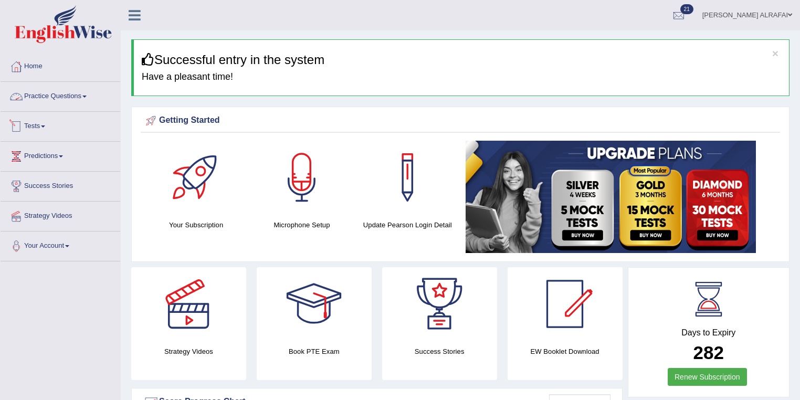
click at [60, 92] on link "Practice Questions" at bounding box center [61, 95] width 120 height 26
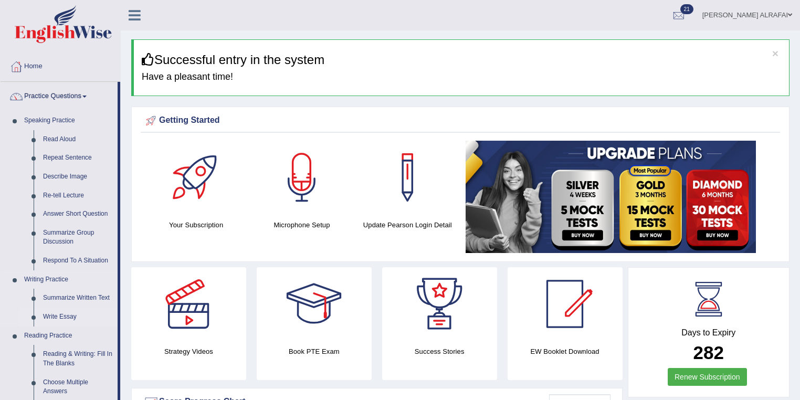
click at [61, 319] on link "Write Essay" at bounding box center [77, 316] width 79 height 19
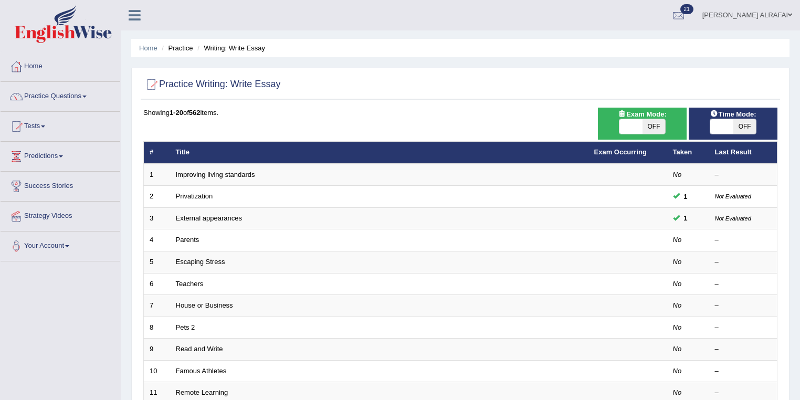
click at [633, 129] on span at bounding box center [630, 126] width 23 height 15
checkbox input "true"
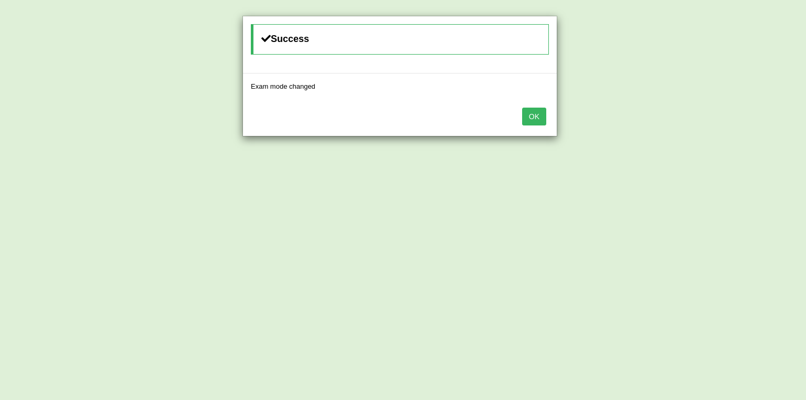
click at [539, 117] on button "OK" at bounding box center [534, 117] width 24 height 18
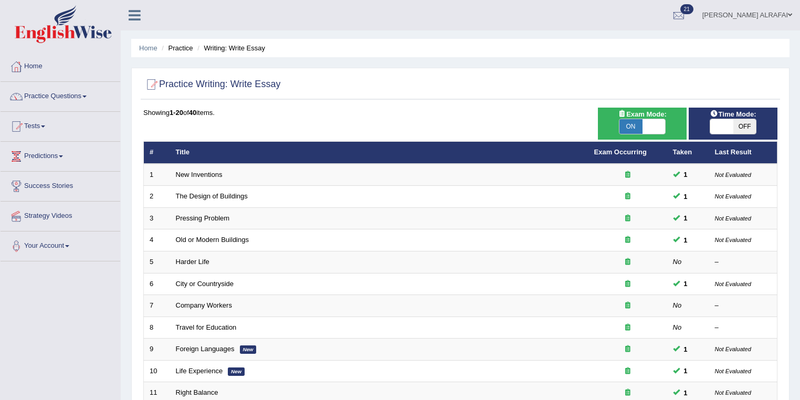
scroll to position [168, 0]
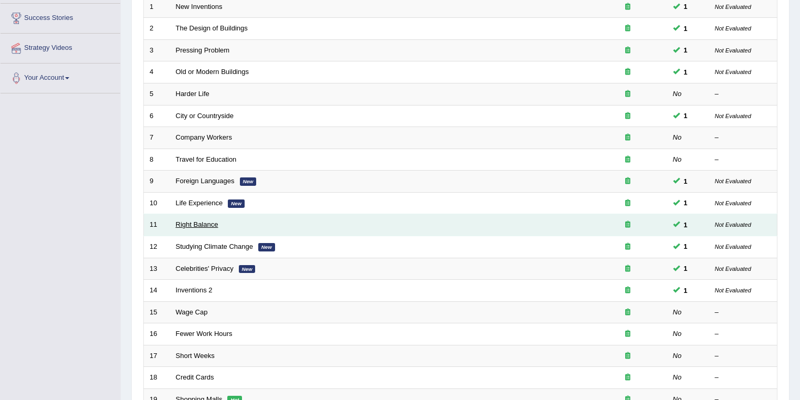
click at [196, 220] on link "Right Balance" at bounding box center [197, 224] width 43 height 8
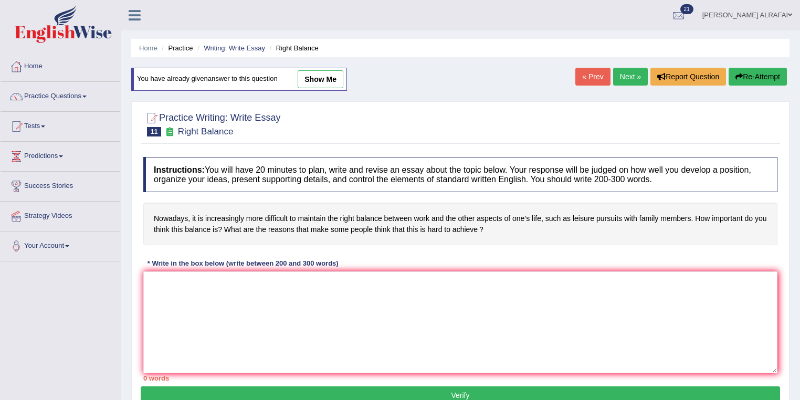
click at [328, 86] on link "show me" at bounding box center [321, 79] width 46 height 18
type textarea "The increasing influence of right balance on our lives has ignited numerous dis…"
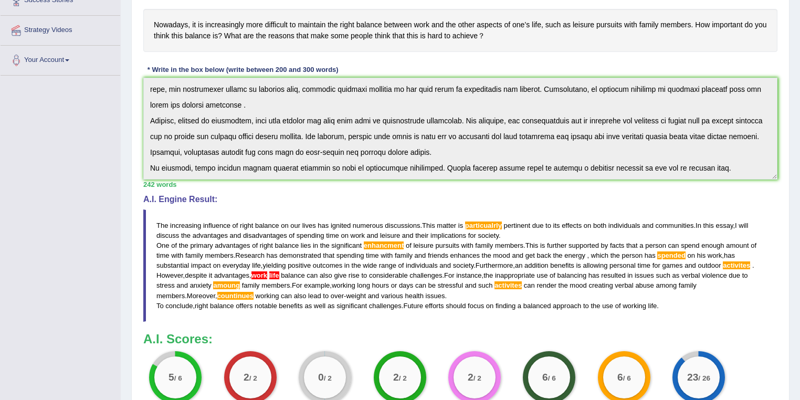
scroll to position [280, 0]
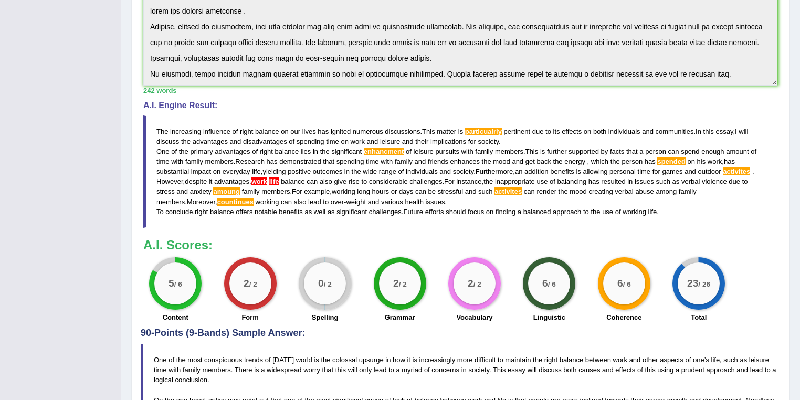
drag, startPoint x: 458, startPoint y: 162, endPoint x: 545, endPoint y: 162, distance: 87.6
click at [545, 162] on blockquote "The increasing influence of right balance on our lives has ignited numerous dis…" at bounding box center [460, 171] width 634 height 112
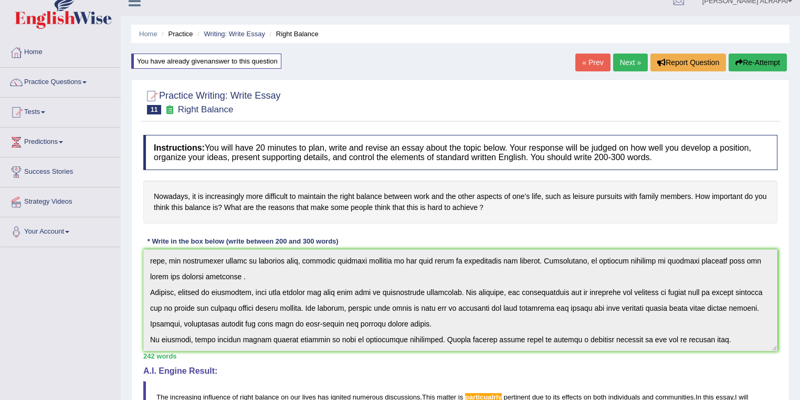
scroll to position [0, 0]
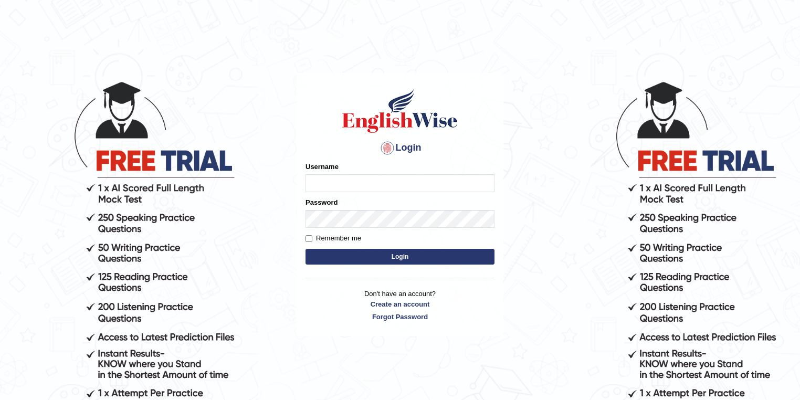
type input "habeeb_parramatta"
drag, startPoint x: 335, startPoint y: 183, endPoint x: 245, endPoint y: 185, distance: 90.3
click at [245, 185] on body "Login Please fix the following errors: Username habeeb_parramatta Password Reme…" at bounding box center [400, 240] width 800 height 400
type input "vivekperumal_parramatta"
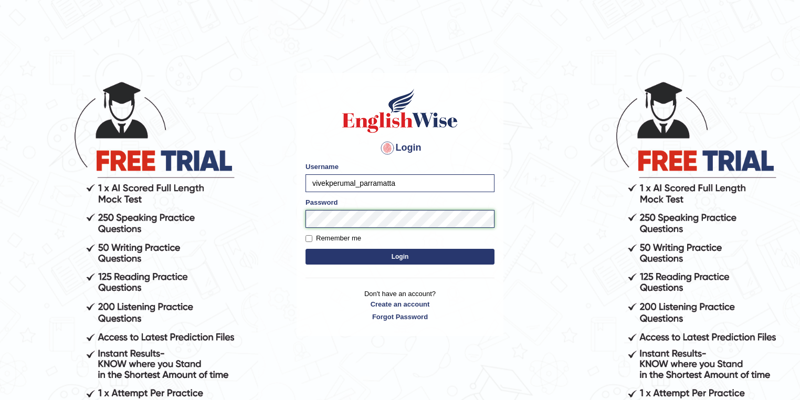
click at [227, 230] on body "Login Please fix the following errors: Username vivekperumal_parramatta Passwor…" at bounding box center [400, 240] width 800 height 400
click at [305, 249] on button "Login" at bounding box center [399, 257] width 189 height 16
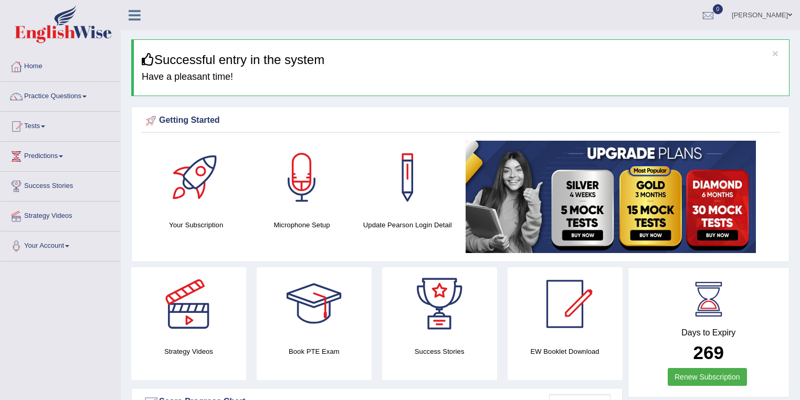
click at [59, 99] on link "Practice Questions" at bounding box center [61, 95] width 120 height 26
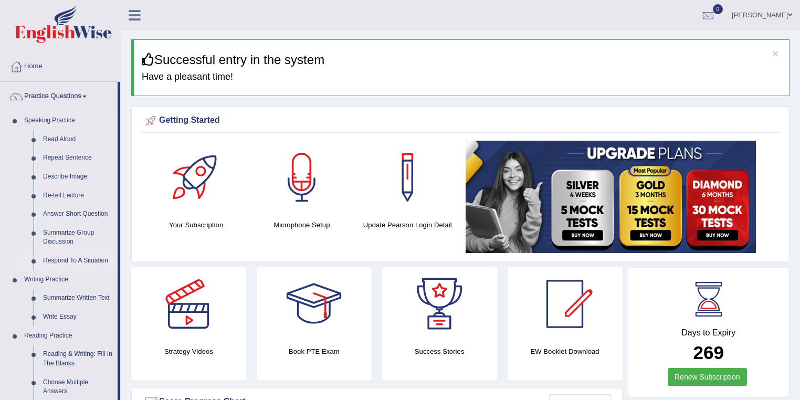
click at [88, 263] on link "Respond To A Situation" at bounding box center [77, 260] width 79 height 19
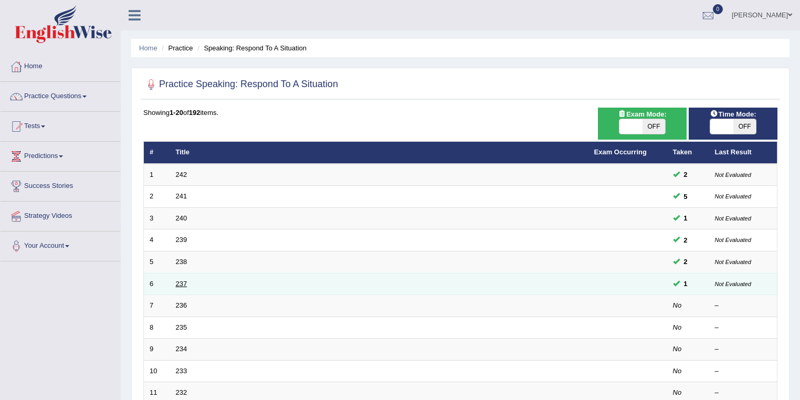
click at [177, 283] on link "237" at bounding box center [182, 284] width 12 height 8
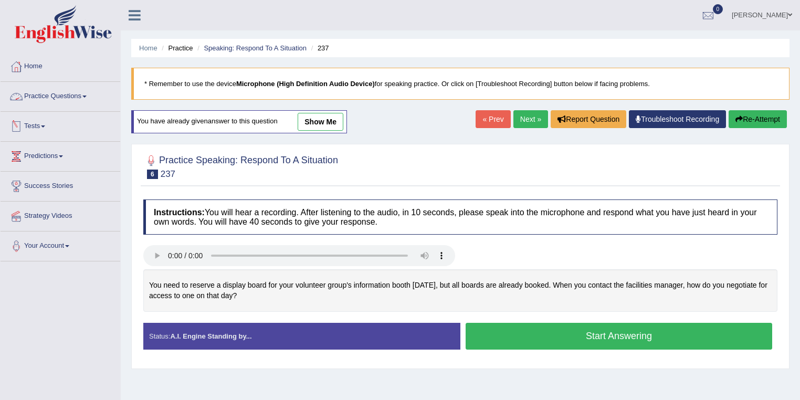
click at [48, 100] on link "Practice Questions" at bounding box center [61, 95] width 120 height 26
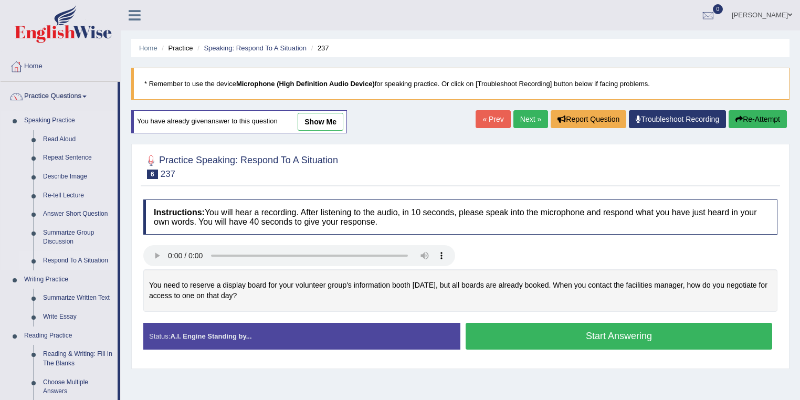
click at [65, 261] on link "Respond To A Situation" at bounding box center [77, 260] width 79 height 19
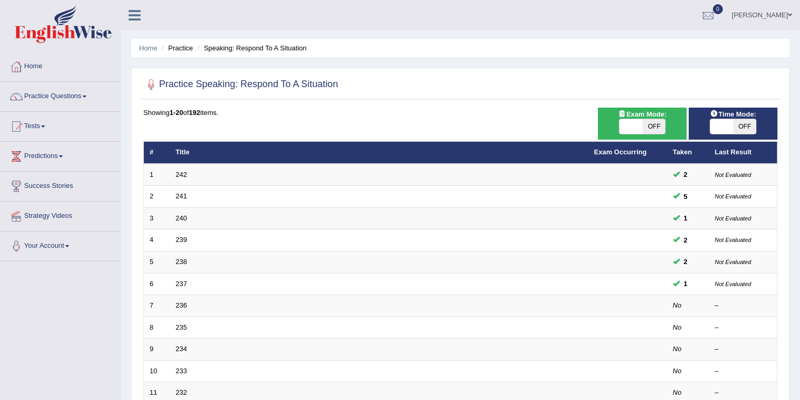
click at [628, 129] on span at bounding box center [630, 126] width 23 height 15
click at [626, 125] on span at bounding box center [630, 126] width 23 height 15
checkbox input "true"
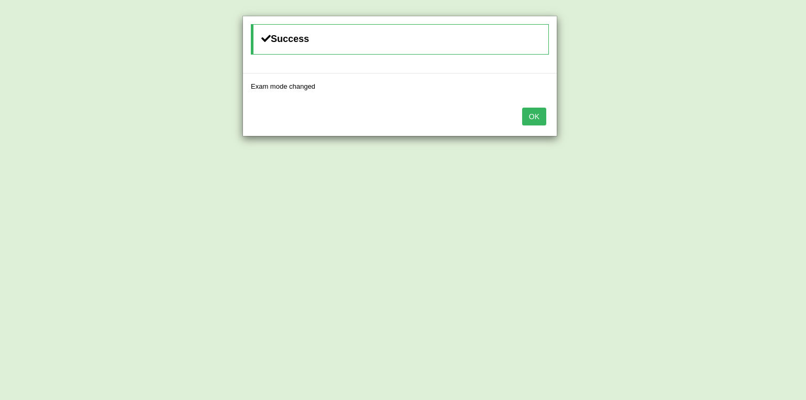
click at [536, 116] on button "OK" at bounding box center [534, 117] width 24 height 18
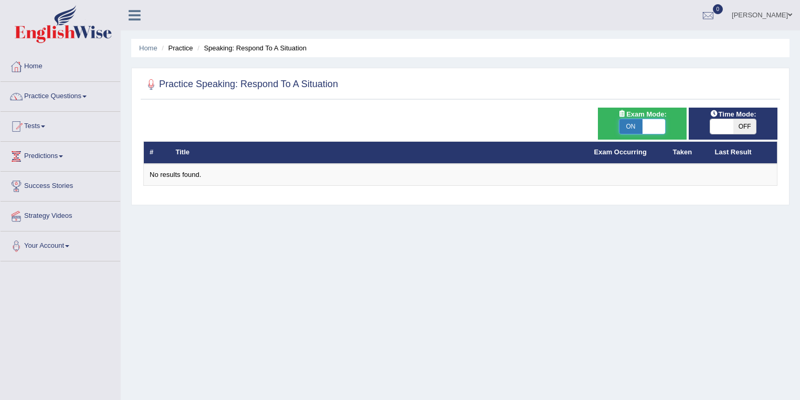
click at [657, 128] on span at bounding box center [653, 126] width 23 height 15
checkbox input "false"
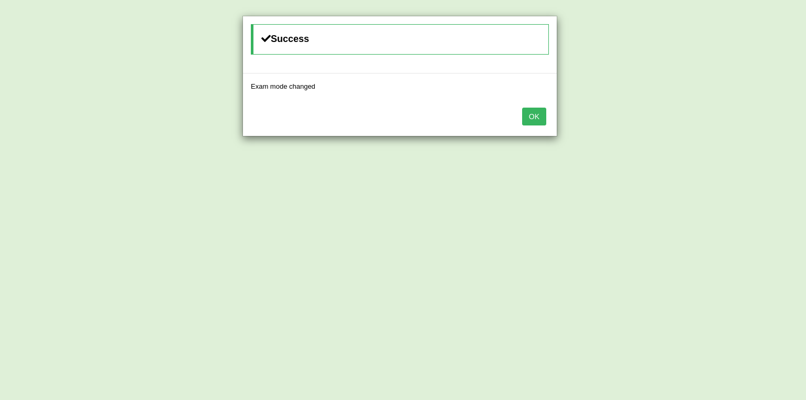
click at [539, 116] on button "OK" at bounding box center [534, 117] width 24 height 18
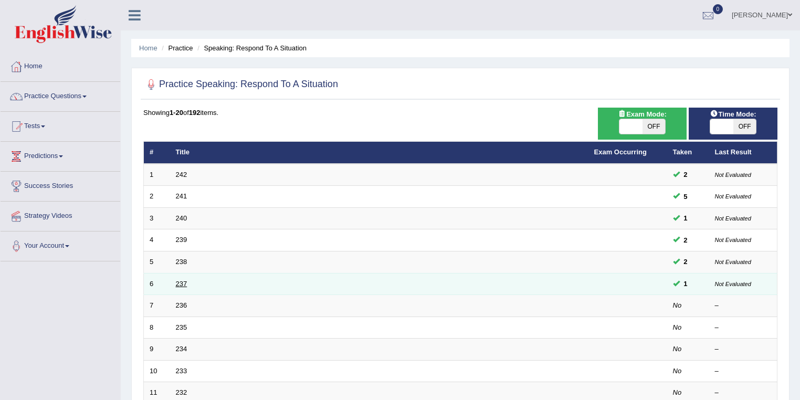
click at [186, 284] on link "237" at bounding box center [182, 284] width 12 height 8
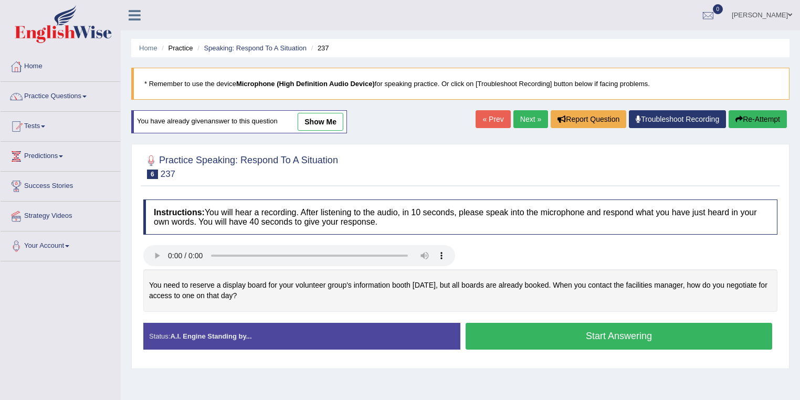
click at [312, 124] on link "show me" at bounding box center [321, 122] width 46 height 18
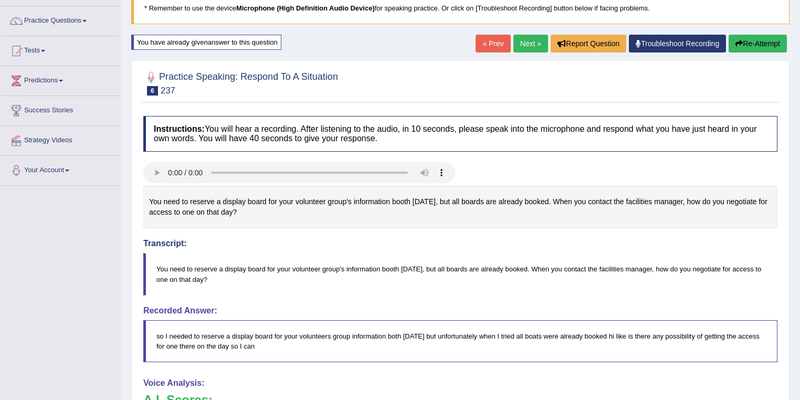
scroll to position [60, 0]
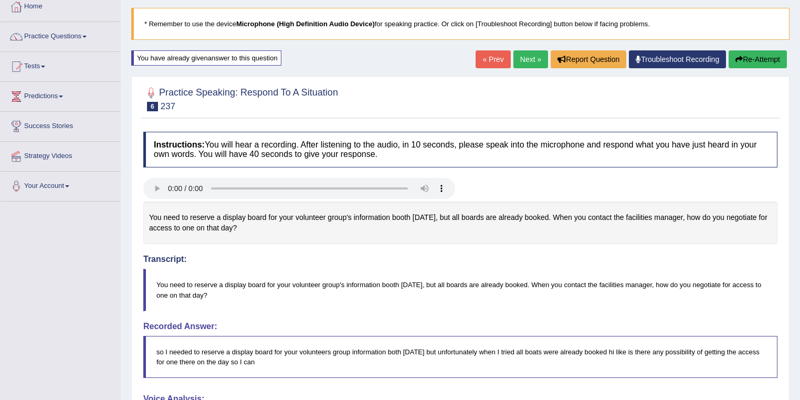
click at [485, 60] on link "« Prev" at bounding box center [492, 59] width 35 height 18
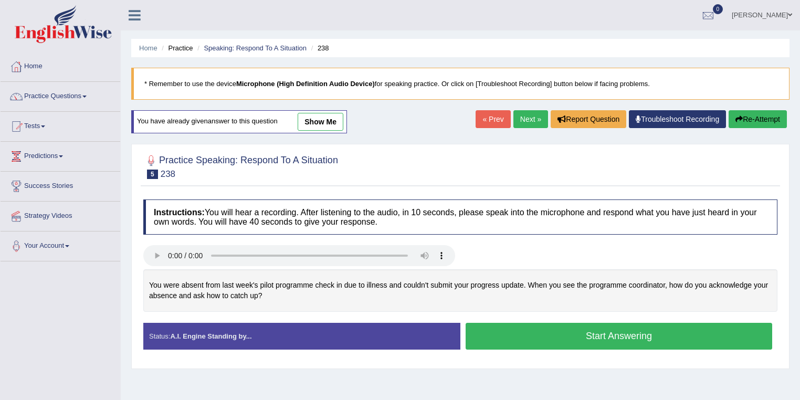
click at [311, 126] on link "show me" at bounding box center [321, 122] width 46 height 18
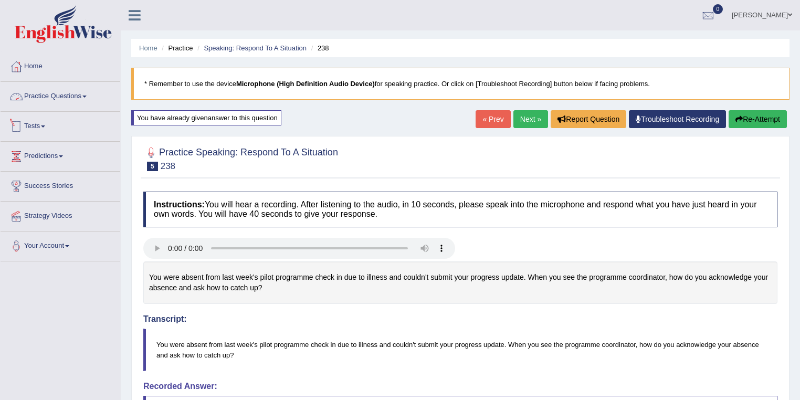
click at [64, 100] on link "Practice Questions" at bounding box center [61, 95] width 120 height 26
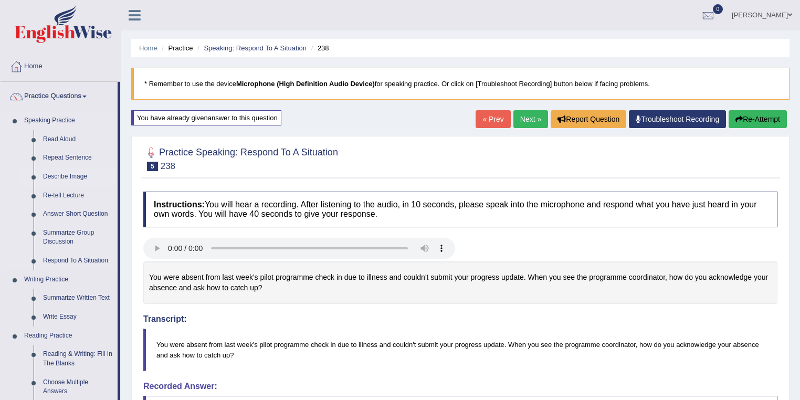
click at [65, 174] on link "Describe Image" at bounding box center [77, 176] width 79 height 19
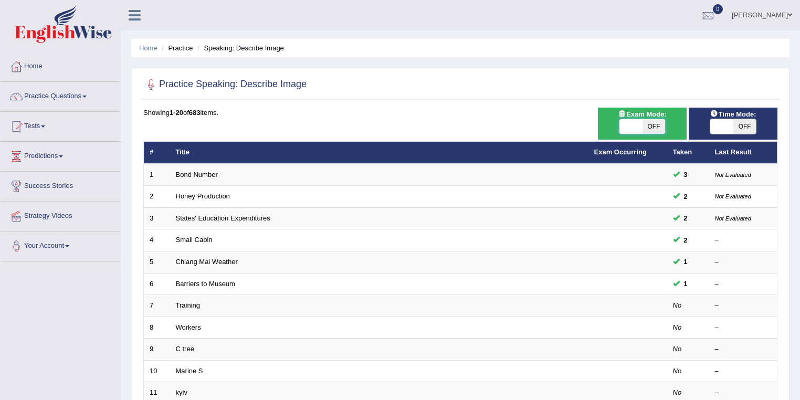
click at [628, 128] on span at bounding box center [630, 126] width 23 height 15
checkbox input "true"
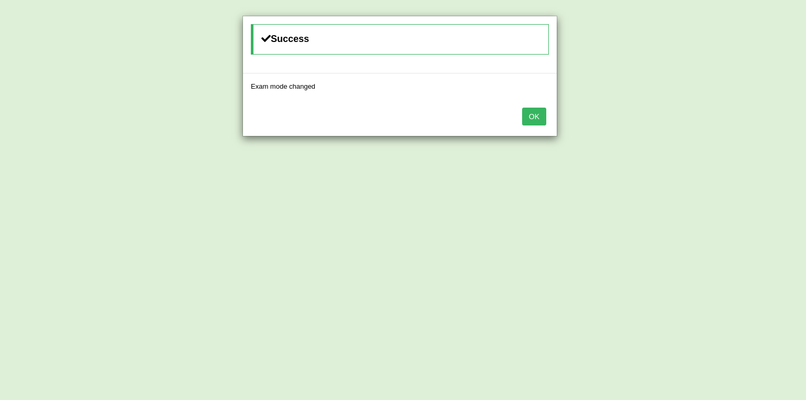
click at [535, 115] on button "OK" at bounding box center [534, 117] width 24 height 18
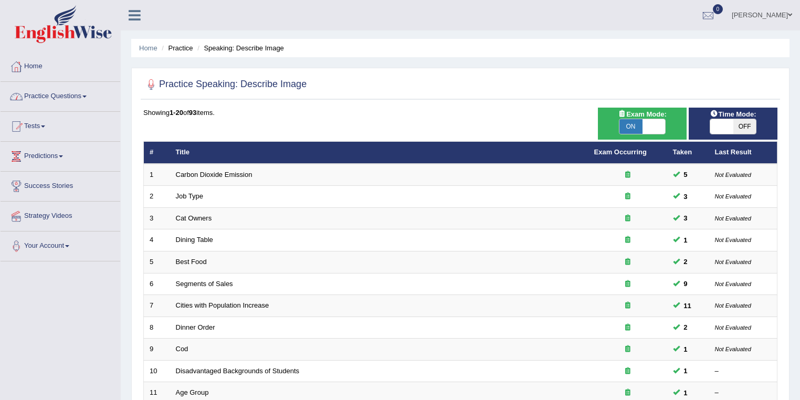
click at [54, 91] on link "Practice Questions" at bounding box center [61, 95] width 120 height 26
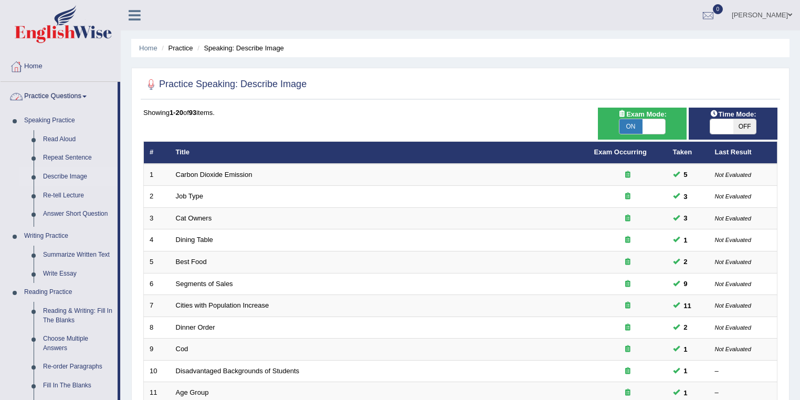
click at [653, 127] on span at bounding box center [653, 126] width 23 height 15
checkbox input "false"
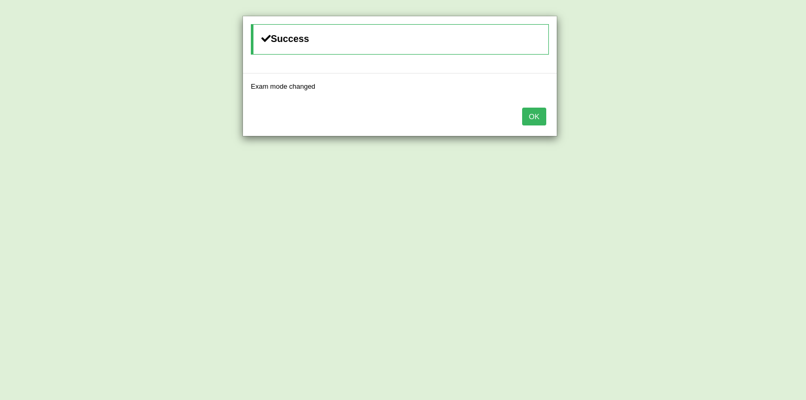
click at [536, 114] on button "OK" at bounding box center [534, 117] width 24 height 18
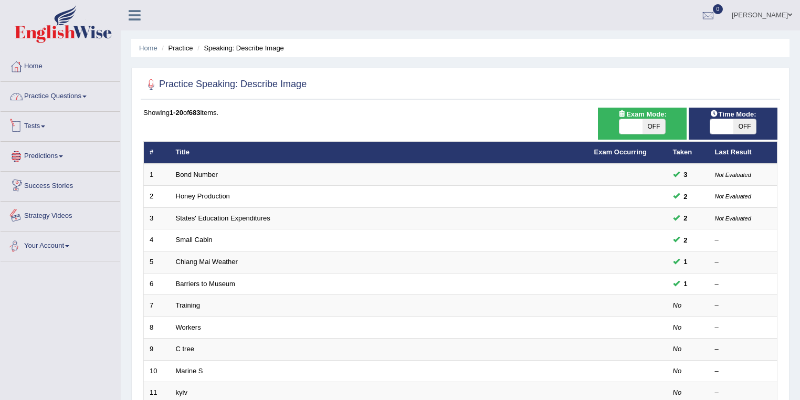
click at [66, 94] on link "Practice Questions" at bounding box center [61, 95] width 120 height 26
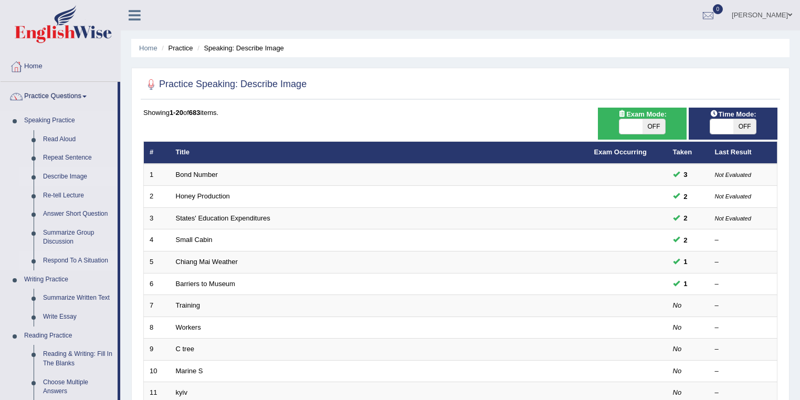
click at [78, 261] on link "Respond To A Situation" at bounding box center [77, 260] width 79 height 19
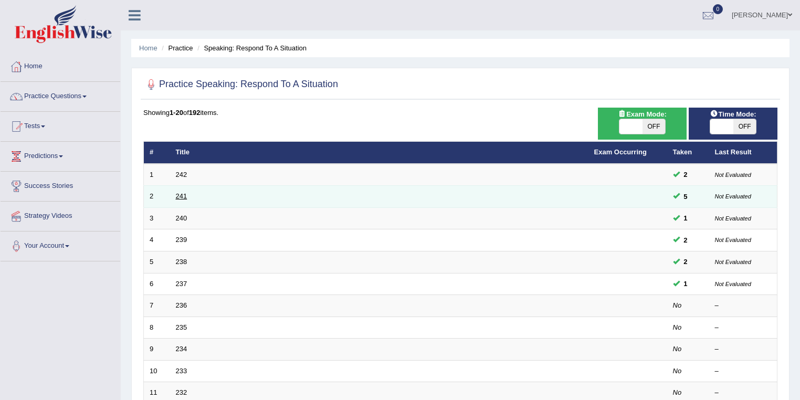
click at [178, 194] on link "241" at bounding box center [182, 196] width 12 height 8
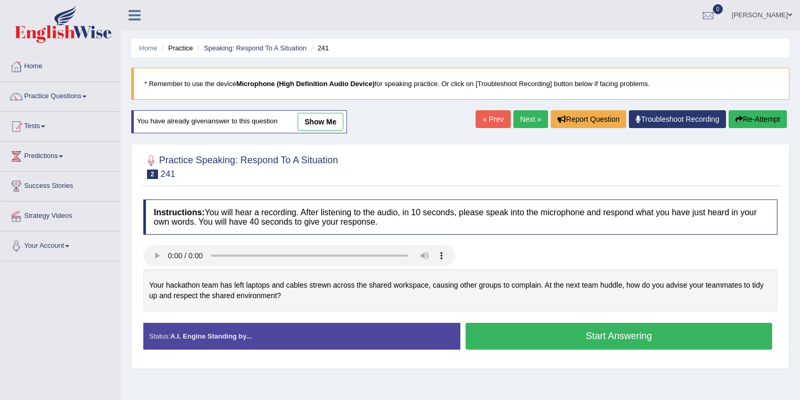
click at [312, 123] on link "show me" at bounding box center [321, 122] width 46 height 18
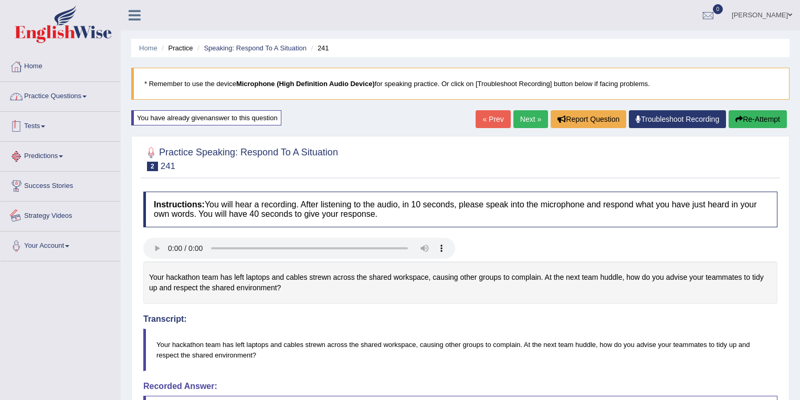
click at [73, 102] on link "Practice Questions" at bounding box center [61, 95] width 120 height 26
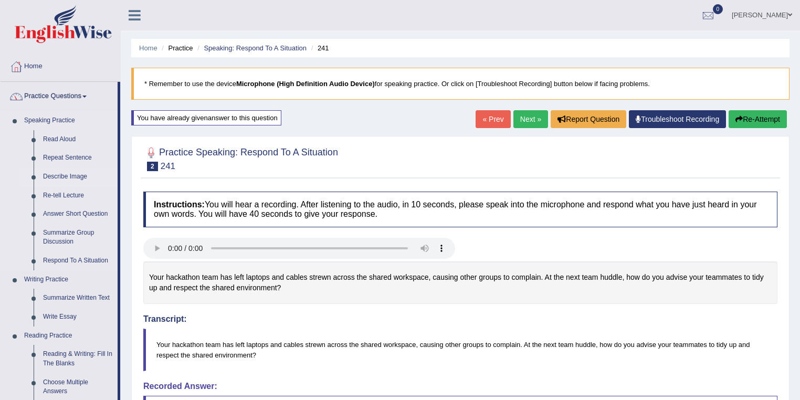
click at [71, 177] on link "Describe Image" at bounding box center [77, 176] width 79 height 19
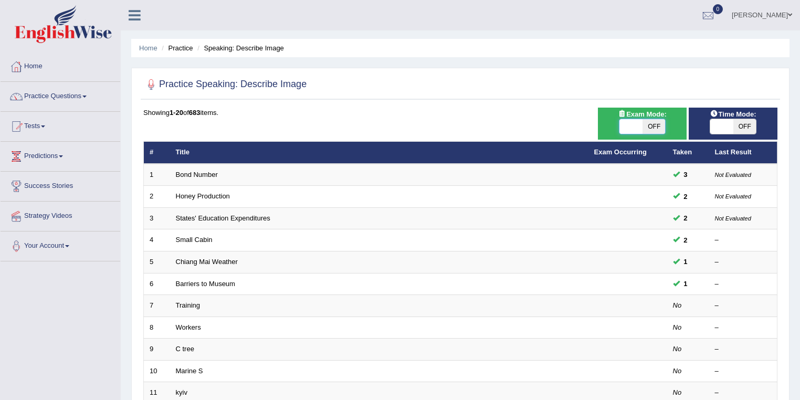
click at [628, 125] on span at bounding box center [630, 126] width 23 height 15
checkbox input "true"
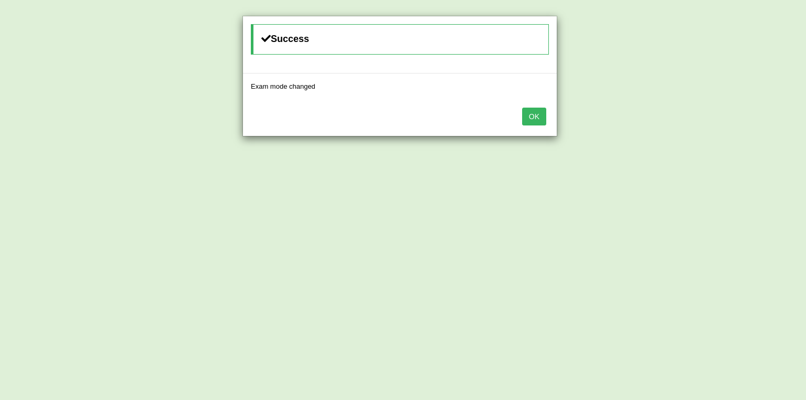
click at [529, 113] on button "OK" at bounding box center [534, 117] width 24 height 18
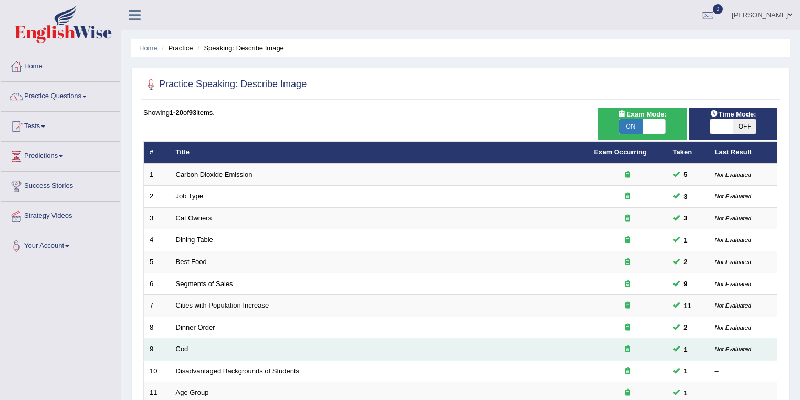
click at [186, 346] on link "Cod" at bounding box center [182, 349] width 13 height 8
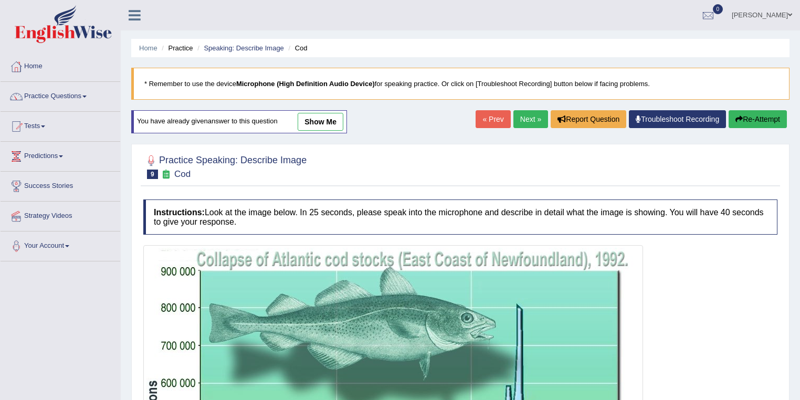
click at [531, 122] on link "Next »" at bounding box center [530, 119] width 35 height 18
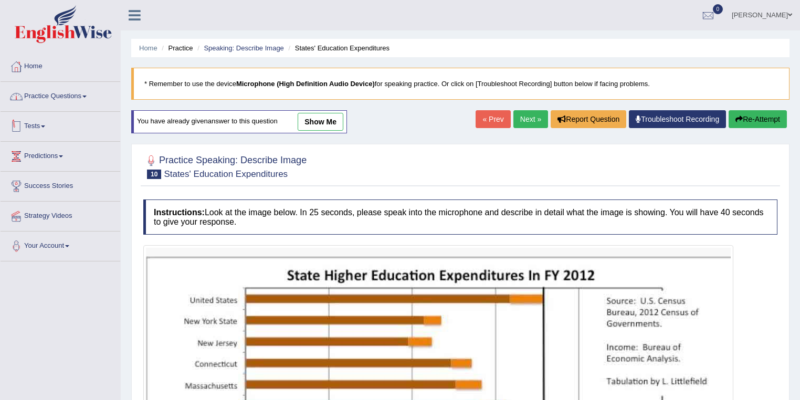
click at [34, 105] on link "Practice Questions" at bounding box center [61, 95] width 120 height 26
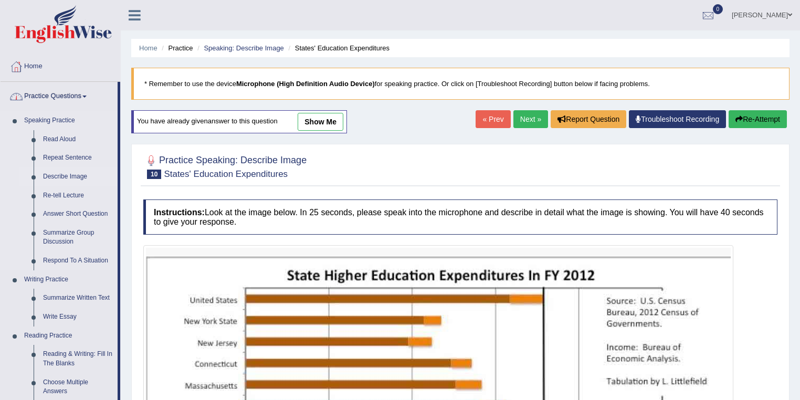
click at [56, 171] on link "Describe Image" at bounding box center [77, 176] width 79 height 19
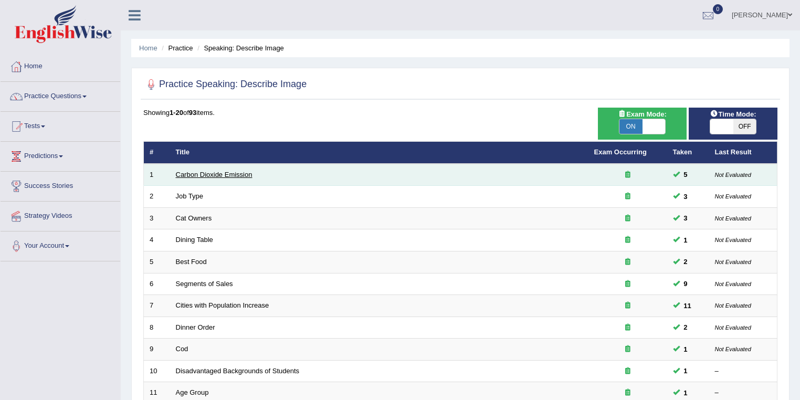
click at [203, 175] on link "Carbon Dioxide Emission" at bounding box center [214, 175] width 77 height 8
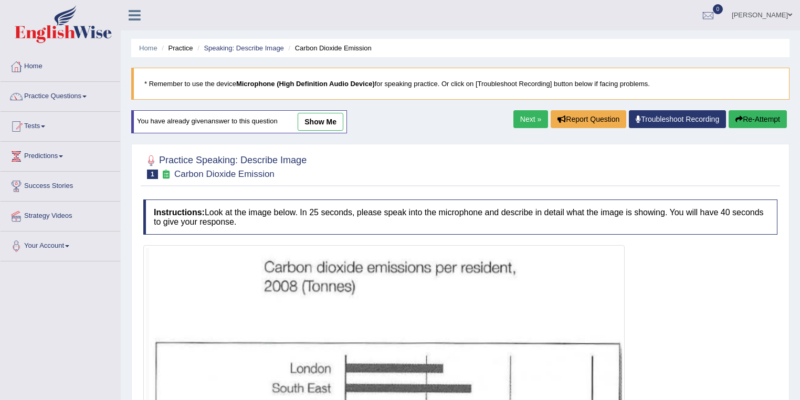
click at [330, 127] on link "show me" at bounding box center [321, 122] width 46 height 18
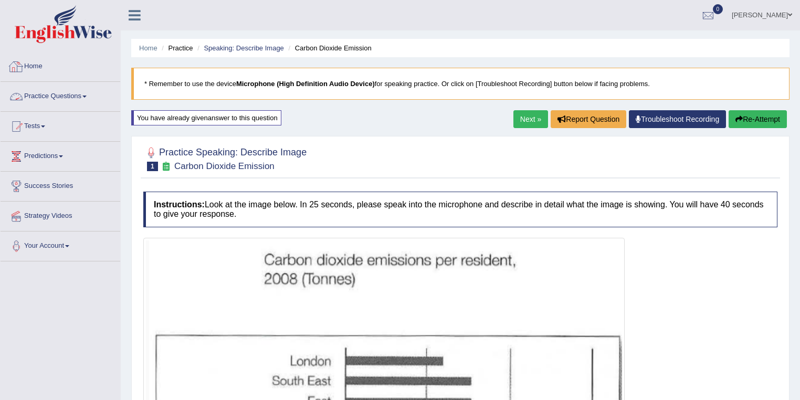
click at [70, 94] on link "Practice Questions" at bounding box center [61, 95] width 120 height 26
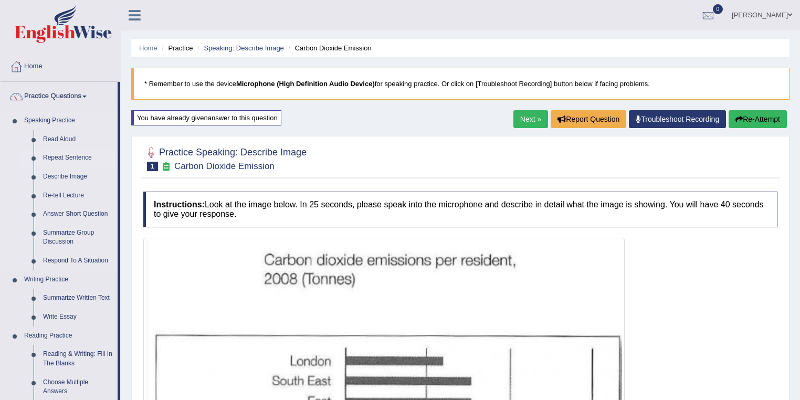
click at [68, 160] on link "Repeat Sentence" at bounding box center [77, 157] width 79 height 19
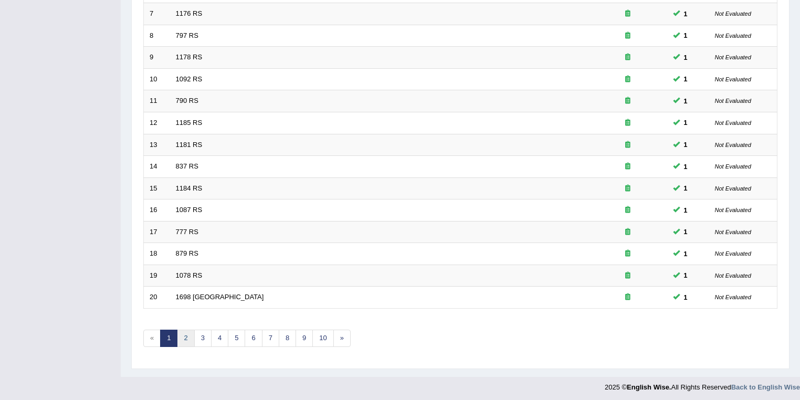
click at [185, 334] on link "2" at bounding box center [185, 338] width 17 height 17
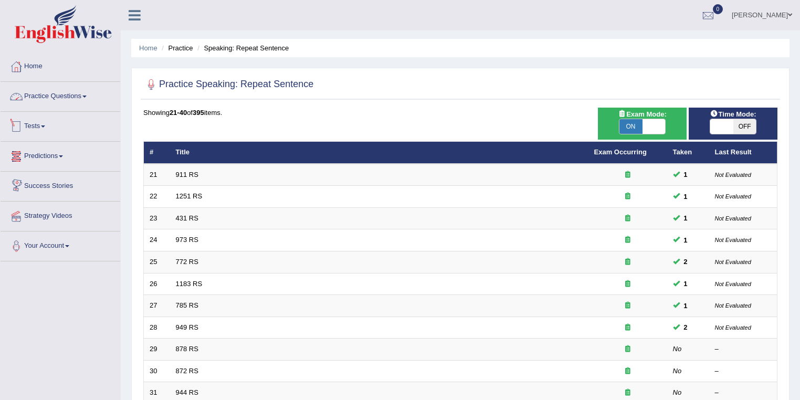
click at [78, 98] on link "Practice Questions" at bounding box center [61, 95] width 120 height 26
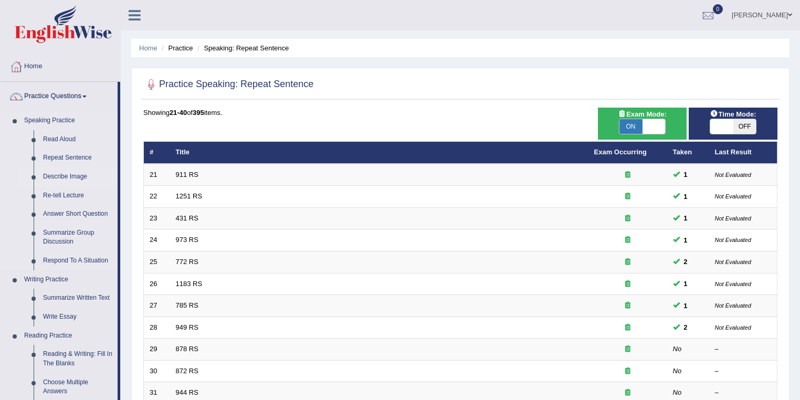
click at [58, 176] on link "Describe Image" at bounding box center [77, 176] width 79 height 19
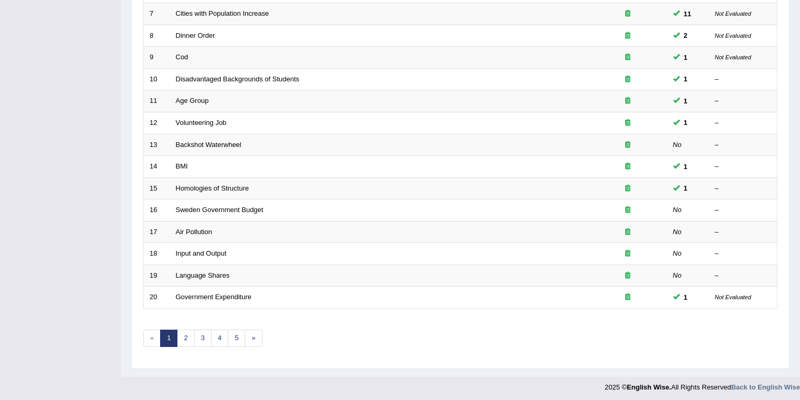
click at [176, 338] on link "1" at bounding box center [168, 338] width 17 height 17
click at [190, 337] on link "2" at bounding box center [185, 338] width 17 height 17
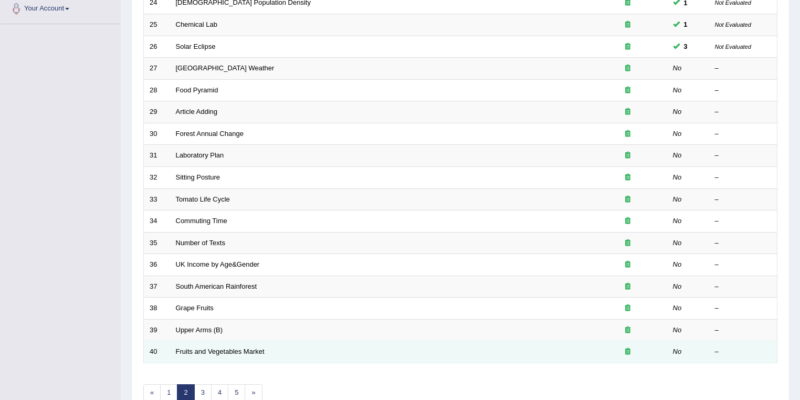
scroll to position [280, 0]
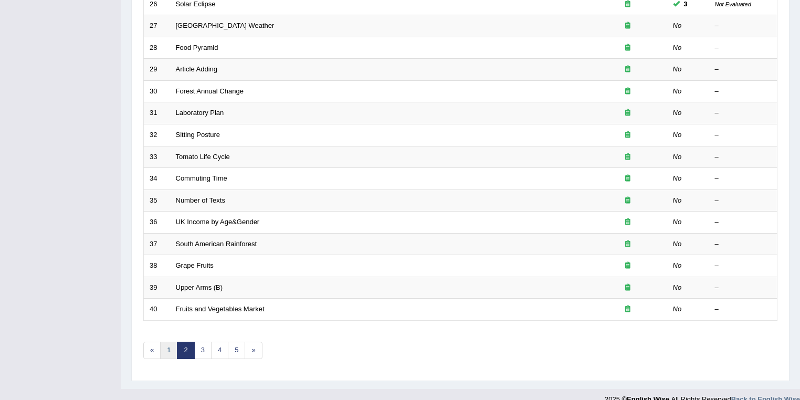
click at [171, 347] on link "1" at bounding box center [168, 350] width 17 height 17
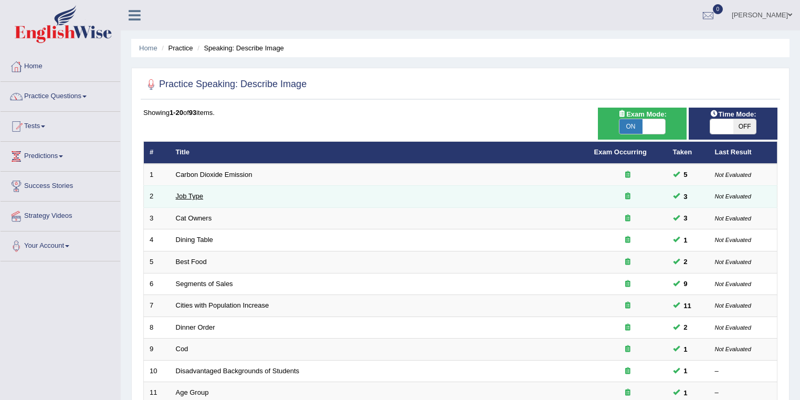
click at [189, 195] on link "Job Type" at bounding box center [190, 196] width 28 height 8
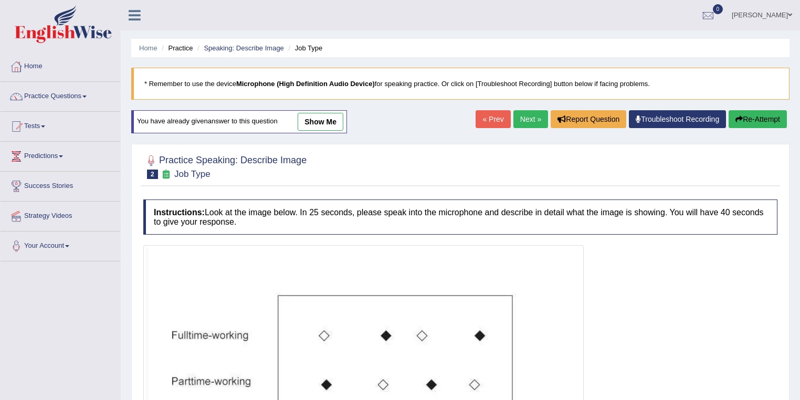
click at [319, 126] on link "show me" at bounding box center [321, 122] width 46 height 18
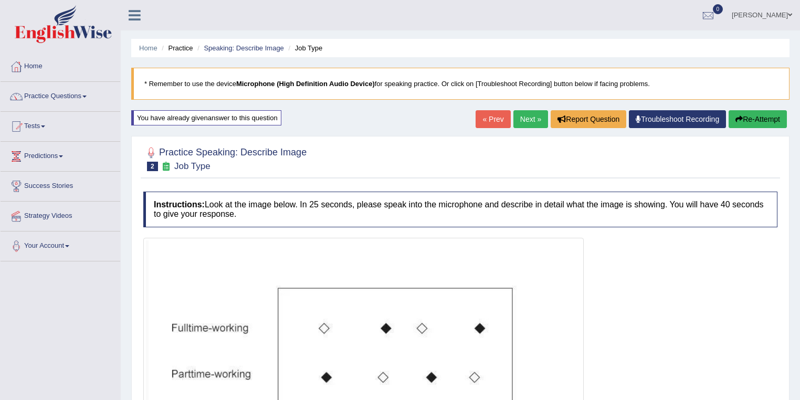
click at [42, 100] on link "Practice Questions" at bounding box center [61, 95] width 120 height 26
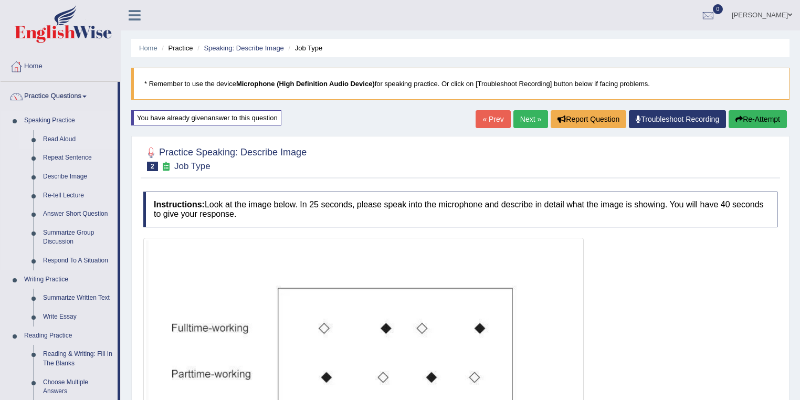
click at [55, 136] on link "Read Aloud" at bounding box center [77, 139] width 79 height 19
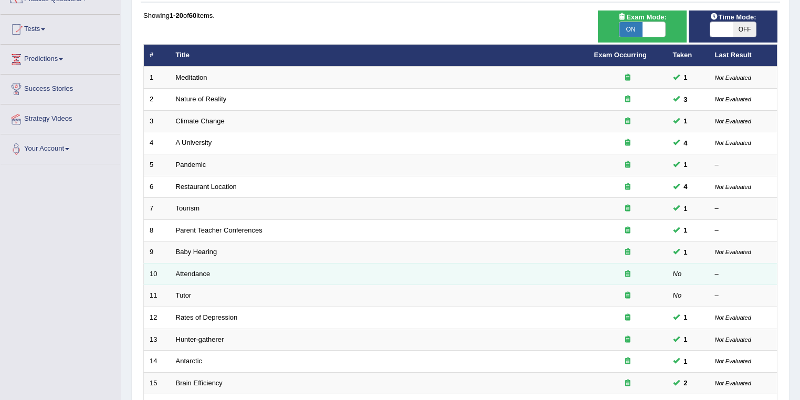
scroll to position [56, 0]
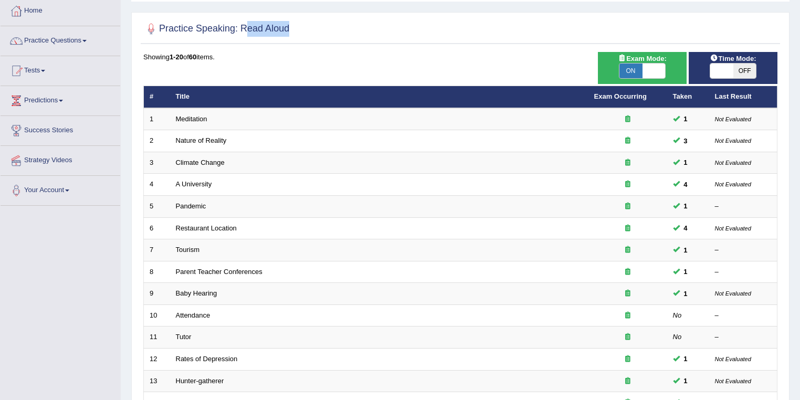
drag, startPoint x: 241, startPoint y: 25, endPoint x: 306, endPoint y: 25, distance: 65.1
click at [306, 25] on div "Practice Speaking: Read Aloud" at bounding box center [460, 31] width 639 height 26
click at [307, 25] on div at bounding box center [460, 29] width 634 height 22
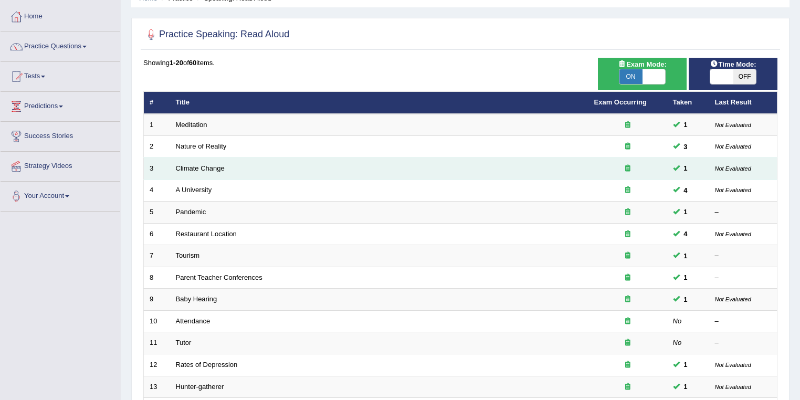
scroll to position [0, 0]
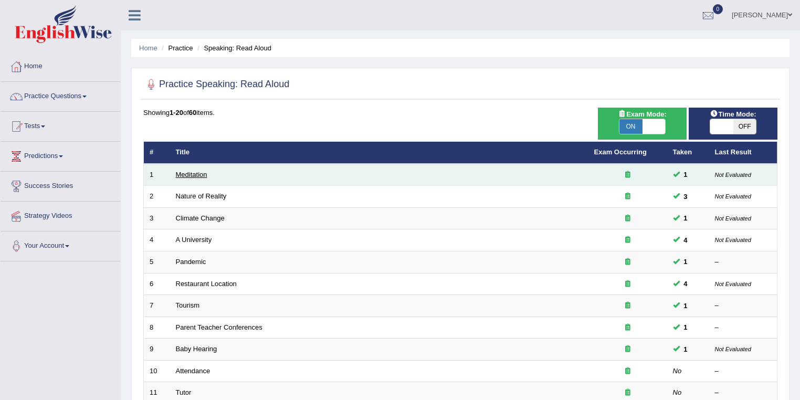
click at [189, 176] on link "Meditation" at bounding box center [191, 175] width 31 height 8
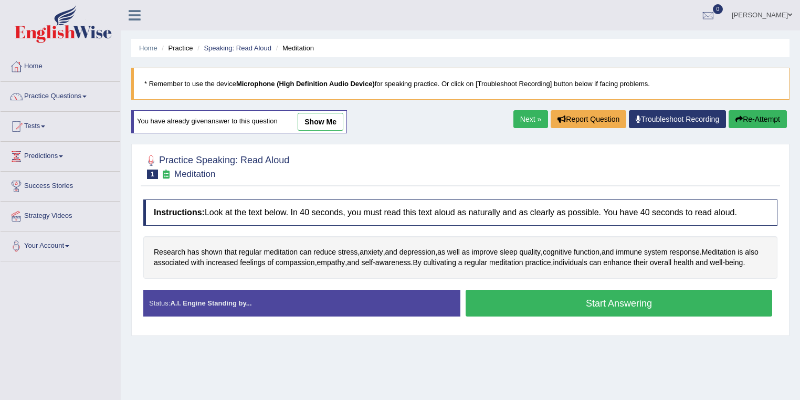
click at [319, 126] on link "show me" at bounding box center [321, 122] width 46 height 18
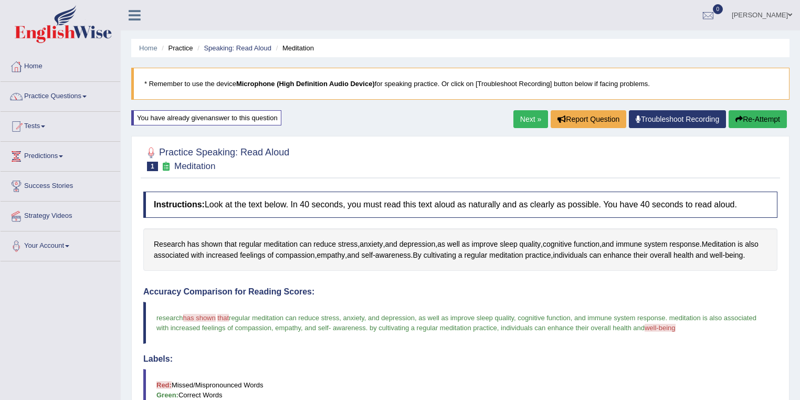
click at [533, 126] on link "Next »" at bounding box center [530, 119] width 35 height 18
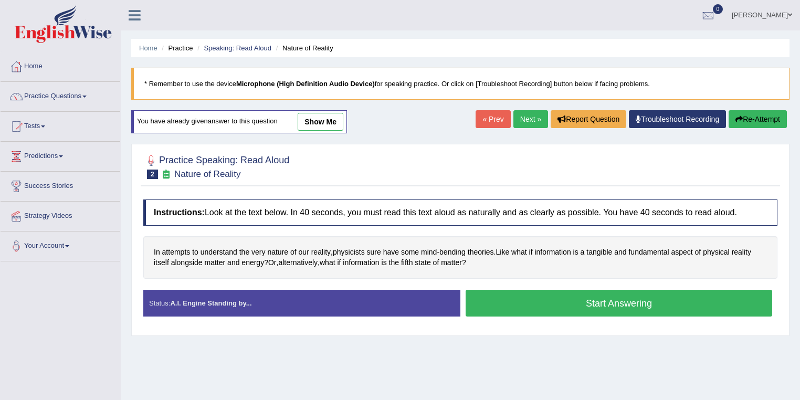
click at [315, 125] on link "show me" at bounding box center [321, 122] width 46 height 18
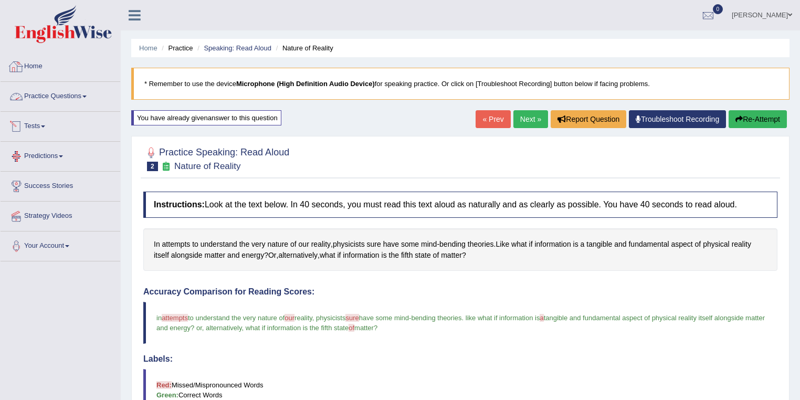
click at [61, 98] on link "Practice Questions" at bounding box center [61, 95] width 120 height 26
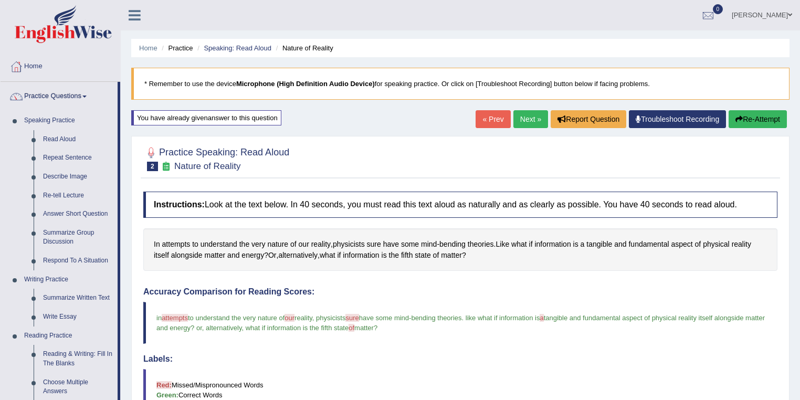
click at [380, 145] on div at bounding box center [460, 158] width 634 height 32
click at [364, 134] on div "Home Practice Speaking: Read Aloud Nature of Reality * Remember to use the devi…" at bounding box center [460, 327] width 679 height 655
click at [25, 64] on link "Home" at bounding box center [61, 65] width 120 height 26
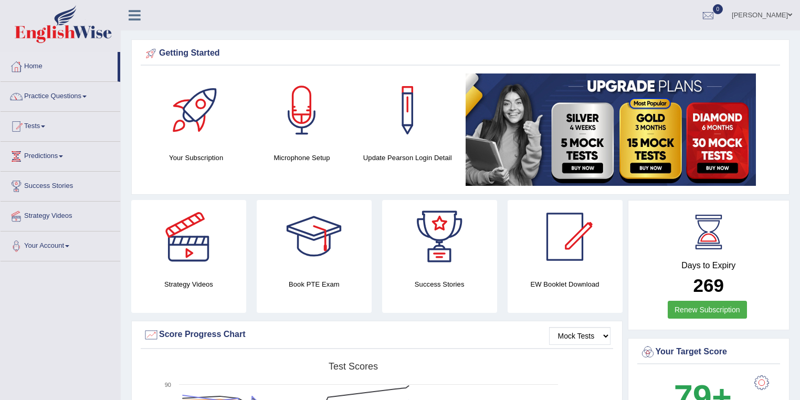
click at [766, 16] on link "[PERSON_NAME]" at bounding box center [762, 13] width 76 height 27
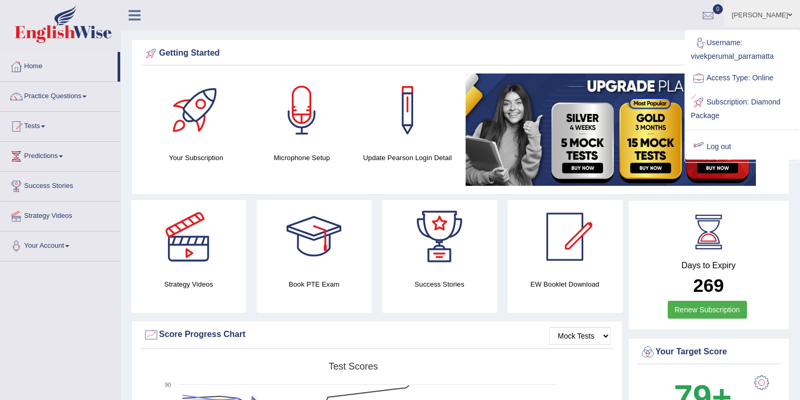
click at [723, 147] on link "Log out" at bounding box center [741, 147] width 113 height 24
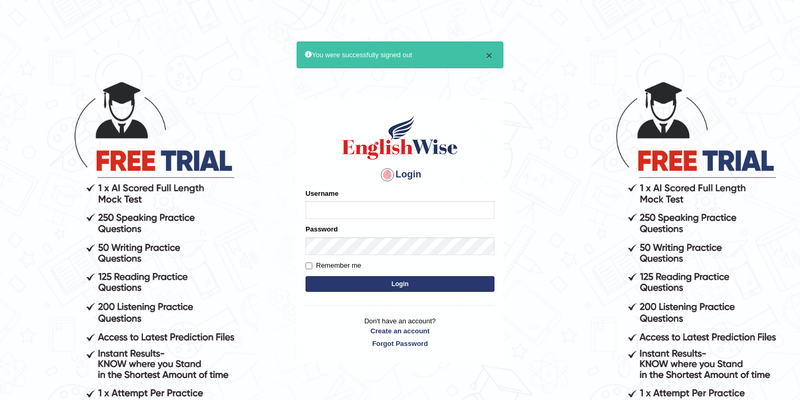
type input "habeeb_parramatta"
click at [487, 56] on button "×" at bounding box center [489, 55] width 6 height 11
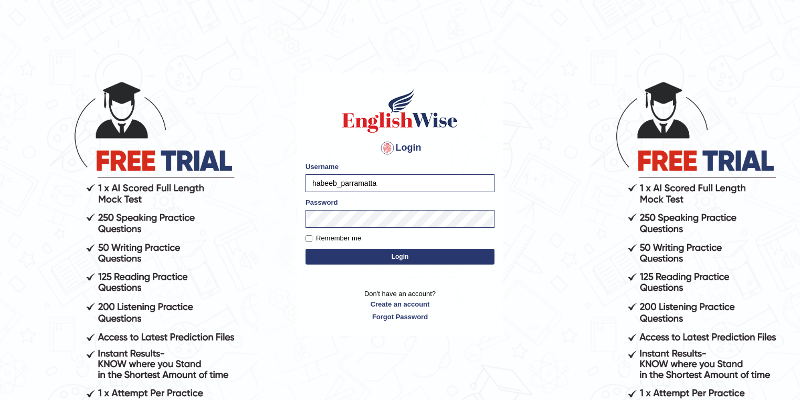
click at [438, 366] on div "Login Please fix the following errors: Username habeeb_parramatta Password Reme…" at bounding box center [400, 240] width 210 height 400
click at [242, 294] on body "Login Please fix the following errors: Username habeeb_parramatta Password Reme…" at bounding box center [400, 240] width 800 height 400
type input "habeeb_parramatta"
drag, startPoint x: 384, startPoint y: 183, endPoint x: 240, endPoint y: 183, distance: 143.8
click at [240, 183] on body "Login Please fix the following errors: Username habeeb_parramatta Password Reme…" at bounding box center [400, 240] width 800 height 400
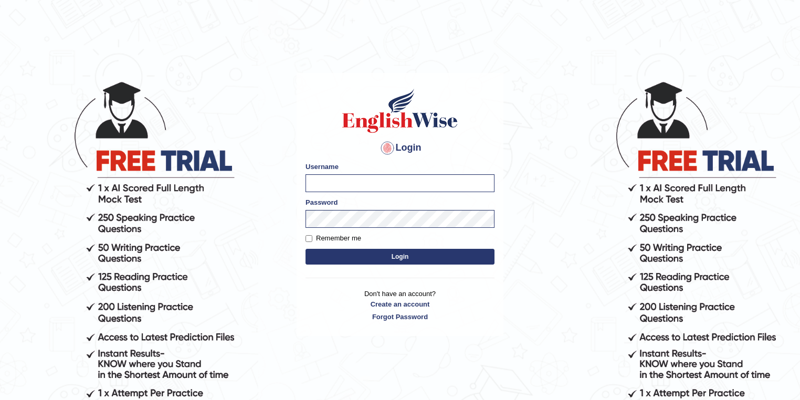
click at [704, 59] on body "Login Please fix the following errors: Username Password Remember me Login Don'…" at bounding box center [400, 240] width 800 height 400
type input "habeeb_parramatta"
click at [485, 115] on h1 at bounding box center [399, 110] width 189 height 47
type input "habeeb_parramatta"
click at [537, 73] on body "Login Please fix the following errors: Username habeeb_parramatta Password Reme…" at bounding box center [400, 240] width 800 height 400
